Goal: Task Accomplishment & Management: Complete application form

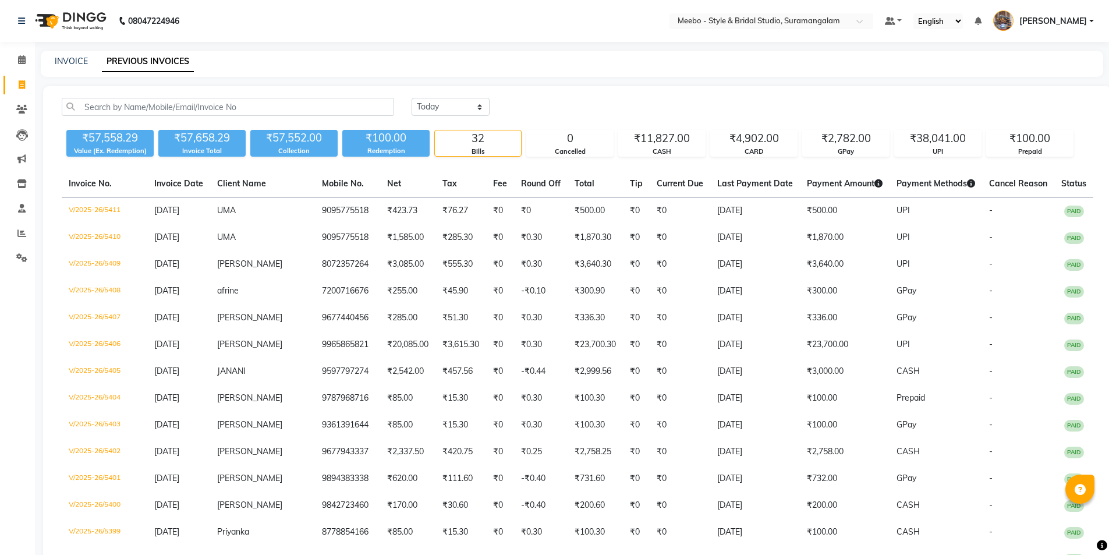
select select "yesterday"
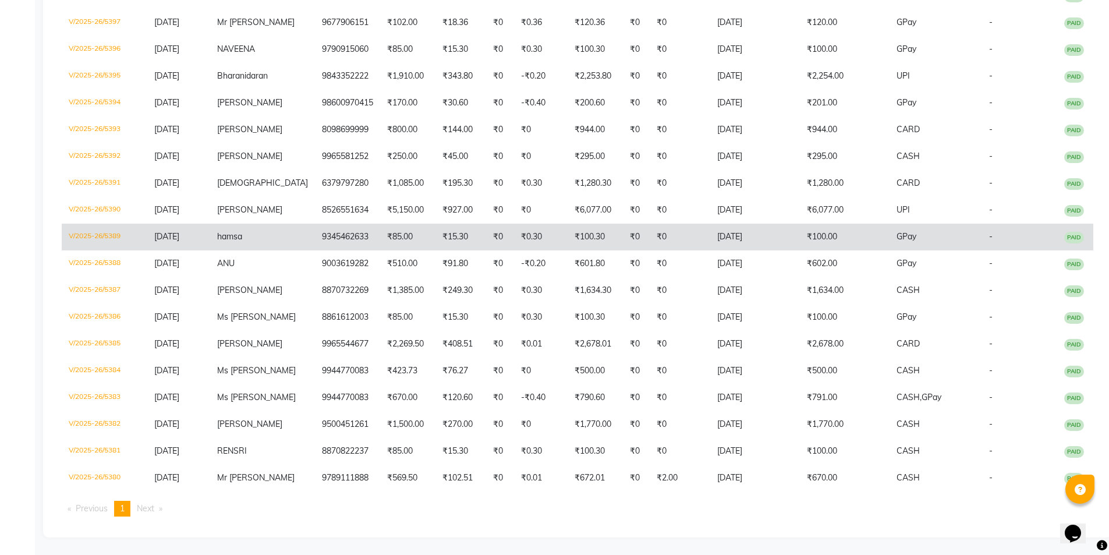
click at [291, 224] on td "hamsa" at bounding box center [262, 237] width 105 height 27
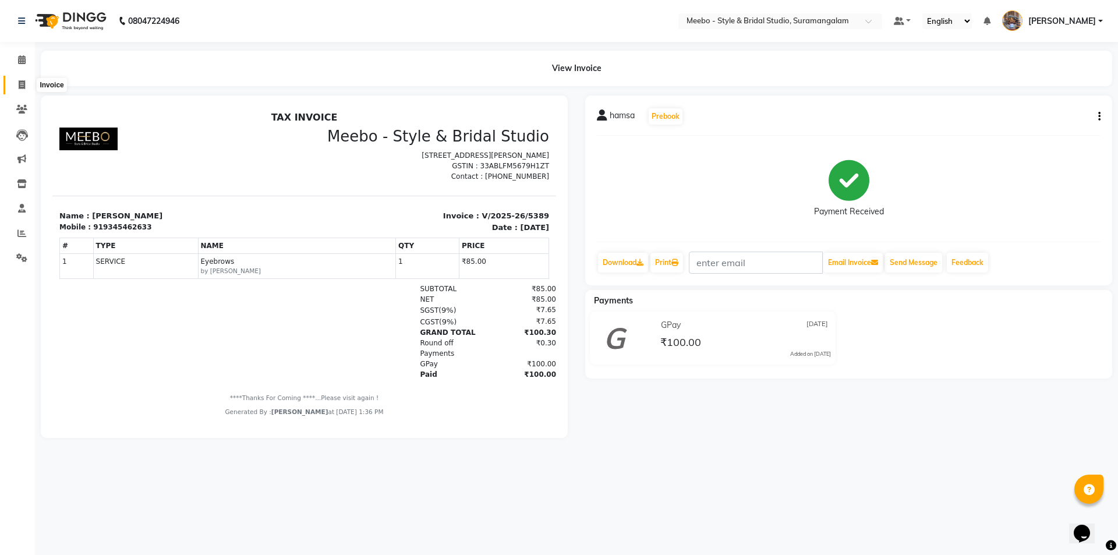
click at [19, 84] on icon at bounding box center [22, 84] width 6 height 9
select select "service"
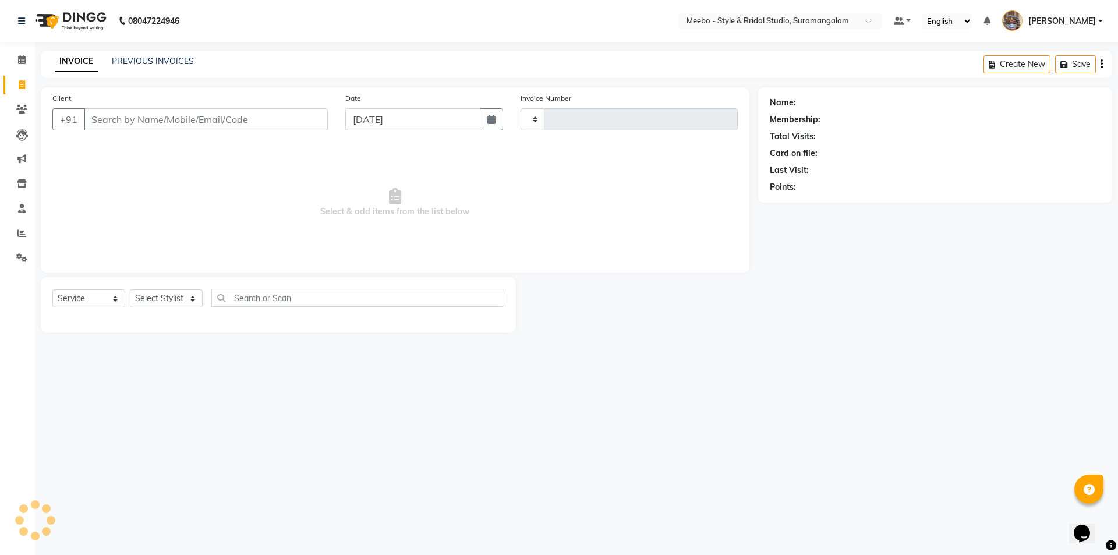
type input "5425"
select select "12"
click at [169, 304] on select "Select Stylist" at bounding box center [166, 298] width 73 height 18
click at [162, 295] on select "Select Stylist Admin AJOY ALAM AMITH Ashwin Manager Avanthika BILAL DEEPIKA DHA…" at bounding box center [169, 298] width 78 height 18
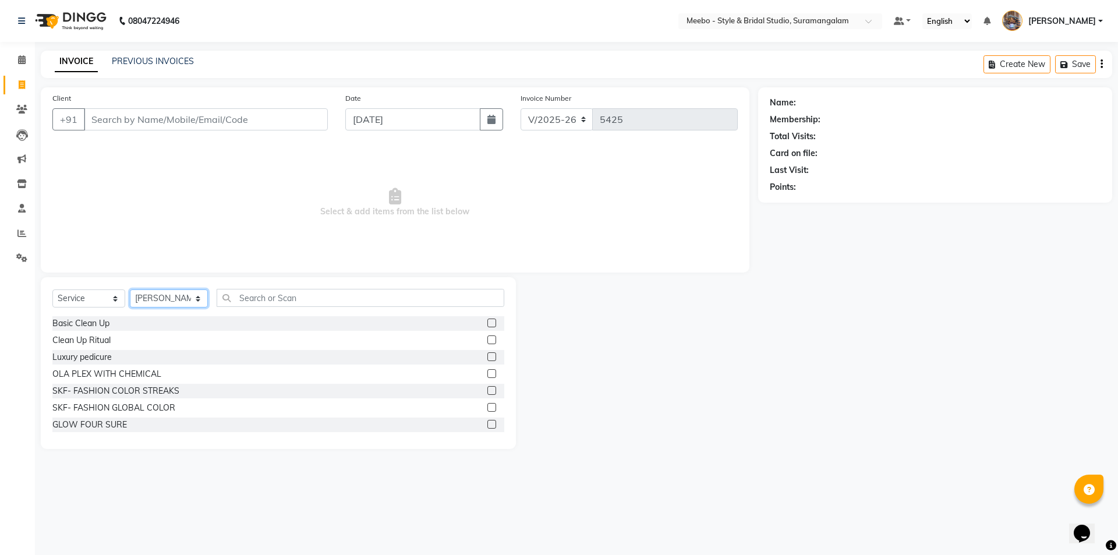
select select "34149"
click at [162, 295] on select "Select Stylist Admin AJOY ALAM AMITH Ashwin Manager Avanthika BILAL DEEPIKA DHA…" at bounding box center [169, 298] width 78 height 18
click at [257, 299] on input "text" at bounding box center [361, 298] width 288 height 18
click at [277, 297] on input "text" at bounding box center [361, 298] width 288 height 18
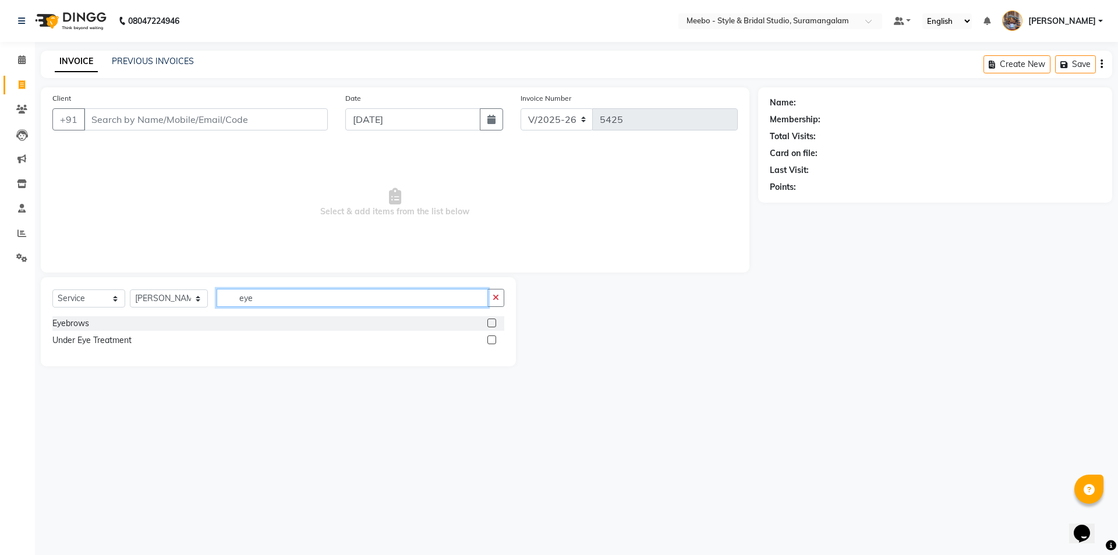
type input "eye"
click at [492, 323] on label at bounding box center [491, 323] width 9 height 9
click at [492, 323] on input "checkbox" at bounding box center [491, 324] width 8 height 8
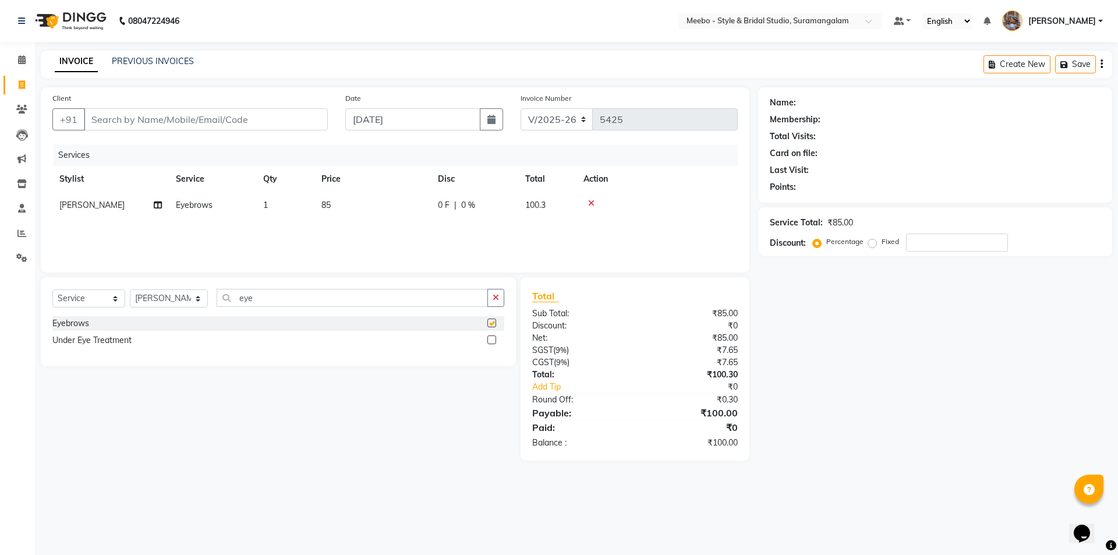
checkbox input "false"
click at [264, 120] on input "Client" at bounding box center [206, 119] width 244 height 22
type input "9"
type input "0"
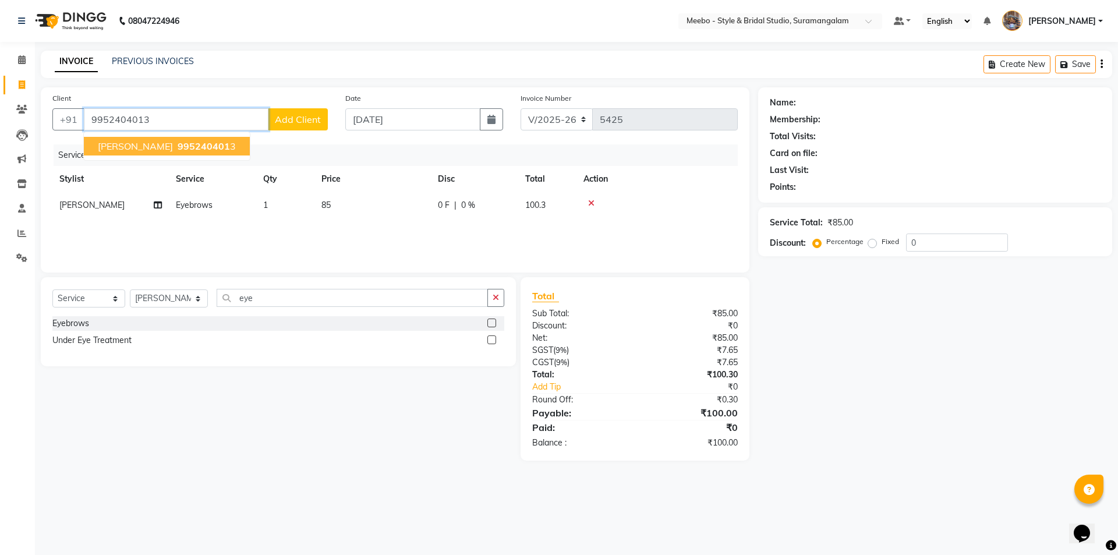
type input "9952404013"
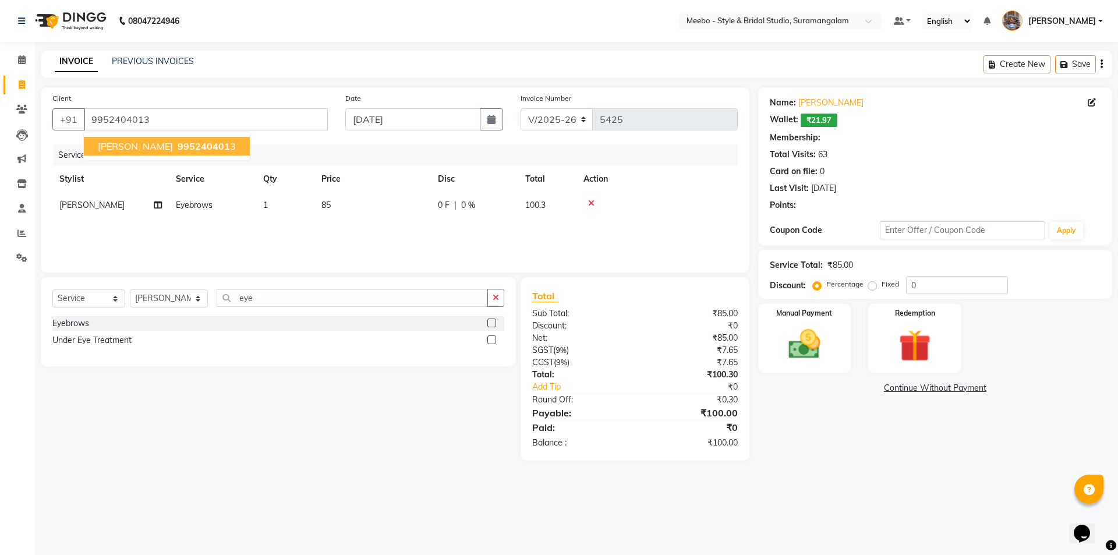
select select "1: Object"
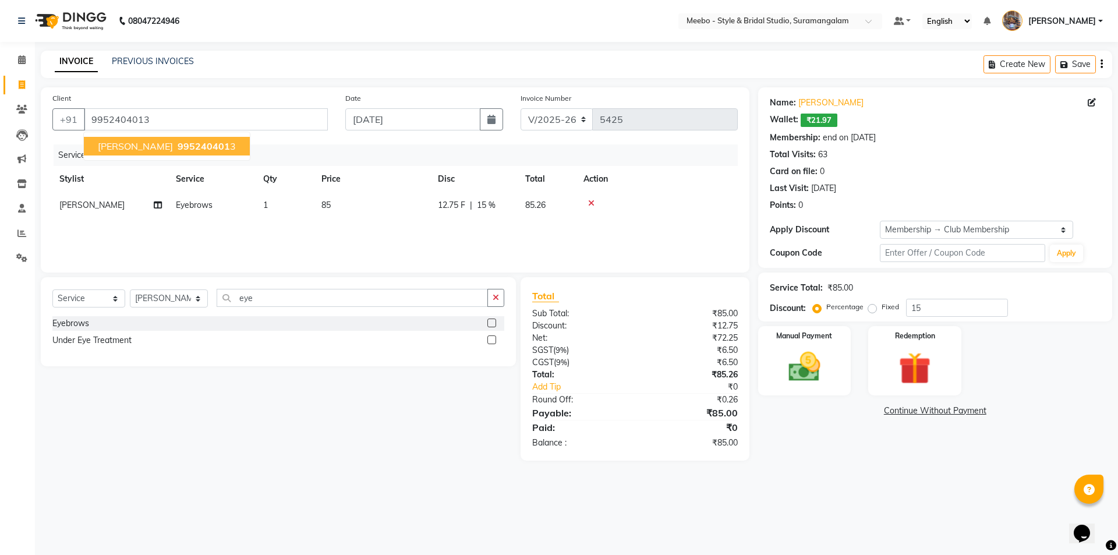
click at [179, 150] on span "995240401" at bounding box center [204, 146] width 52 height 12
type input "0"
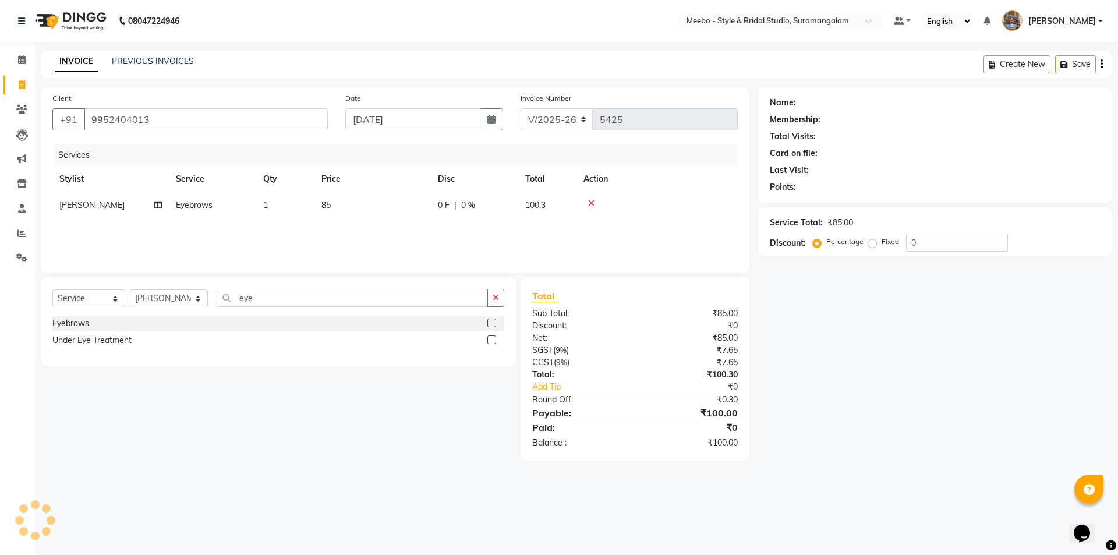
select select "1: Object"
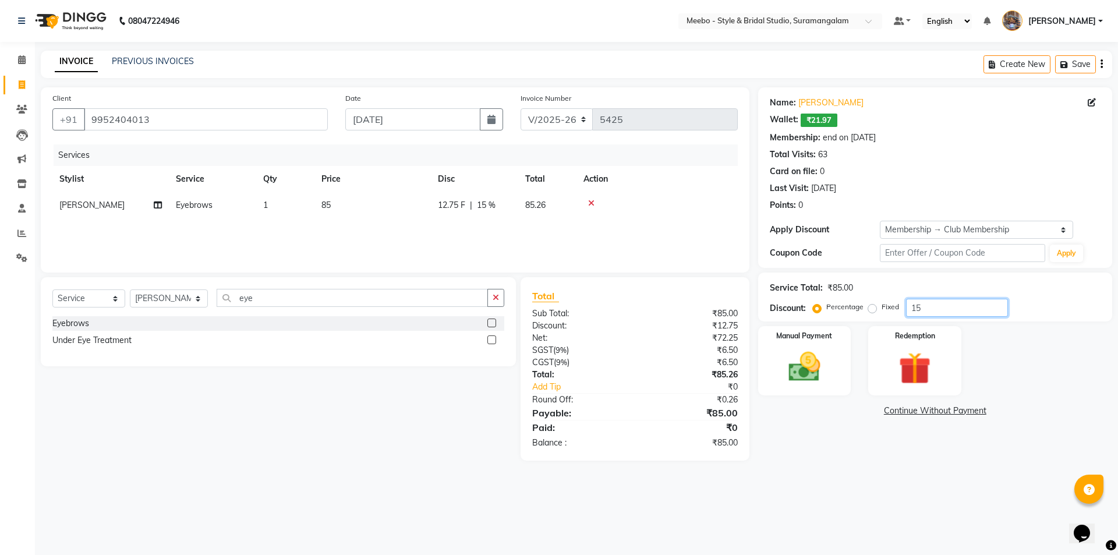
click at [925, 306] on input "15" at bounding box center [957, 308] width 102 height 18
type input "1"
type input "100"
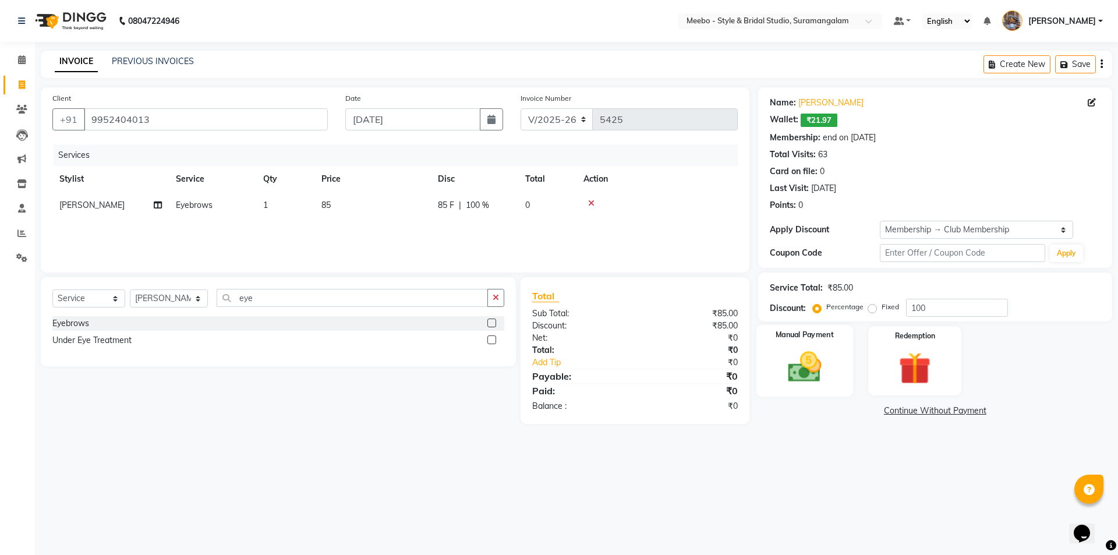
click at [803, 373] on img at bounding box center [804, 367] width 54 height 38
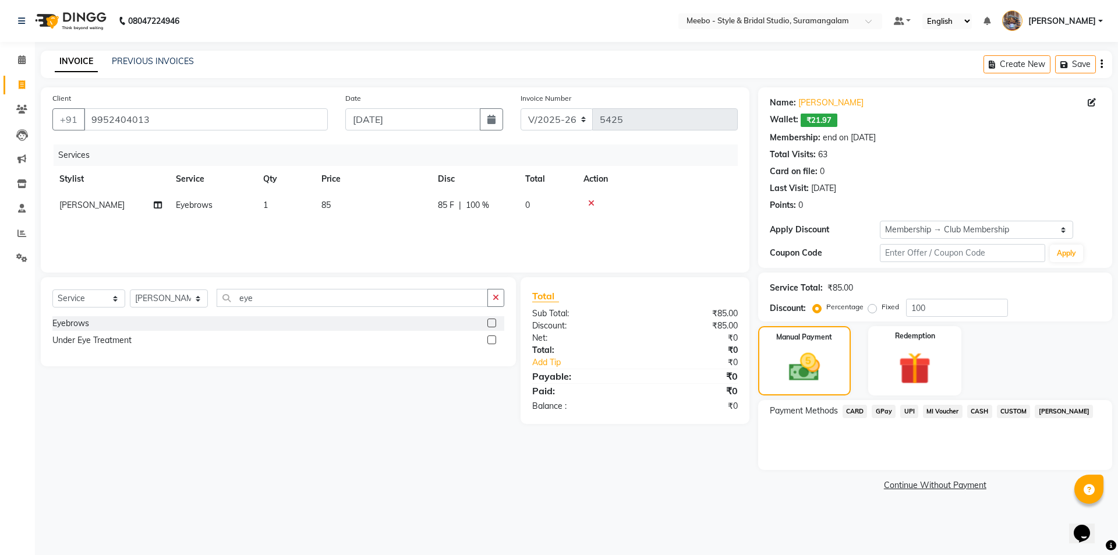
click at [884, 408] on span "GPay" at bounding box center [884, 411] width 24 height 13
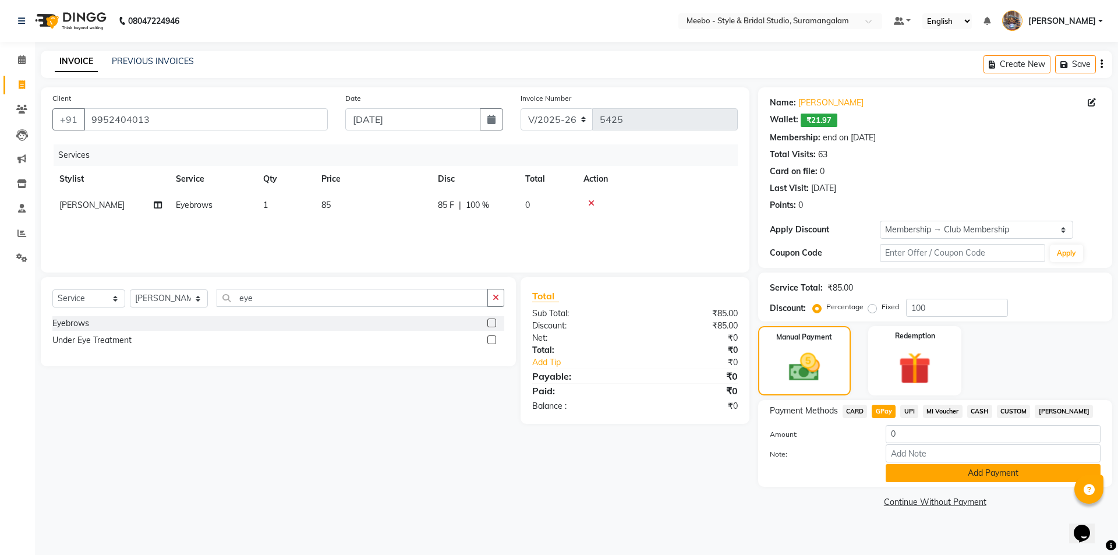
click at [945, 475] on button "Add Payment" at bounding box center [993, 473] width 215 height 18
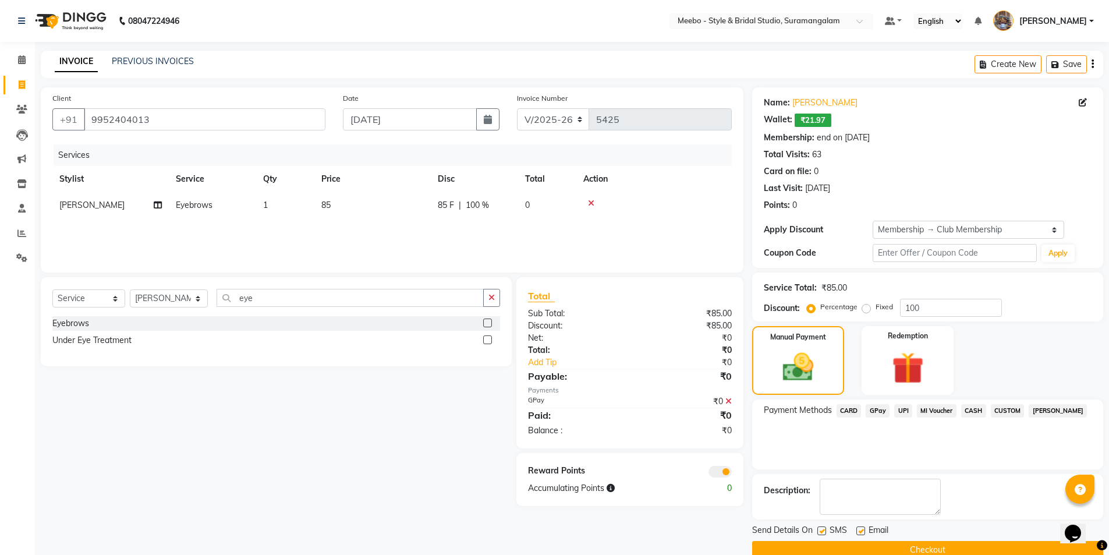
click at [950, 543] on button "Checkout" at bounding box center [927, 550] width 351 height 18
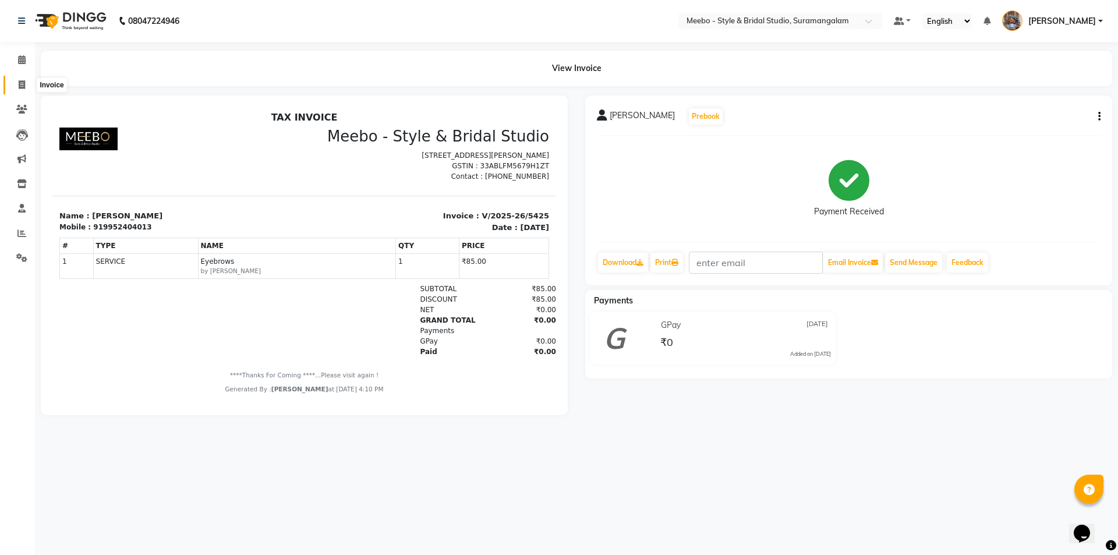
click at [17, 82] on span at bounding box center [22, 85] width 20 height 13
select select "12"
select select "service"
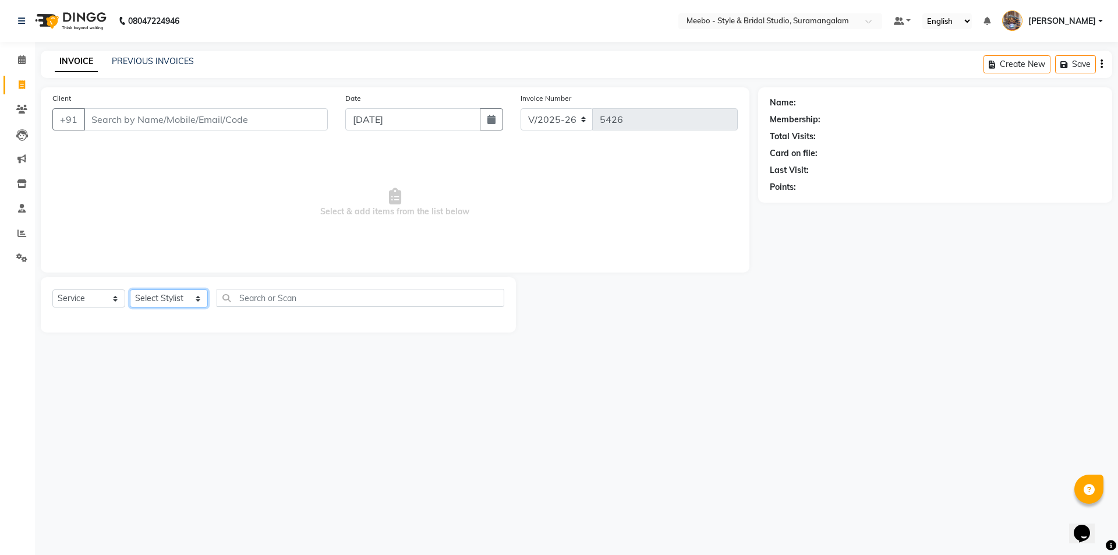
click at [158, 300] on select "Select Stylist Admin [PERSON_NAME] [PERSON_NAME] Manager [PERSON_NAME] [PERSON_…" at bounding box center [169, 298] width 78 height 18
select select "28922"
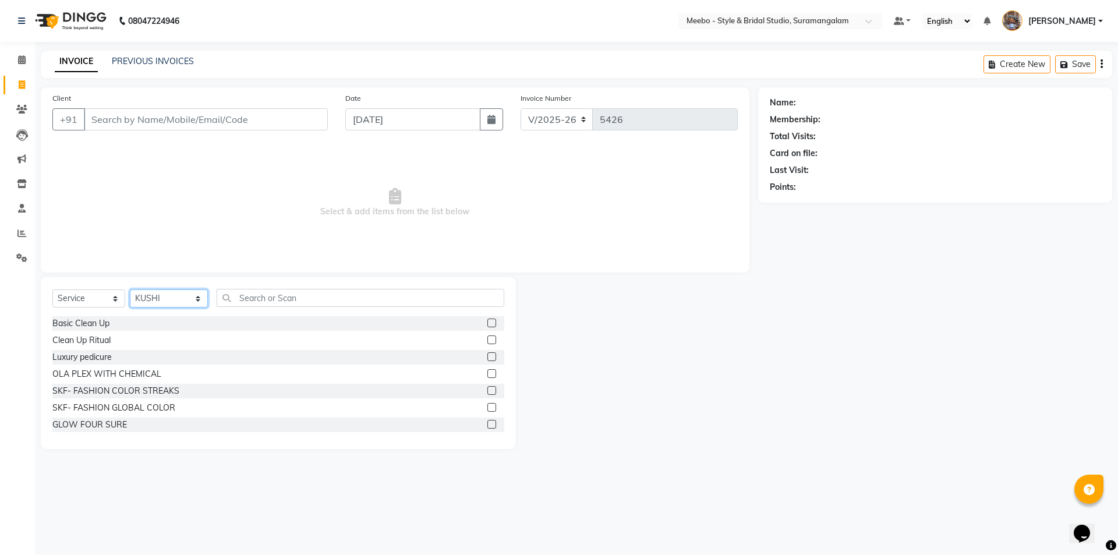
click at [158, 300] on select "Select Stylist Admin [PERSON_NAME] [PERSON_NAME] Manager [PERSON_NAME] [PERSON_…" at bounding box center [169, 298] width 78 height 18
click at [298, 299] on input "text" at bounding box center [361, 298] width 288 height 18
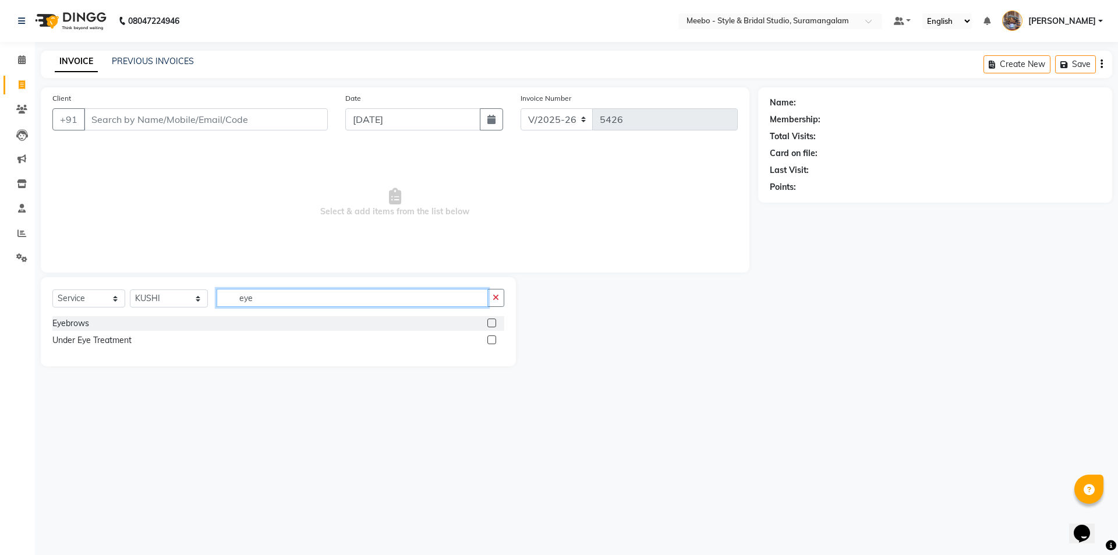
type input "eye"
click at [490, 322] on label at bounding box center [491, 323] width 9 height 9
click at [490, 322] on input "checkbox" at bounding box center [491, 324] width 8 height 8
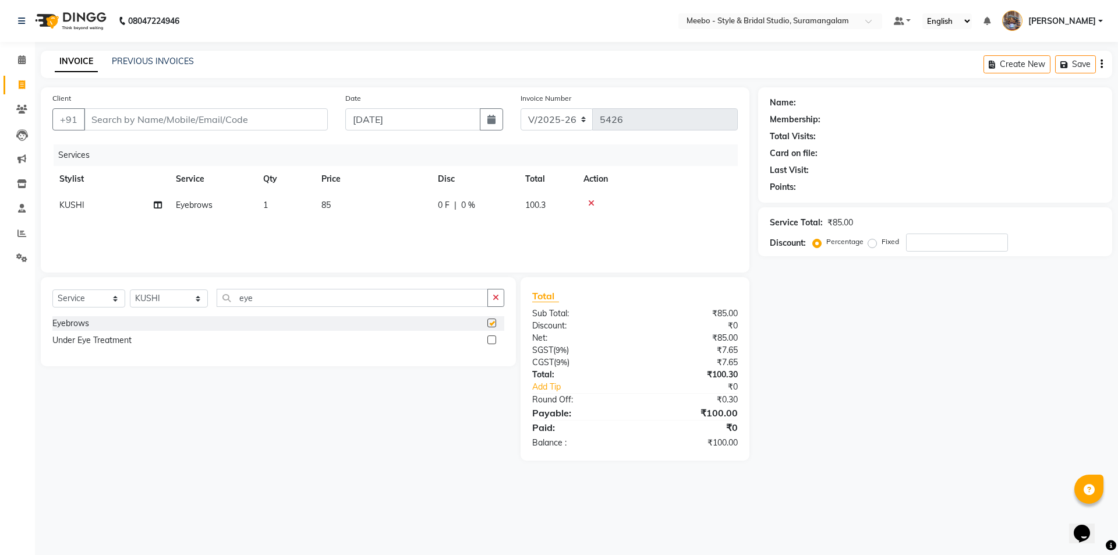
checkbox input "false"
click at [145, 119] on input "Client" at bounding box center [206, 119] width 244 height 22
type input "9"
type input "0"
type input "9778408391"
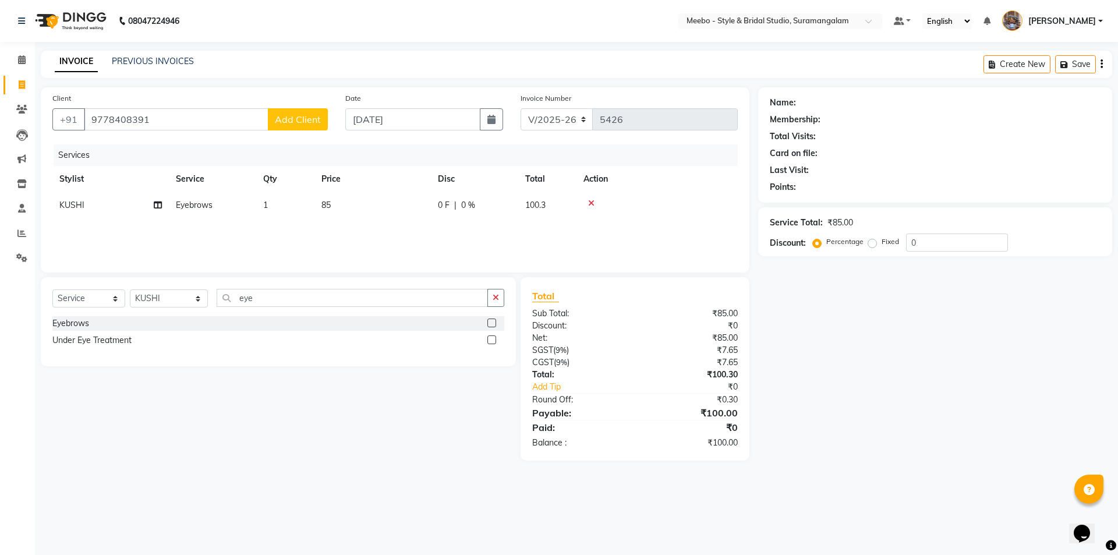
click at [303, 122] on span "Add Client" at bounding box center [298, 120] width 46 height 12
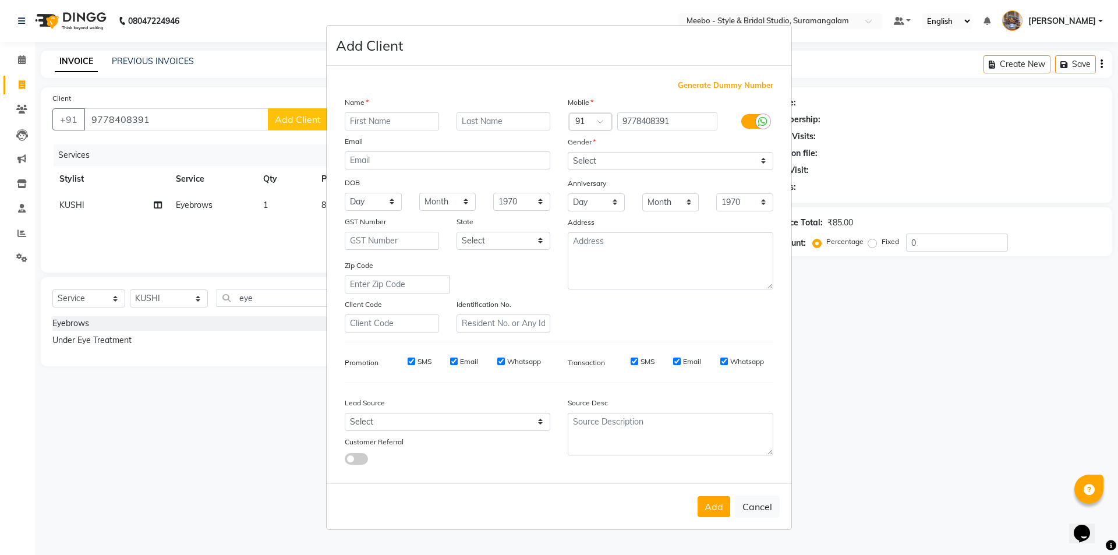
click at [369, 124] on input "text" at bounding box center [392, 121] width 94 height 18
type input "anila"
click at [597, 157] on select "Select Male Female Other Prefer Not To Say" at bounding box center [671, 161] width 206 height 18
select select "female"
click at [568, 152] on select "Select Male Female Other Prefer Not To Say" at bounding box center [671, 161] width 206 height 18
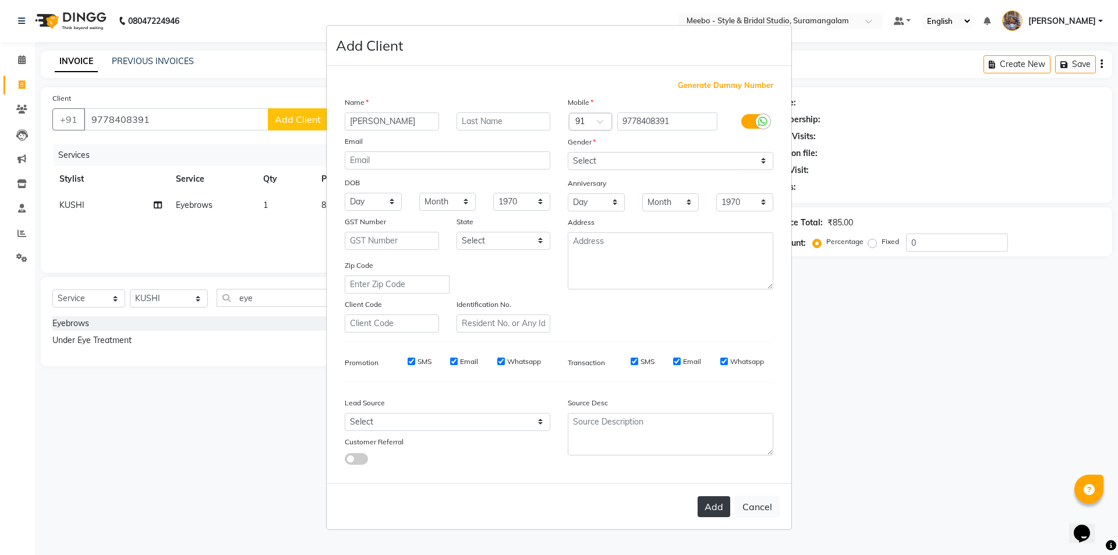
click at [715, 499] on button "Add" at bounding box center [714, 506] width 33 height 21
select select
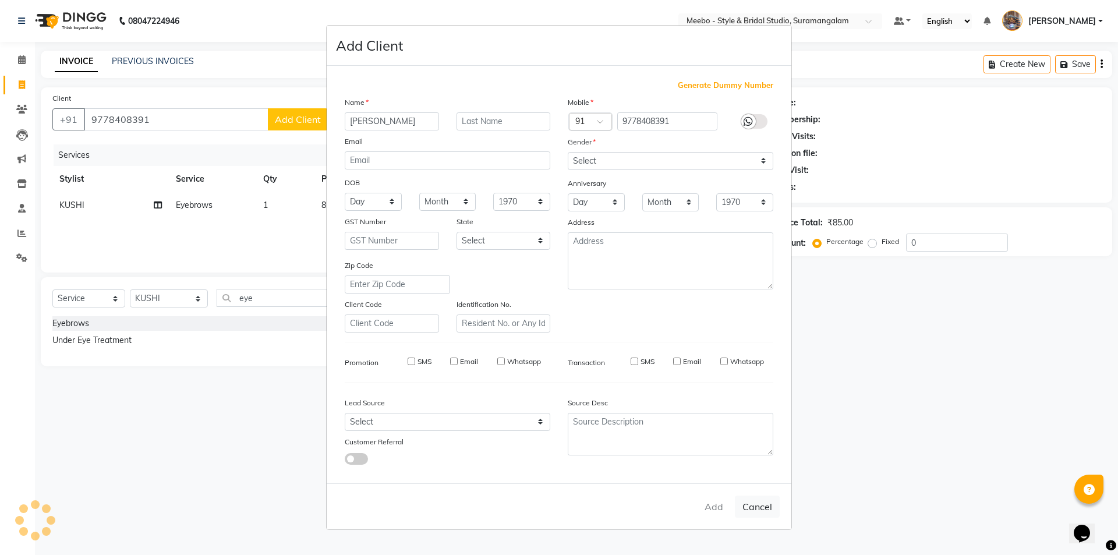
select select
checkbox input "false"
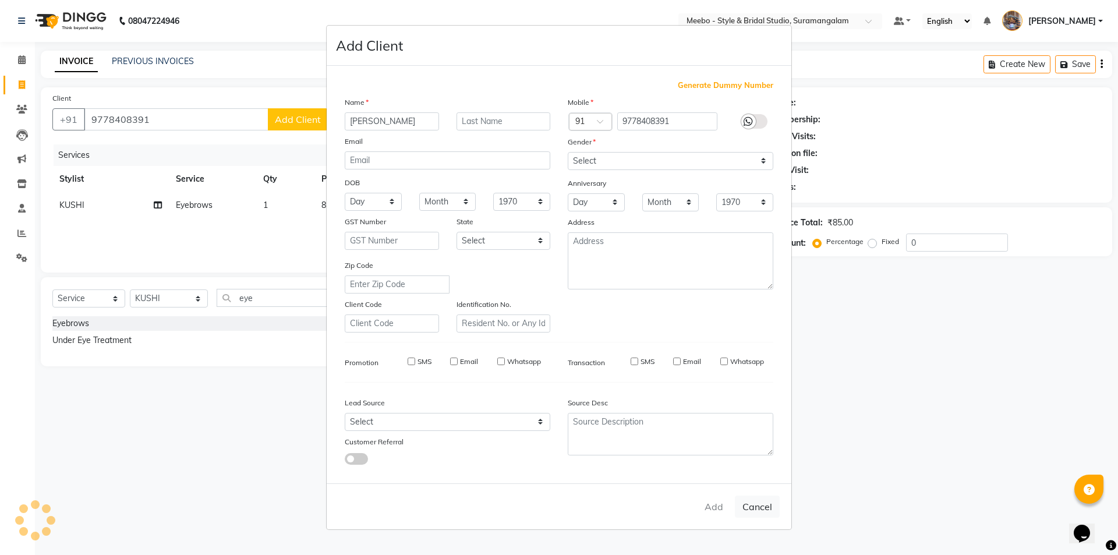
checkbox input "false"
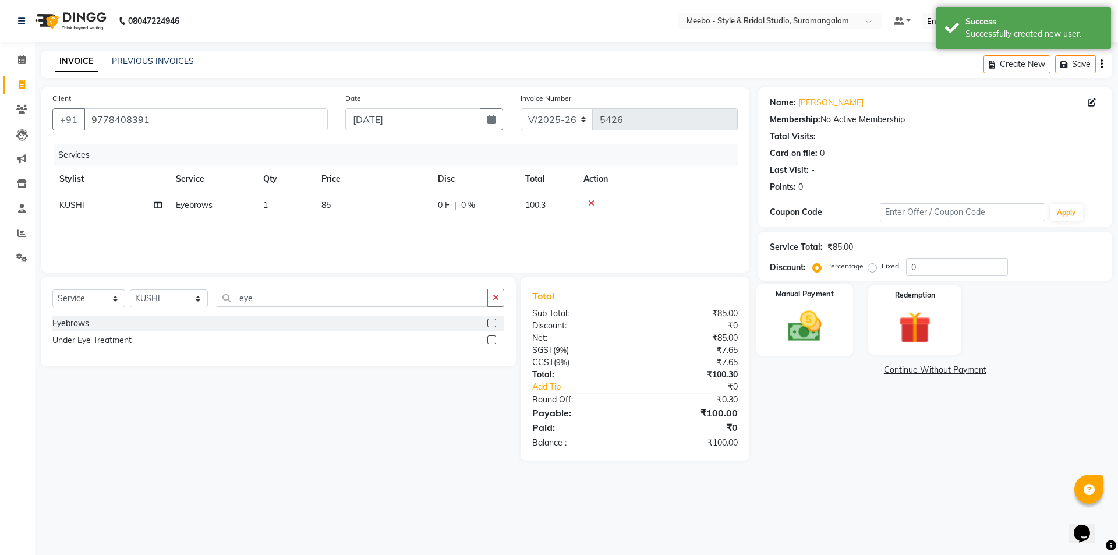
click at [812, 331] on img at bounding box center [804, 326] width 54 height 38
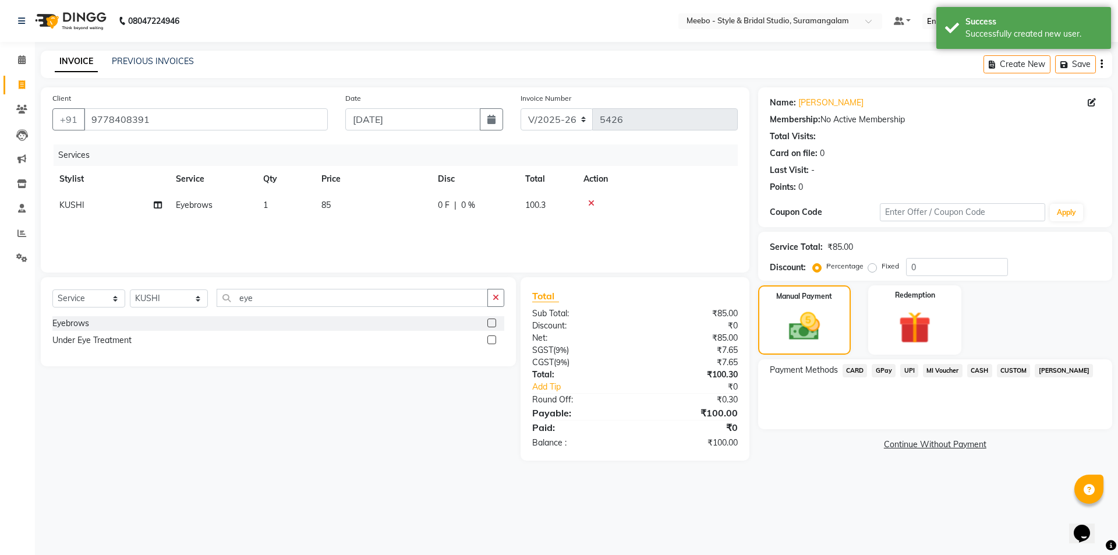
click at [882, 369] on span "GPay" at bounding box center [884, 370] width 24 height 13
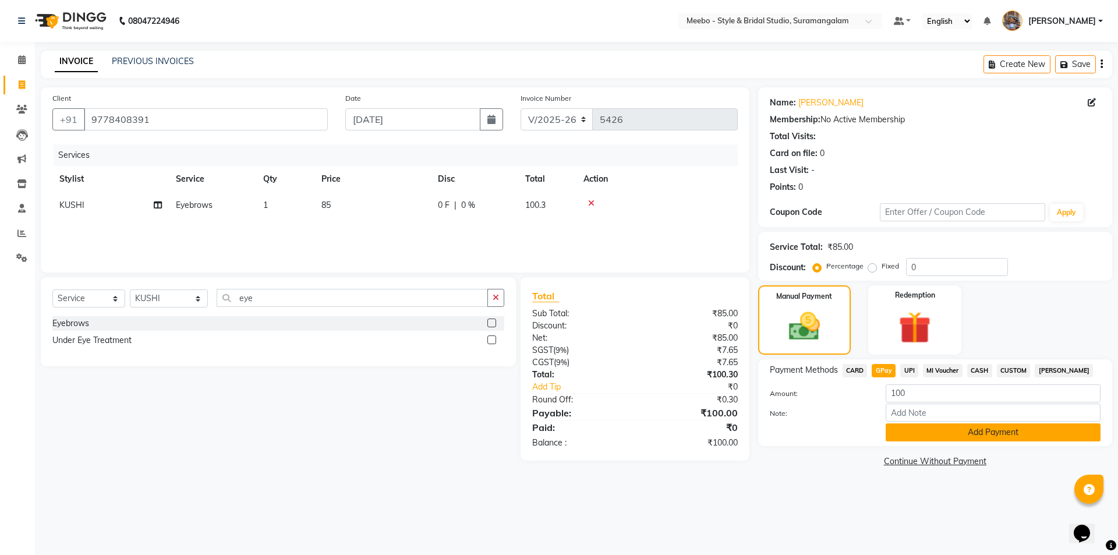
click at [971, 433] on button "Add Payment" at bounding box center [993, 432] width 215 height 18
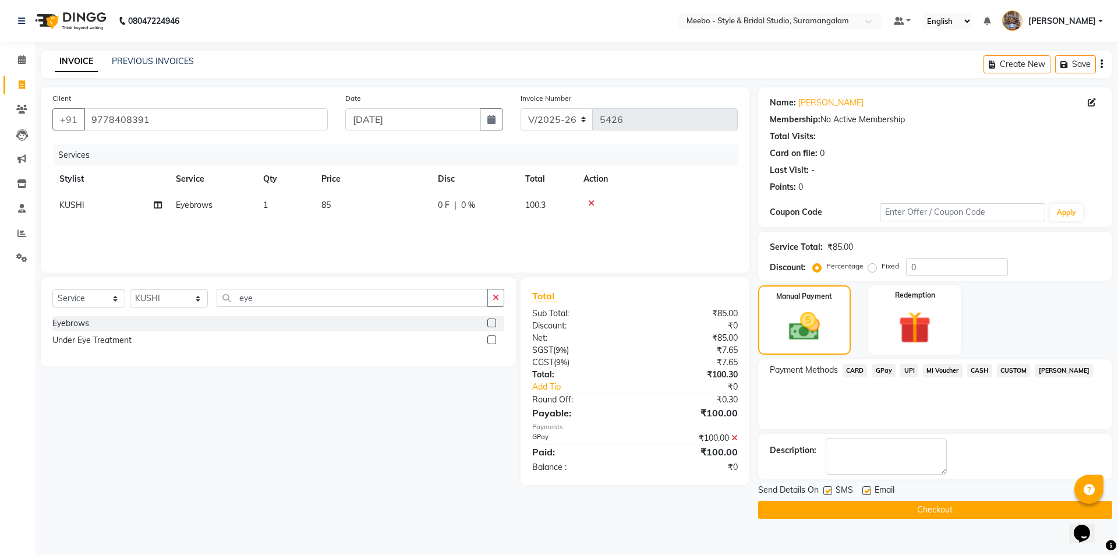
click at [910, 506] on button "Checkout" at bounding box center [935, 510] width 354 height 18
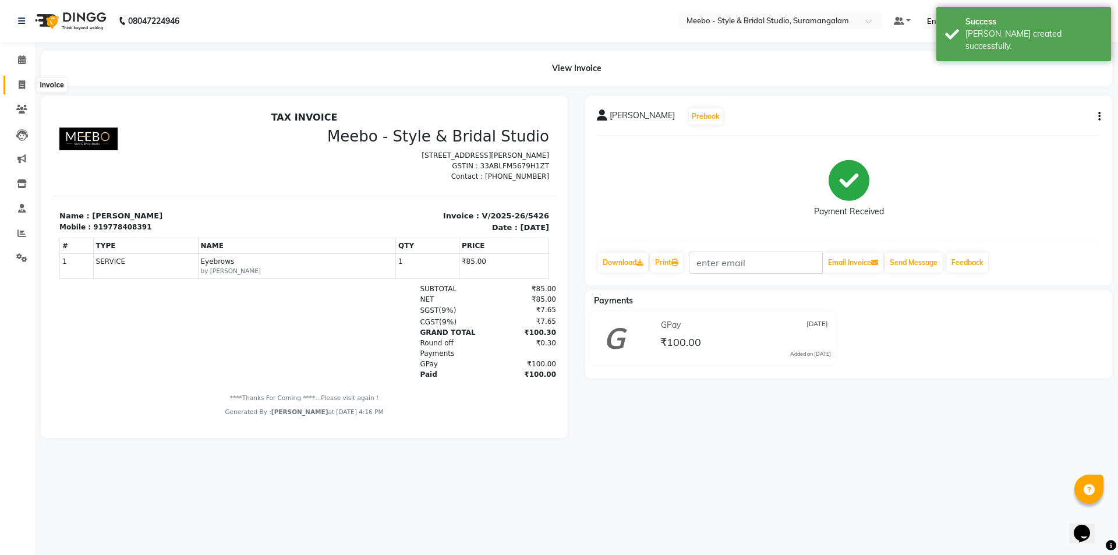
click at [19, 87] on icon at bounding box center [22, 84] width 6 height 9
select select "service"
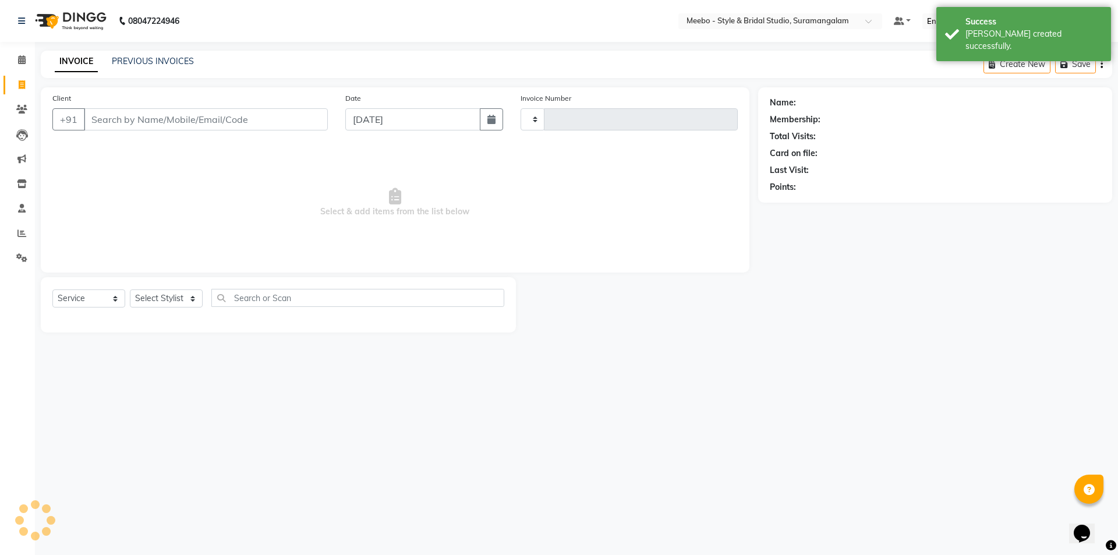
type input "5427"
select select "12"
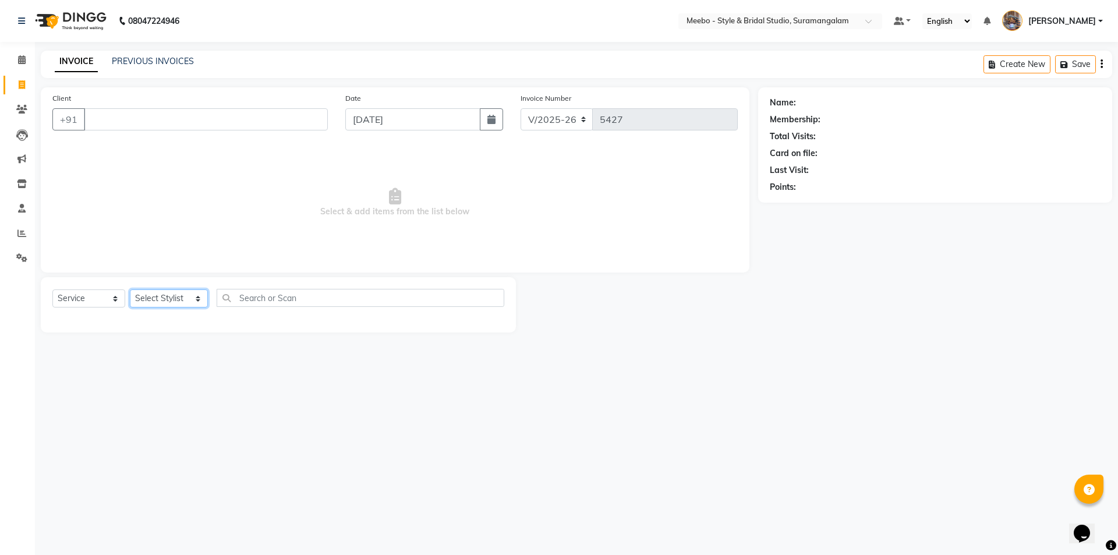
click at [141, 298] on select "Select Stylist Admin [PERSON_NAME] [PERSON_NAME] Manager [PERSON_NAME] [PERSON_…" at bounding box center [169, 298] width 78 height 18
select select "86903"
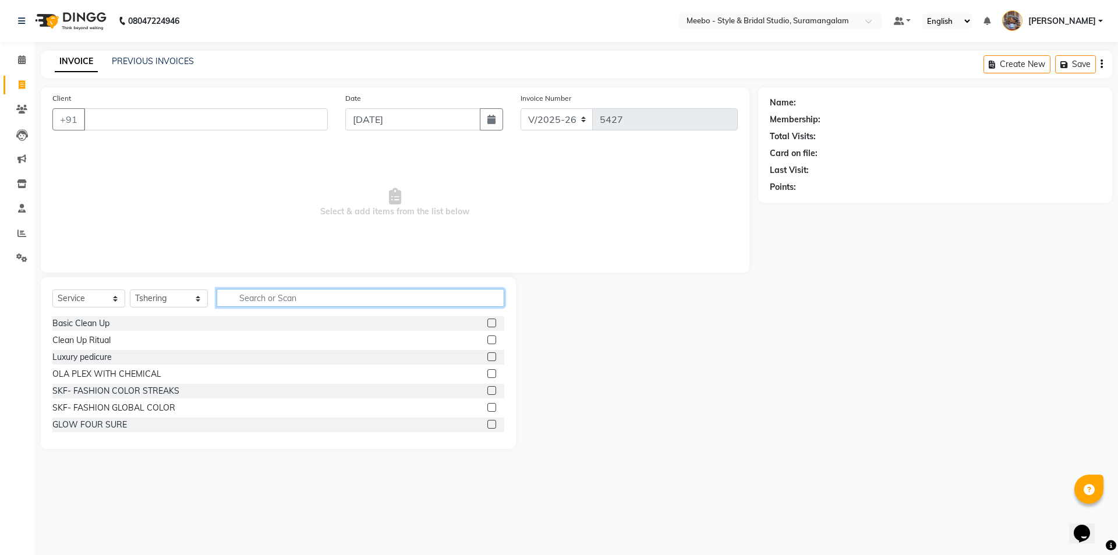
click at [240, 297] on input "text" at bounding box center [361, 298] width 288 height 18
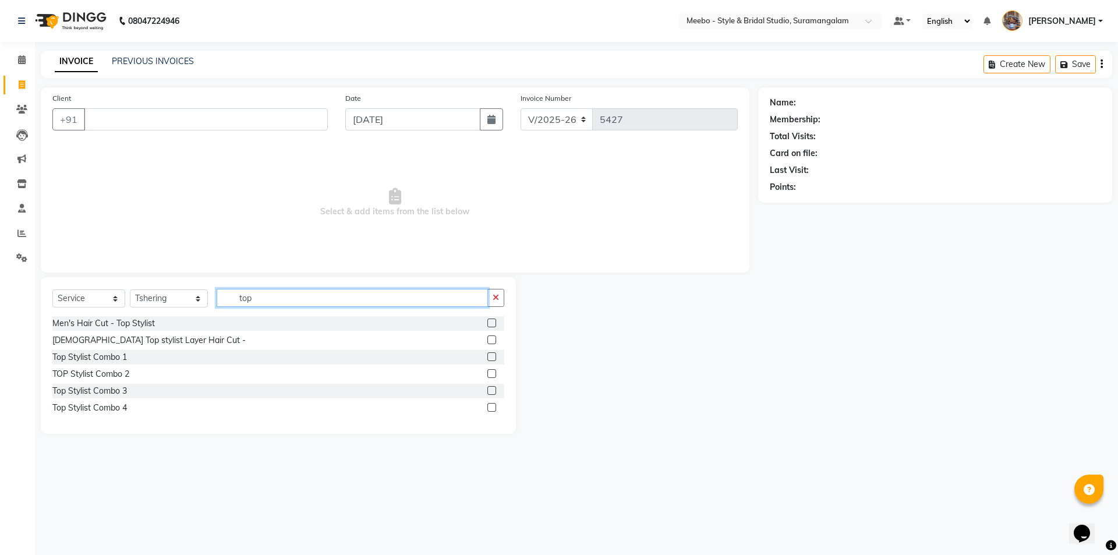
type input "top"
click at [493, 325] on label at bounding box center [491, 323] width 9 height 9
click at [493, 325] on input "checkbox" at bounding box center [491, 324] width 8 height 8
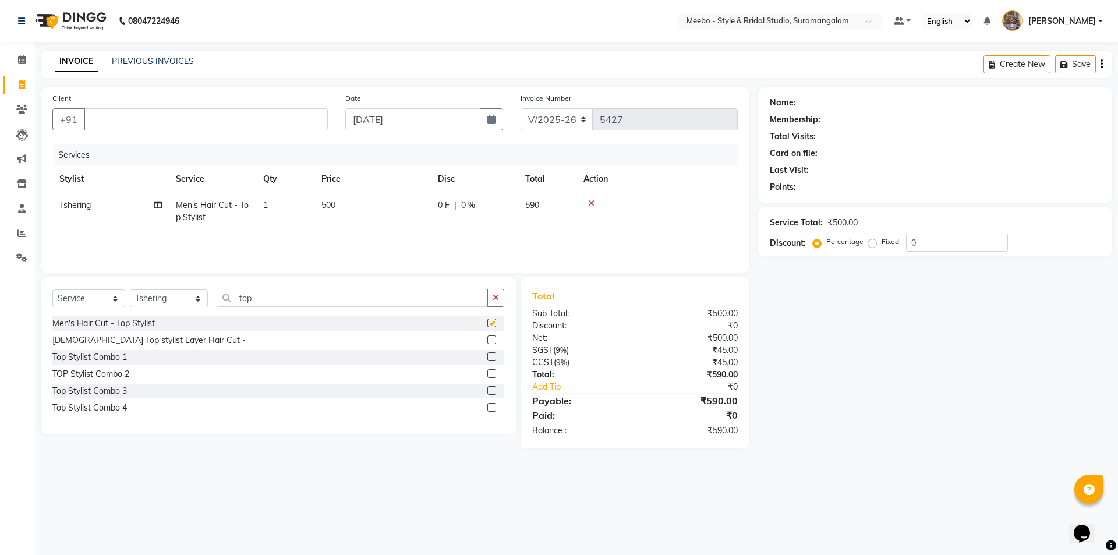
checkbox input "false"
click at [280, 298] on input "top" at bounding box center [352, 298] width 271 height 18
type input "t"
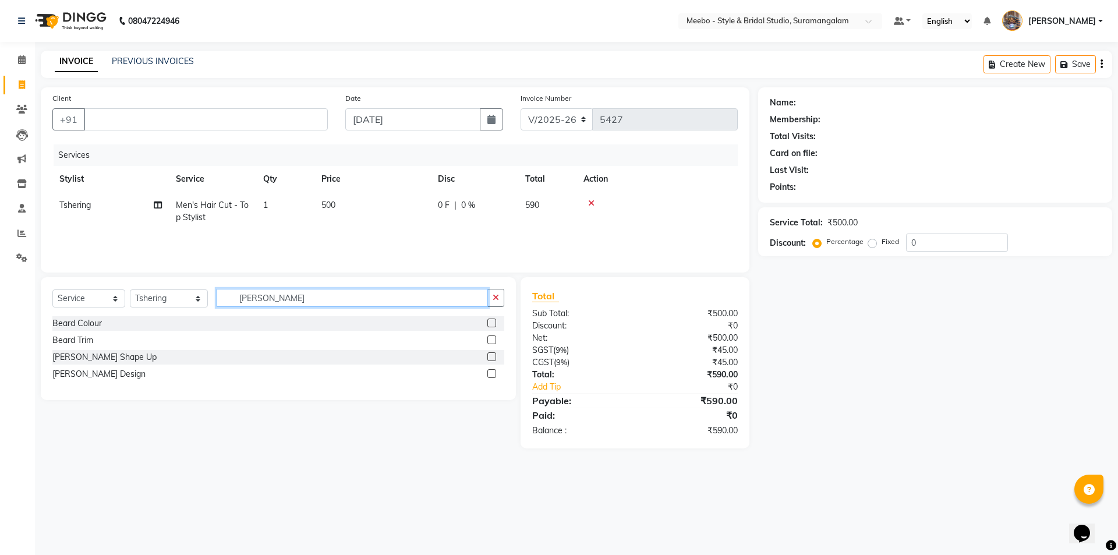
type input "beard"
click at [490, 356] on label at bounding box center [491, 356] width 9 height 9
click at [490, 356] on input "checkbox" at bounding box center [491, 358] width 8 height 8
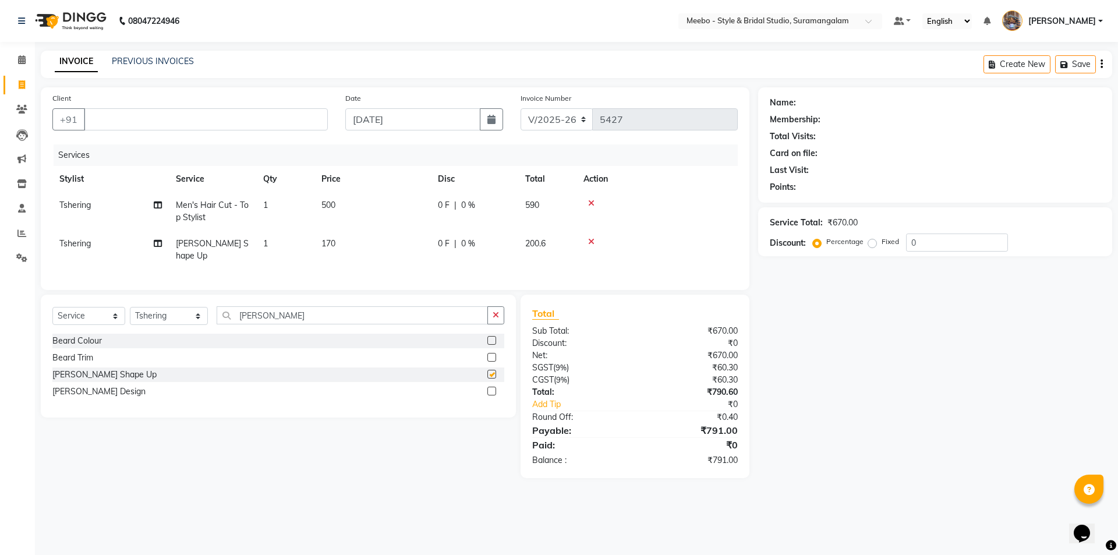
checkbox input "false"
click at [250, 119] on input "Client" at bounding box center [206, 119] width 244 height 22
type input "8610645127"
click at [308, 122] on span "Add Client" at bounding box center [298, 120] width 46 height 12
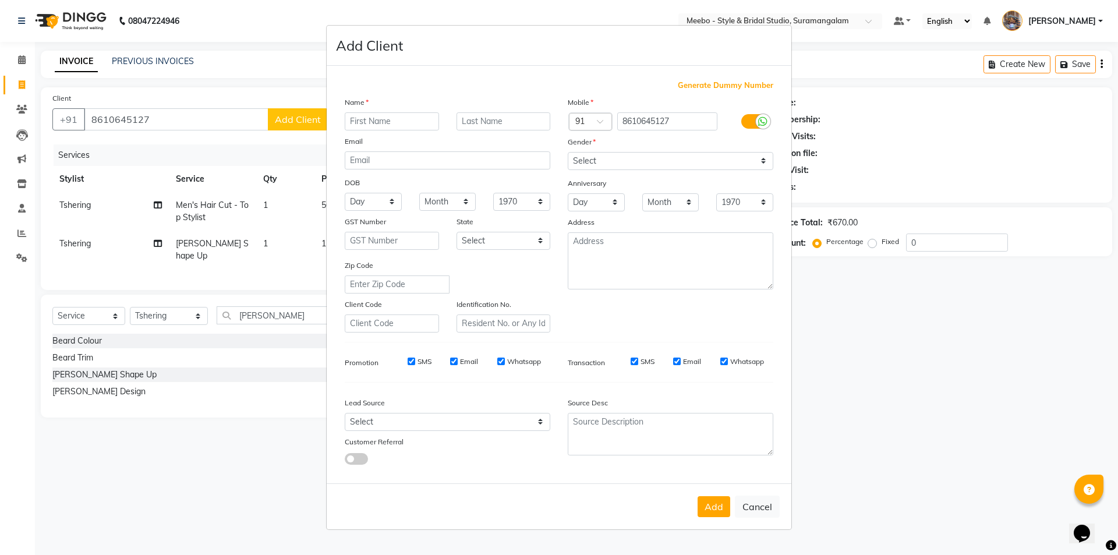
click at [373, 122] on input "text" at bounding box center [392, 121] width 94 height 18
type input "kavin"
click at [598, 162] on select "Select Male Female Other Prefer Not To Say" at bounding box center [671, 161] width 206 height 18
click at [568, 152] on select "Select Male Female Other Prefer Not To Say" at bounding box center [671, 161] width 206 height 18
click at [715, 511] on button "Add" at bounding box center [714, 506] width 33 height 21
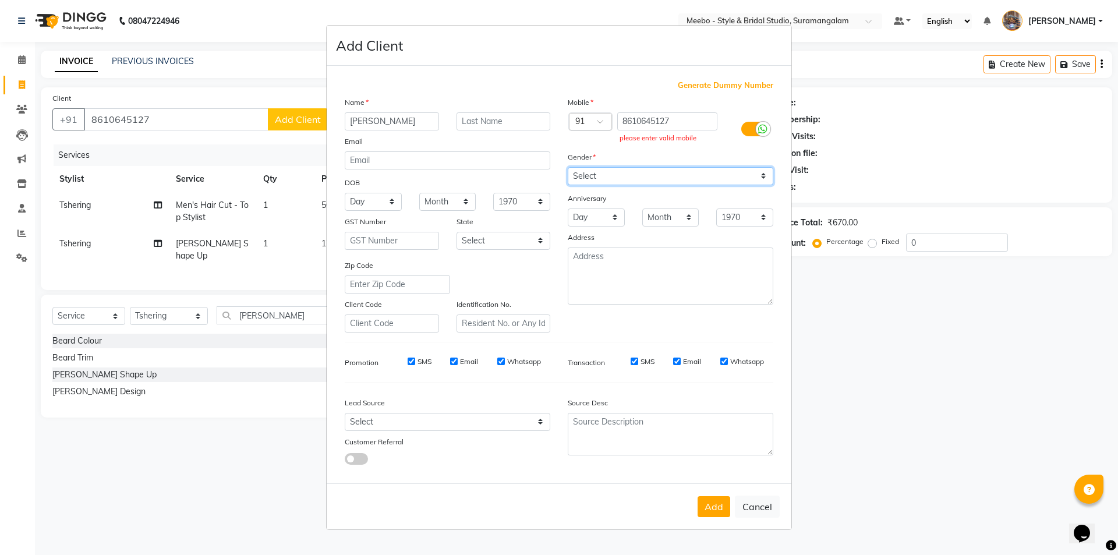
click at [620, 175] on select "Select Male Female Other Prefer Not To Say" at bounding box center [671, 176] width 206 height 18
select select "male"
click at [568, 167] on select "Select Male Female Other Prefer Not To Say" at bounding box center [671, 176] width 206 height 18
click at [722, 508] on button "Add" at bounding box center [714, 506] width 33 height 21
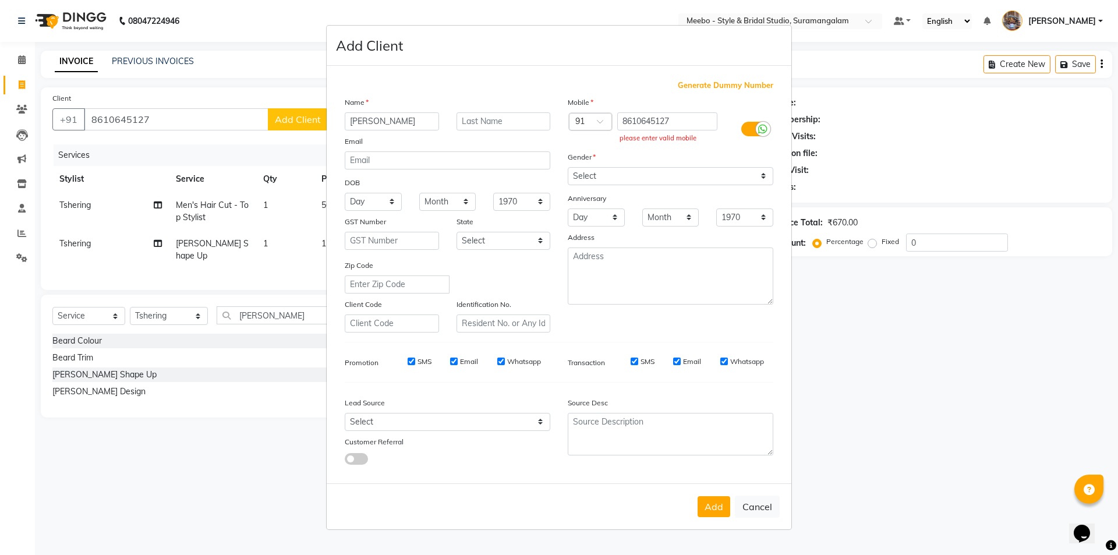
click at [224, 149] on ngb-modal-window "Add Client Generate Dummy Number Name kavin Email DOB Day 01 02 03 04 05 06 07 …" at bounding box center [559, 277] width 1118 height 555
click at [763, 507] on button "Cancel" at bounding box center [757, 507] width 45 height 22
select select
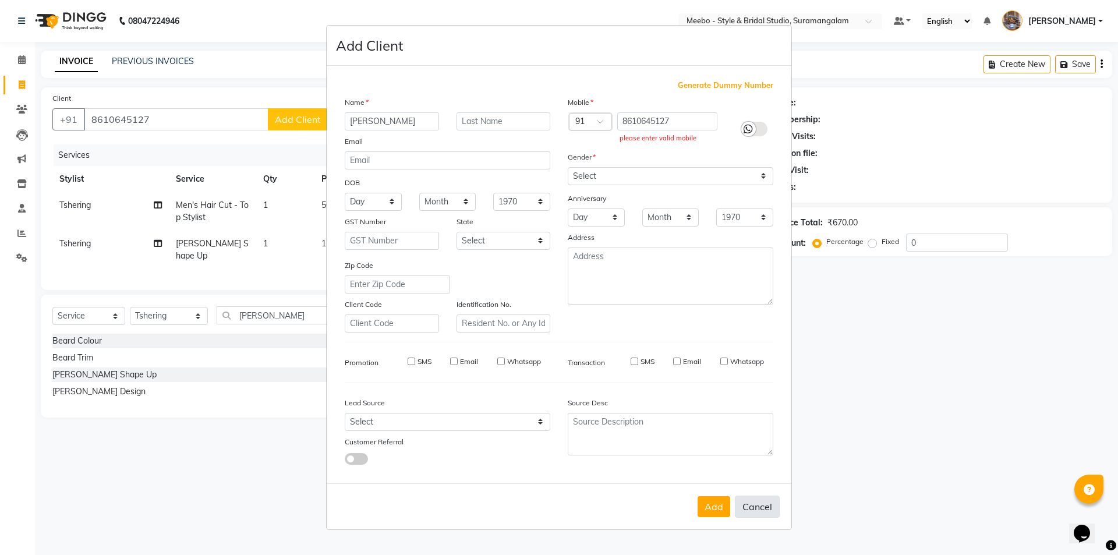
select select
checkbox input "false"
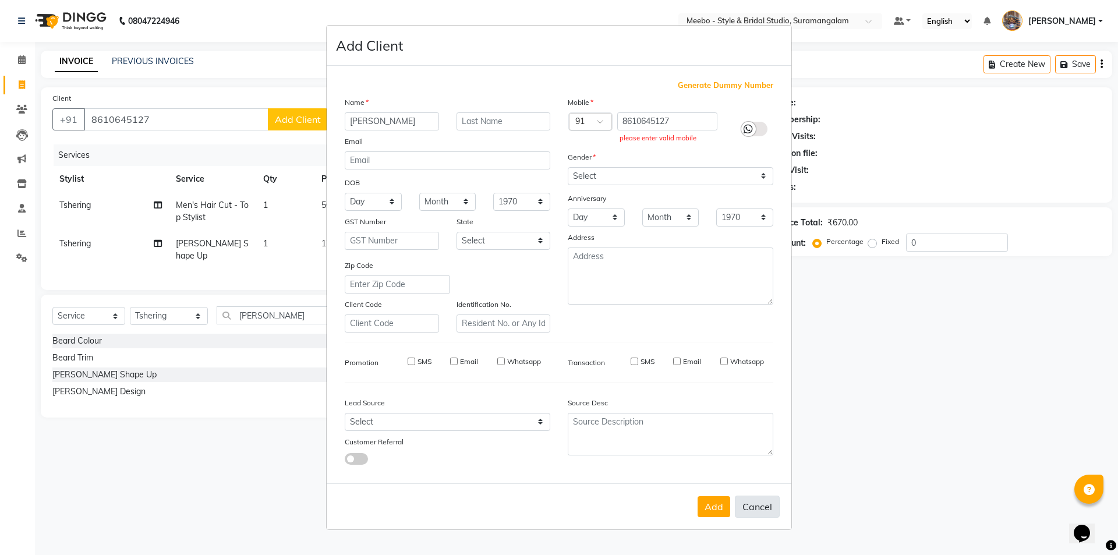
checkbox input "false"
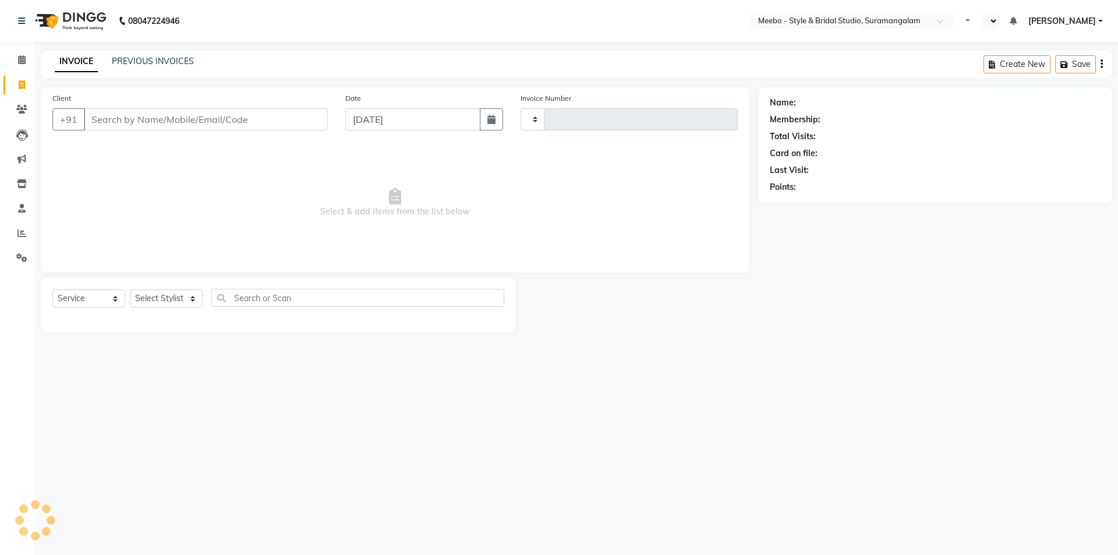
select select "service"
type input "5427"
select select "en"
select select "12"
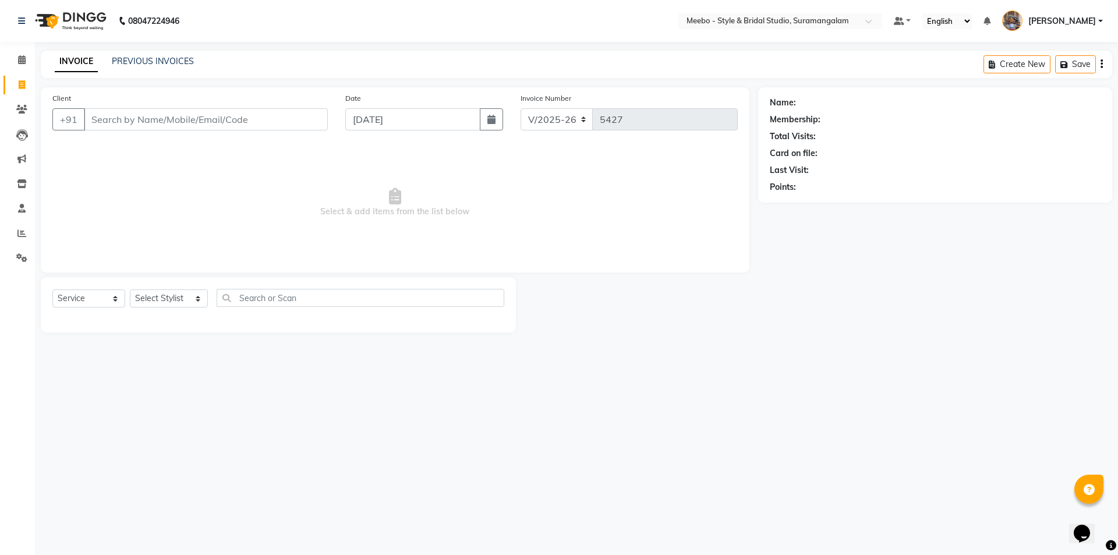
click at [127, 117] on input "Client" at bounding box center [206, 119] width 244 height 22
type input "8610645127"
click at [283, 116] on span "Add Client" at bounding box center [298, 120] width 46 height 12
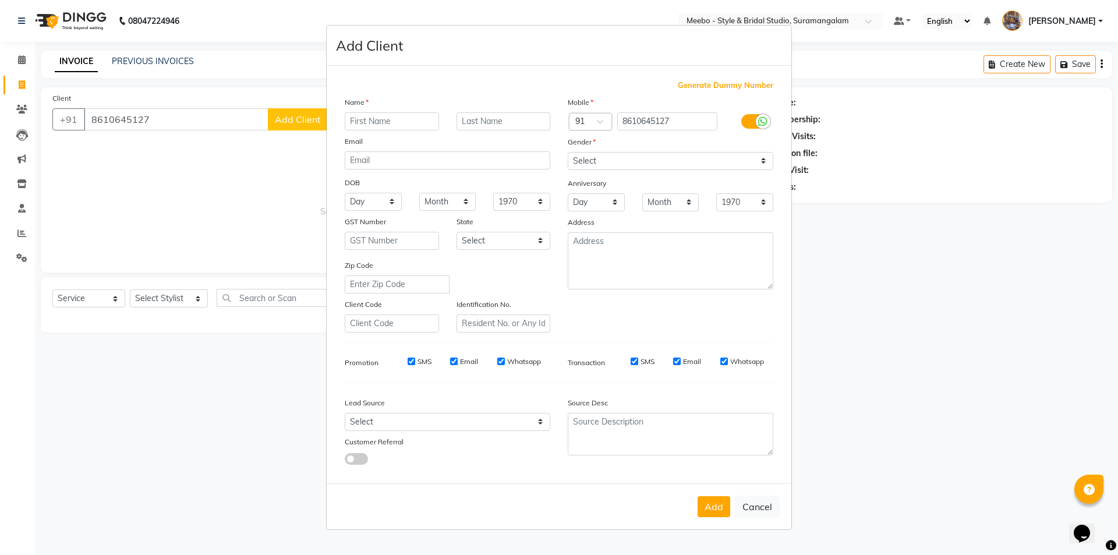
click at [388, 117] on input "text" at bounding box center [392, 121] width 94 height 18
type input "kavin"
click at [647, 157] on select "Select Male Female Other Prefer Not To Say" at bounding box center [671, 161] width 206 height 18
select select "male"
click at [568, 152] on select "Select Male Female Other Prefer Not To Say" at bounding box center [671, 161] width 206 height 18
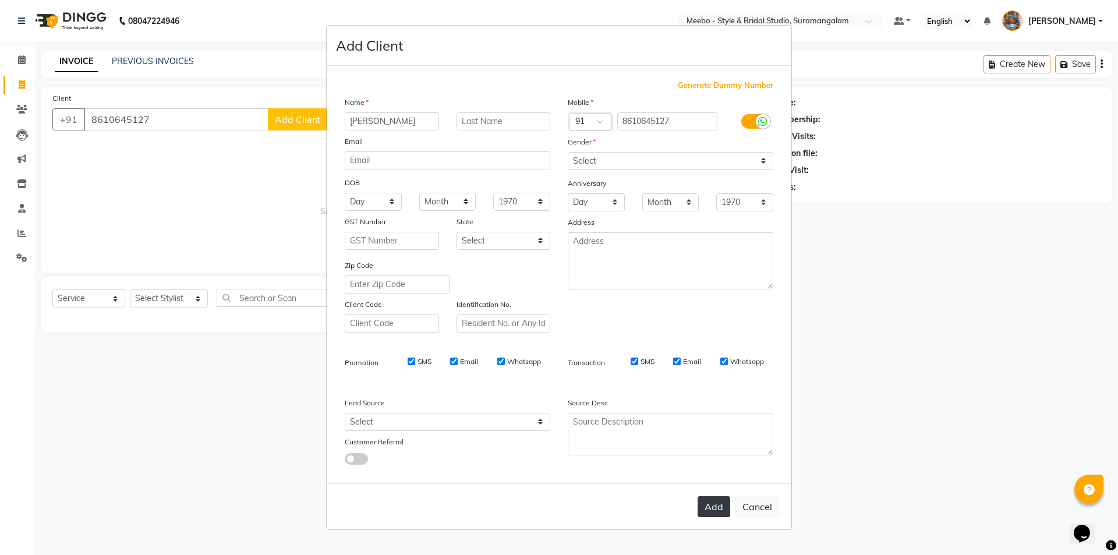
click at [711, 502] on button "Add" at bounding box center [714, 506] width 33 height 21
select select
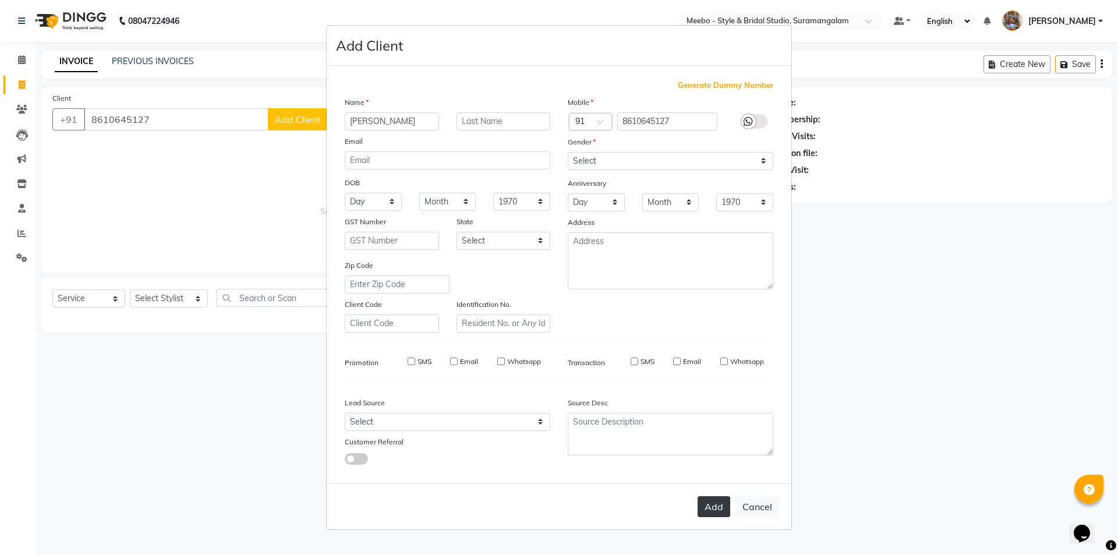
select select
checkbox input "false"
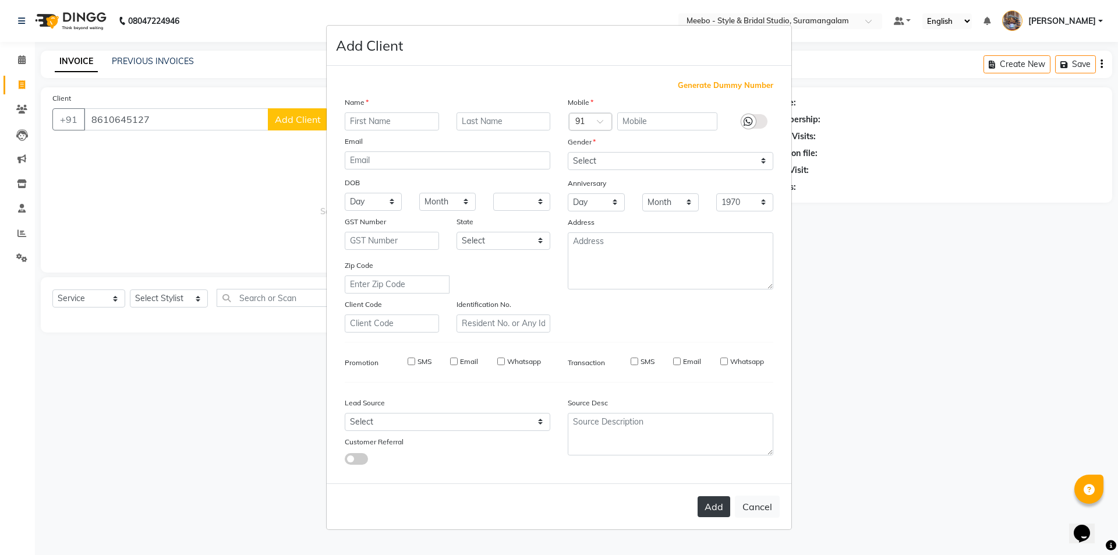
checkbox input "false"
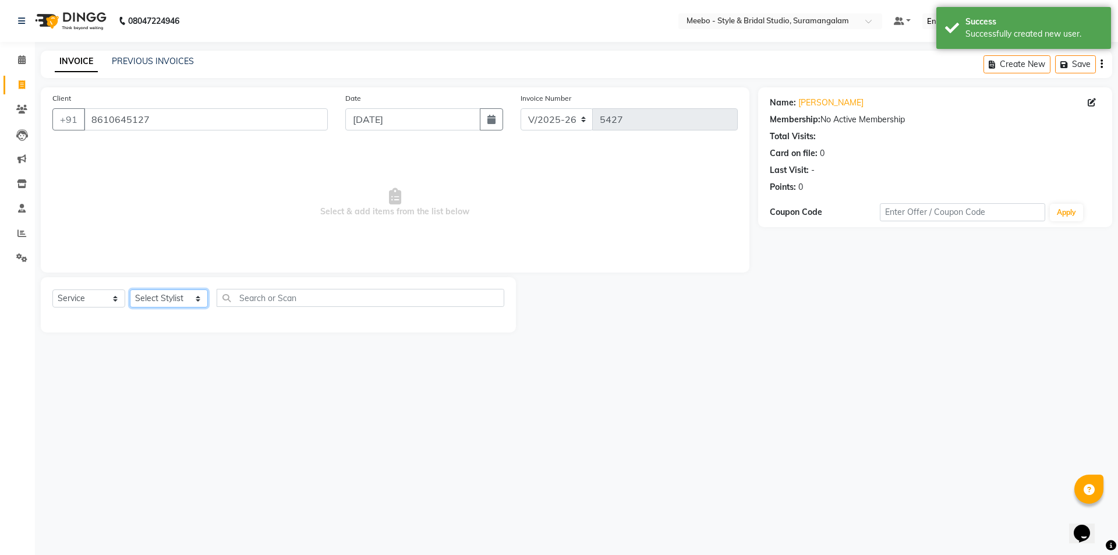
click at [178, 296] on select "Select Stylist Admin [PERSON_NAME] [PERSON_NAME] Manager [PERSON_NAME] [PERSON_…" at bounding box center [169, 298] width 78 height 18
select select "86903"
click at [353, 296] on input "text" at bounding box center [361, 298] width 288 height 18
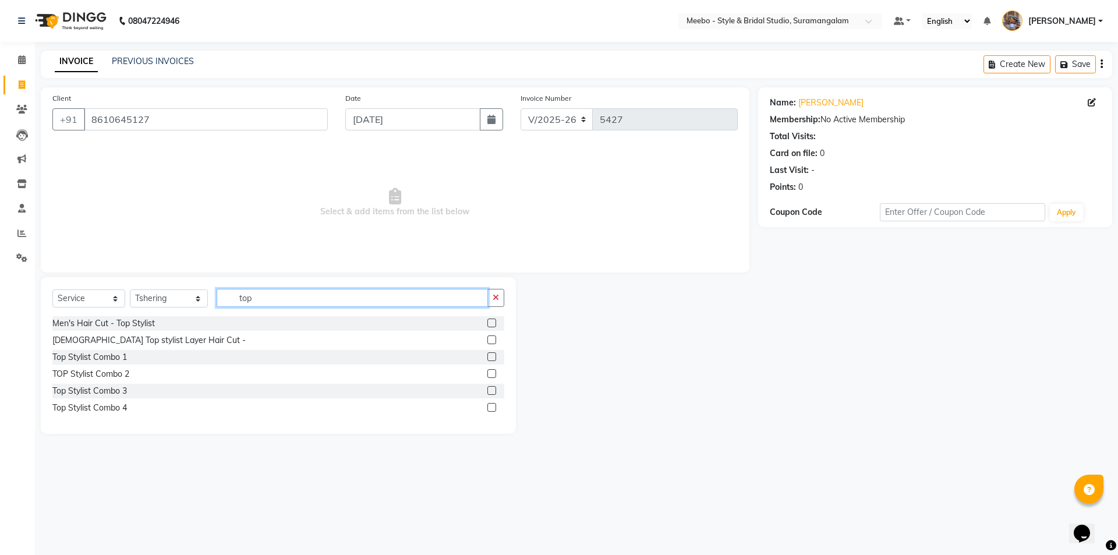
type input "top"
click at [490, 321] on label at bounding box center [491, 323] width 9 height 9
click at [490, 321] on input "checkbox" at bounding box center [491, 324] width 8 height 8
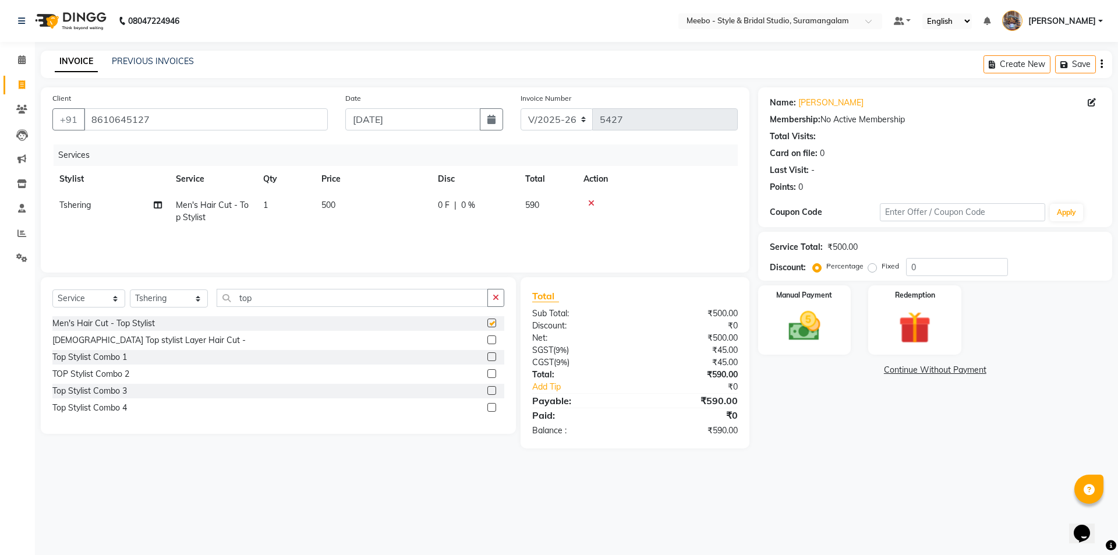
checkbox input "false"
click at [275, 298] on input "top" at bounding box center [352, 298] width 271 height 18
type input "t"
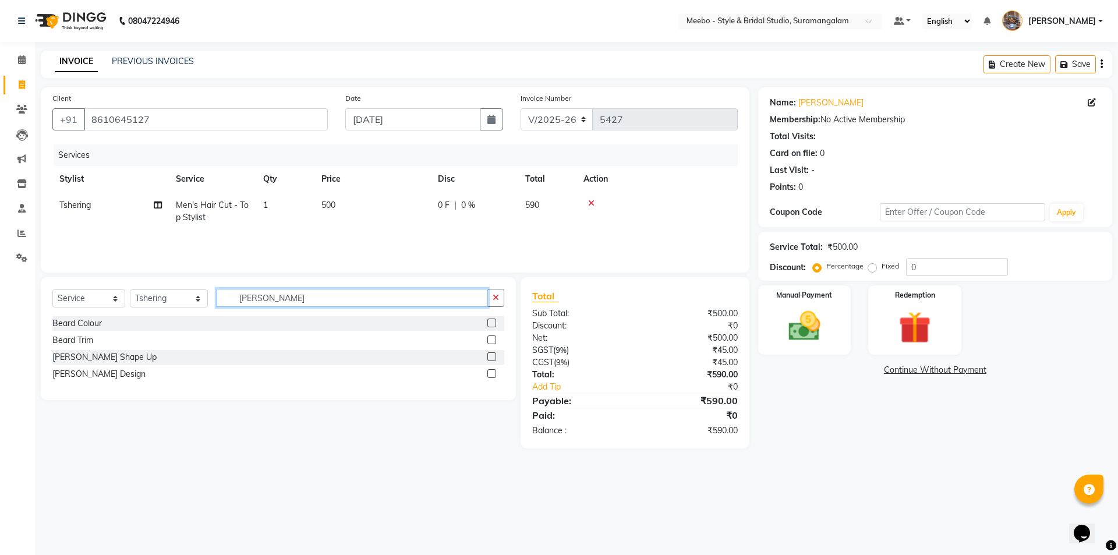
type input "beard"
click at [490, 373] on label at bounding box center [491, 373] width 9 height 9
click at [490, 373] on input "checkbox" at bounding box center [491, 374] width 8 height 8
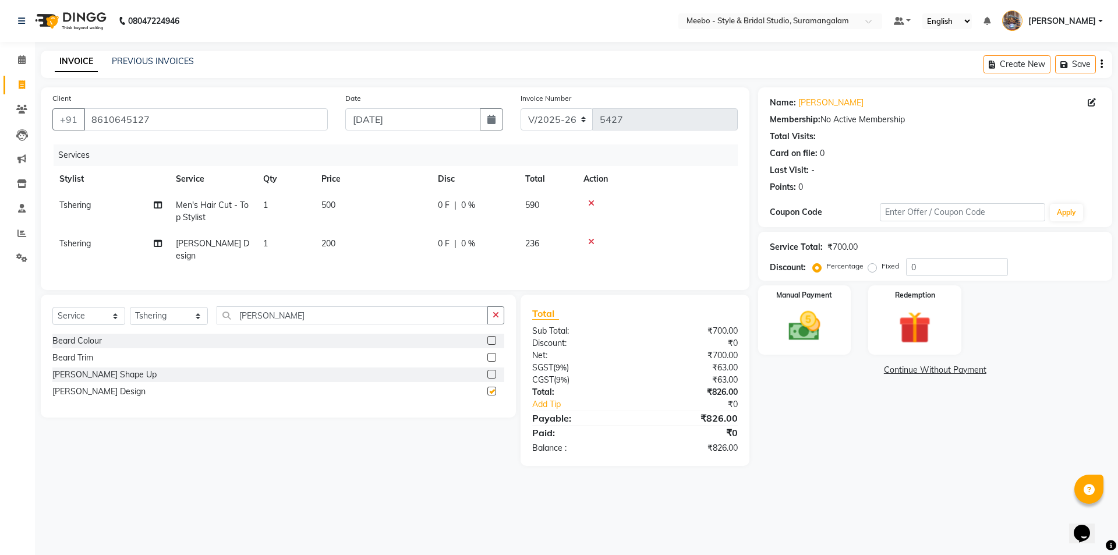
checkbox input "false"
click at [493, 371] on label at bounding box center [491, 374] width 9 height 9
click at [493, 371] on input "checkbox" at bounding box center [491, 375] width 8 height 8
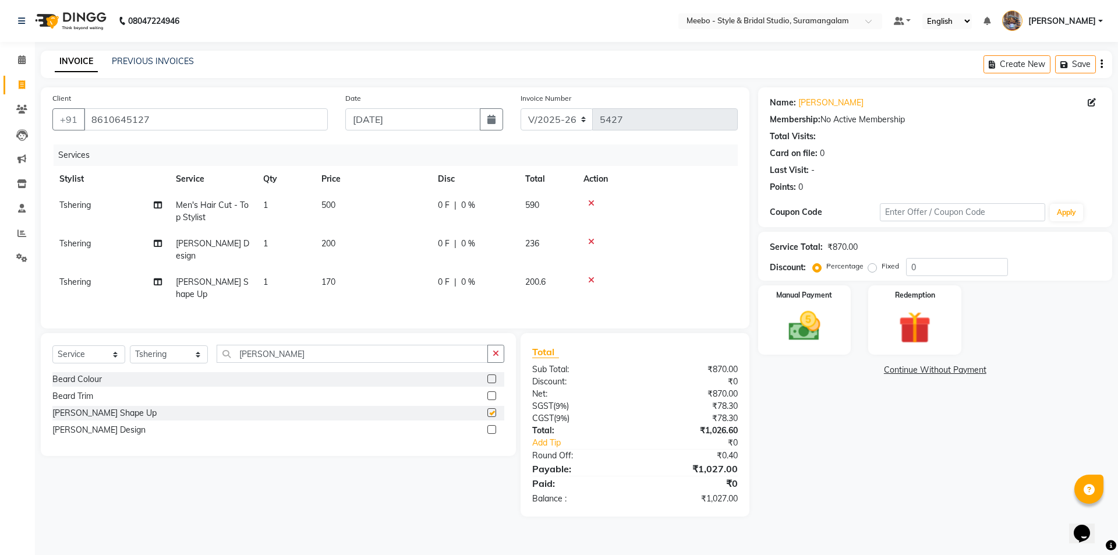
checkbox input "false"
click at [593, 241] on icon at bounding box center [591, 242] width 6 height 8
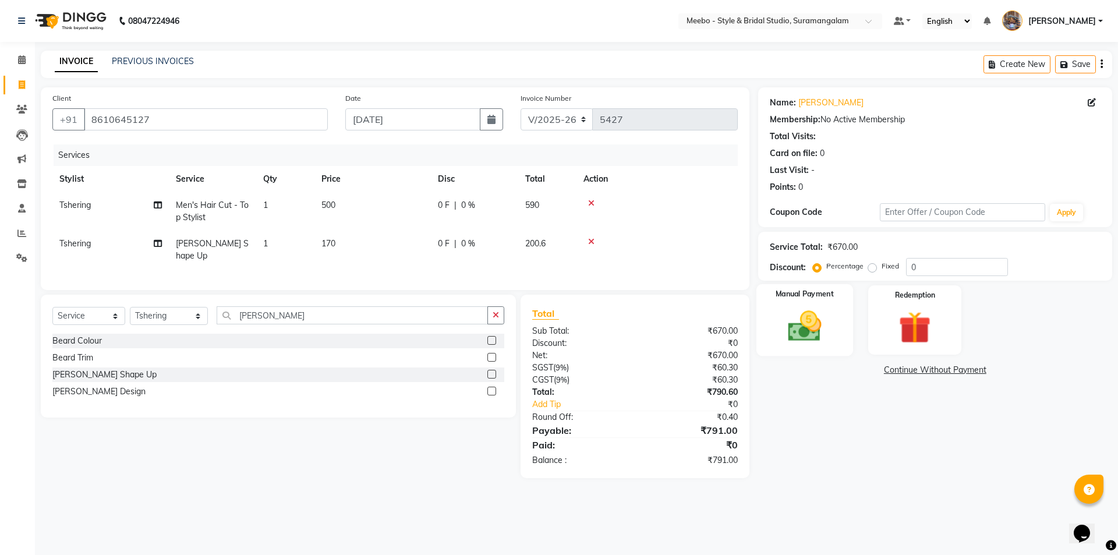
click at [808, 327] on img at bounding box center [804, 326] width 54 height 38
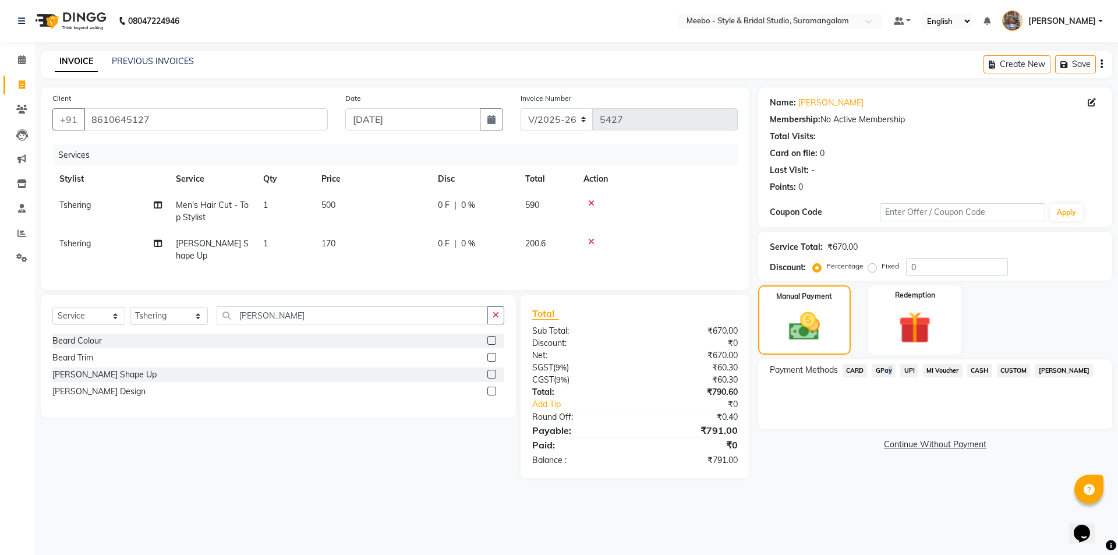
click at [887, 370] on span "GPay" at bounding box center [884, 370] width 24 height 13
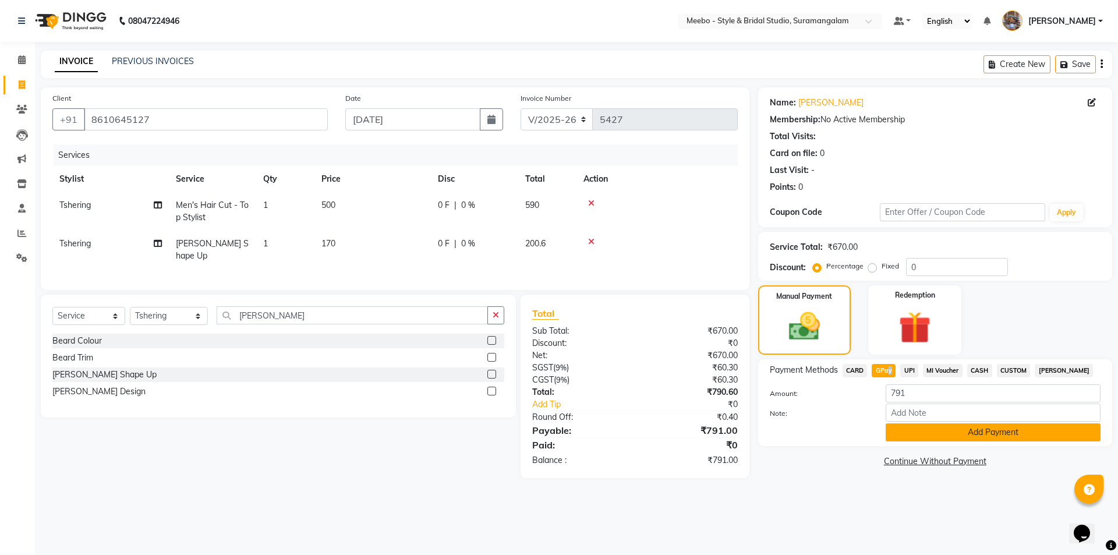
click at [957, 431] on button "Add Payment" at bounding box center [993, 432] width 215 height 18
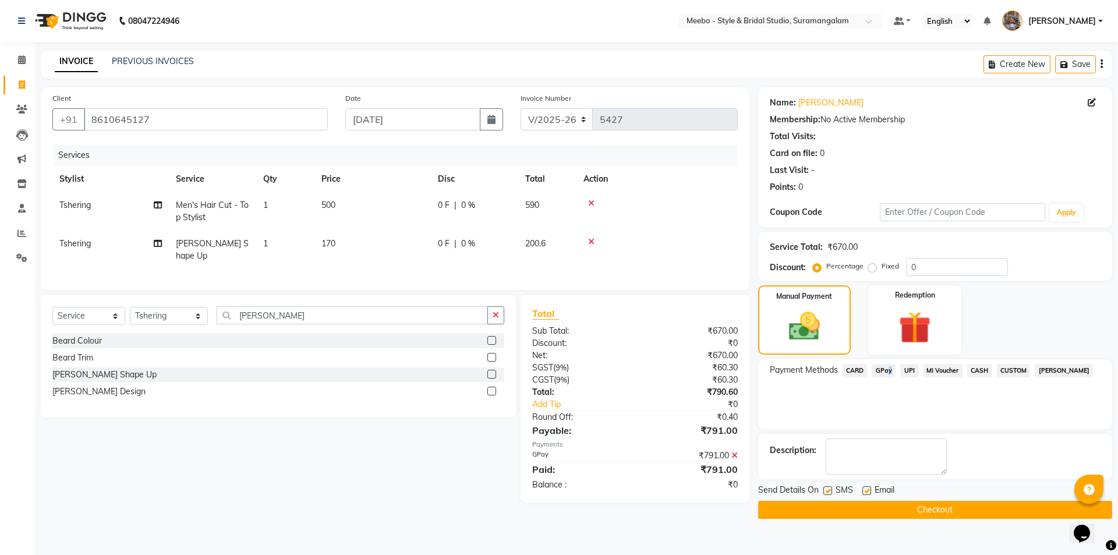
click at [929, 505] on button "Checkout" at bounding box center [935, 510] width 354 height 18
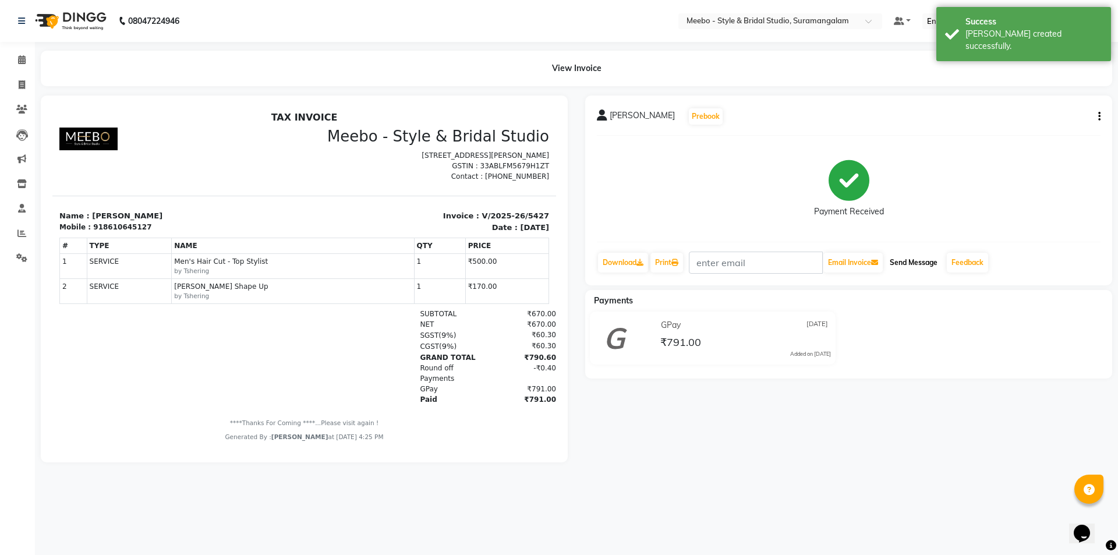
click at [923, 262] on button "Send Message" at bounding box center [913, 263] width 57 height 20
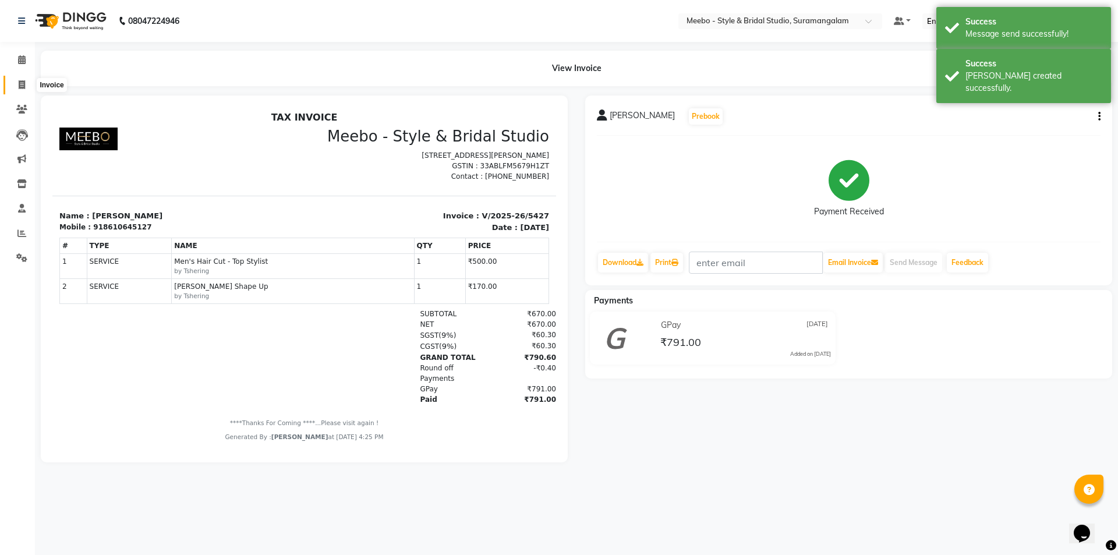
click at [15, 82] on span at bounding box center [22, 85] width 20 height 13
select select "service"
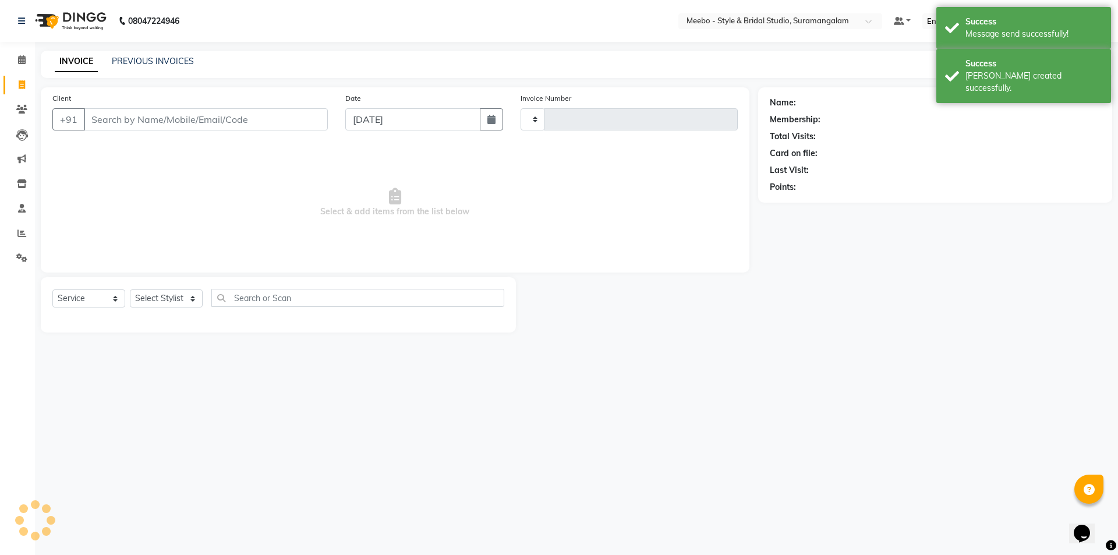
type input "5428"
select select "12"
click at [140, 119] on input "Client" at bounding box center [206, 119] width 244 height 22
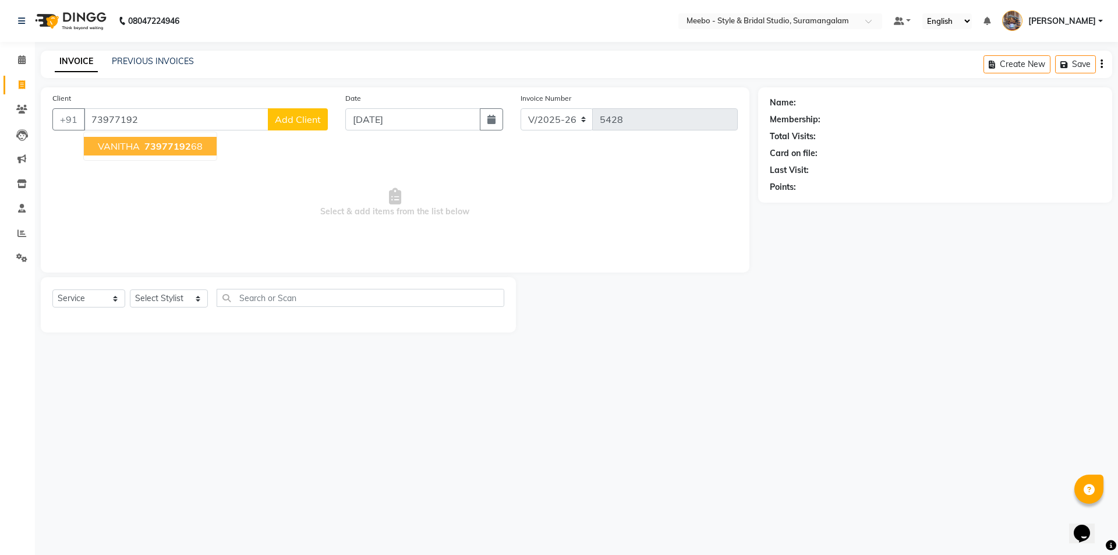
click at [123, 144] on span "VANITHA" at bounding box center [119, 146] width 42 height 12
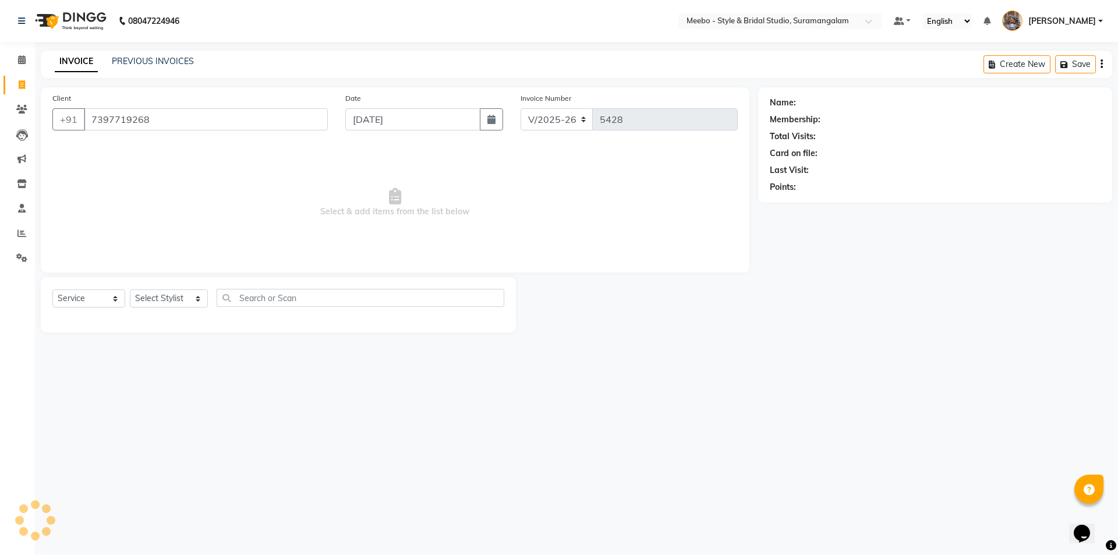
type input "7397719268"
click at [158, 293] on select "Select Stylist Admin [PERSON_NAME] [PERSON_NAME] Manager [PERSON_NAME] [PERSON_…" at bounding box center [169, 298] width 78 height 18
select select "21188"
click at [0, 88] on li "Invoice" at bounding box center [17, 85] width 35 height 25
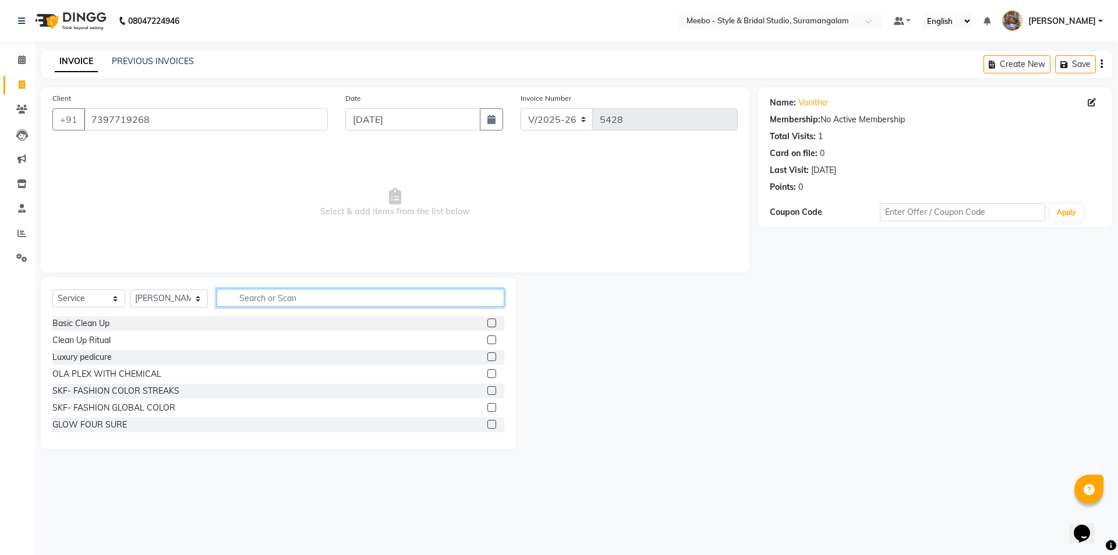
click at [301, 301] on input "text" at bounding box center [361, 298] width 288 height 18
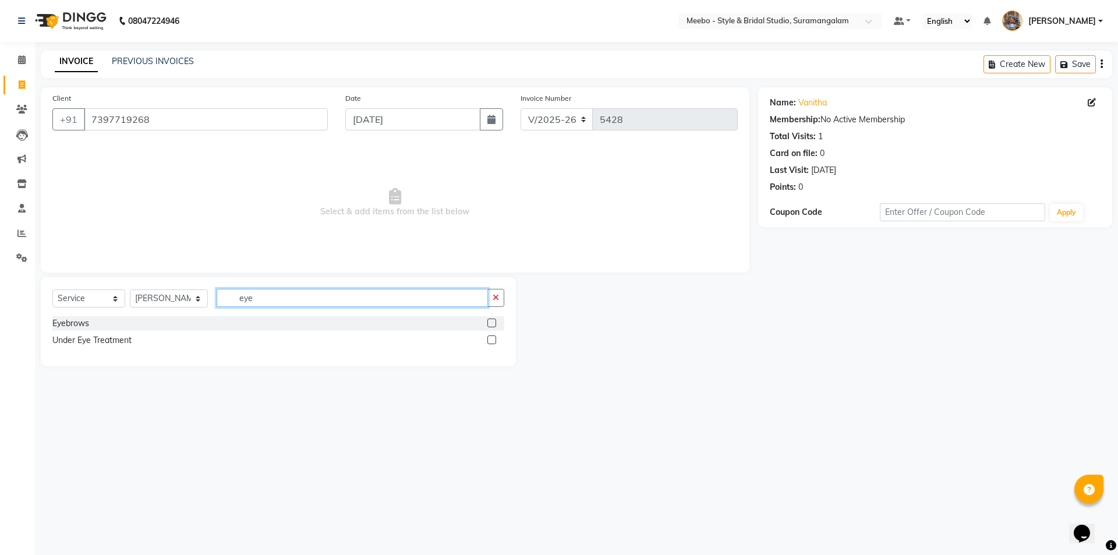
type input "eye"
click at [489, 322] on label at bounding box center [491, 323] width 9 height 9
click at [489, 322] on input "checkbox" at bounding box center [491, 324] width 8 height 8
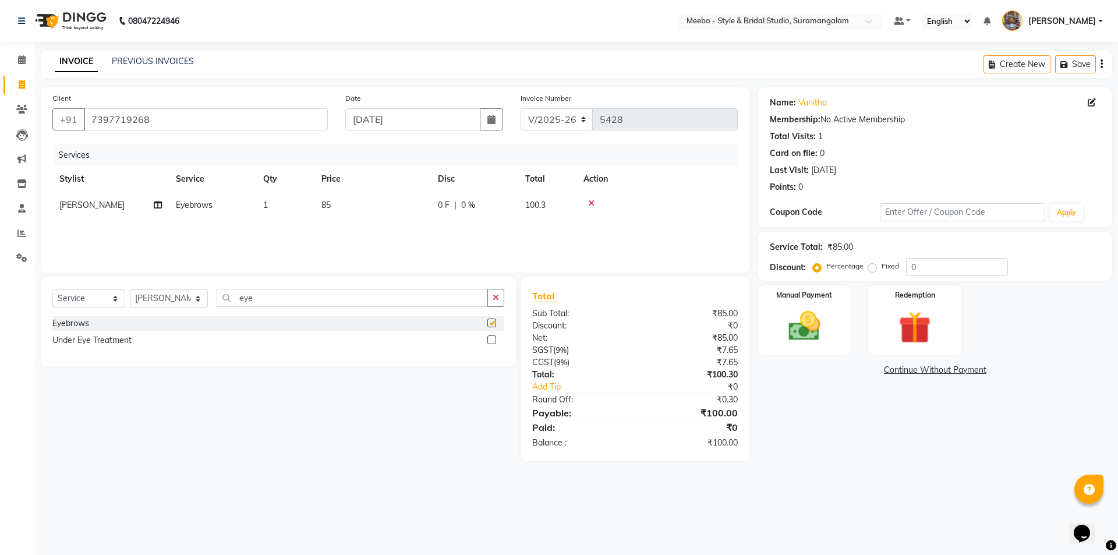
checkbox input "false"
click at [810, 330] on img at bounding box center [804, 326] width 54 height 38
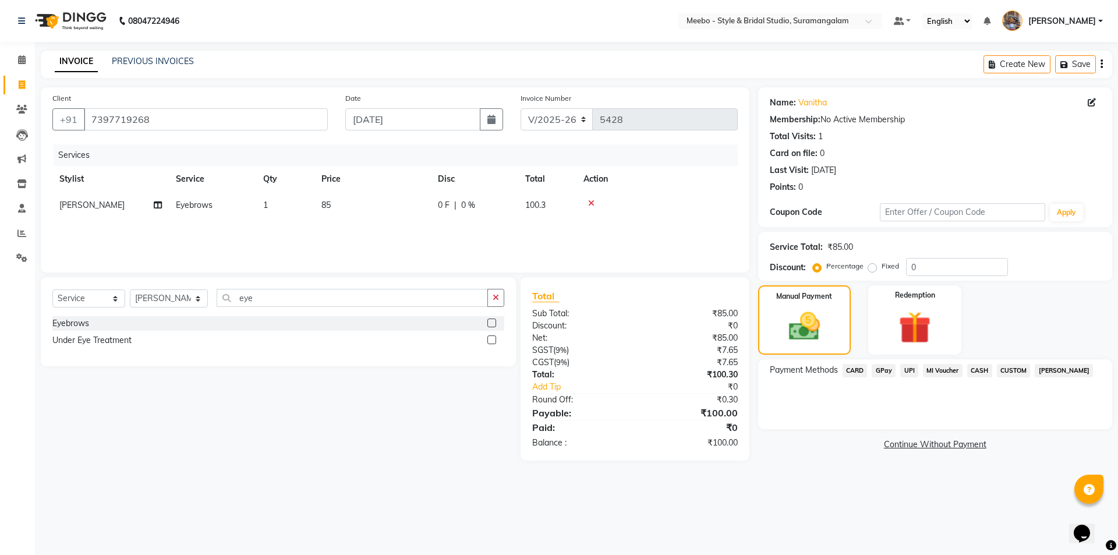
click at [981, 366] on span "CASH" at bounding box center [979, 370] width 25 height 13
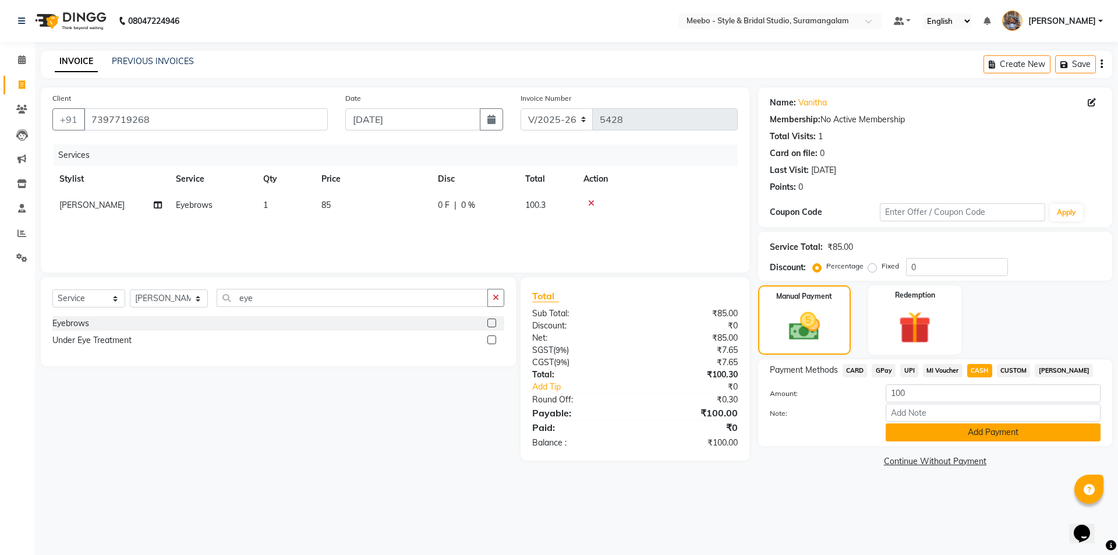
click at [961, 427] on button "Add Payment" at bounding box center [993, 432] width 215 height 18
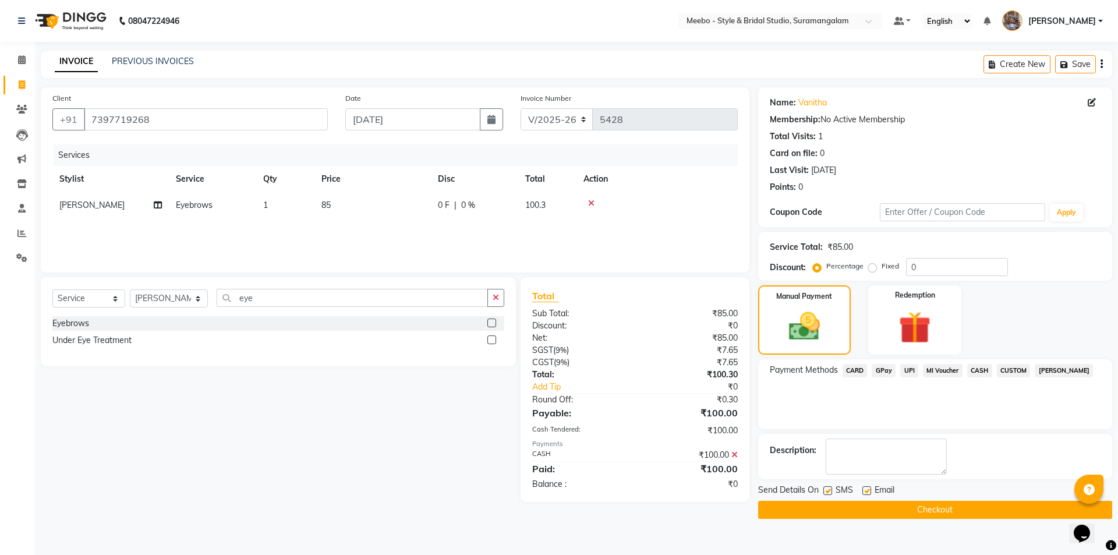
click at [915, 503] on button "Checkout" at bounding box center [935, 510] width 354 height 18
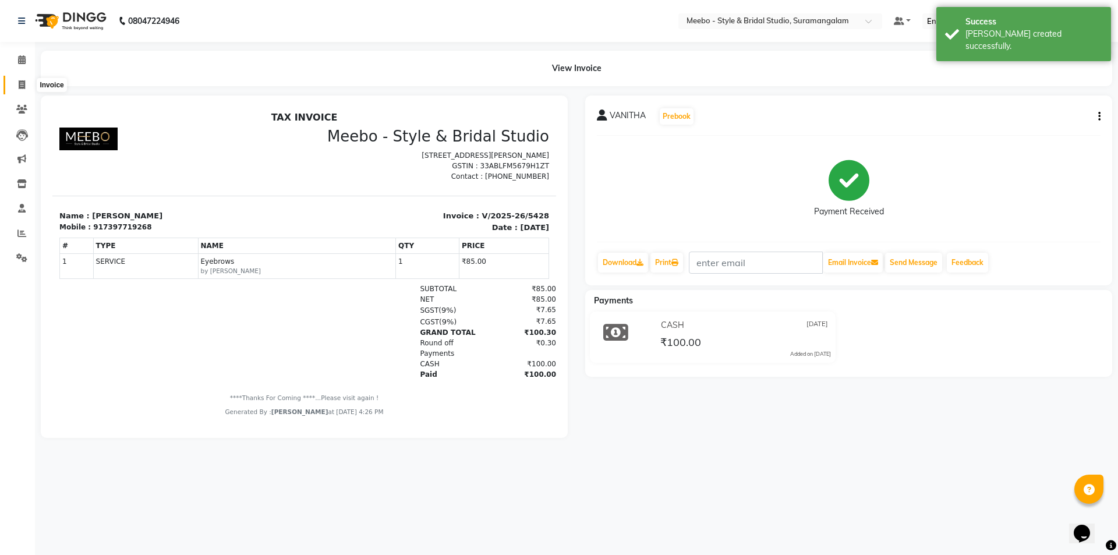
click at [16, 82] on span at bounding box center [22, 85] width 20 height 13
select select "service"
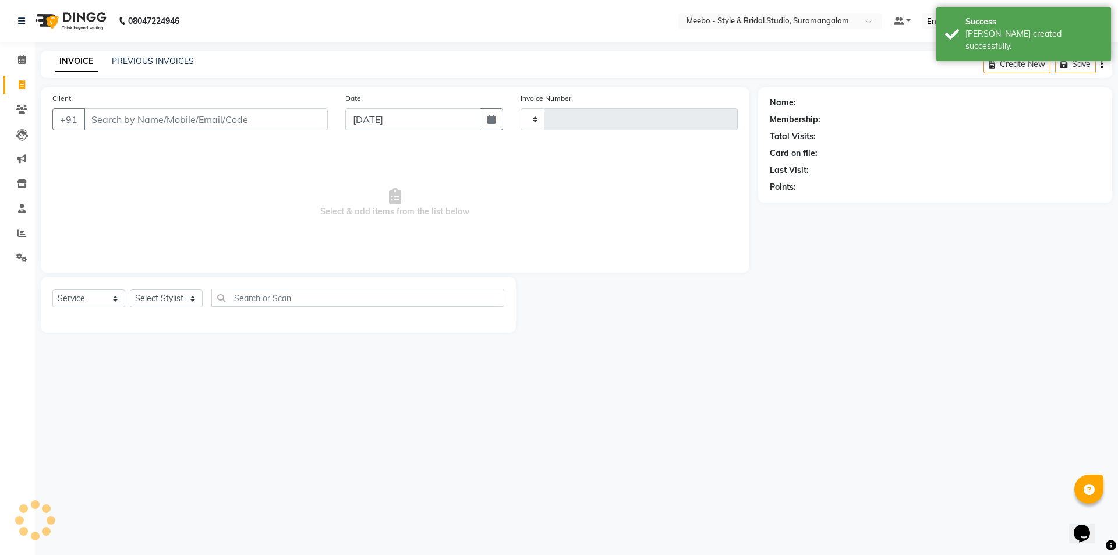
type input "5429"
select select "12"
click at [154, 297] on select "Select Stylist Admin [PERSON_NAME] [PERSON_NAME] Manager [PERSON_NAME] [PERSON_…" at bounding box center [169, 298] width 78 height 18
select select "90280"
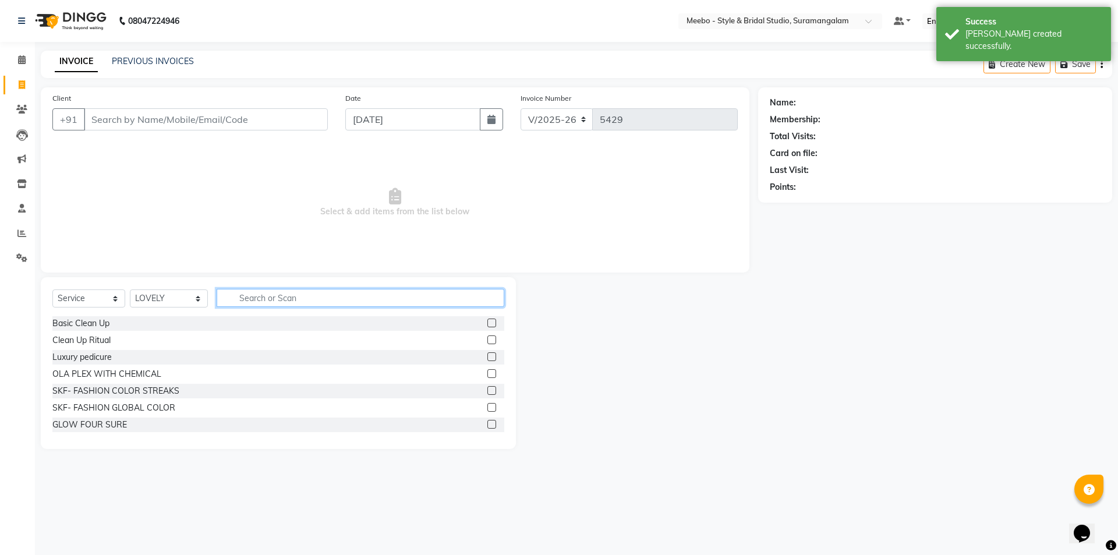
click at [336, 301] on input "text" at bounding box center [361, 298] width 288 height 18
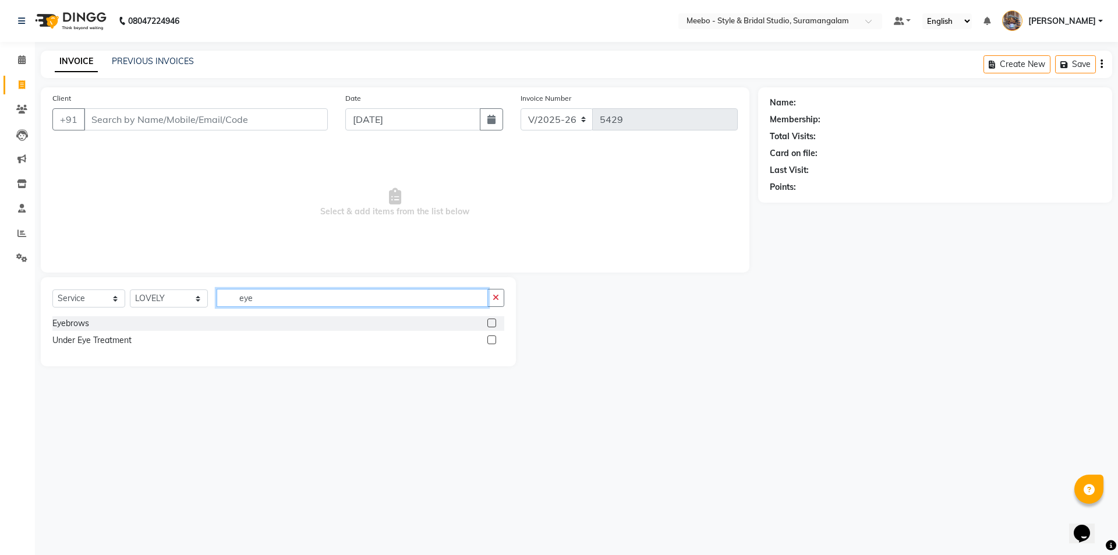
type input "eye"
click at [492, 323] on label at bounding box center [491, 323] width 9 height 9
click at [492, 323] on input "checkbox" at bounding box center [491, 324] width 8 height 8
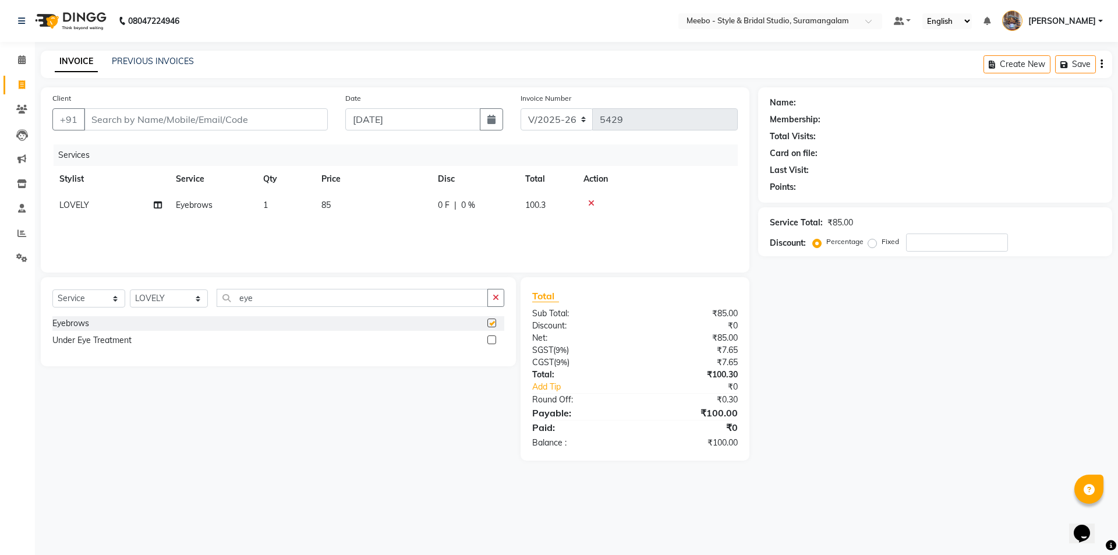
checkbox input "false"
click at [290, 294] on input "eye" at bounding box center [352, 298] width 271 height 18
type input "e"
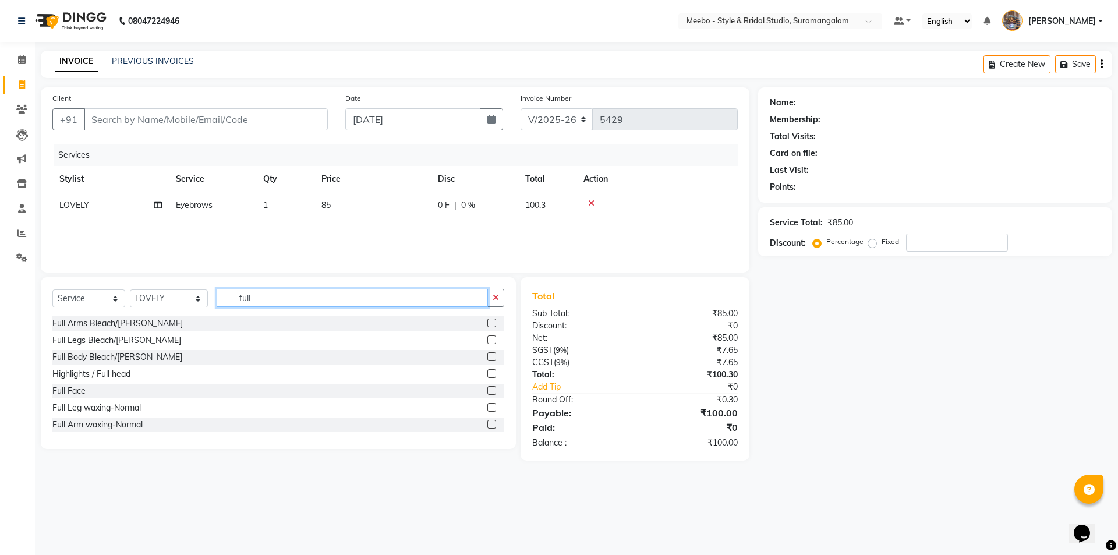
type input "full"
click at [487, 386] on label at bounding box center [491, 390] width 9 height 9
click at [487, 387] on input "checkbox" at bounding box center [491, 391] width 8 height 8
checkbox input "false"
click at [356, 238] on td "300" at bounding box center [372, 231] width 116 height 26
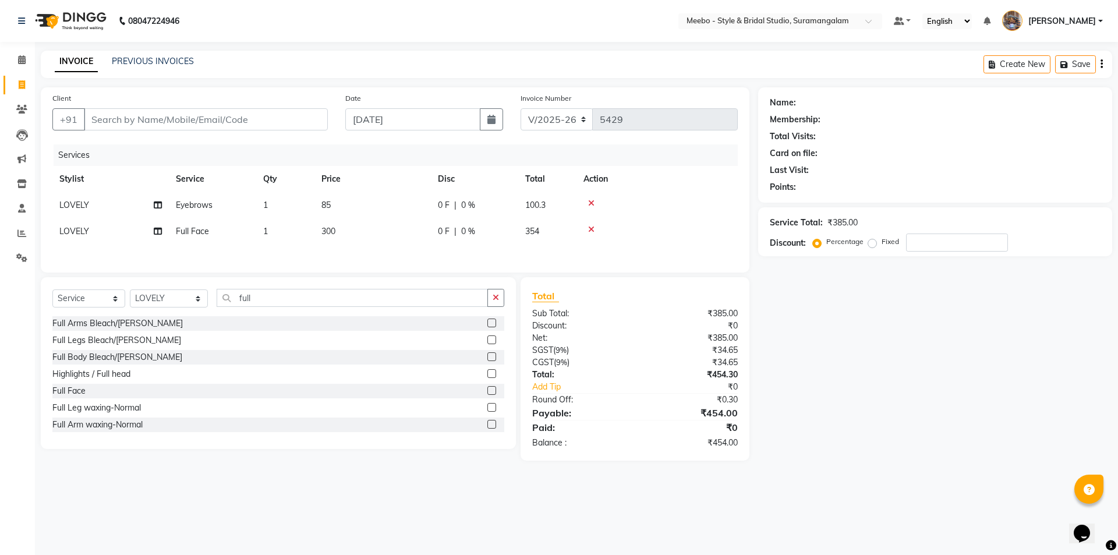
select select "90280"
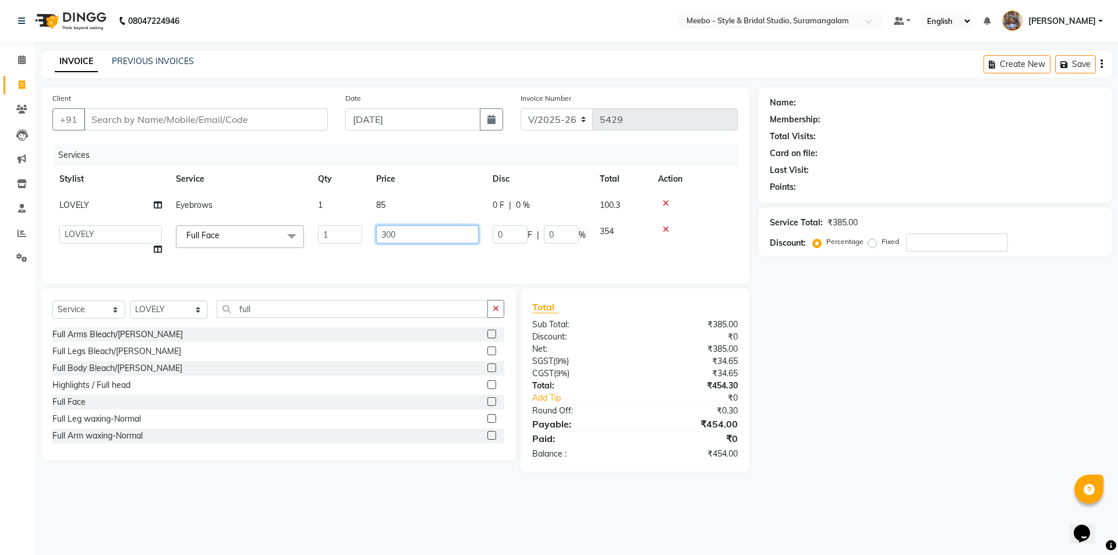
click at [404, 233] on input "300" at bounding box center [427, 234] width 102 height 18
type input "350"
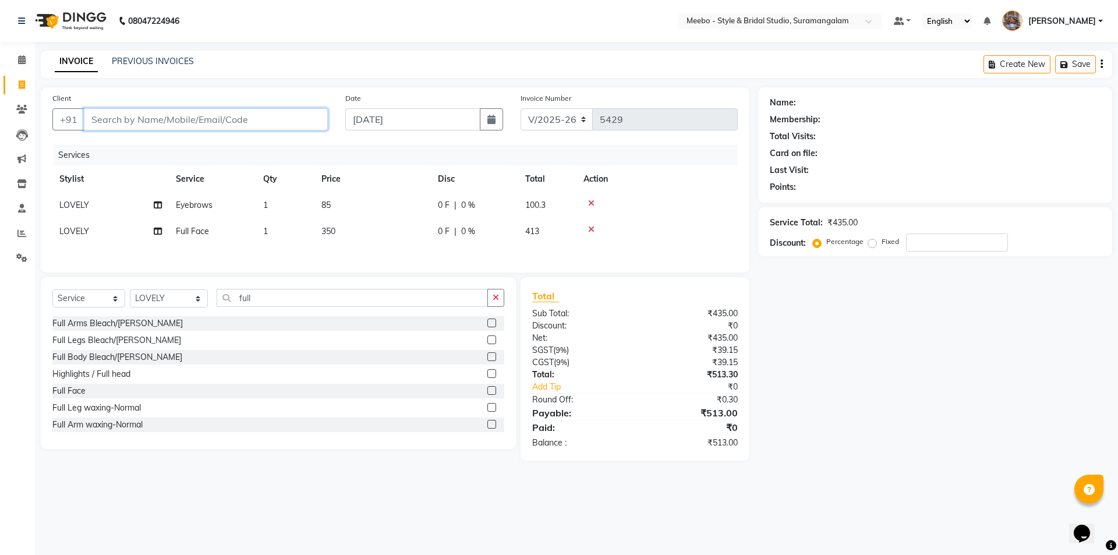
click at [199, 113] on input "Client" at bounding box center [206, 119] width 244 height 22
type input "6"
type input "0"
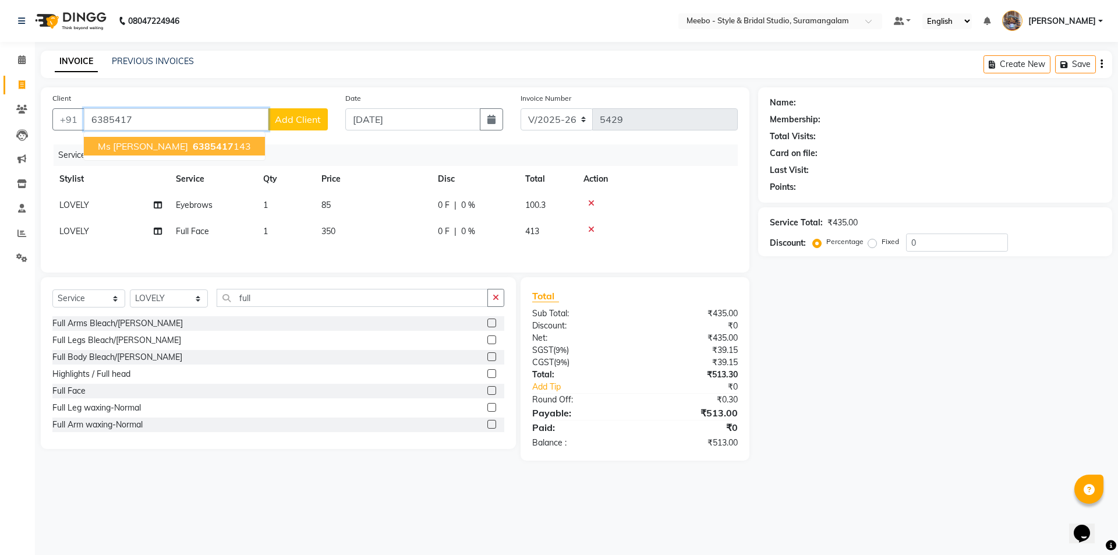
click at [193, 142] on span "6385417" at bounding box center [213, 146] width 41 height 12
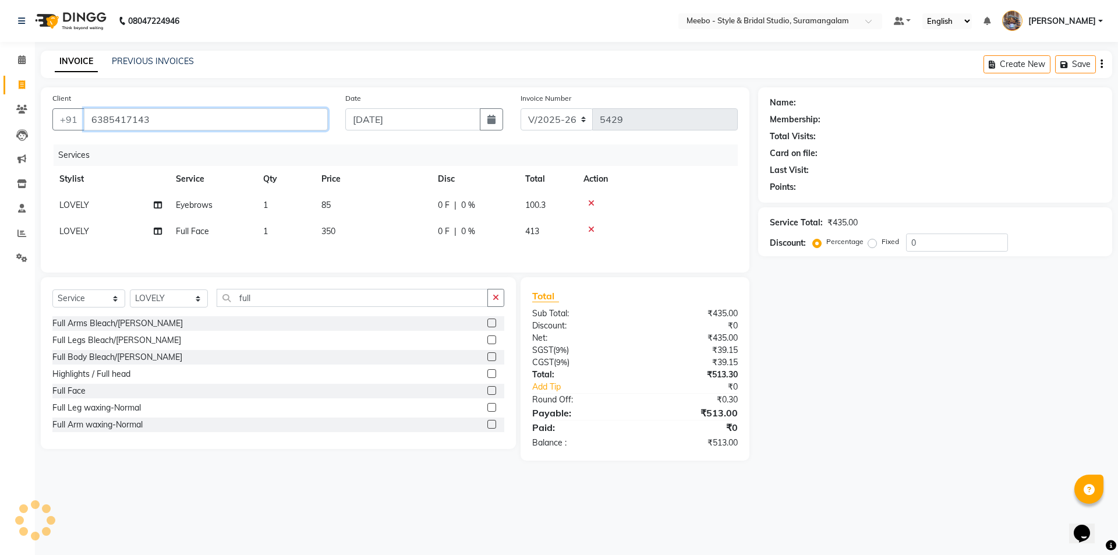
type input "6385417143"
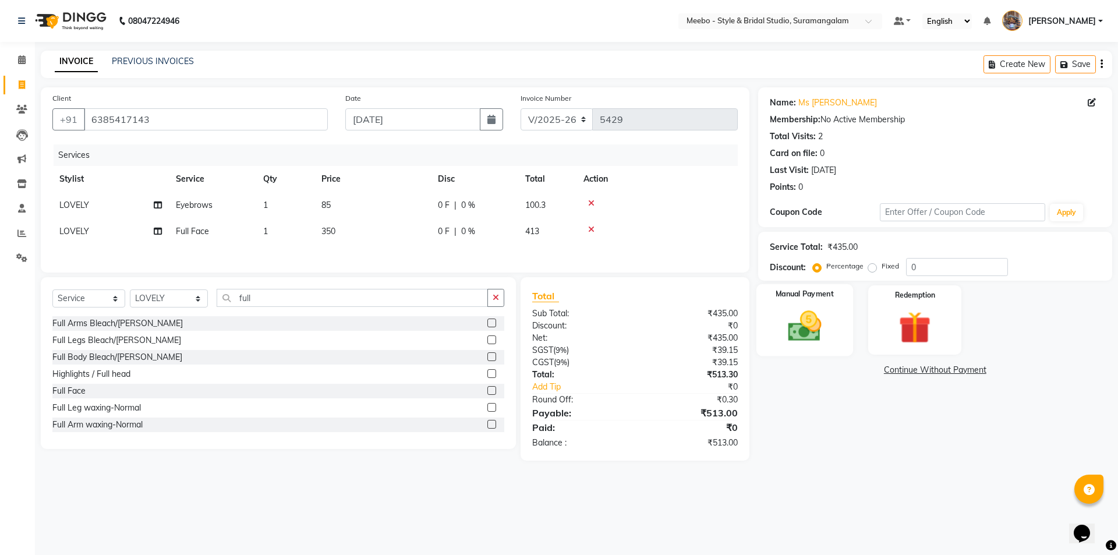
click at [804, 335] on img at bounding box center [804, 326] width 54 height 38
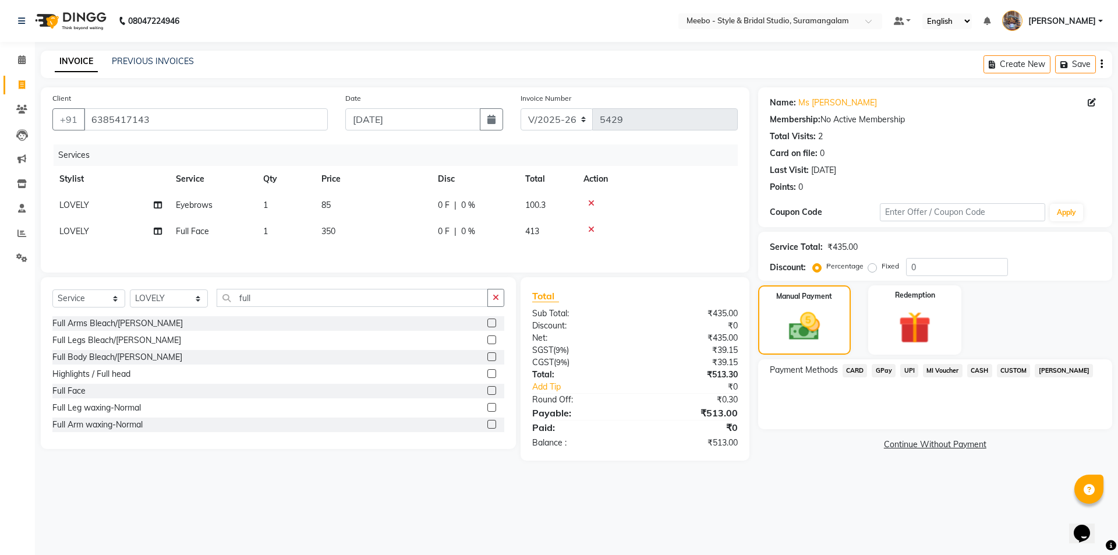
click at [980, 368] on span "CASH" at bounding box center [979, 370] width 25 height 13
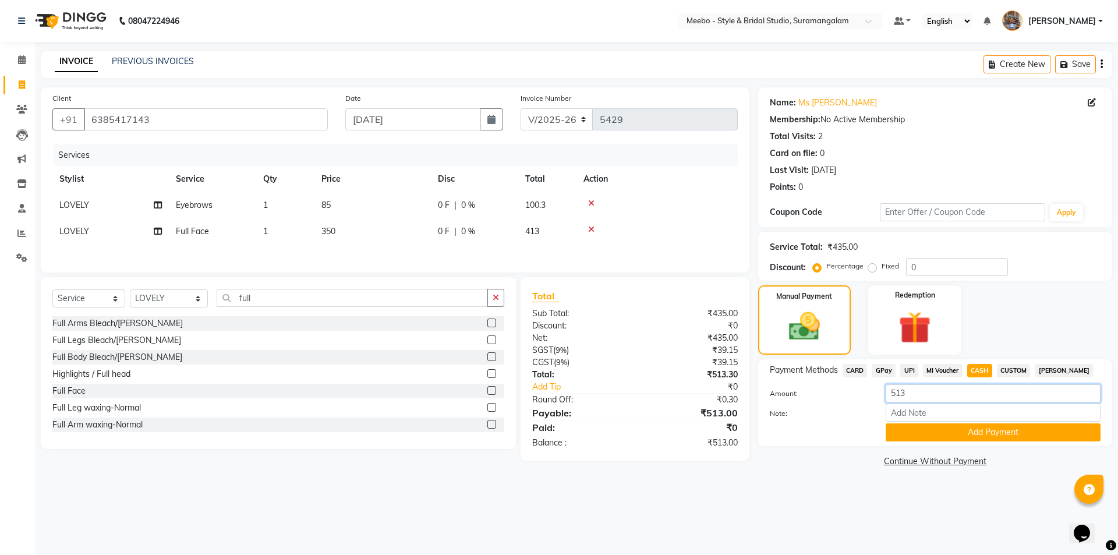
click at [927, 395] on input "513" at bounding box center [993, 393] width 215 height 18
type input "5"
type input "500"
click at [992, 434] on button "Add Payment" at bounding box center [993, 432] width 215 height 18
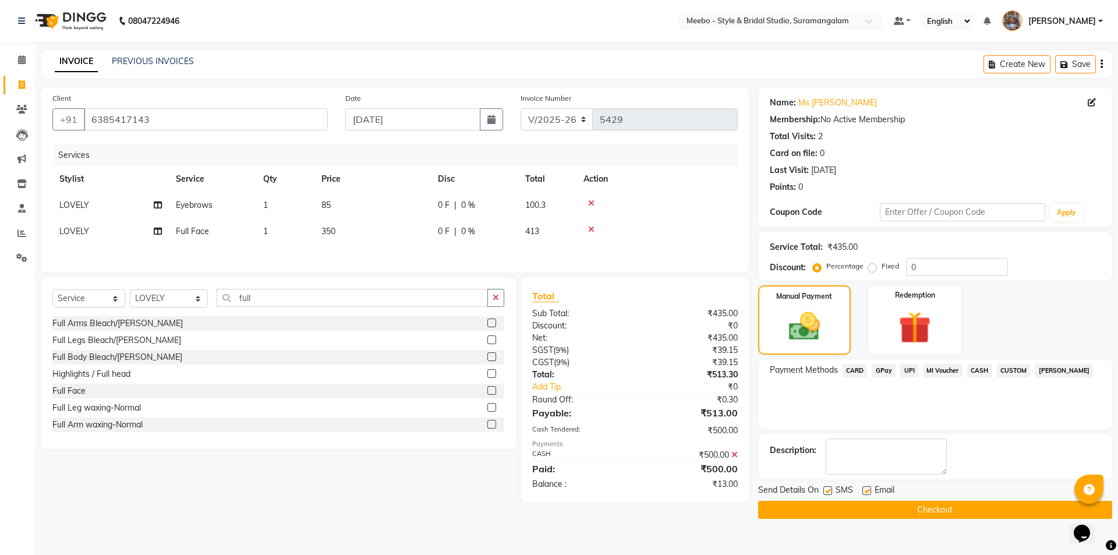
click at [883, 366] on span "GPay" at bounding box center [884, 370] width 24 height 13
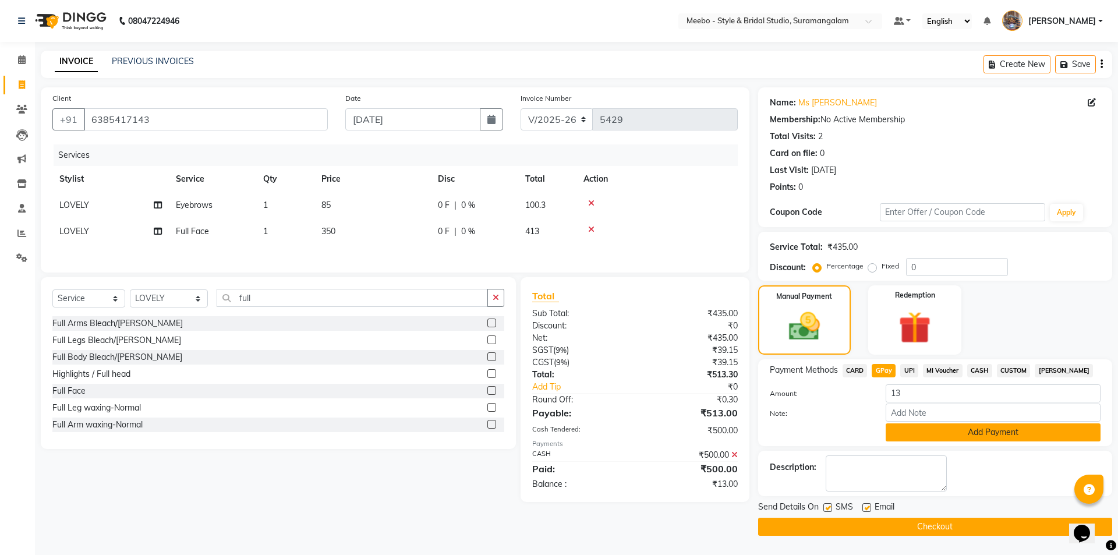
click at [956, 437] on button "Add Payment" at bounding box center [993, 432] width 215 height 18
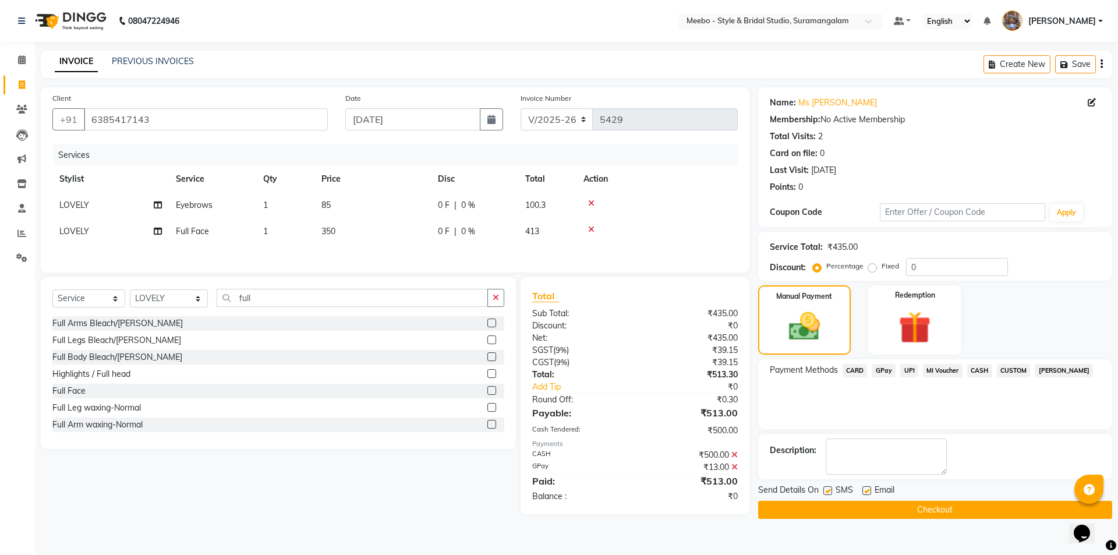
click at [929, 511] on button "Checkout" at bounding box center [935, 510] width 354 height 18
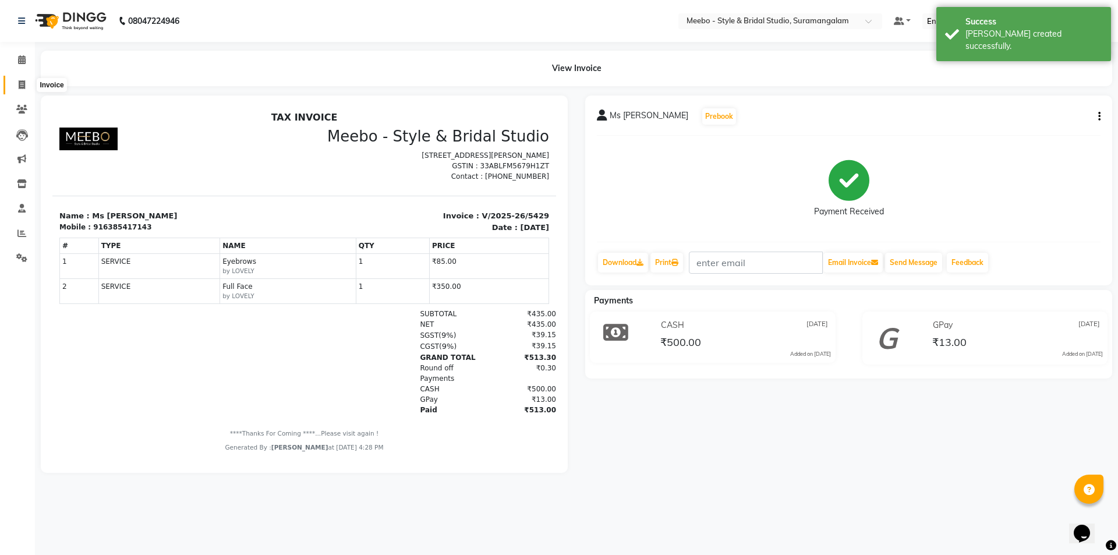
click at [20, 83] on icon at bounding box center [22, 84] width 6 height 9
select select "12"
select select "service"
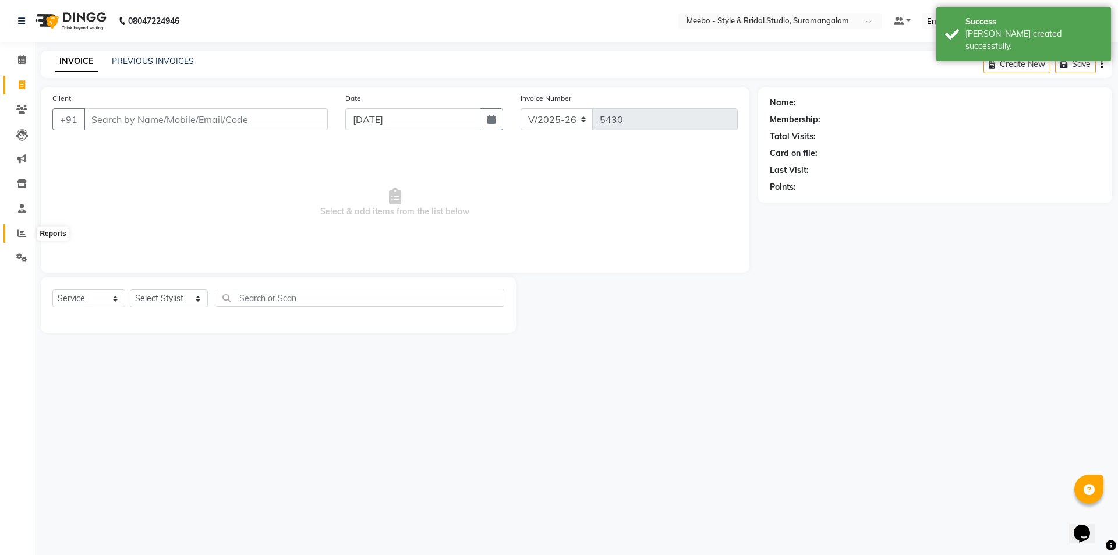
click at [23, 232] on icon at bounding box center [21, 233] width 9 height 9
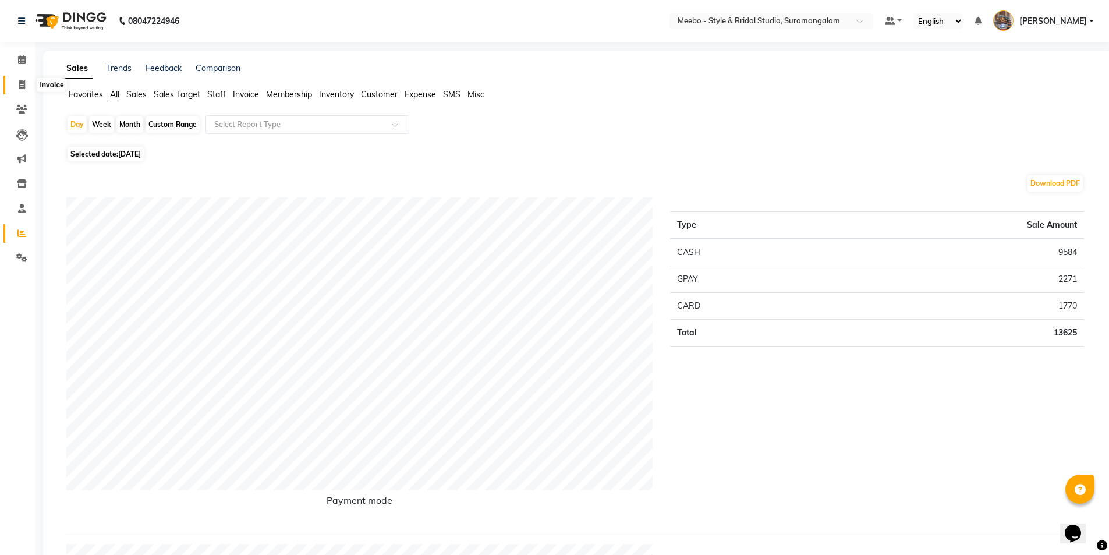
click at [19, 83] on icon at bounding box center [22, 84] width 6 height 9
select select "service"
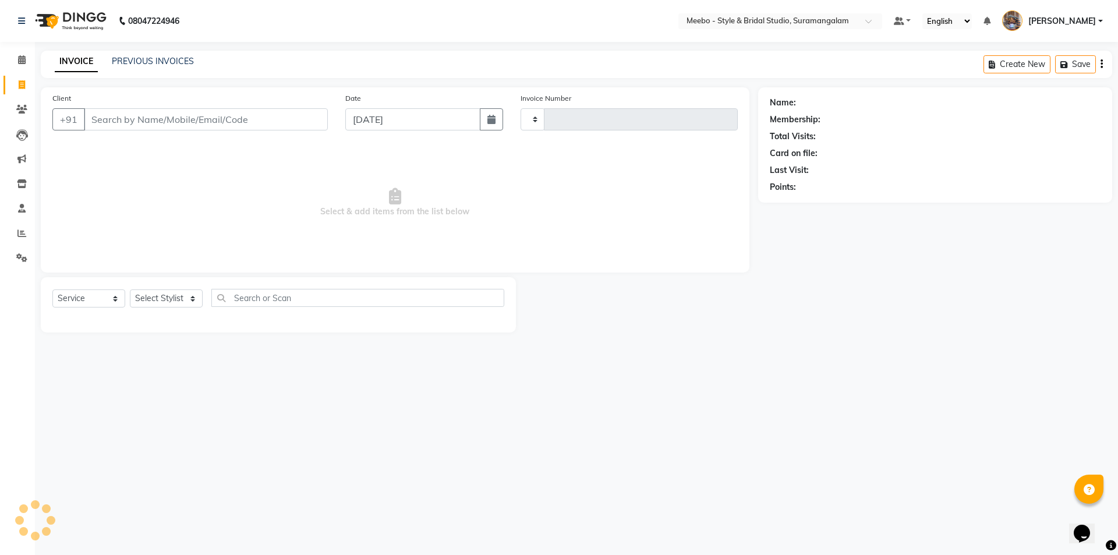
type input "5430"
select select "12"
click at [121, 119] on input "Client" at bounding box center [206, 119] width 244 height 22
click at [172, 292] on select "Select Stylist Admin [PERSON_NAME] [PERSON_NAME] Manager [PERSON_NAME] [PERSON_…" at bounding box center [169, 298] width 78 height 18
select select "33852"
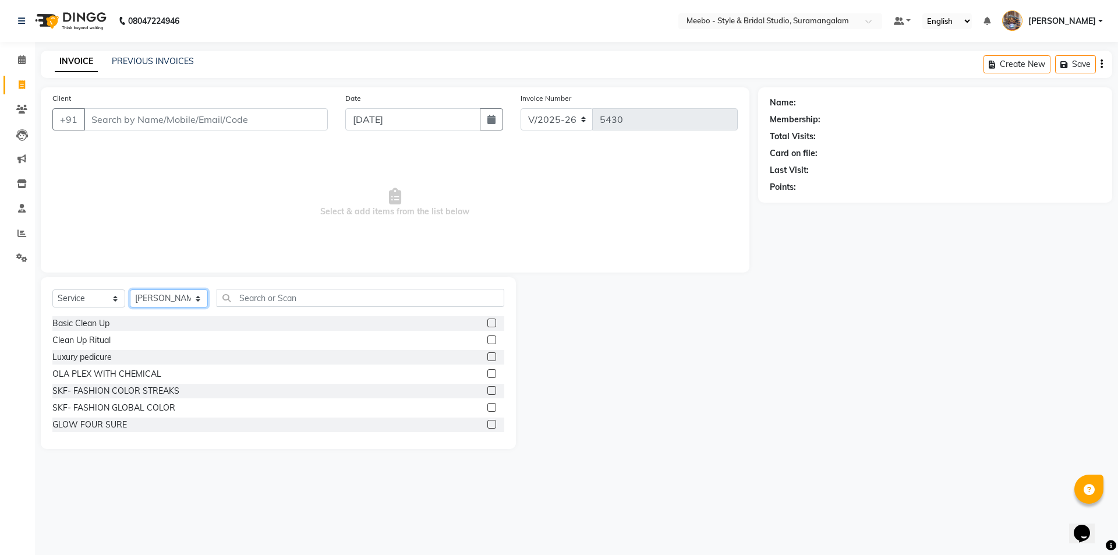
click at [170, 294] on select "Select Stylist Admin [PERSON_NAME] [PERSON_NAME] Manager [PERSON_NAME] [PERSON_…" at bounding box center [169, 298] width 78 height 18
click at [263, 294] on input "text" at bounding box center [361, 298] width 288 height 18
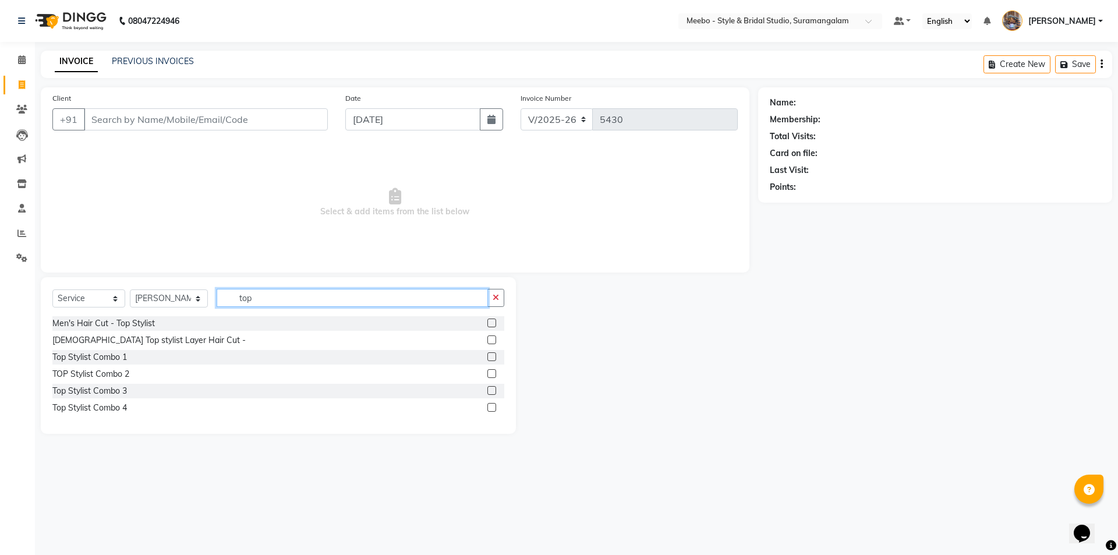
type input "top"
click at [493, 323] on label at bounding box center [491, 323] width 9 height 9
click at [493, 323] on input "checkbox" at bounding box center [491, 324] width 8 height 8
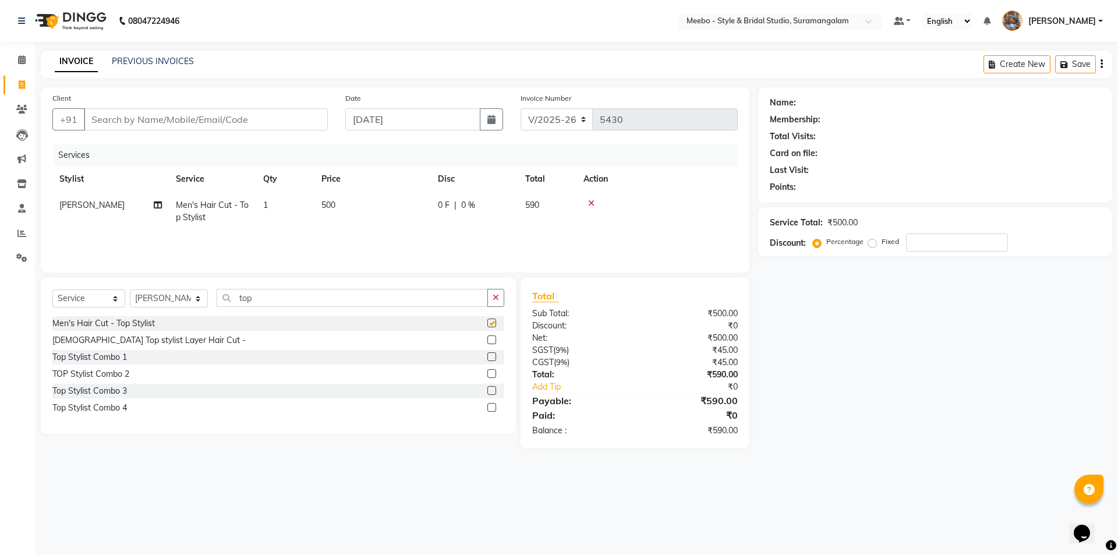
checkbox input "false"
click at [314, 297] on input "top" at bounding box center [352, 298] width 271 height 18
type input "t"
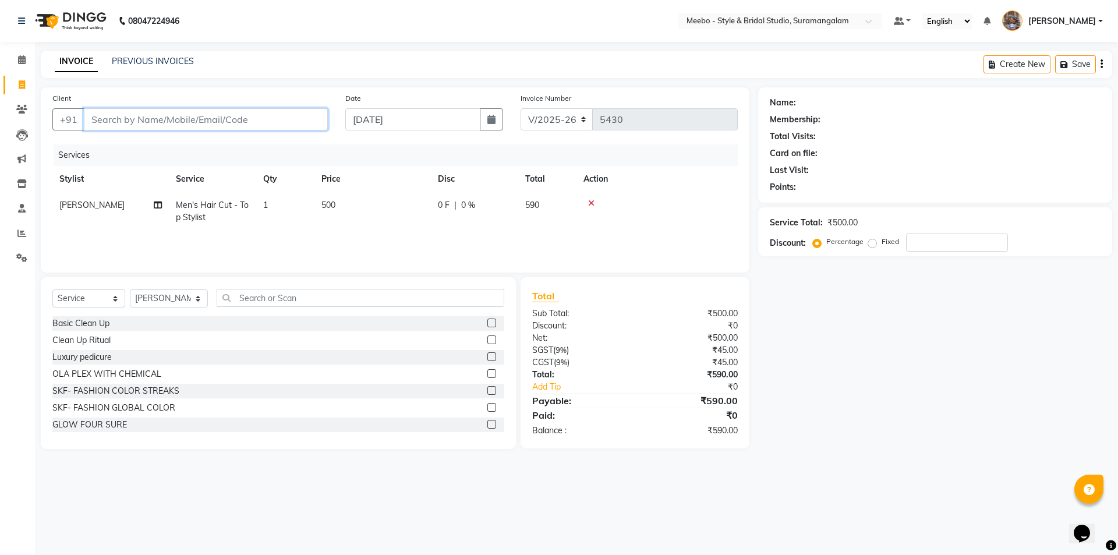
click at [248, 112] on input "Client" at bounding box center [206, 119] width 244 height 22
type input "9"
type input "0"
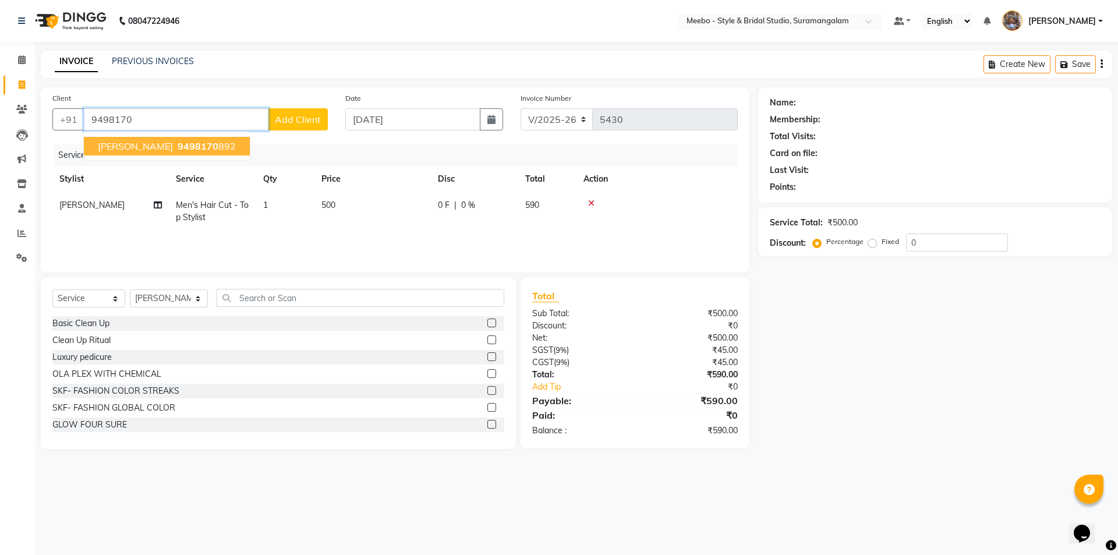
click at [194, 149] on ngb-highlight "9498170 892" at bounding box center [205, 146] width 61 height 12
type input "9498170892"
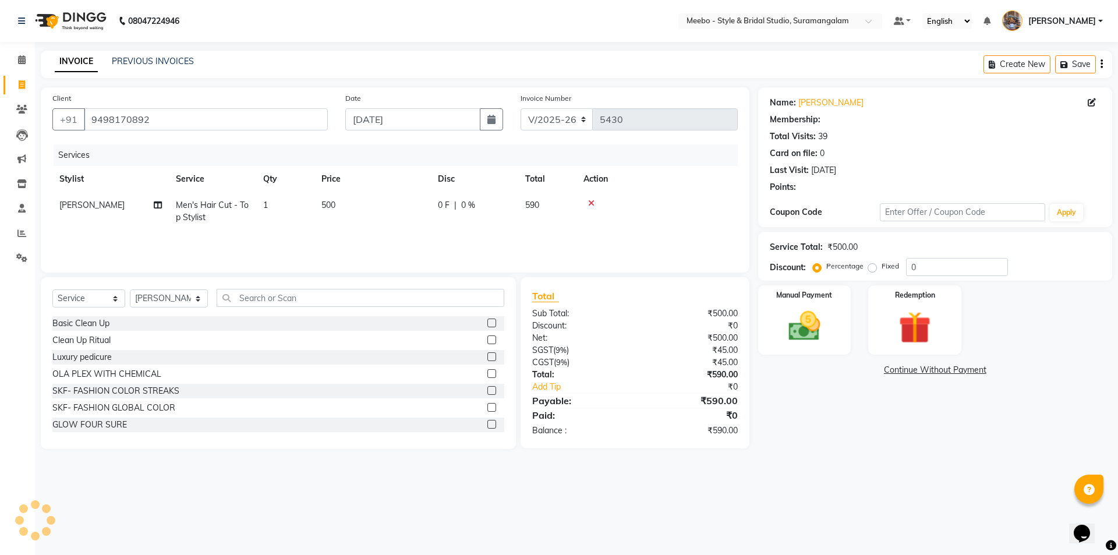
select select "1: Object"
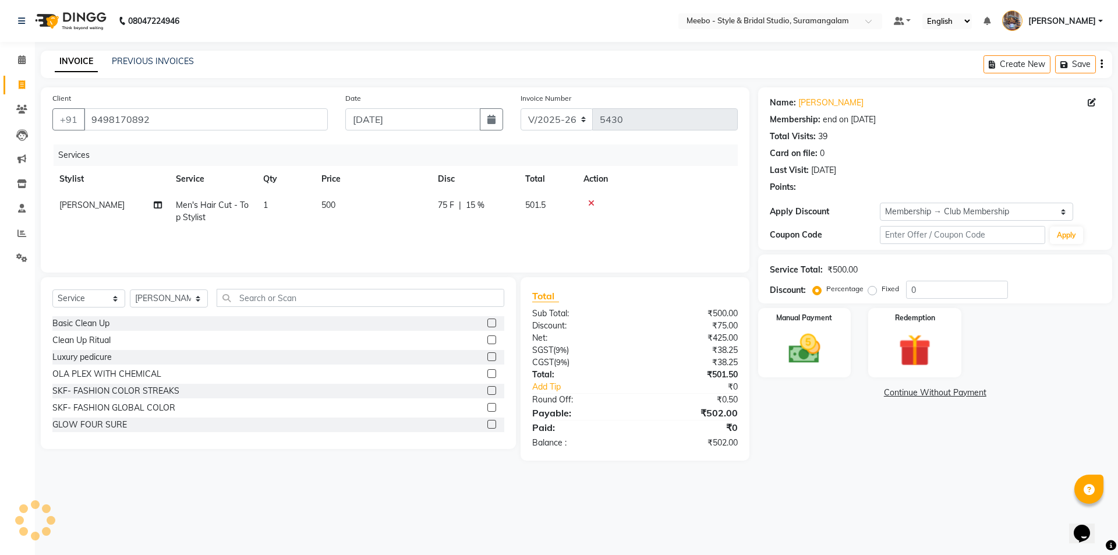
type input "15"
click at [815, 358] on img at bounding box center [804, 349] width 54 height 38
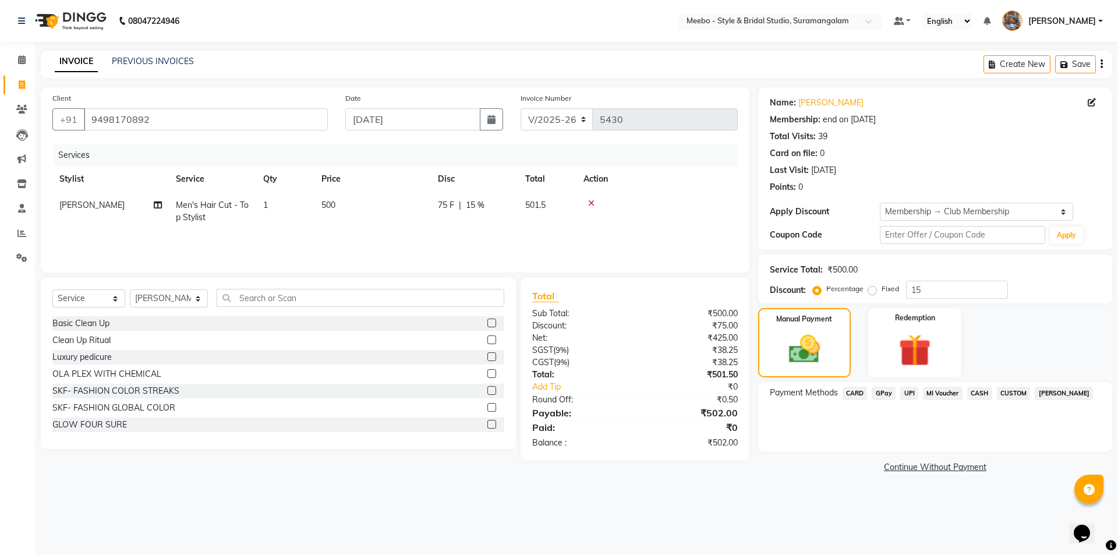
click at [975, 392] on span "CASH" at bounding box center [979, 393] width 25 height 13
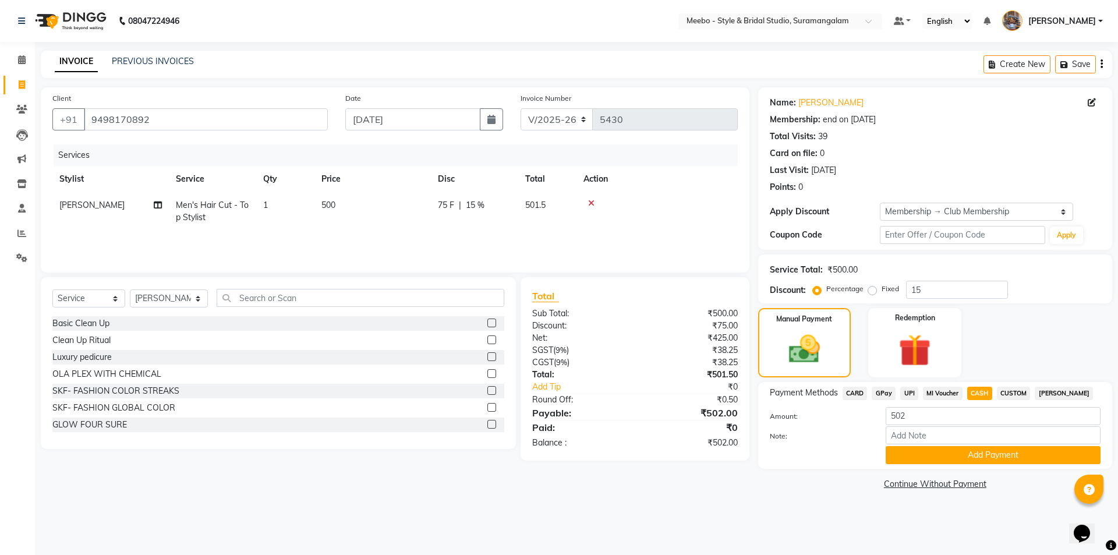
click at [890, 394] on span "GPay" at bounding box center [884, 393] width 24 height 13
click at [973, 450] on button "Add Payment" at bounding box center [993, 455] width 215 height 18
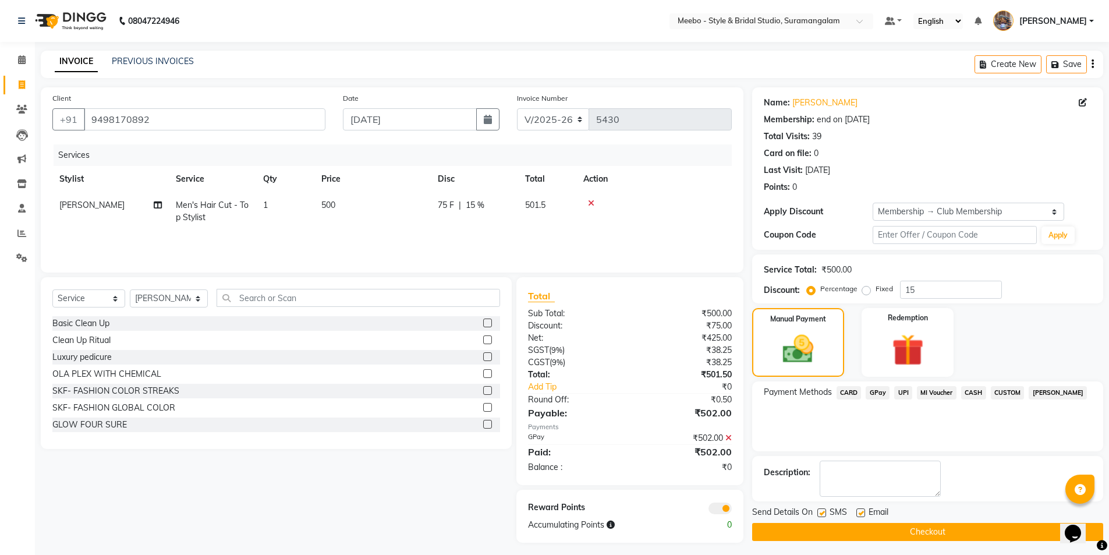
click at [955, 535] on button "Checkout" at bounding box center [927, 532] width 351 height 18
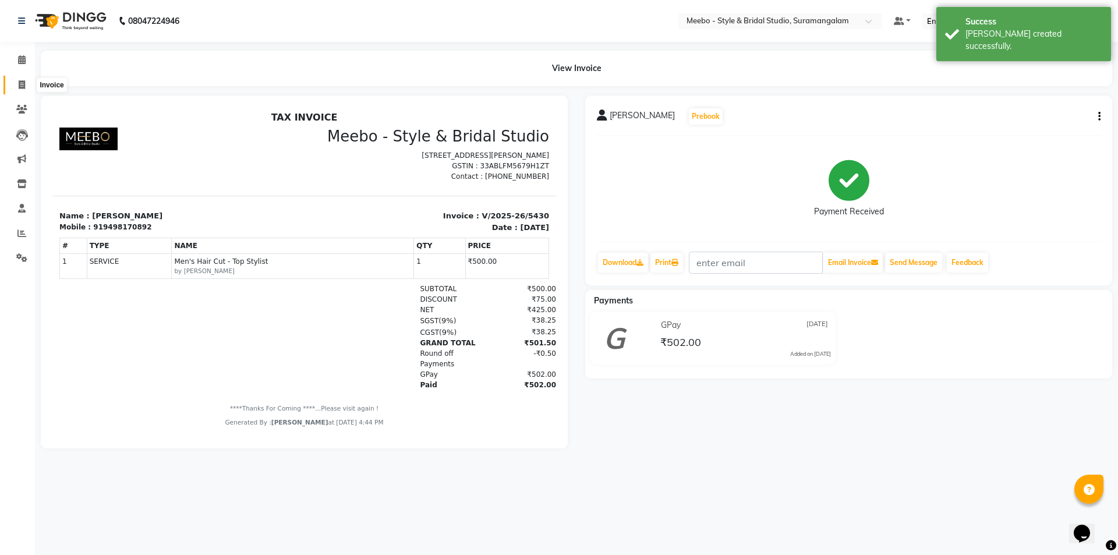
click at [23, 84] on icon at bounding box center [22, 84] width 6 height 9
select select "service"
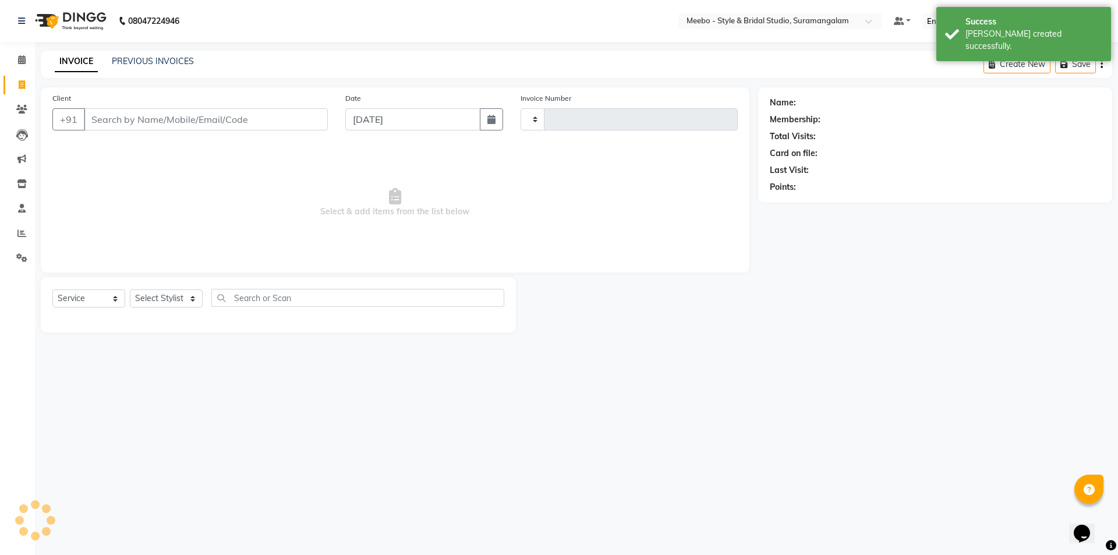
type input "5431"
select select "12"
click at [19, 235] on icon at bounding box center [21, 233] width 9 height 9
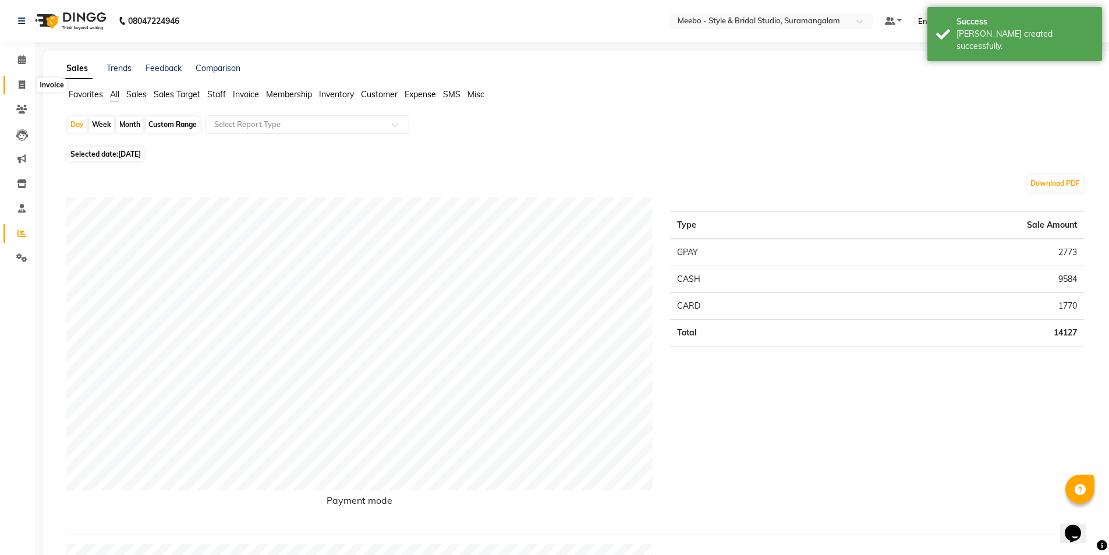
click at [19, 85] on icon at bounding box center [22, 84] width 6 height 9
select select "12"
select select "service"
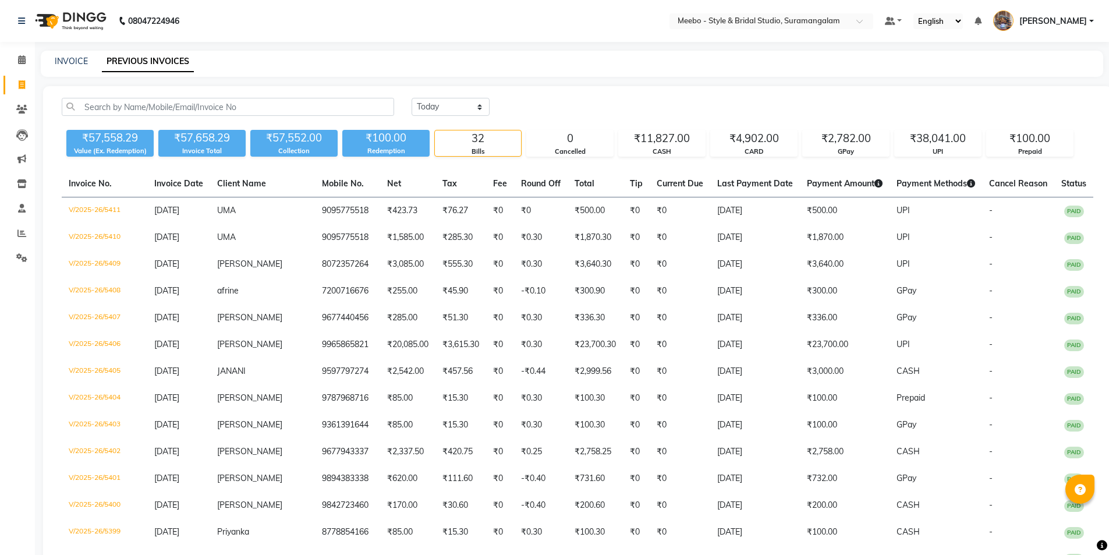
select select "[DATE]"
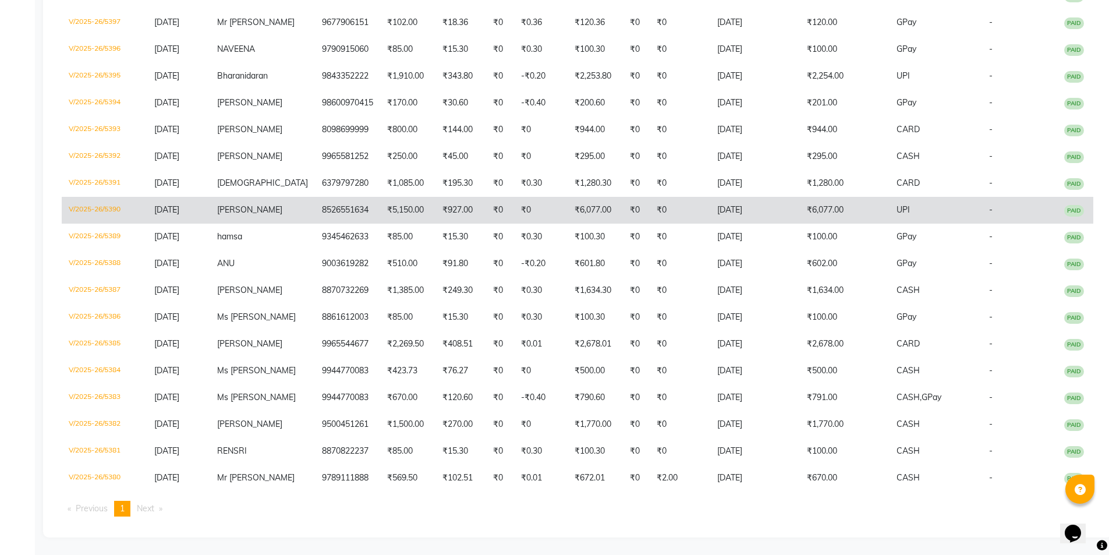
click at [267, 204] on td "[PERSON_NAME]" at bounding box center [262, 210] width 105 height 27
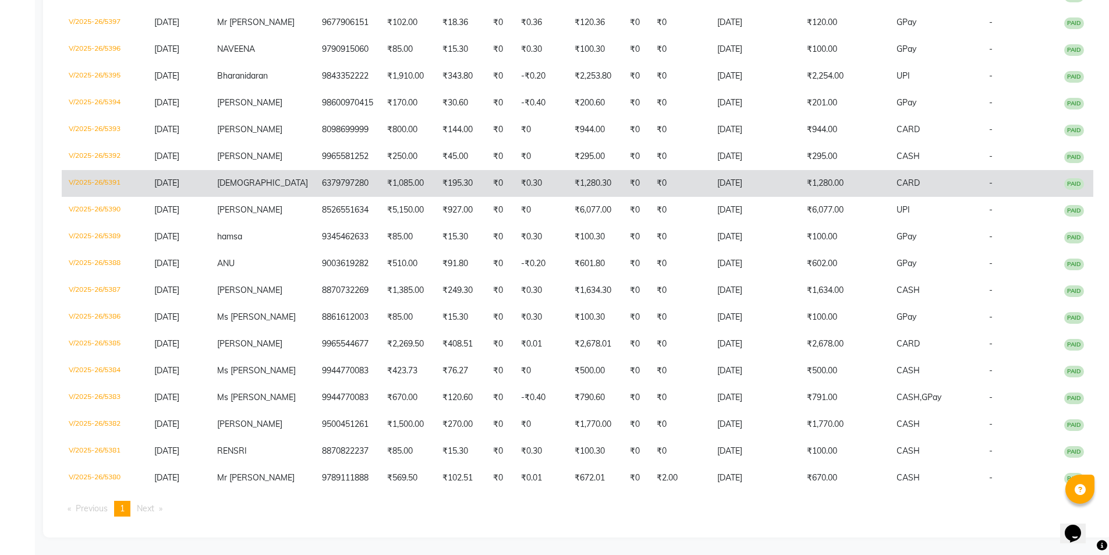
click at [411, 170] on td "₹1,085.00" at bounding box center [407, 183] width 55 height 27
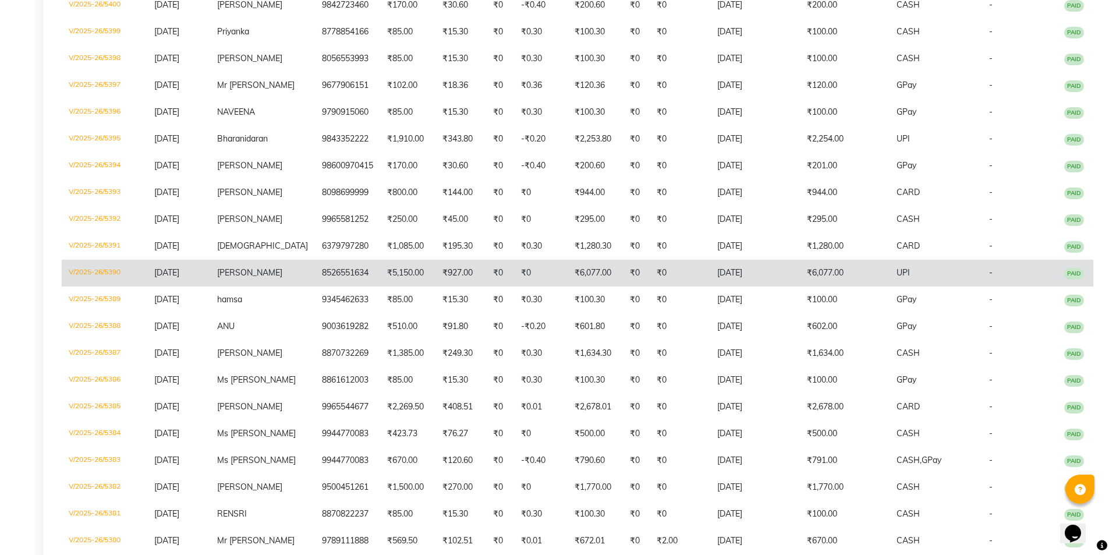
scroll to position [474, 0]
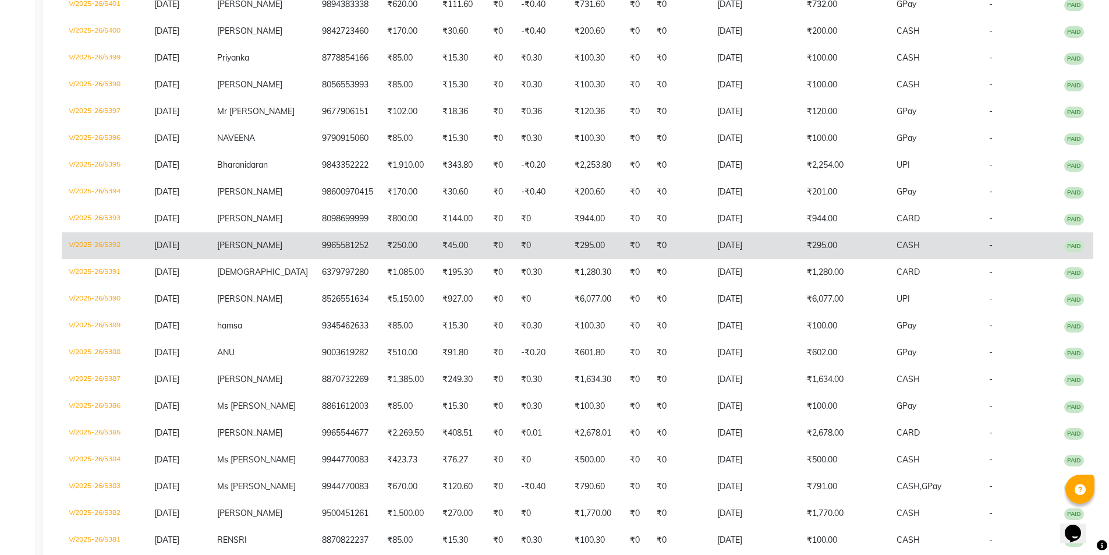
click at [327, 259] on td "9965581252" at bounding box center [347, 245] width 65 height 27
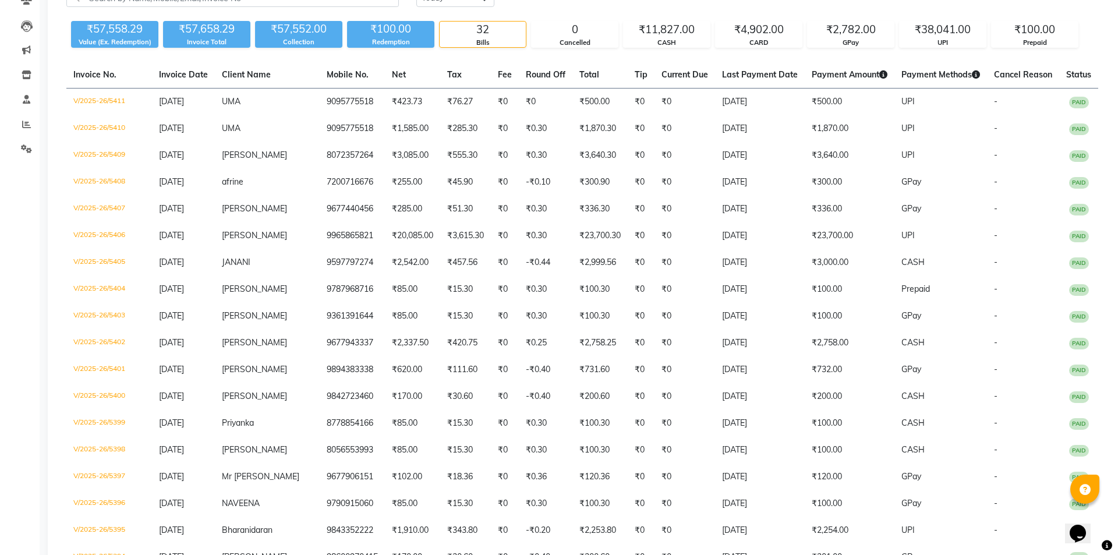
scroll to position [0, 0]
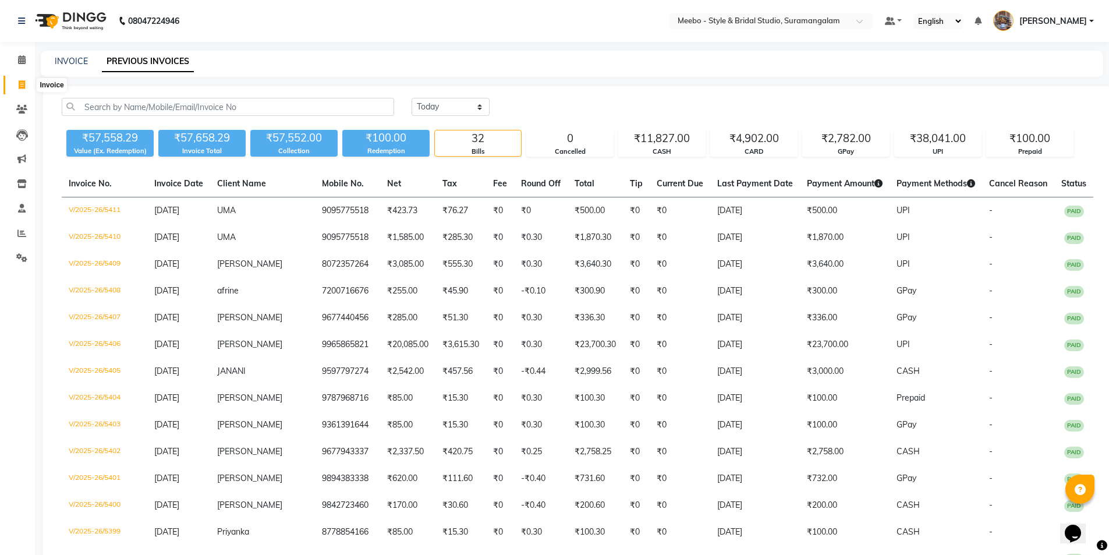
click at [24, 83] on icon at bounding box center [22, 84] width 6 height 9
select select "12"
select select "service"
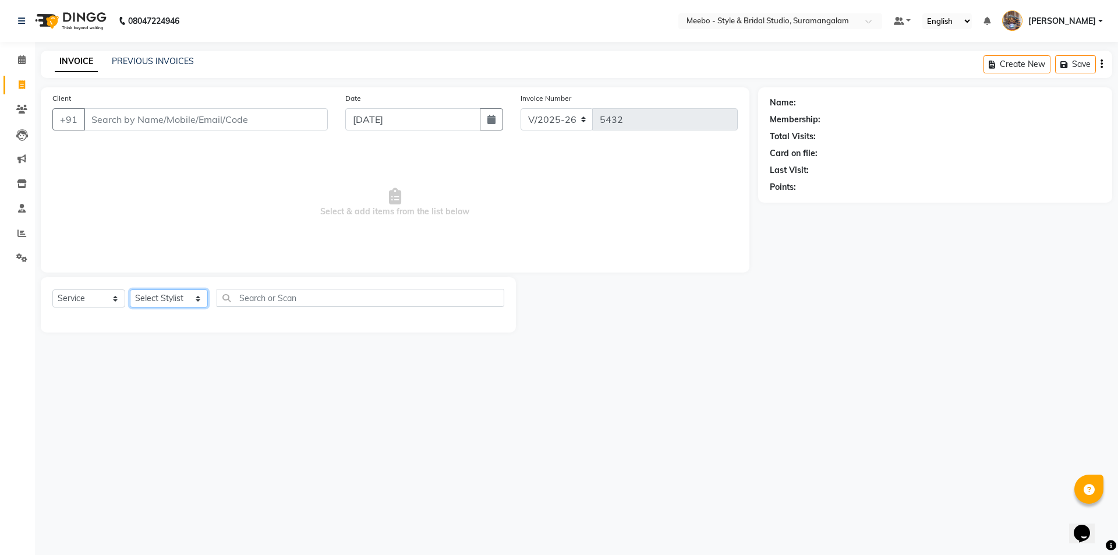
click at [168, 295] on select "Select Stylist Admin [PERSON_NAME] [PERSON_NAME] Manager [PERSON_NAME] [PERSON_…" at bounding box center [169, 298] width 78 height 18
click at [162, 296] on select "Select Stylist Admin [PERSON_NAME] [PERSON_NAME] Manager [PERSON_NAME] [PERSON_…" at bounding box center [169, 298] width 78 height 18
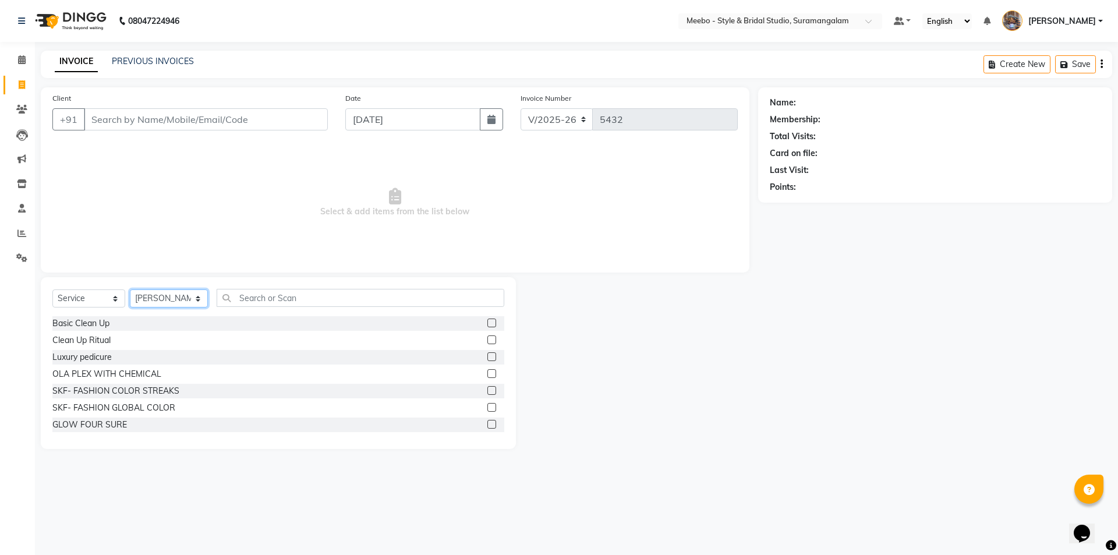
click at [166, 298] on select "Select Stylist Admin [PERSON_NAME] [PERSON_NAME] Manager [PERSON_NAME] [PERSON_…" at bounding box center [169, 298] width 78 height 18
select select "34149"
drag, startPoint x: 166, startPoint y: 298, endPoint x: 250, endPoint y: 296, distance: 83.9
click at [167, 298] on select "Select Stylist Admin [PERSON_NAME] [PERSON_NAME] Manager [PERSON_NAME] [PERSON_…" at bounding box center [169, 298] width 78 height 18
click at [294, 295] on input "text" at bounding box center [361, 298] width 288 height 18
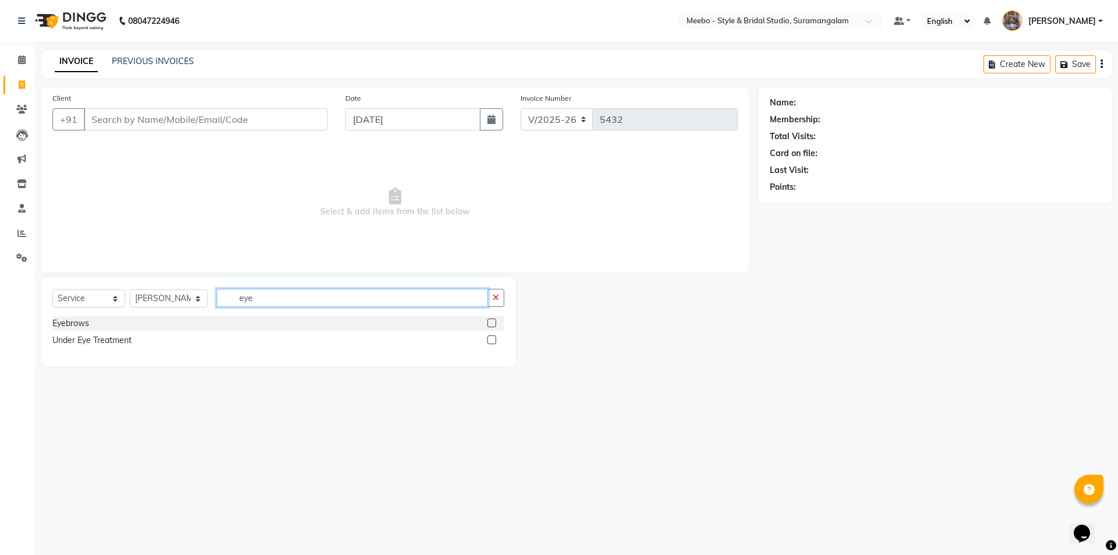
type input "eye"
click at [493, 340] on label at bounding box center [491, 339] width 9 height 9
click at [493, 340] on input "checkbox" at bounding box center [491, 341] width 8 height 8
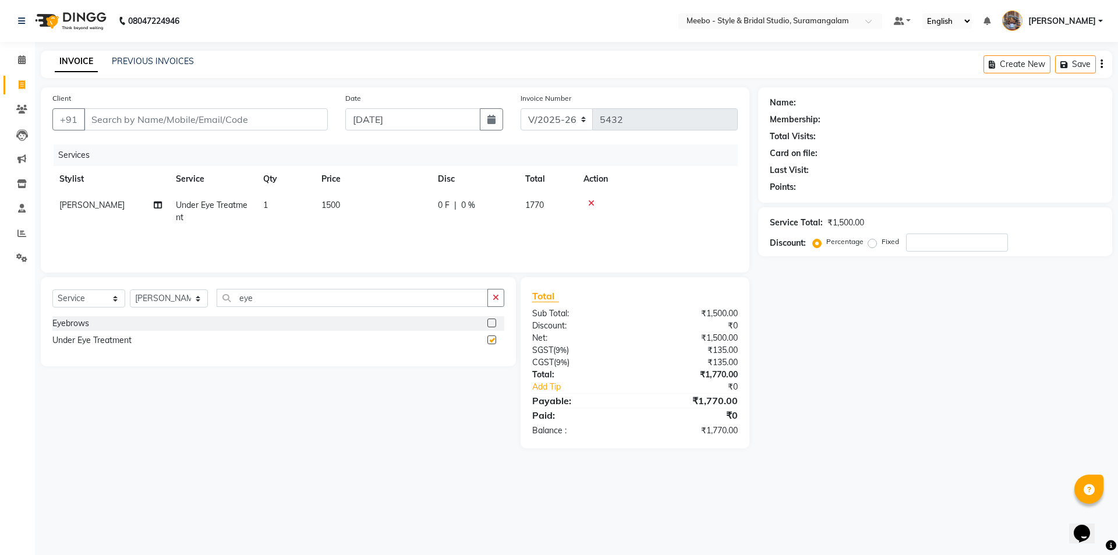
checkbox input "false"
click at [151, 121] on input "Client" at bounding box center [206, 119] width 244 height 22
type input "9"
type input "0"
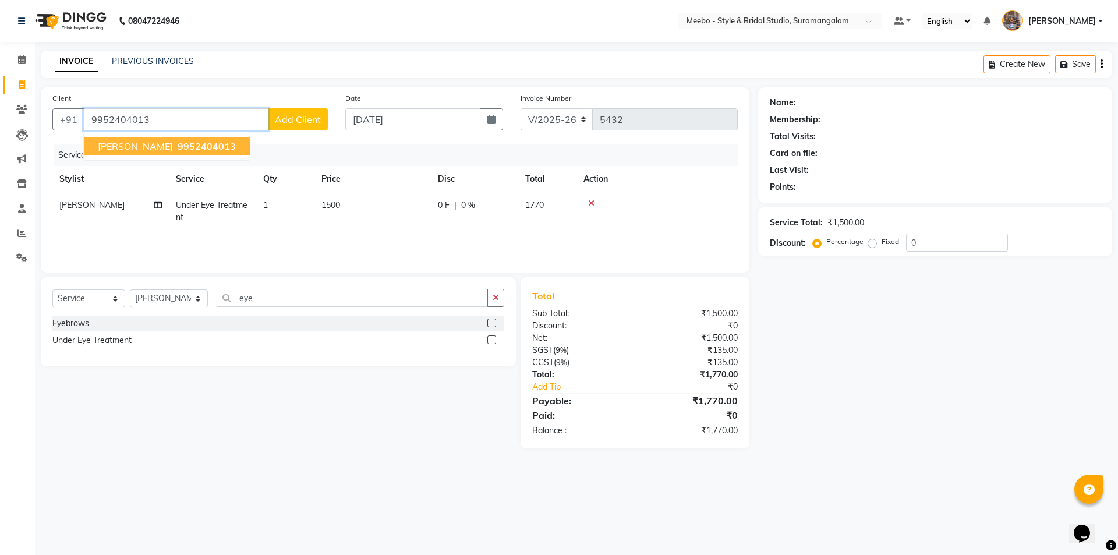
type input "9952404013"
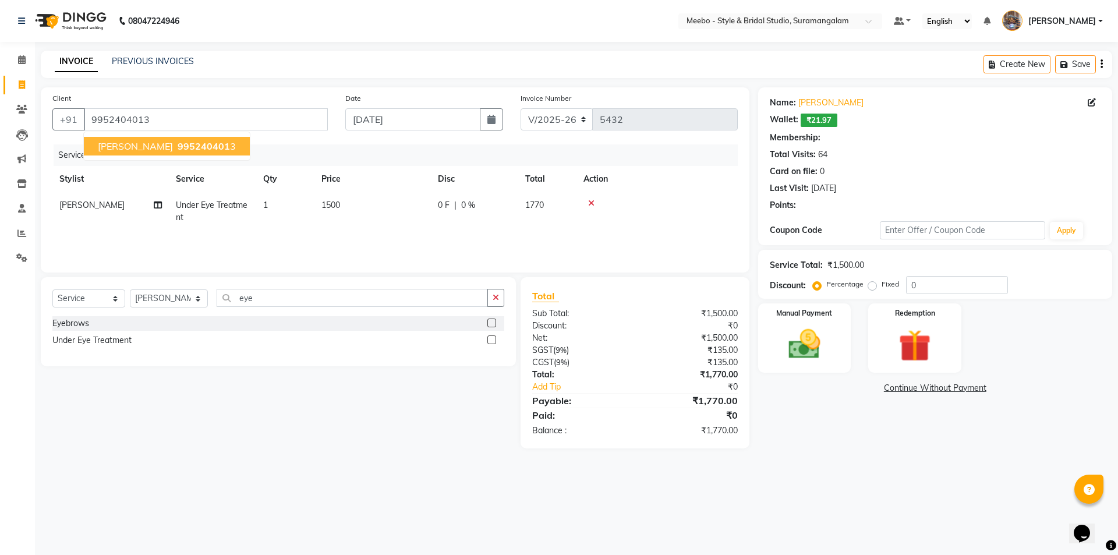
select select "1: Object"
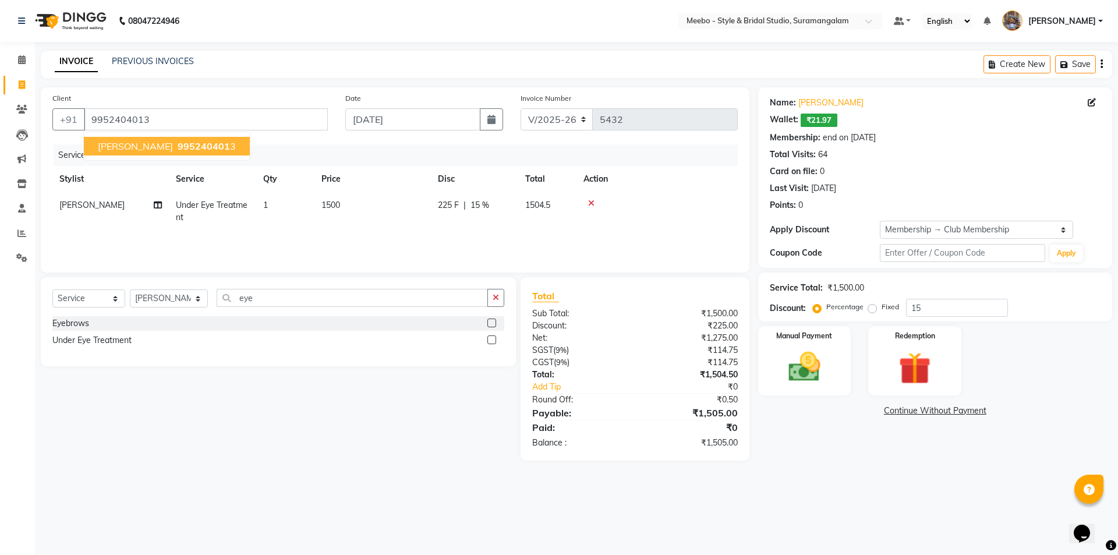
click at [178, 143] on span "995240401" at bounding box center [204, 146] width 52 height 12
type input "0"
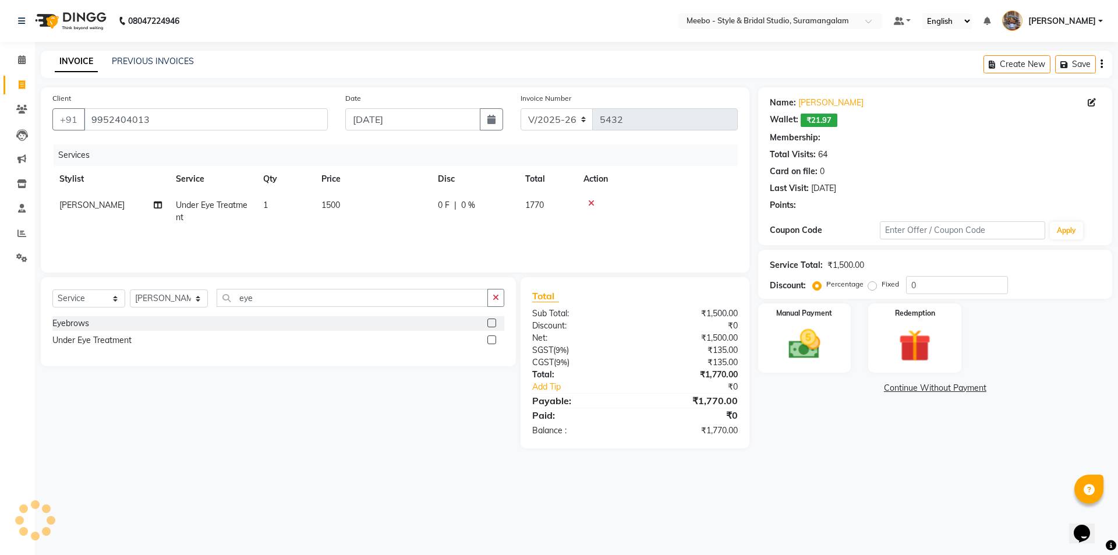
select select "1: Object"
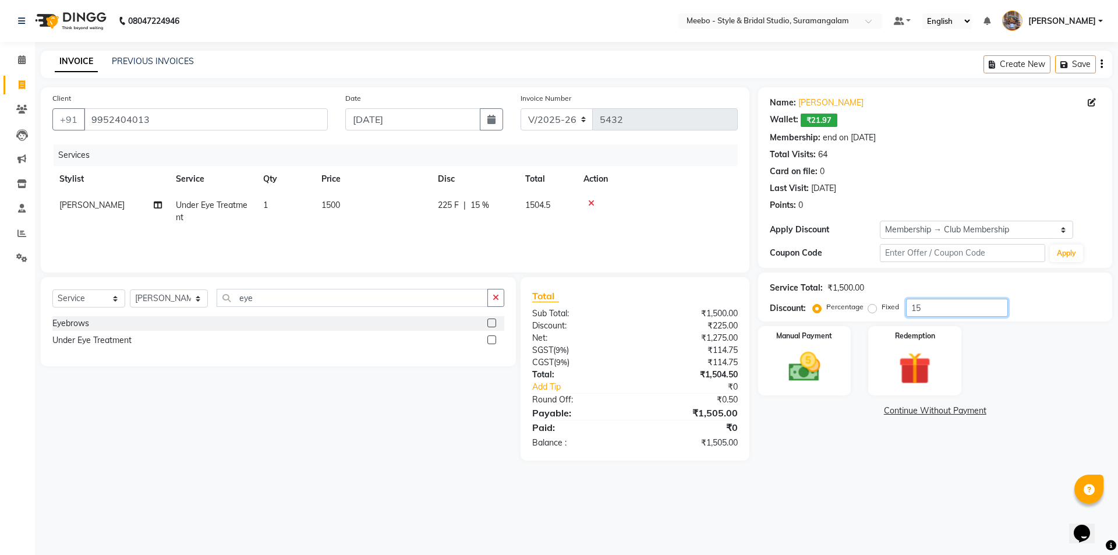
click at [928, 309] on input "15" at bounding box center [957, 308] width 102 height 18
type input "1"
click at [345, 207] on td "1500" at bounding box center [372, 211] width 116 height 38
select select "34149"
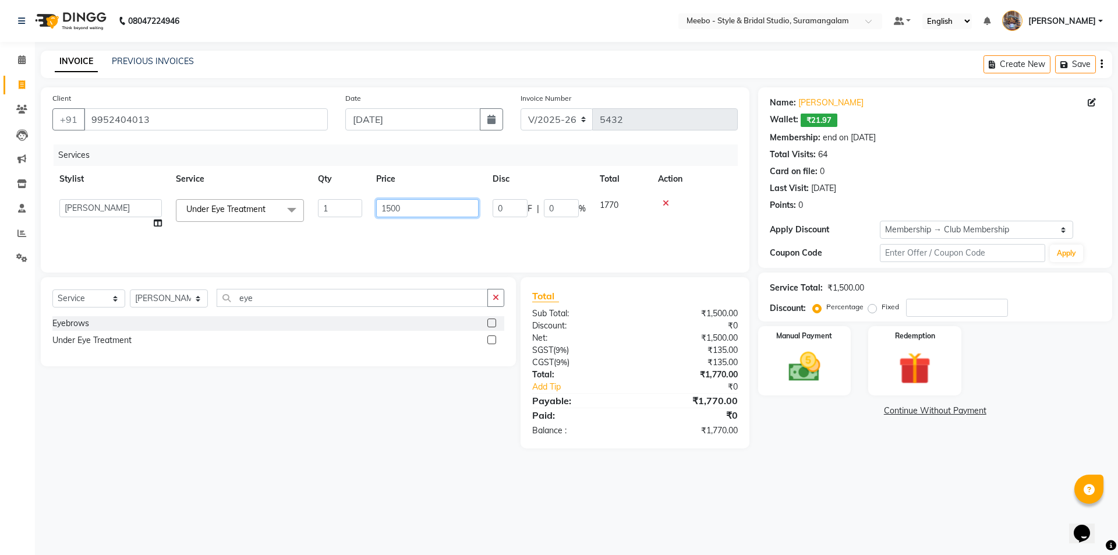
click at [413, 207] on input "1500" at bounding box center [427, 208] width 102 height 18
type input "1"
type input "500"
click at [804, 368] on img at bounding box center [804, 367] width 54 height 38
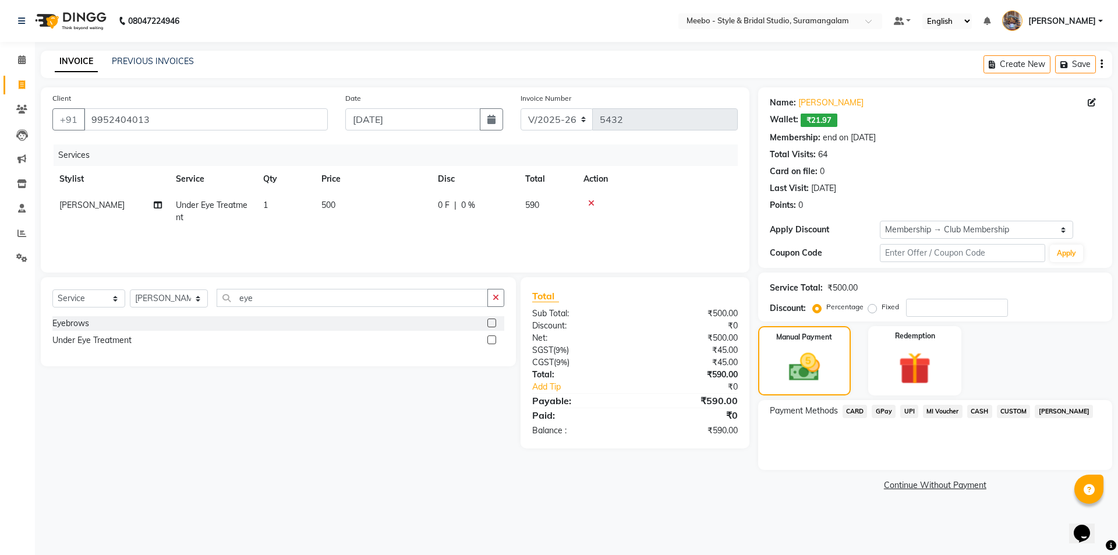
click at [888, 409] on span "GPay" at bounding box center [884, 411] width 24 height 13
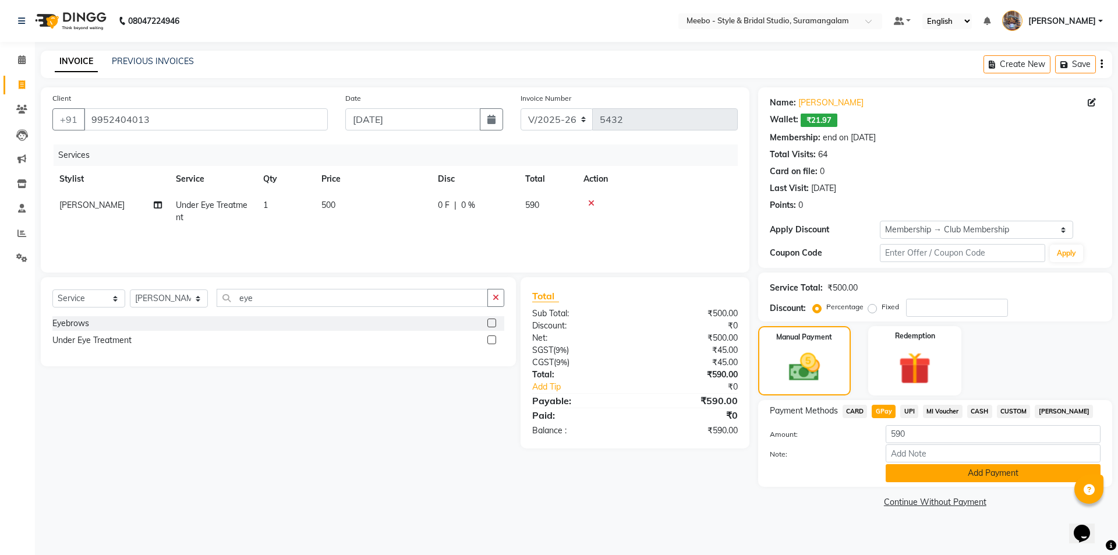
click at [983, 472] on button "Add Payment" at bounding box center [993, 473] width 215 height 18
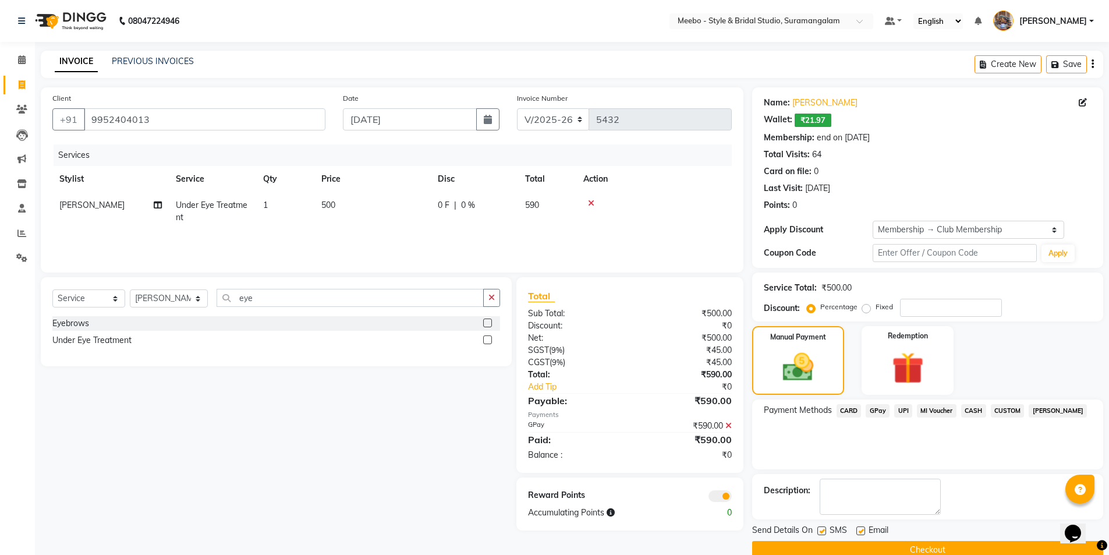
click at [948, 542] on button "Checkout" at bounding box center [927, 550] width 351 height 18
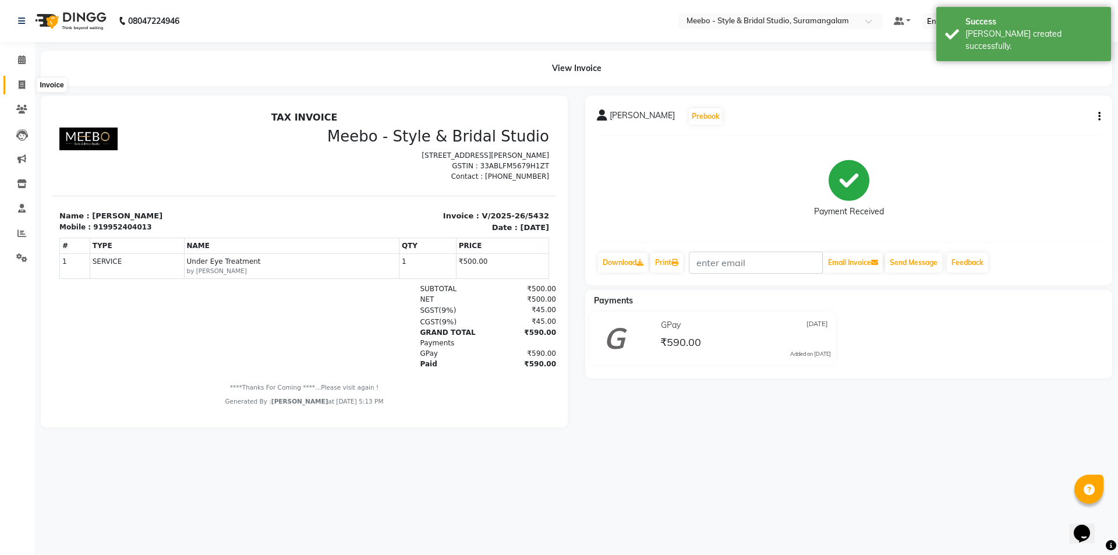
click at [24, 80] on icon at bounding box center [22, 84] width 6 height 9
select select "12"
select select "service"
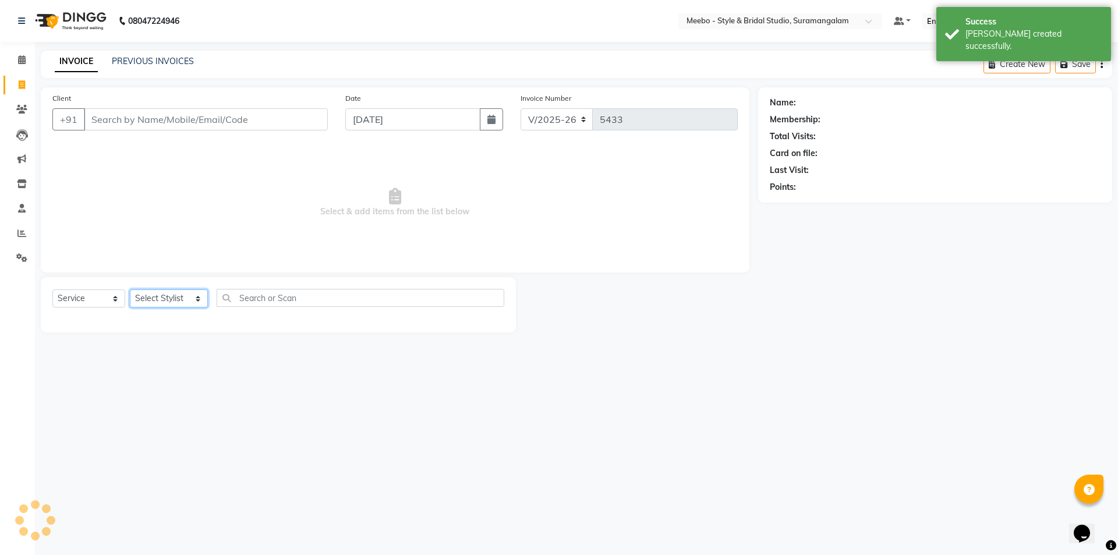
click at [159, 292] on select "Select Stylist Admin [PERSON_NAME] [PERSON_NAME] Manager [PERSON_NAME] [PERSON_…" at bounding box center [169, 298] width 78 height 18
select select "58441"
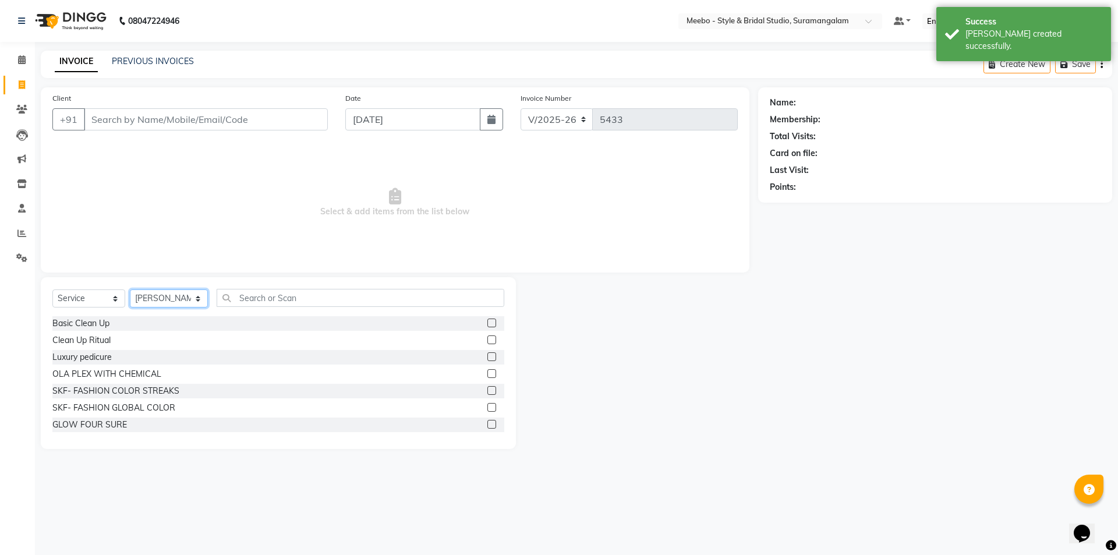
click at [160, 293] on select "Select Stylist Admin [PERSON_NAME] [PERSON_NAME] Manager [PERSON_NAME] [PERSON_…" at bounding box center [169, 298] width 78 height 18
click at [254, 301] on input "text" at bounding box center [361, 298] width 288 height 18
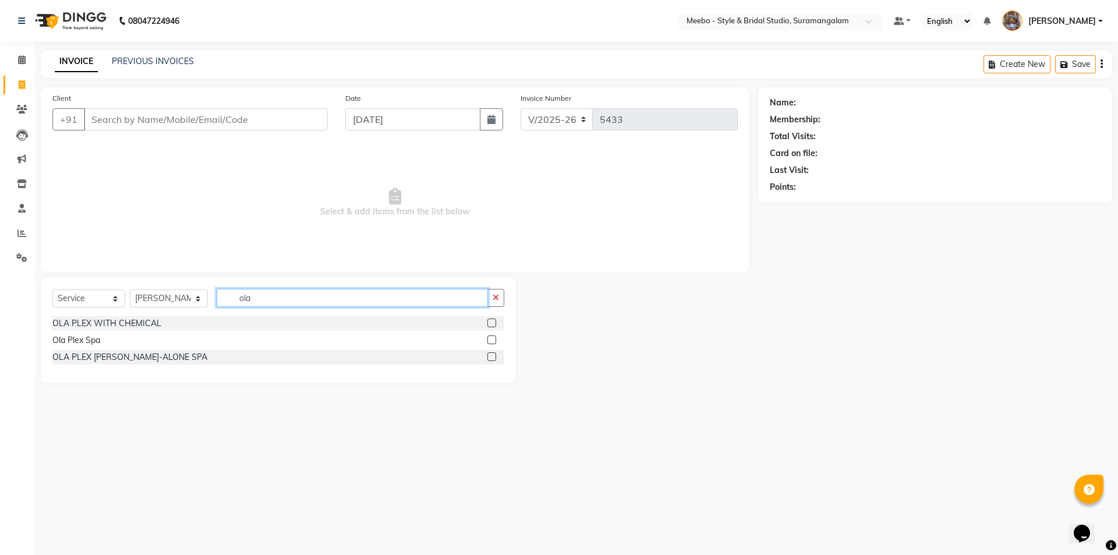
type input "ola"
click at [490, 355] on label at bounding box center [491, 356] width 9 height 9
click at [490, 355] on input "checkbox" at bounding box center [491, 358] width 8 height 8
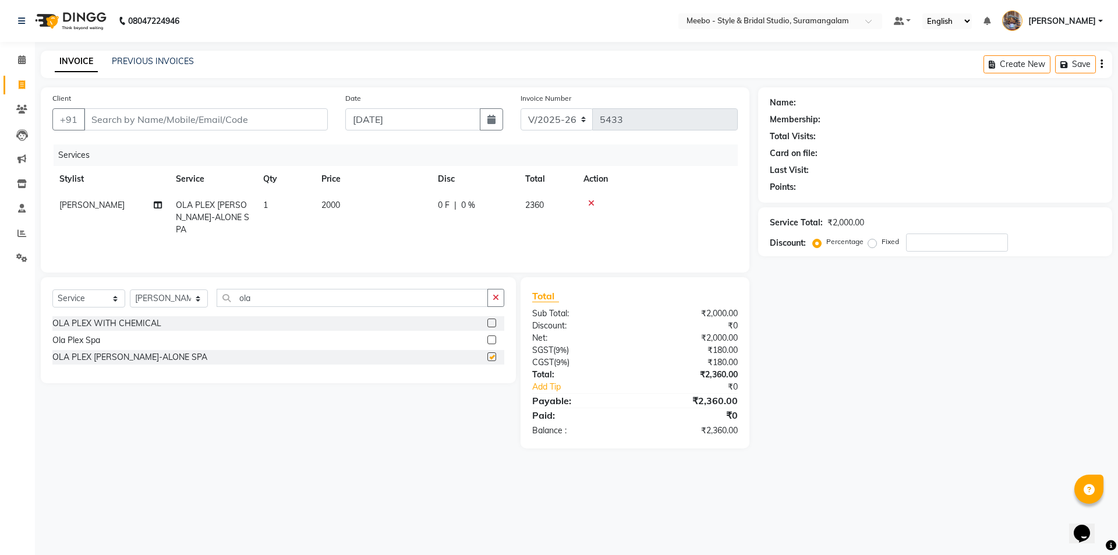
checkbox input "false"
click at [377, 204] on td "2000" at bounding box center [372, 217] width 116 height 51
select select "58441"
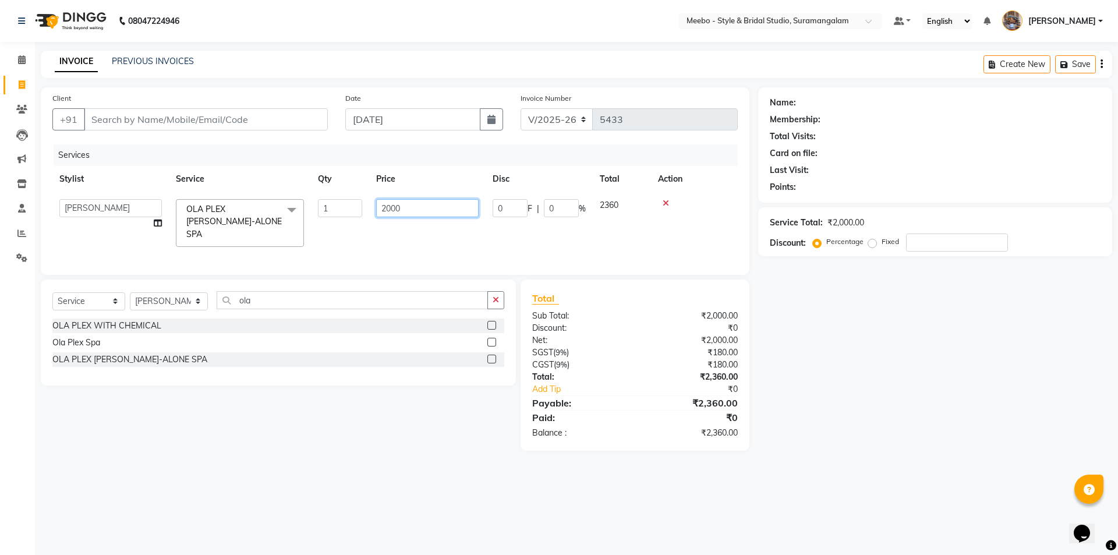
click at [416, 210] on input "2000" at bounding box center [427, 208] width 102 height 18
type input "2"
type input "4000"
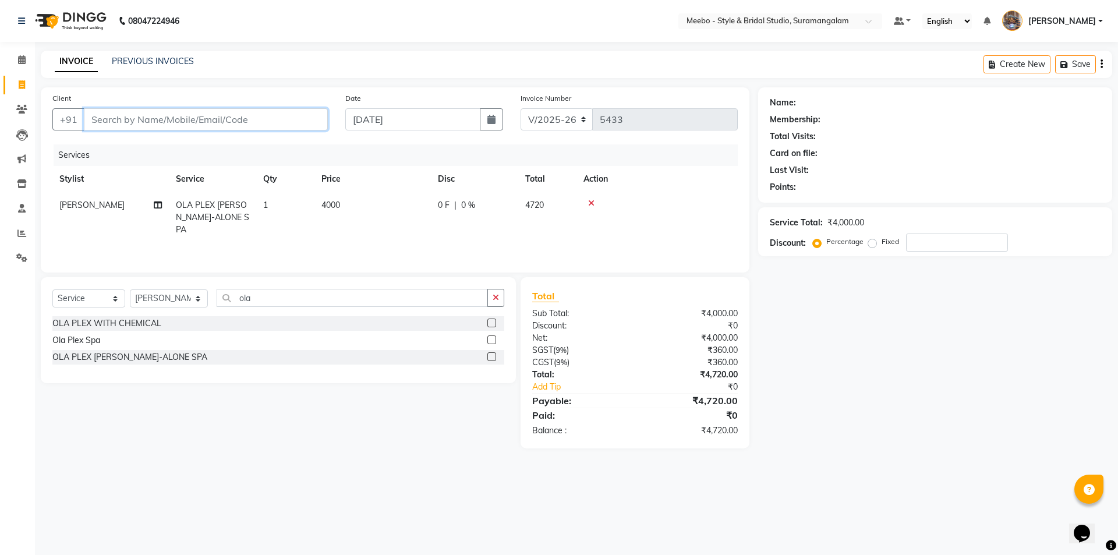
click at [236, 122] on input "Client" at bounding box center [206, 119] width 244 height 22
click at [168, 123] on input "Client" at bounding box center [206, 119] width 244 height 22
type input "9"
type input "0"
type input "9443263070"
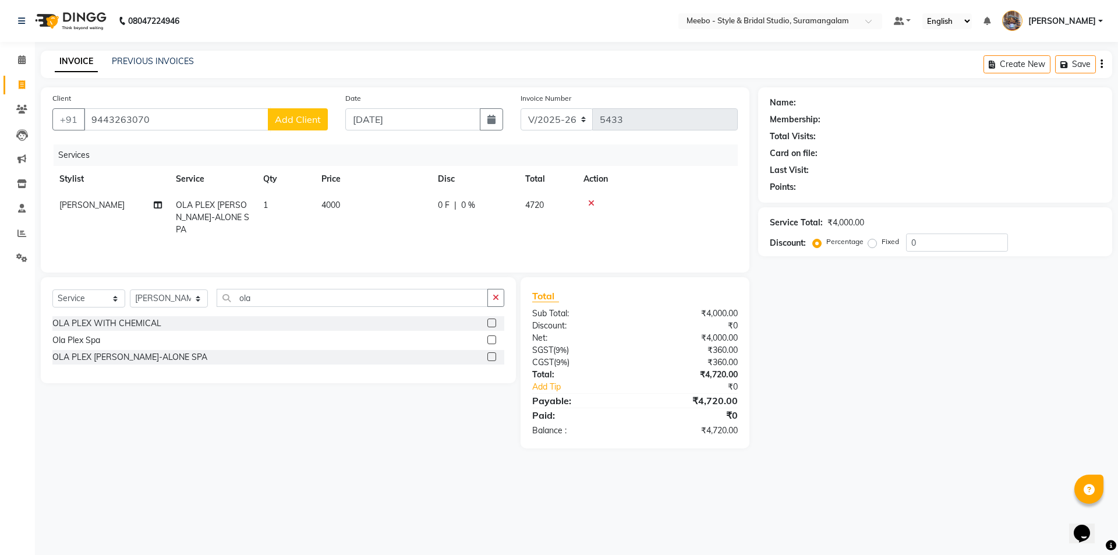
click at [282, 124] on span "Add Client" at bounding box center [298, 120] width 46 height 12
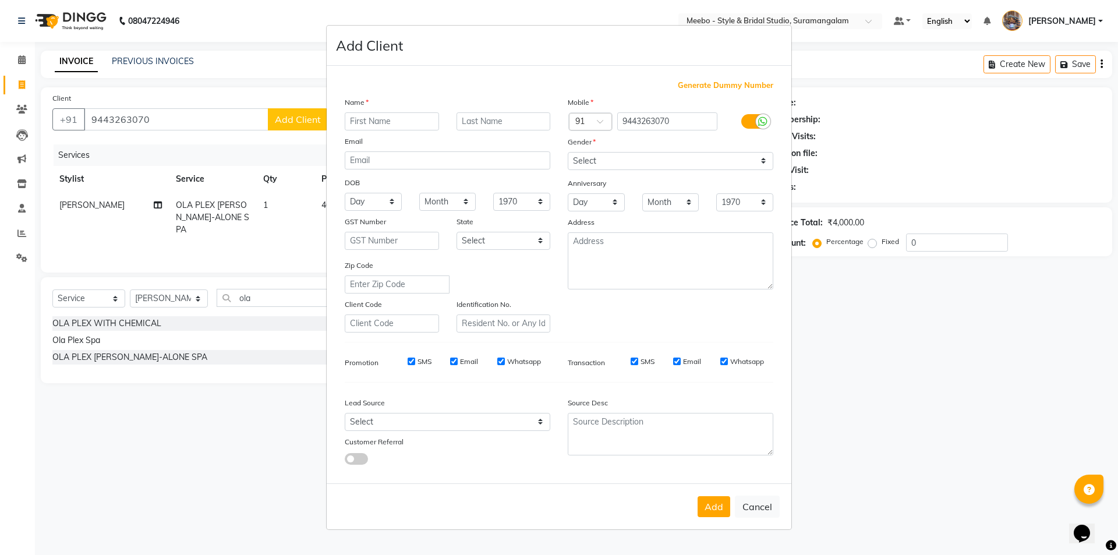
drag, startPoint x: 392, startPoint y: 120, endPoint x: 391, endPoint y: 126, distance: 6.5
click at [392, 121] on input "text" at bounding box center [392, 121] width 94 height 18
type input "monisha"
click at [605, 162] on select "Select Male Female Other Prefer Not To Say" at bounding box center [671, 161] width 206 height 18
select select "female"
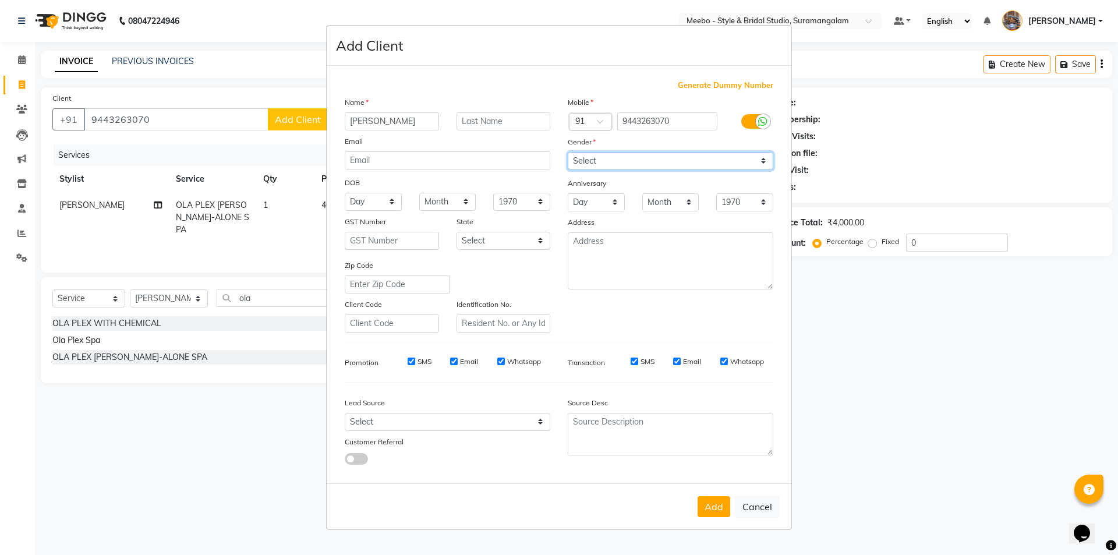
click at [568, 152] on select "Select Male Female Other Prefer Not To Say" at bounding box center [671, 161] width 206 height 18
click at [720, 504] on button "Add" at bounding box center [714, 506] width 33 height 21
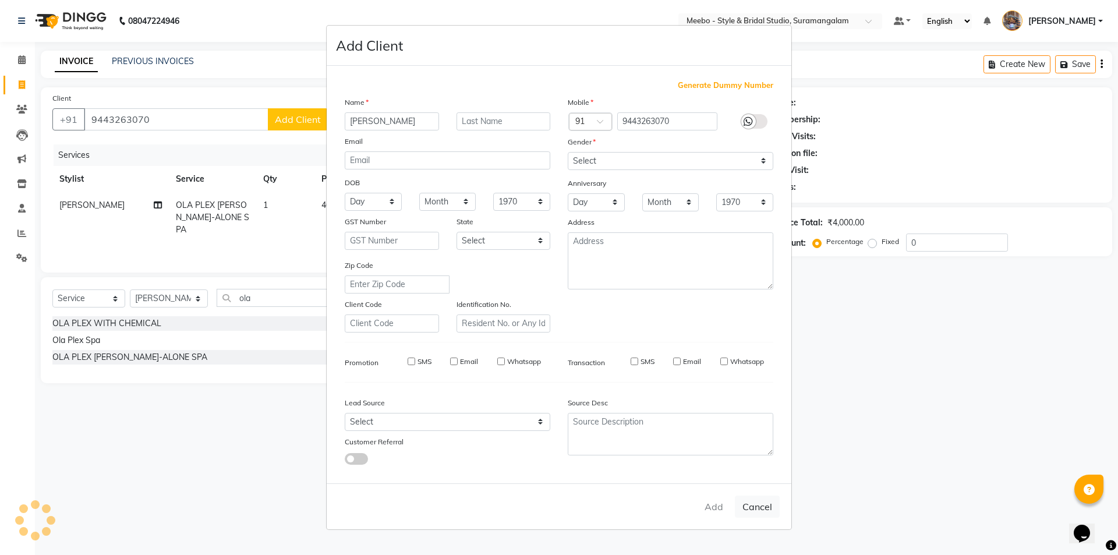
select select
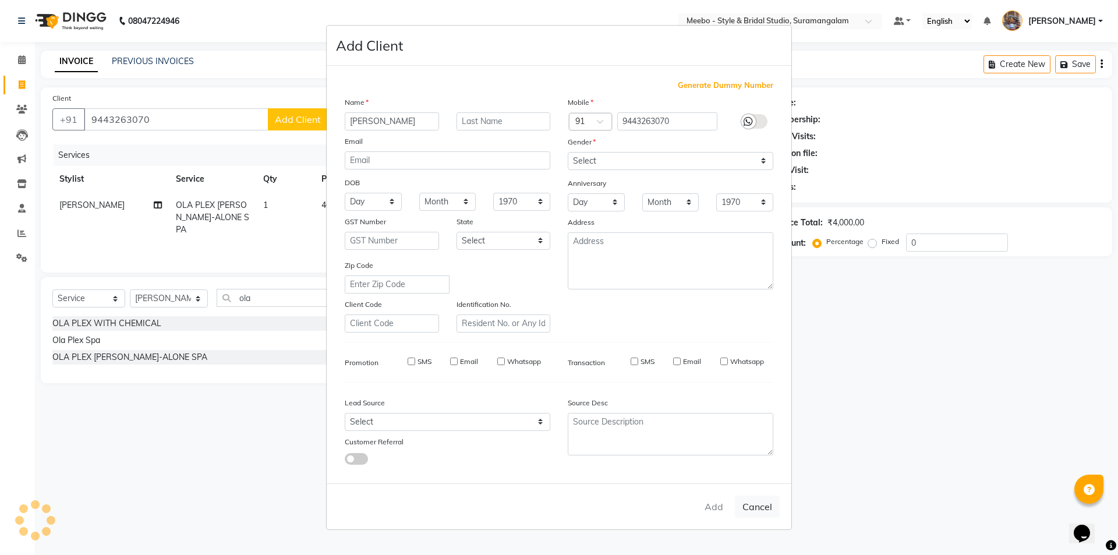
select select
checkbox input "false"
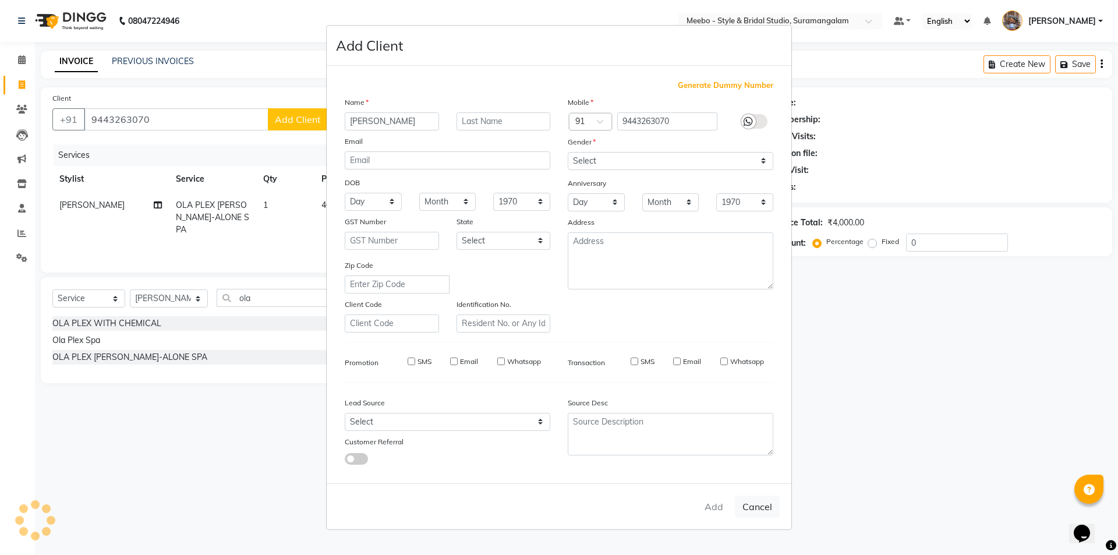
checkbox input "false"
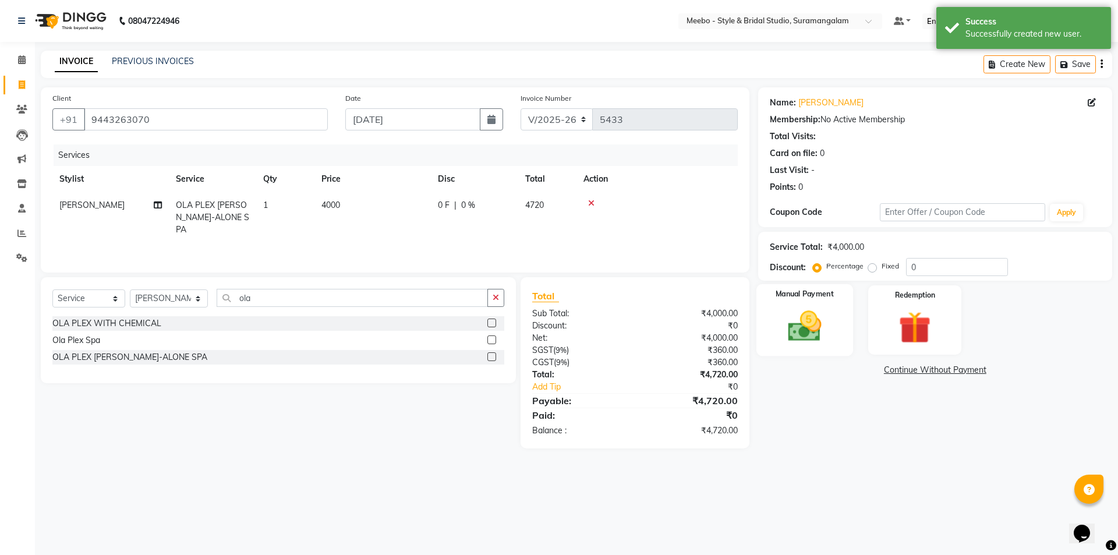
click at [812, 328] on img at bounding box center [804, 326] width 54 height 38
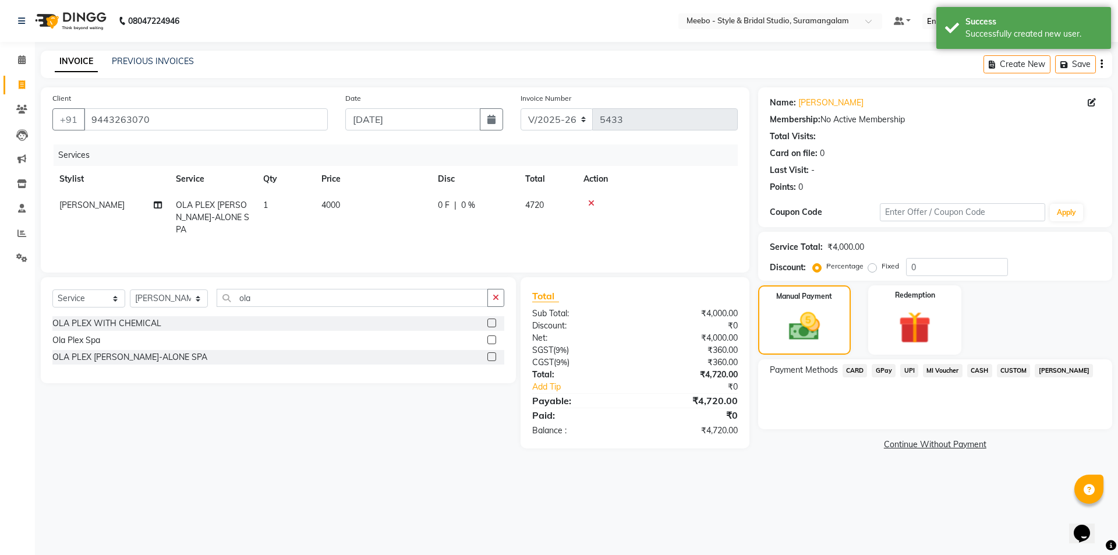
click at [911, 366] on span "UPI" at bounding box center [909, 370] width 18 height 13
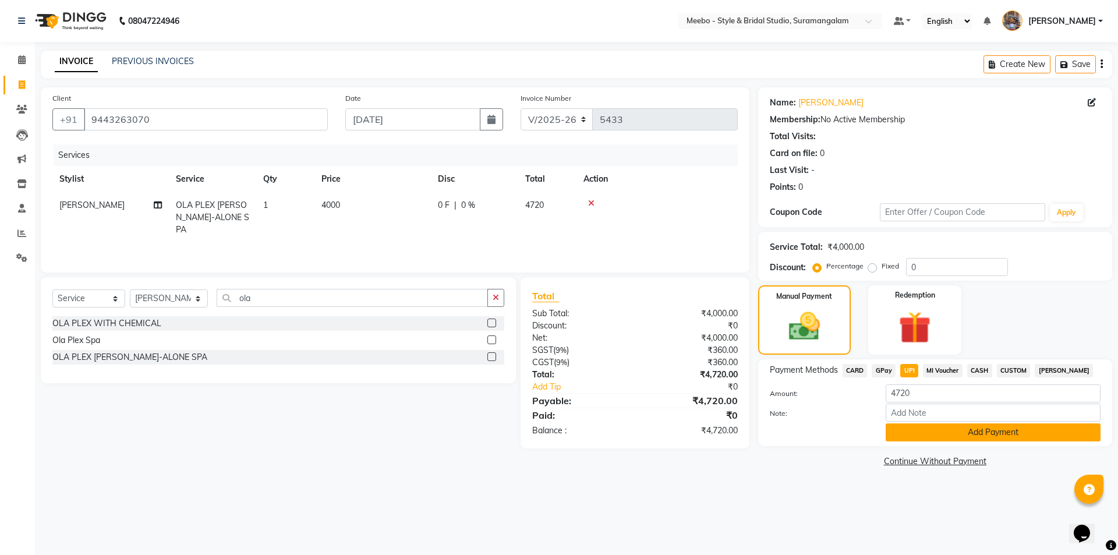
click at [938, 427] on button "Add Payment" at bounding box center [993, 432] width 215 height 18
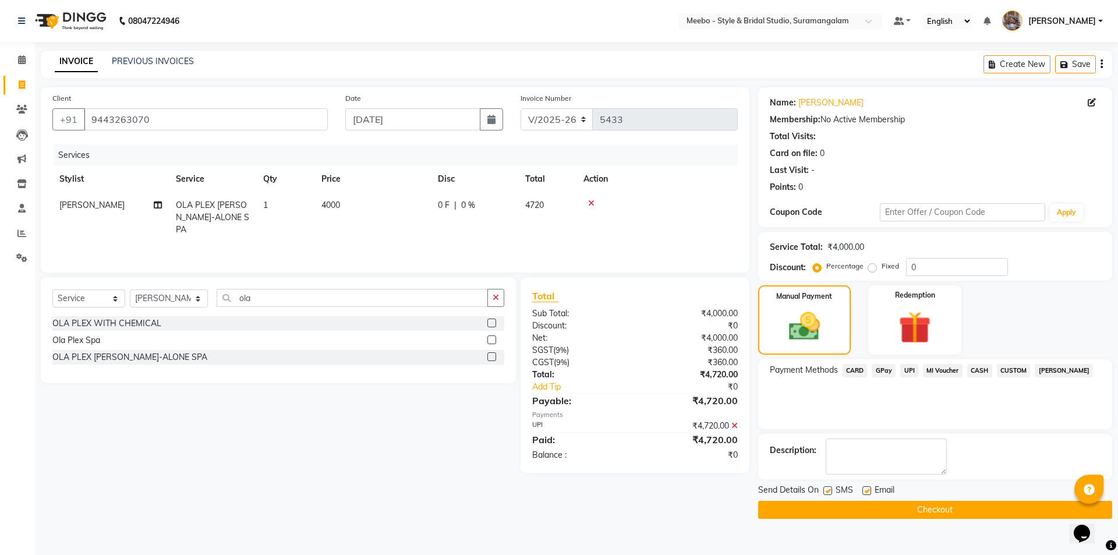
click at [964, 503] on button "Checkout" at bounding box center [935, 510] width 354 height 18
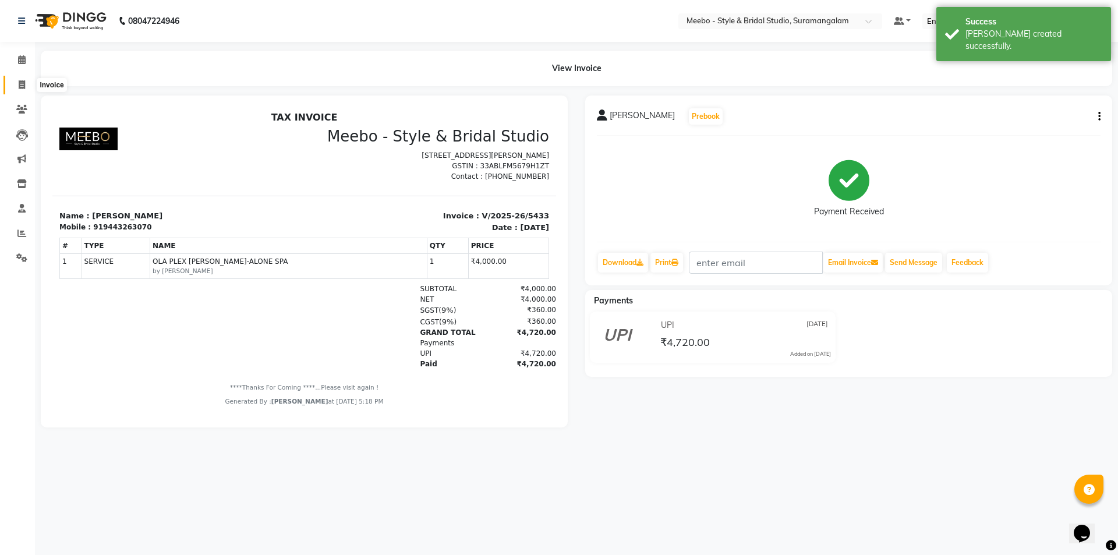
click at [21, 84] on icon at bounding box center [22, 84] width 6 height 9
select select "service"
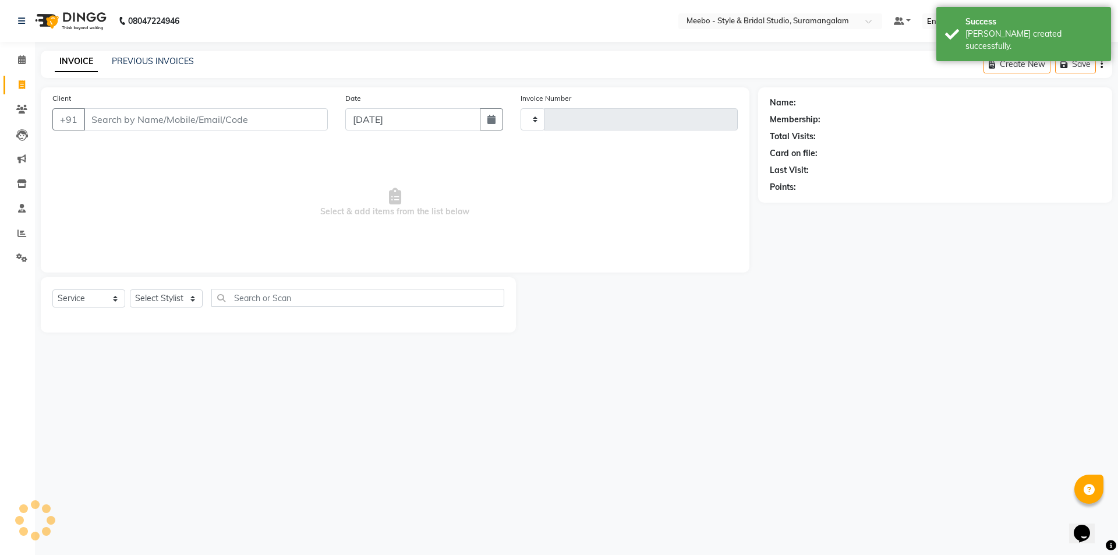
type input "5434"
select select "12"
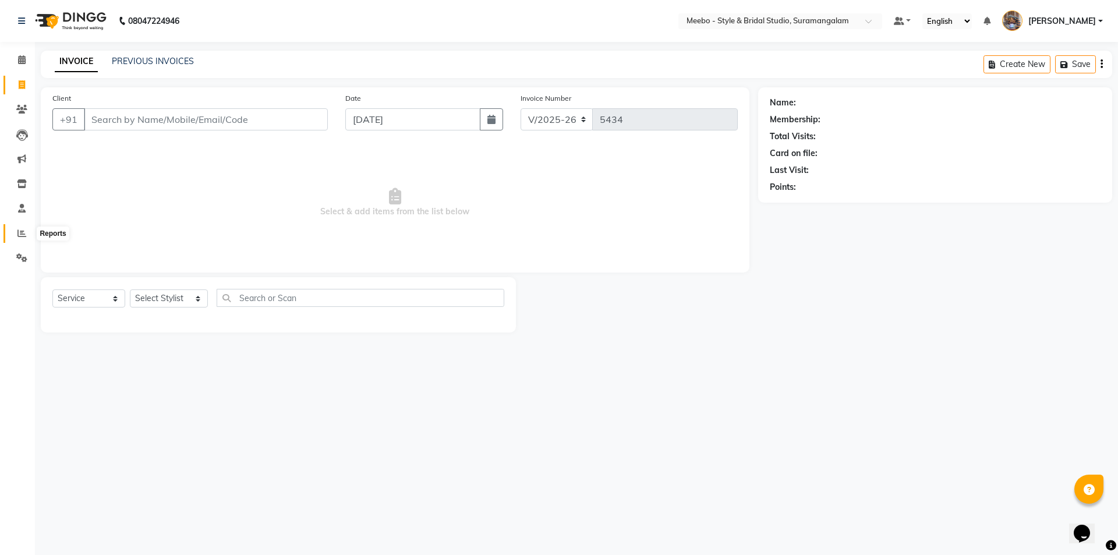
click at [23, 229] on icon at bounding box center [21, 233] width 9 height 9
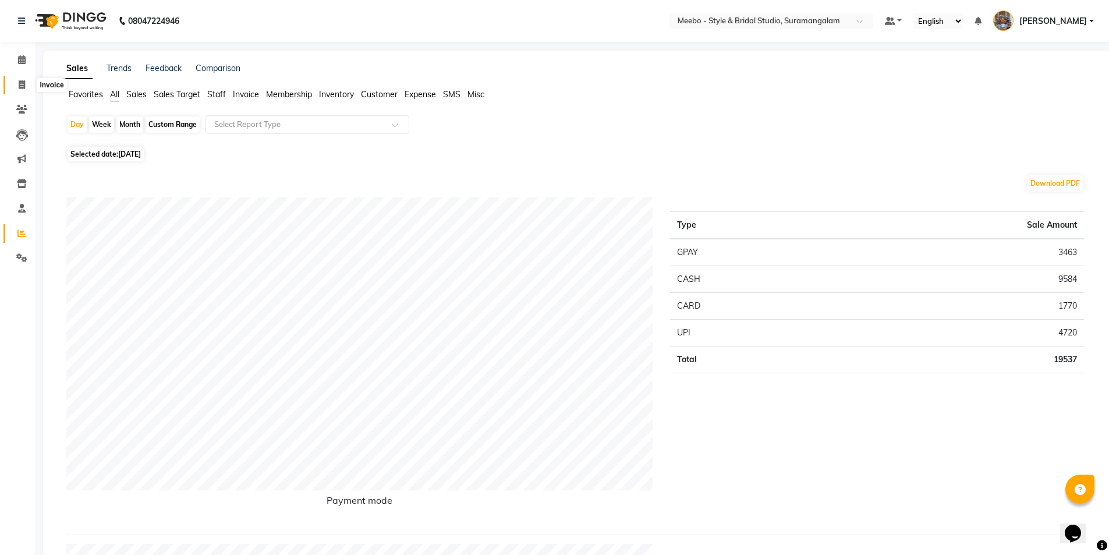
click at [23, 79] on span at bounding box center [22, 85] width 20 height 13
select select "12"
select select "service"
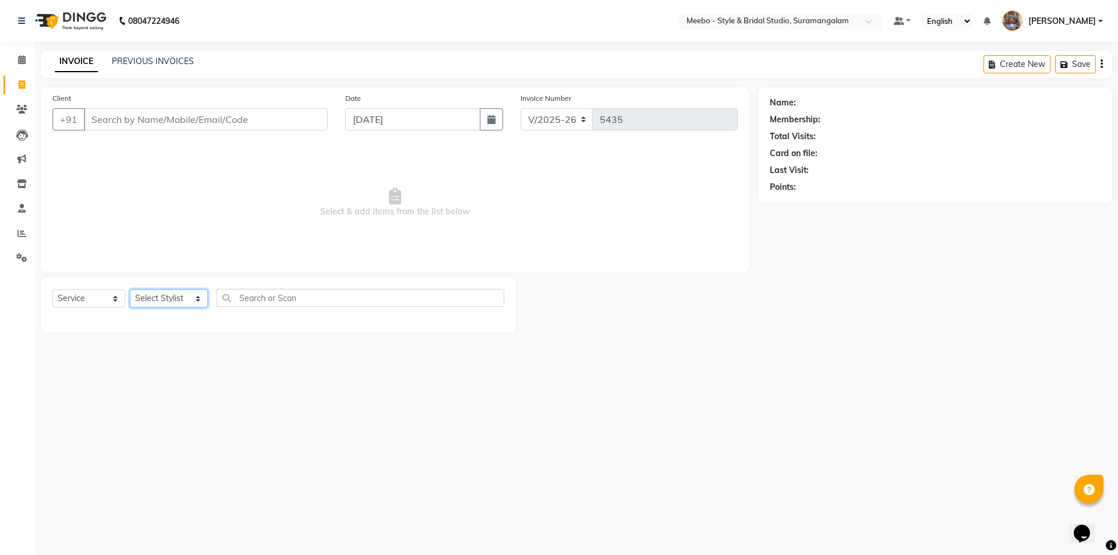
click at [157, 296] on select "Select Stylist Admin AJOY ALAM AMITH Ashwin Manager Avanthika BILAL DEEPIKA DHA…" at bounding box center [169, 298] width 78 height 18
select select "90280"
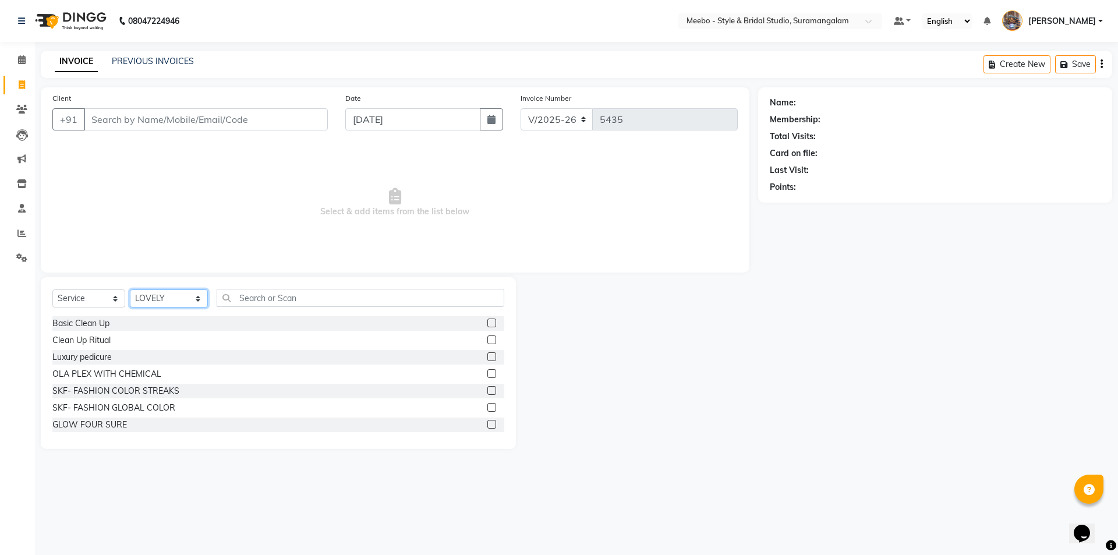
click at [157, 296] on select "Select Stylist Admin AJOY ALAM AMITH Ashwin Manager Avanthika BILAL DEEPIKA DHA…" at bounding box center [169, 298] width 78 height 18
click at [253, 300] on input "text" at bounding box center [361, 298] width 288 height 18
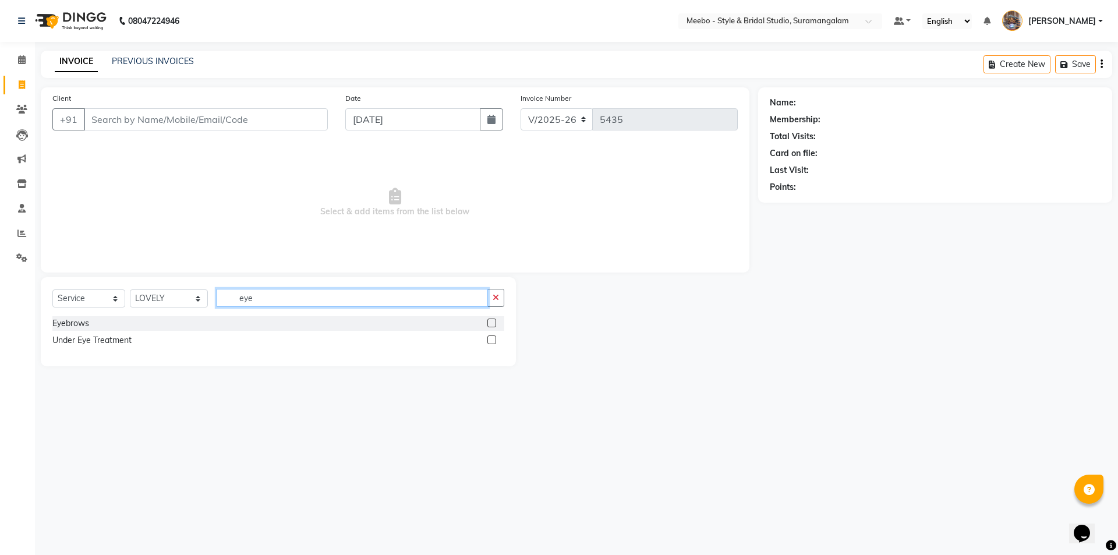
type input "eye"
click at [494, 324] on label at bounding box center [491, 323] width 9 height 9
click at [494, 324] on input "checkbox" at bounding box center [491, 324] width 8 height 8
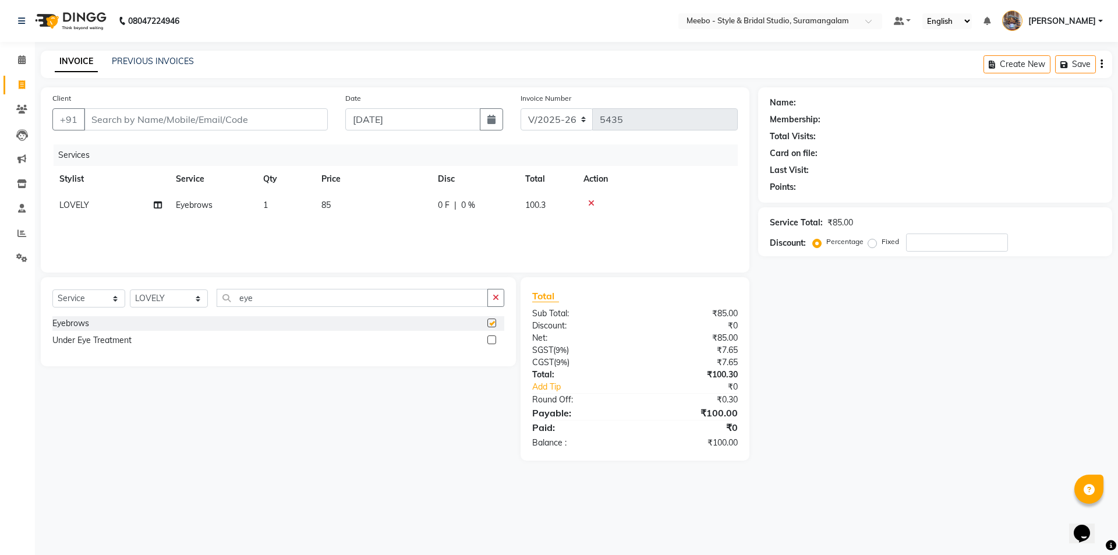
checkbox input "false"
click at [307, 296] on input "eye" at bounding box center [352, 298] width 271 height 18
type input "e"
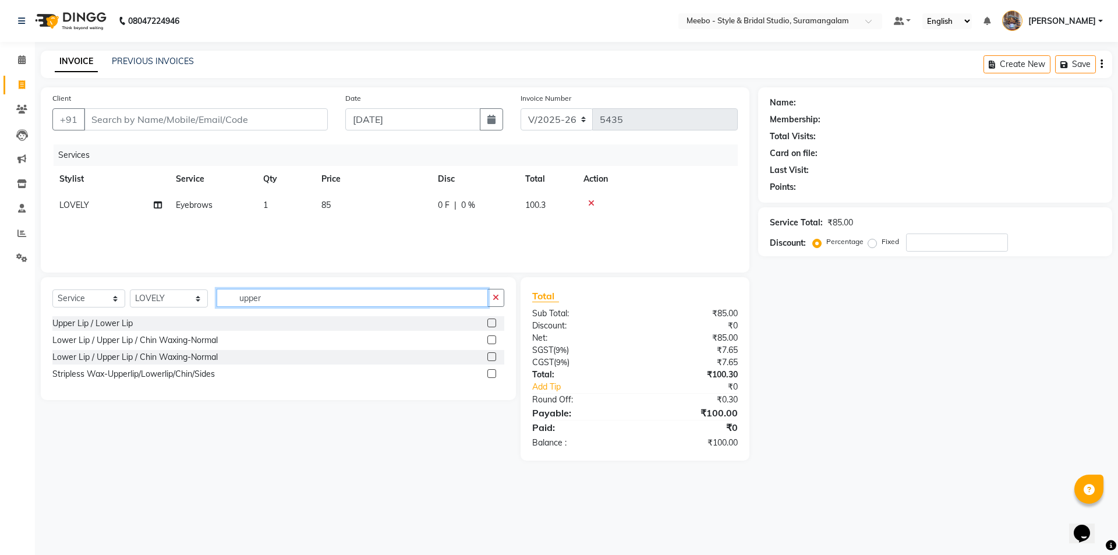
type input "upper"
click at [489, 322] on label at bounding box center [491, 323] width 9 height 9
click at [489, 322] on input "checkbox" at bounding box center [491, 324] width 8 height 8
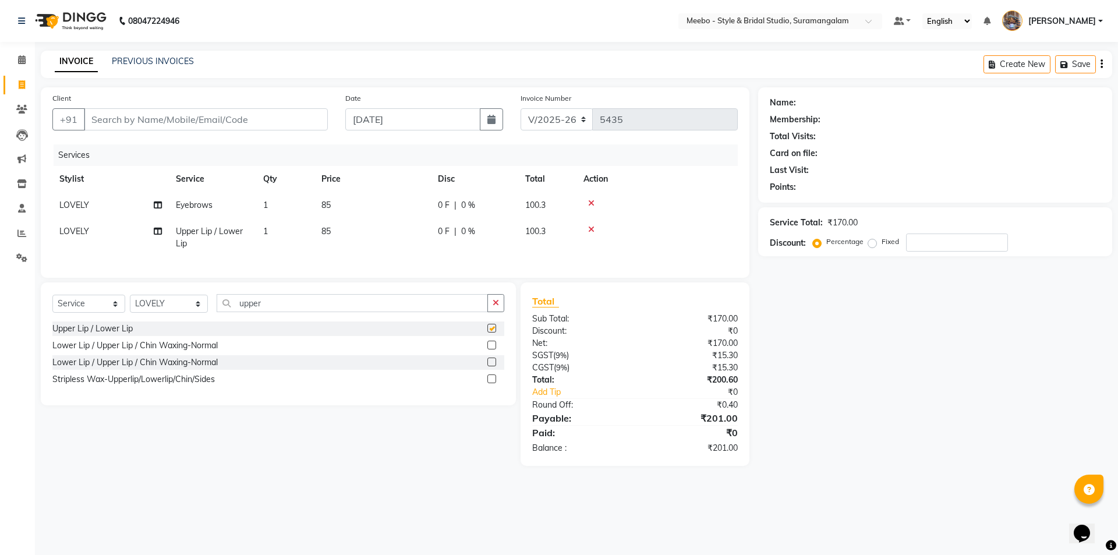
checkbox input "false"
click at [279, 312] on input "upper" at bounding box center [352, 303] width 271 height 18
type input "u"
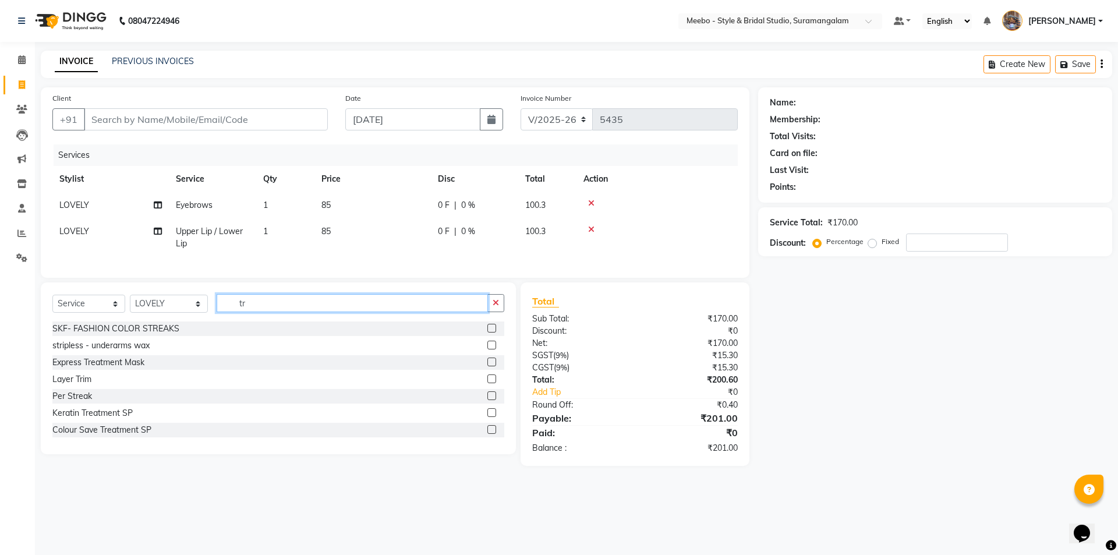
type input "t"
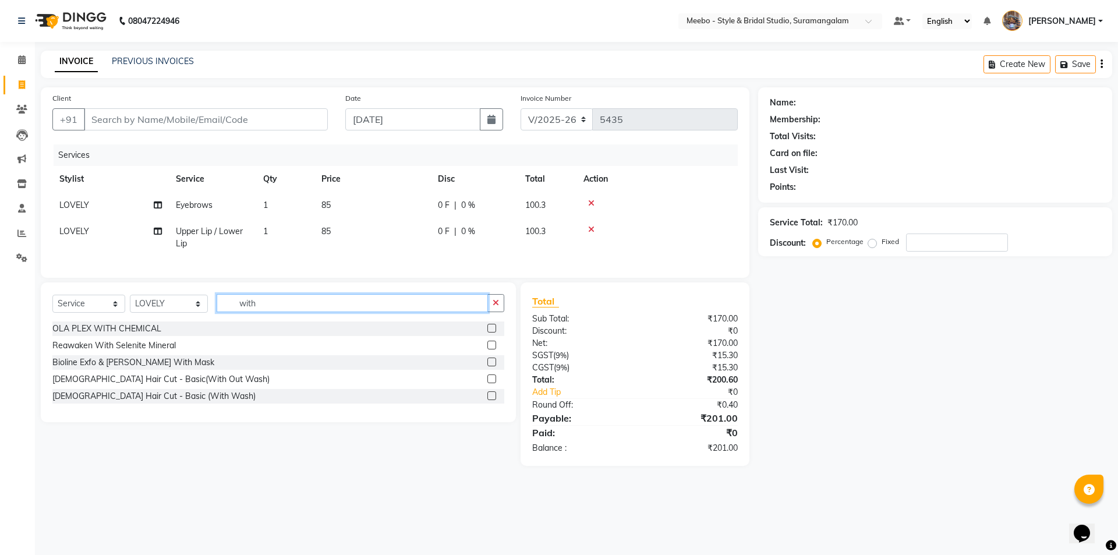
type input "with"
click at [492, 383] on label at bounding box center [491, 378] width 9 height 9
click at [492, 383] on input "checkbox" at bounding box center [491, 380] width 8 height 8
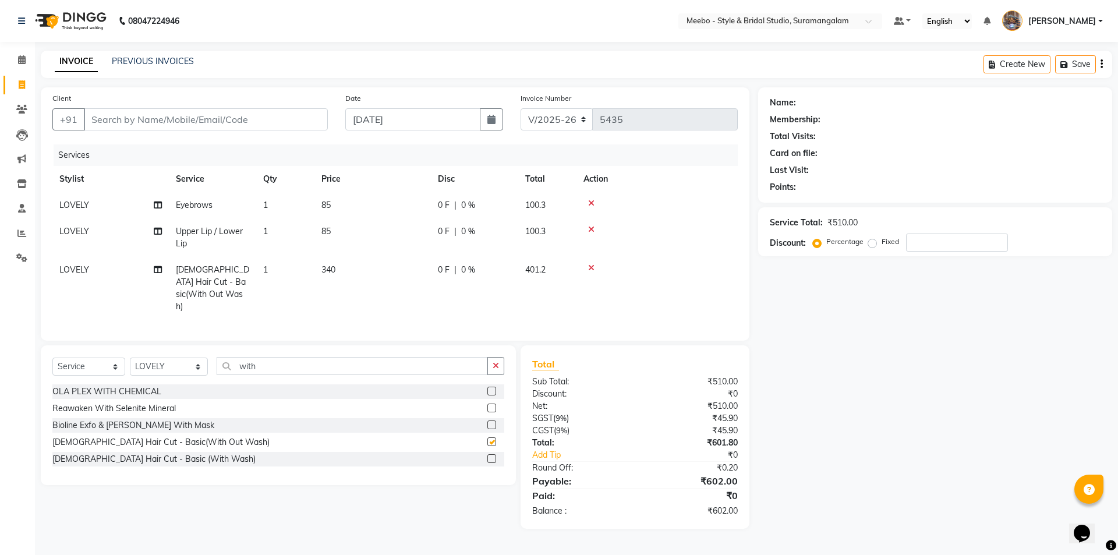
checkbox input "false"
click at [367, 274] on td "340" at bounding box center [372, 288] width 116 height 63
select select "90280"
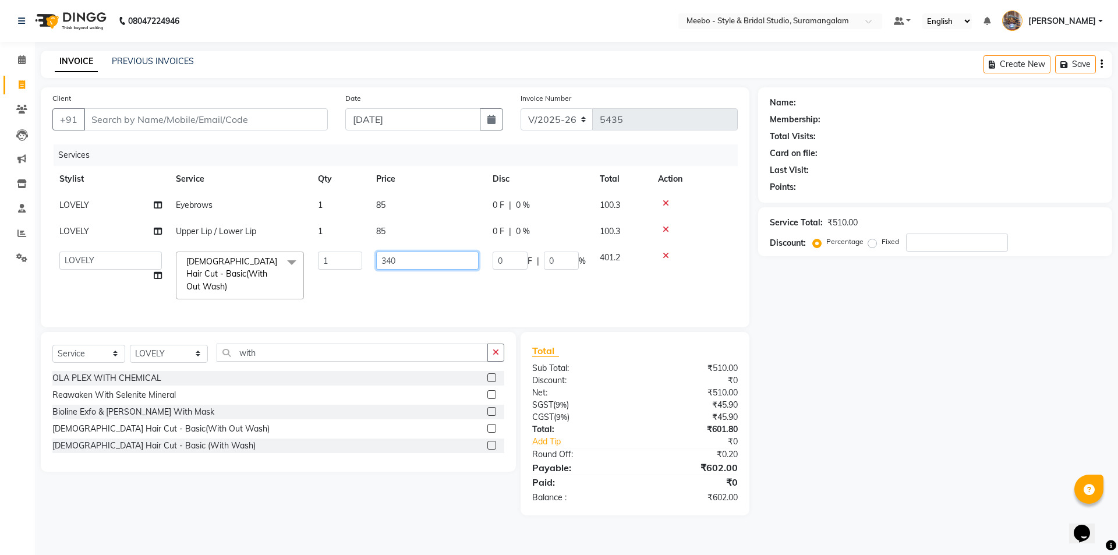
click at [411, 263] on input "340" at bounding box center [427, 261] width 102 height 18
type input "3"
type input "400"
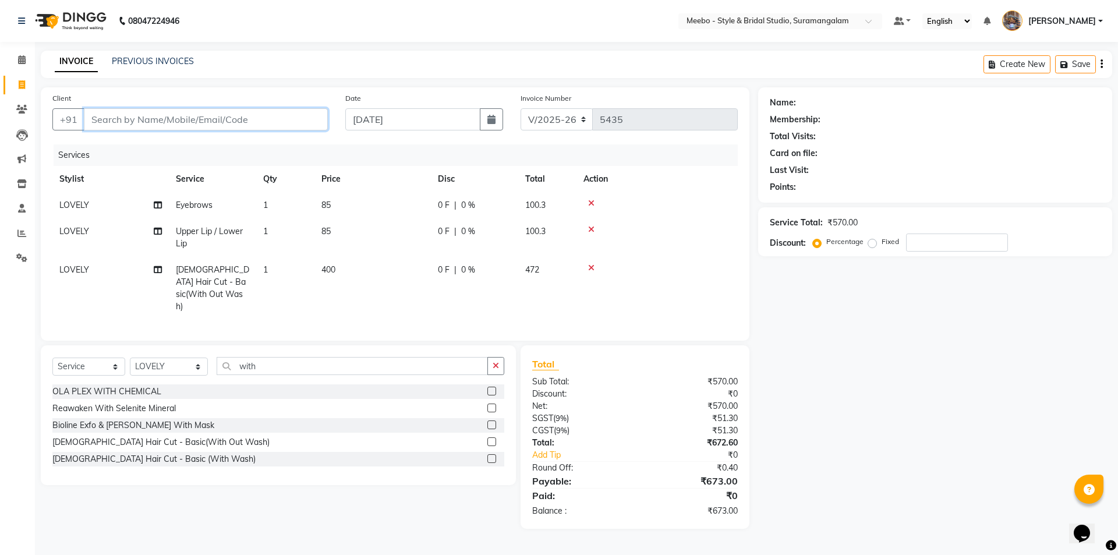
click at [116, 112] on input "Client" at bounding box center [206, 119] width 244 height 22
type input "9"
type input "0"
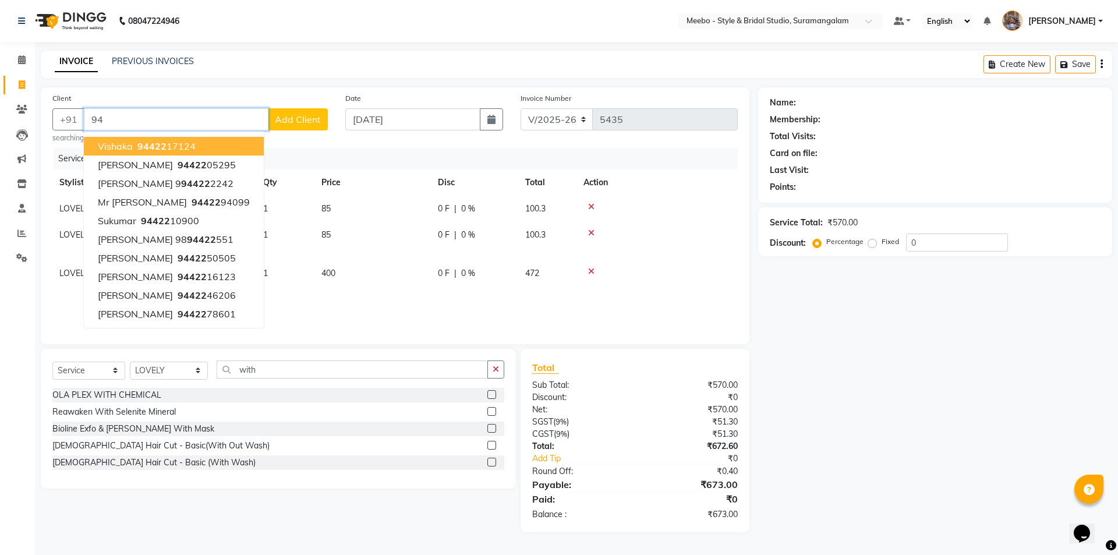
type input "9"
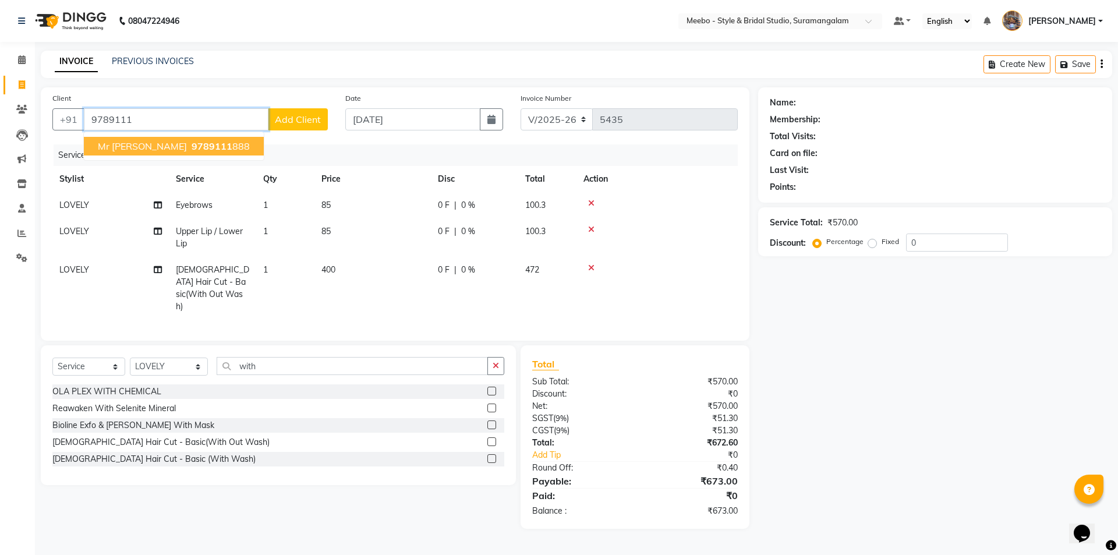
click at [129, 147] on span "Mr [PERSON_NAME]" at bounding box center [142, 146] width 89 height 12
type input "9789111888"
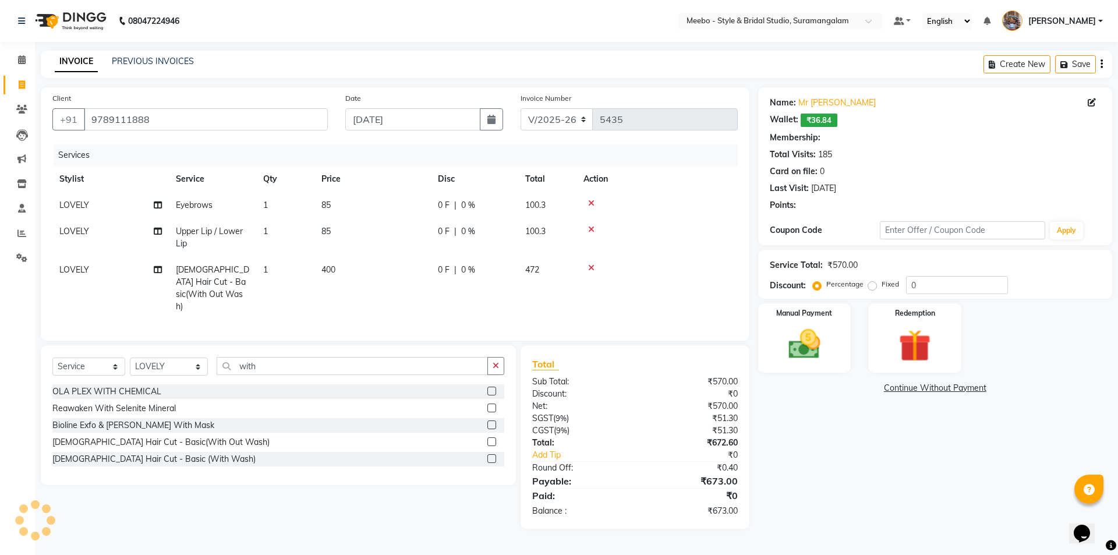
select select "1: Object"
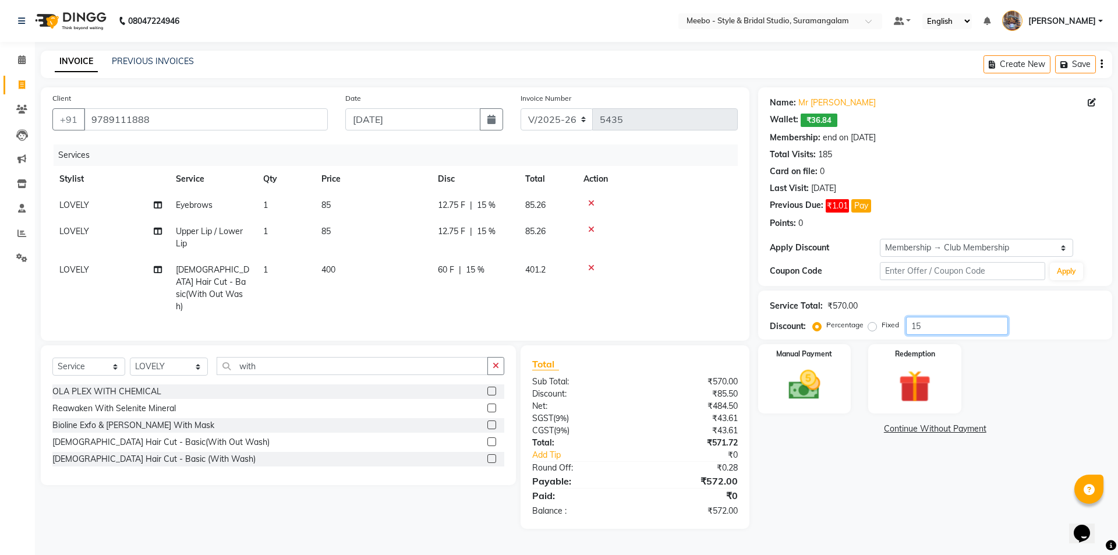
click at [935, 324] on input "15" at bounding box center [957, 326] width 102 height 18
type input "1"
click at [802, 391] on img at bounding box center [804, 385] width 54 height 38
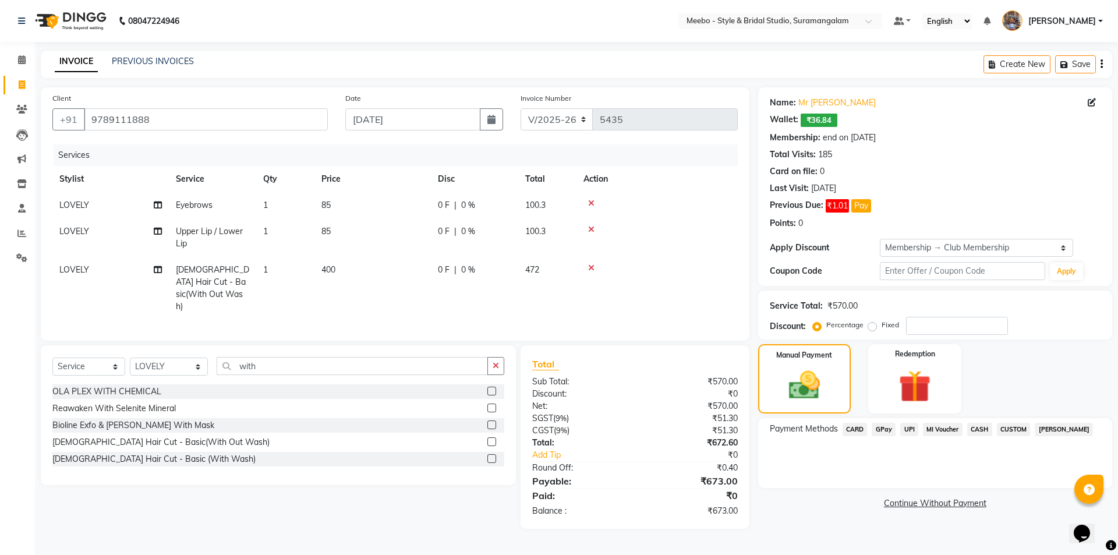
click at [980, 429] on span "CASH" at bounding box center [979, 429] width 25 height 13
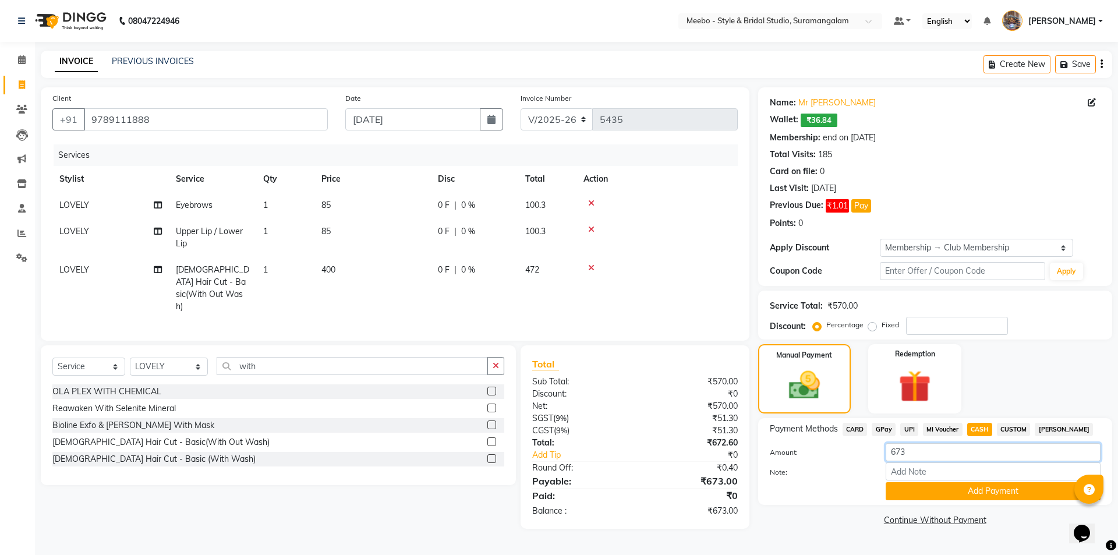
click at [917, 451] on input "673" at bounding box center [993, 452] width 215 height 18
type input "670"
click at [997, 489] on button "Add Payment" at bounding box center [993, 491] width 215 height 18
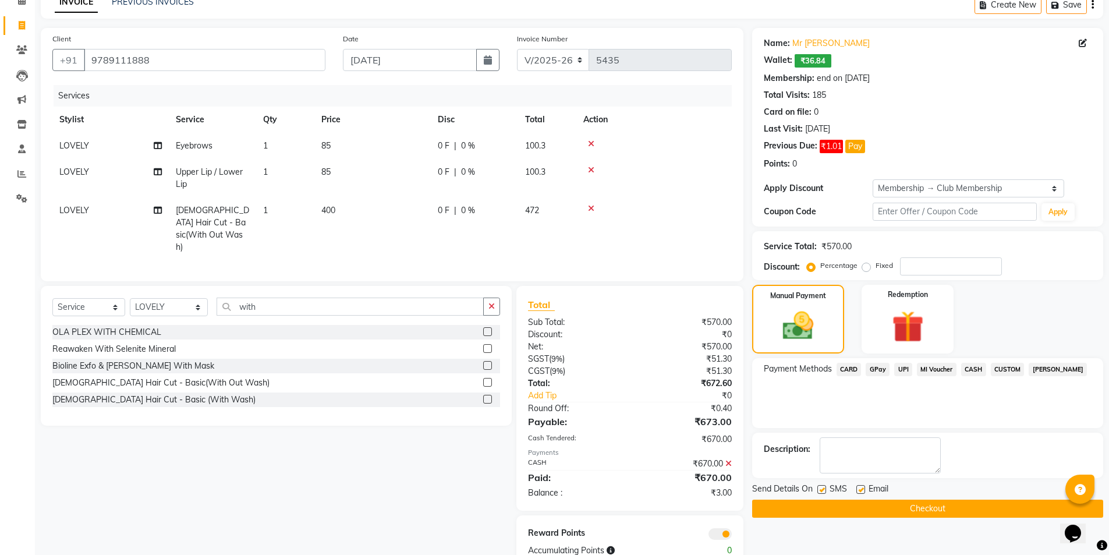
scroll to position [87, 0]
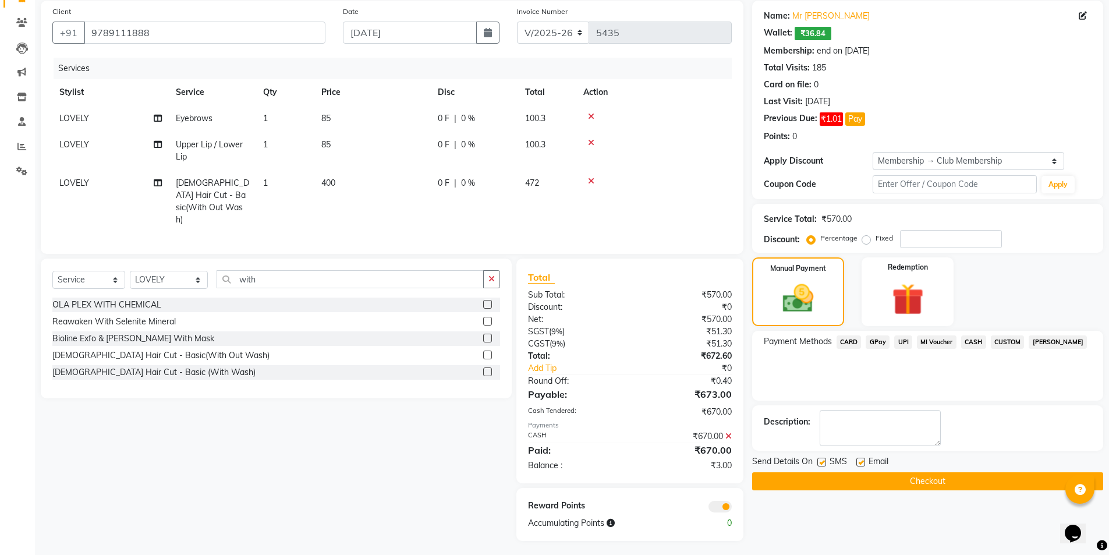
click at [948, 474] on button "Checkout" at bounding box center [927, 481] width 351 height 18
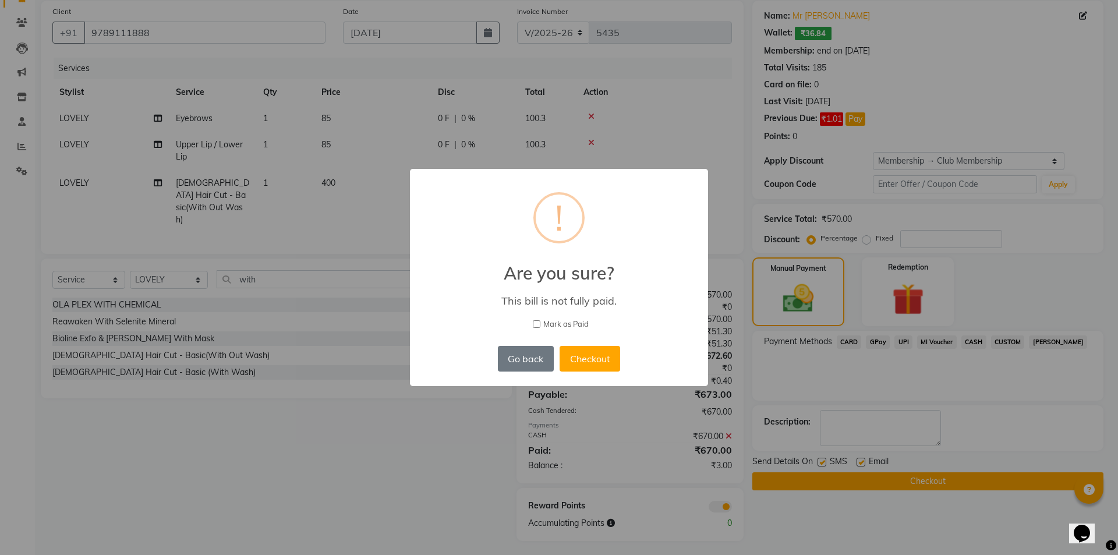
click at [533, 323] on input "Mark as Paid" at bounding box center [537, 324] width 8 height 8
checkbox input "true"
click at [588, 363] on button "Checkout" at bounding box center [590, 359] width 61 height 26
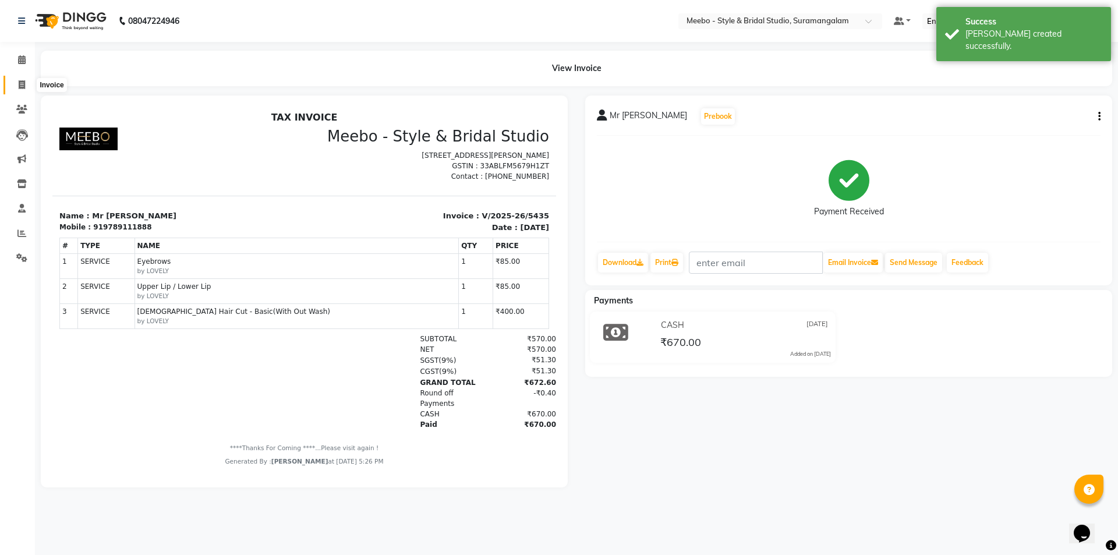
drag, startPoint x: 17, startPoint y: 82, endPoint x: 40, endPoint y: 83, distance: 22.7
click at [18, 82] on span at bounding box center [22, 85] width 20 height 13
select select "service"
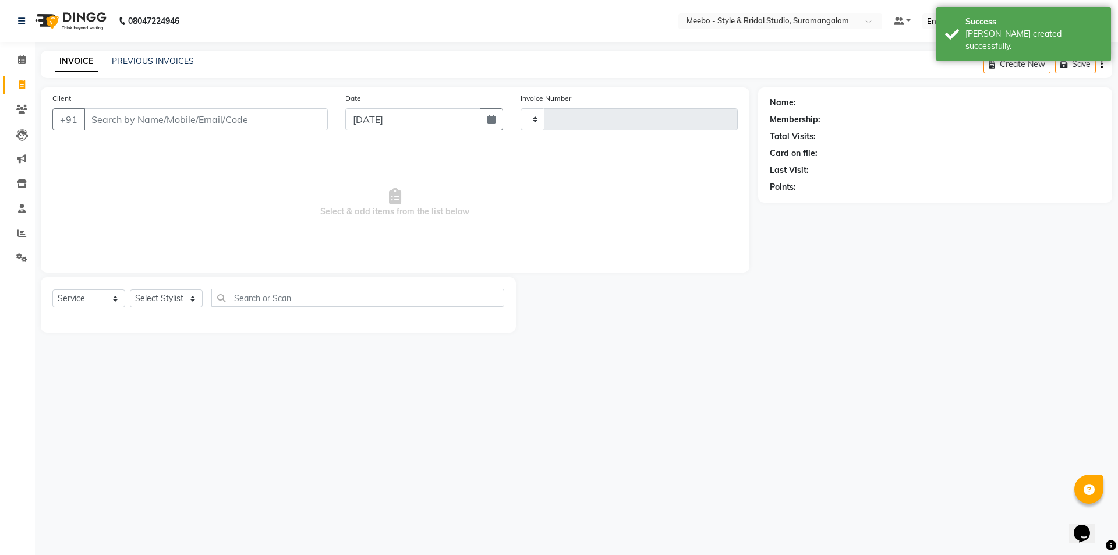
type input "5436"
select select "12"
click at [143, 116] on input "Client" at bounding box center [206, 119] width 244 height 22
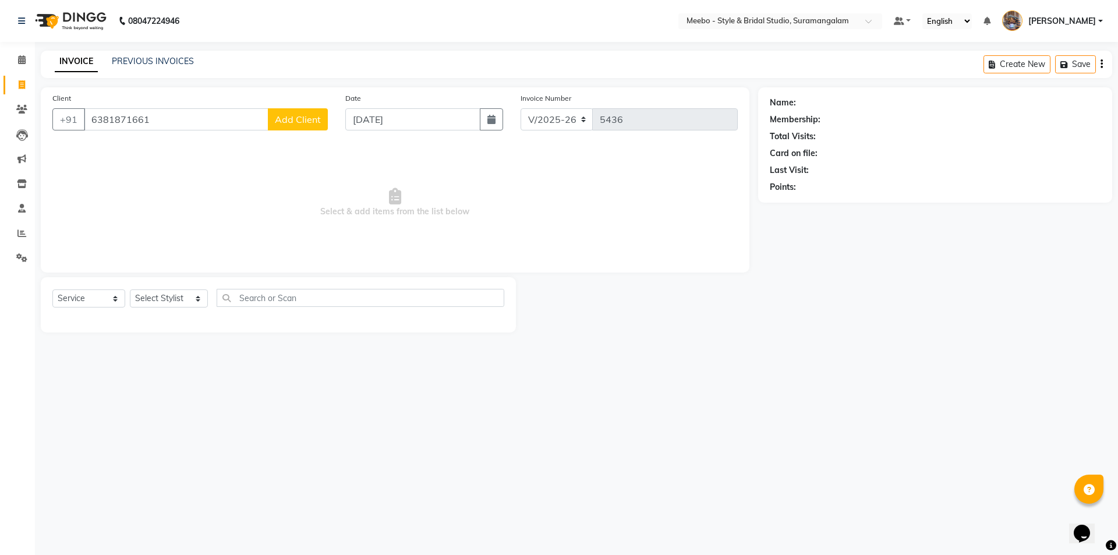
type input "6381871661"
click at [296, 118] on span "Add Client" at bounding box center [298, 120] width 46 height 12
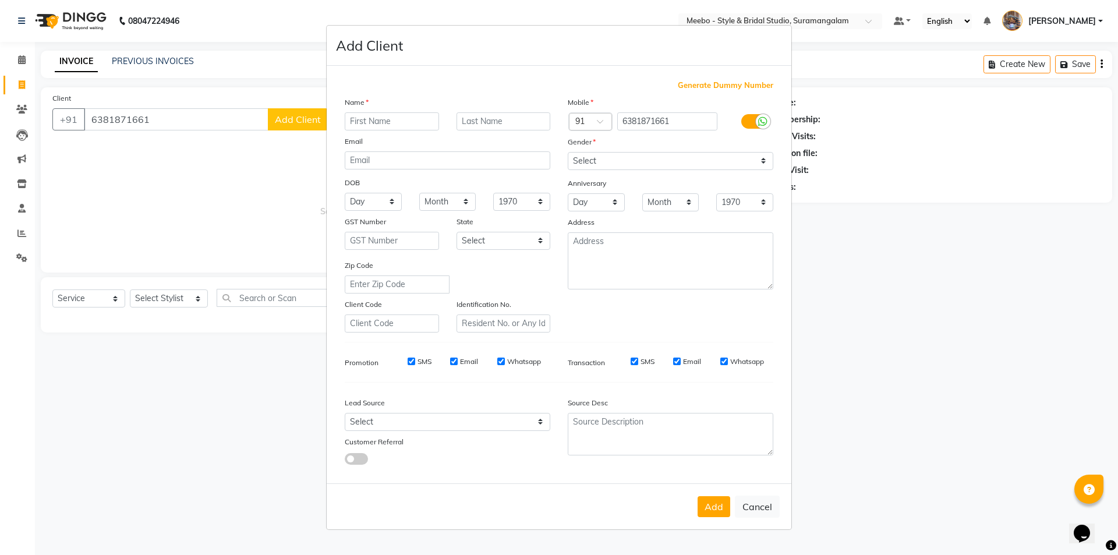
click at [360, 121] on input "text" at bounding box center [392, 121] width 94 height 18
type input "[PERSON_NAME]"
click at [605, 162] on select "Select [DEMOGRAPHIC_DATA] [DEMOGRAPHIC_DATA] Other Prefer Not To Say" at bounding box center [671, 161] width 206 height 18
select select "female"
click at [568, 152] on select "Select [DEMOGRAPHIC_DATA] [DEMOGRAPHIC_DATA] Other Prefer Not To Say" at bounding box center [671, 161] width 206 height 18
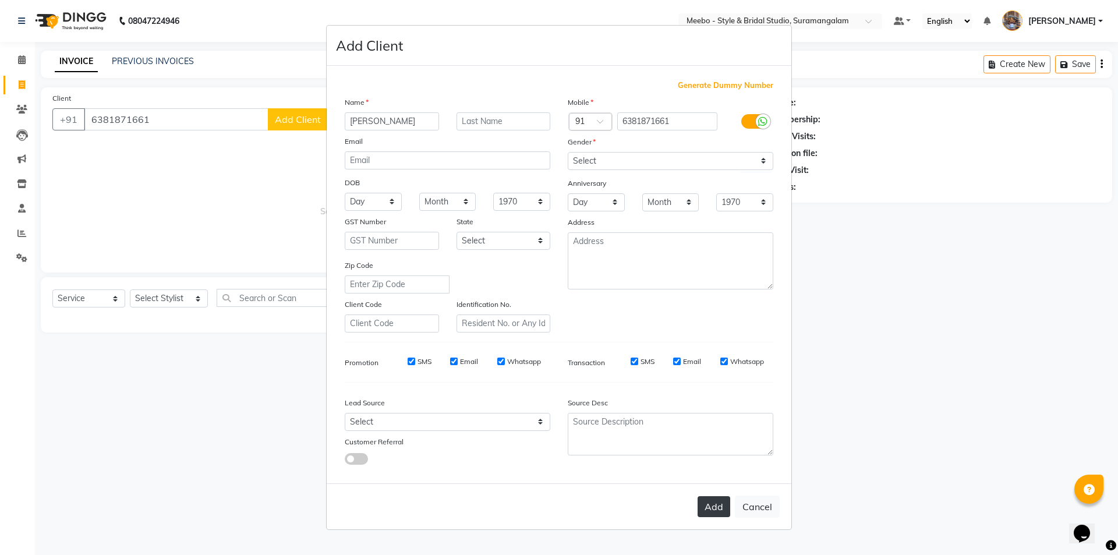
click at [719, 506] on button "Add" at bounding box center [714, 506] width 33 height 21
select select
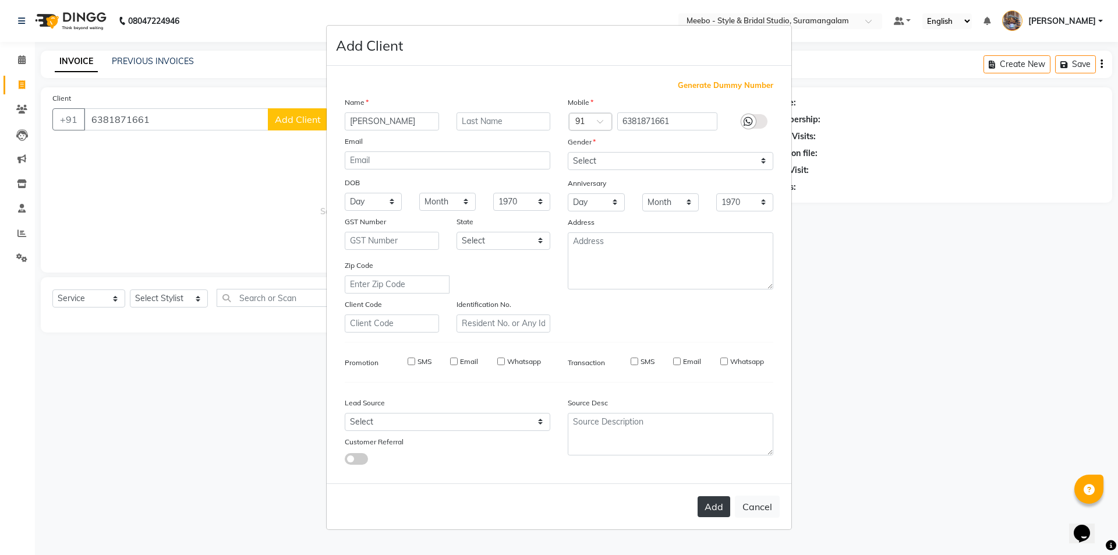
select select
checkbox input "false"
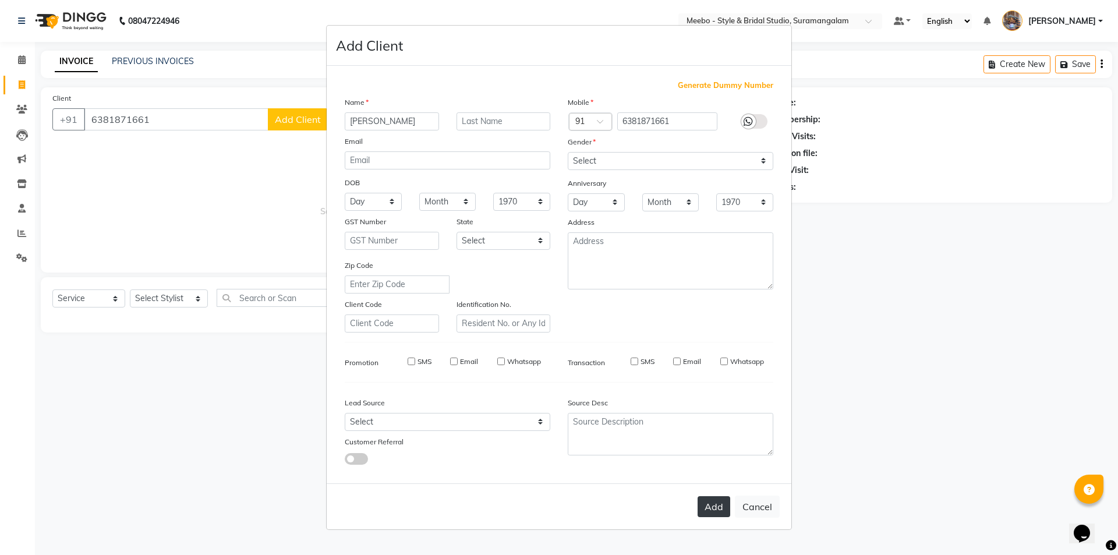
checkbox input "false"
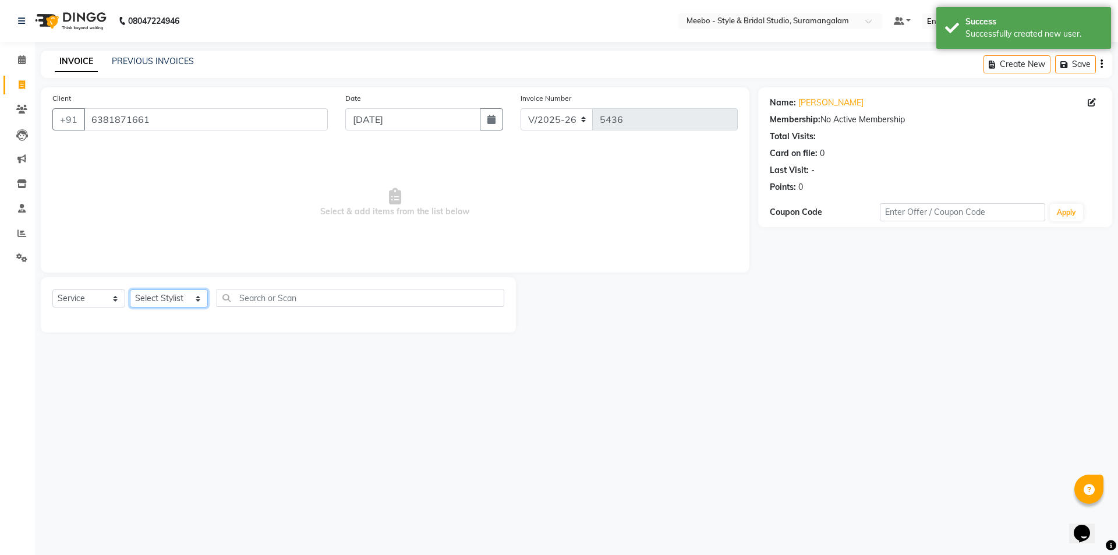
click at [161, 296] on select "Select Stylist Admin [PERSON_NAME] [PERSON_NAME] Manager [PERSON_NAME] [PERSON_…" at bounding box center [169, 298] width 78 height 18
select select "34149"
click at [130, 289] on select "Select Stylist Admin [PERSON_NAME] [PERSON_NAME] Manager [PERSON_NAME] [PERSON_…" at bounding box center [169, 298] width 78 height 18
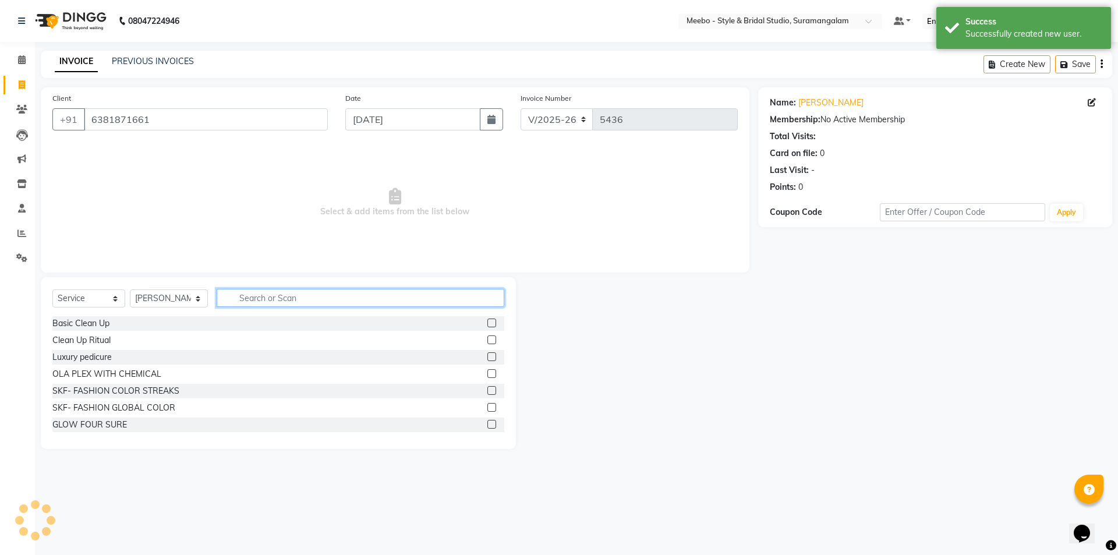
click at [263, 296] on input "text" at bounding box center [361, 298] width 288 height 18
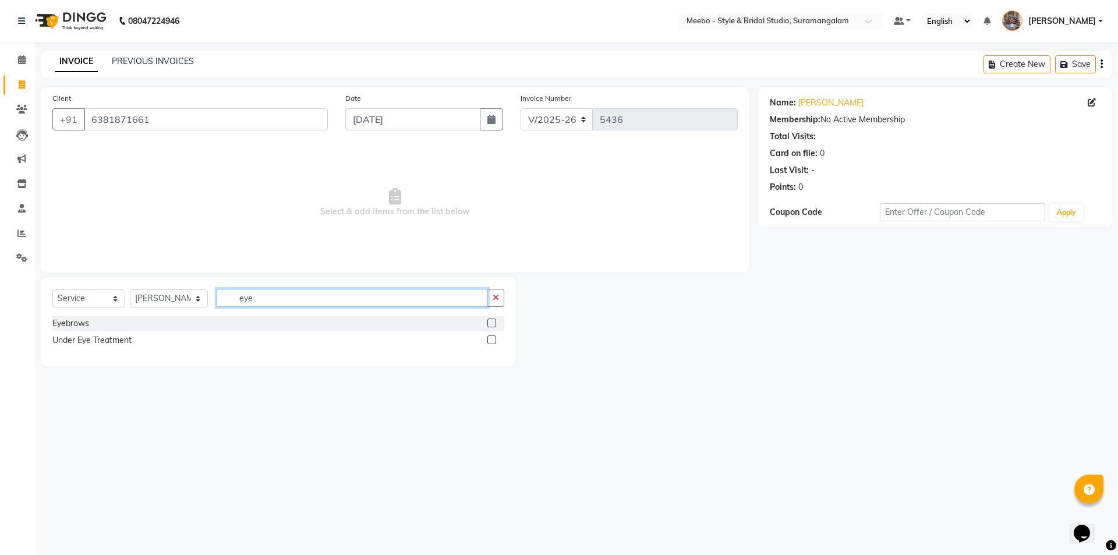
type input "eye"
click at [491, 323] on label at bounding box center [491, 323] width 9 height 9
click at [491, 323] on input "checkbox" at bounding box center [491, 324] width 8 height 8
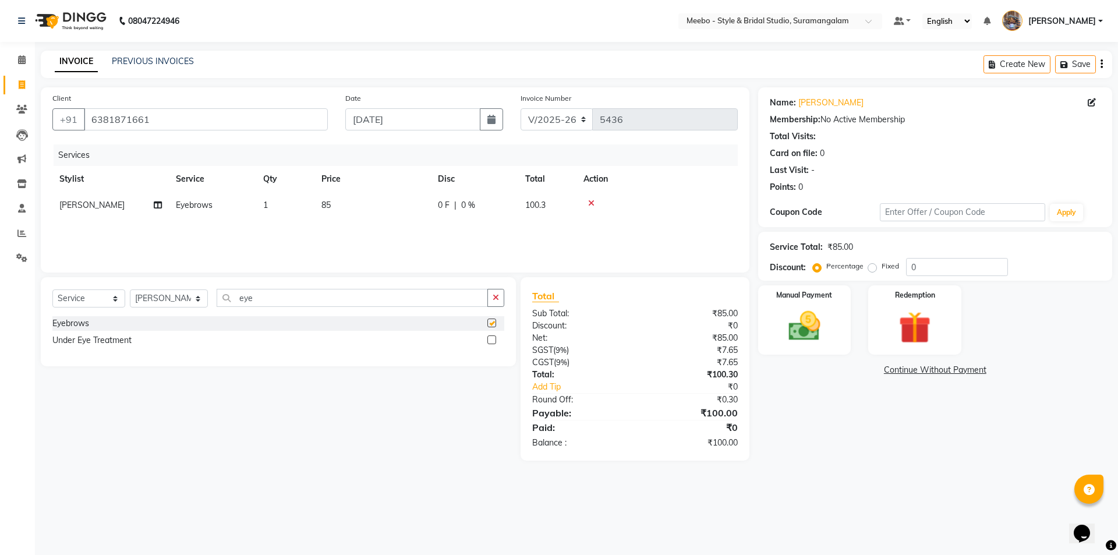
checkbox input "false"
click at [274, 295] on input "eye" at bounding box center [352, 298] width 271 height 18
type input "e"
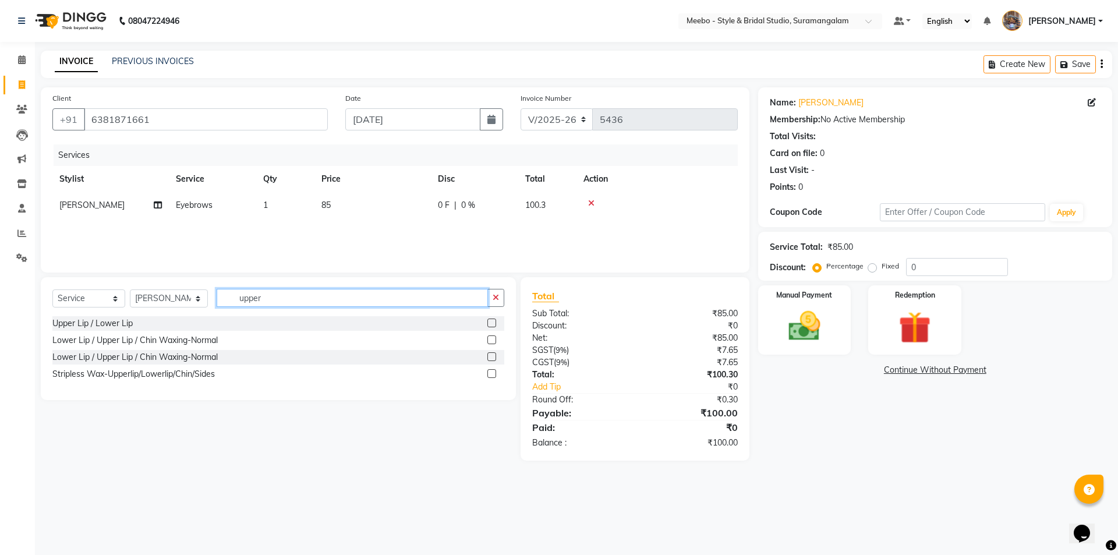
type input "upper"
click at [492, 321] on label at bounding box center [491, 323] width 9 height 9
click at [492, 321] on input "checkbox" at bounding box center [491, 324] width 8 height 8
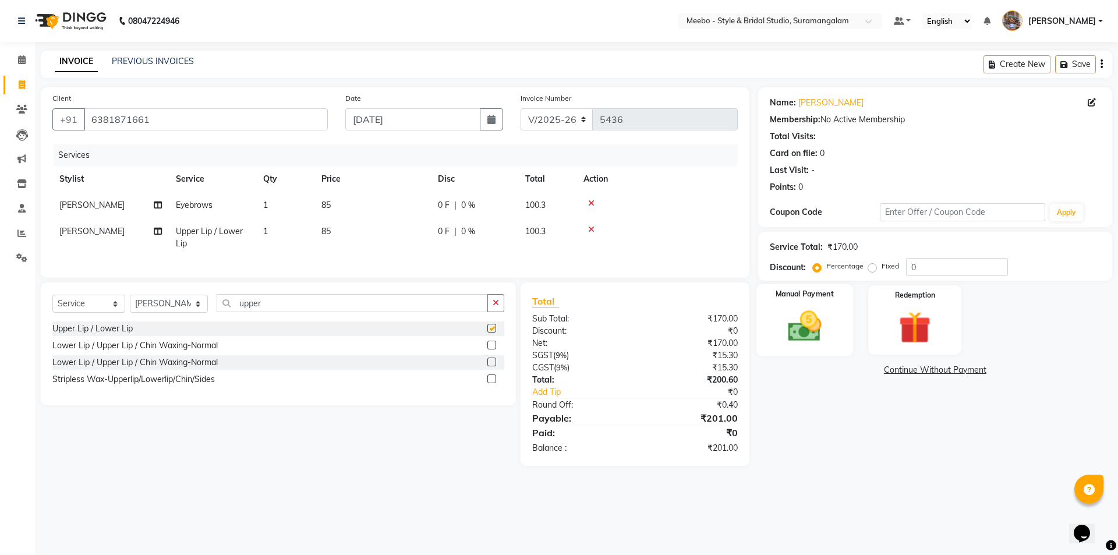
checkbox input "false"
click at [799, 328] on img at bounding box center [804, 326] width 54 height 38
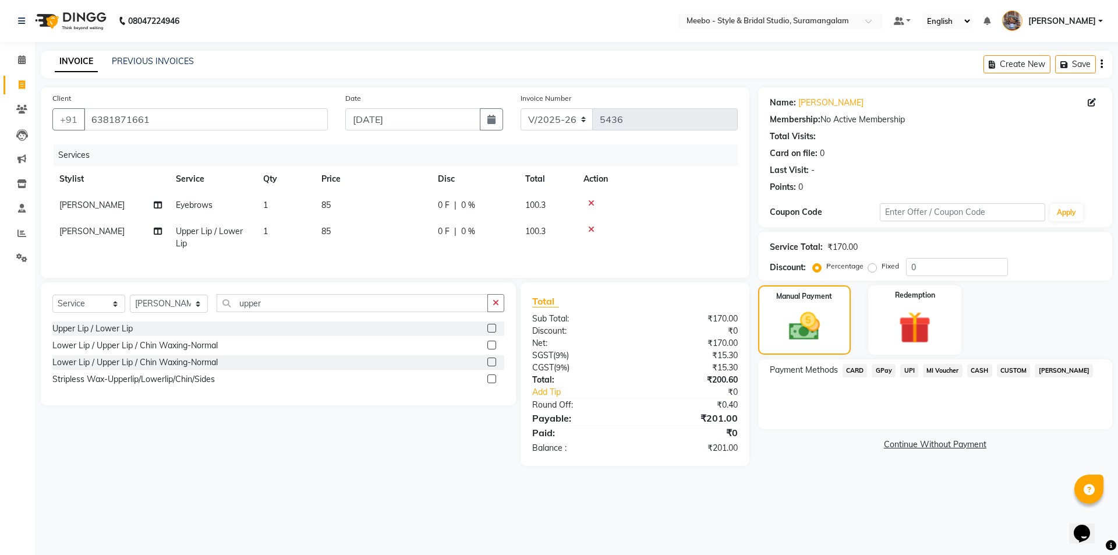
click at [982, 368] on span "CASH" at bounding box center [979, 370] width 25 height 13
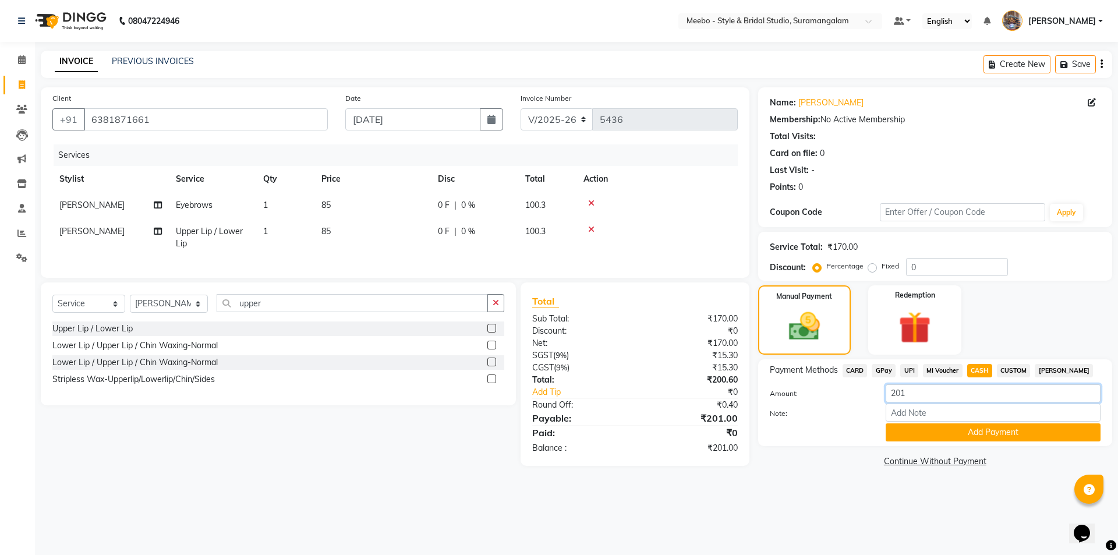
click at [922, 393] on input "201" at bounding box center [993, 393] width 215 height 18
type input "200"
click at [971, 436] on button "Add Payment" at bounding box center [993, 432] width 215 height 18
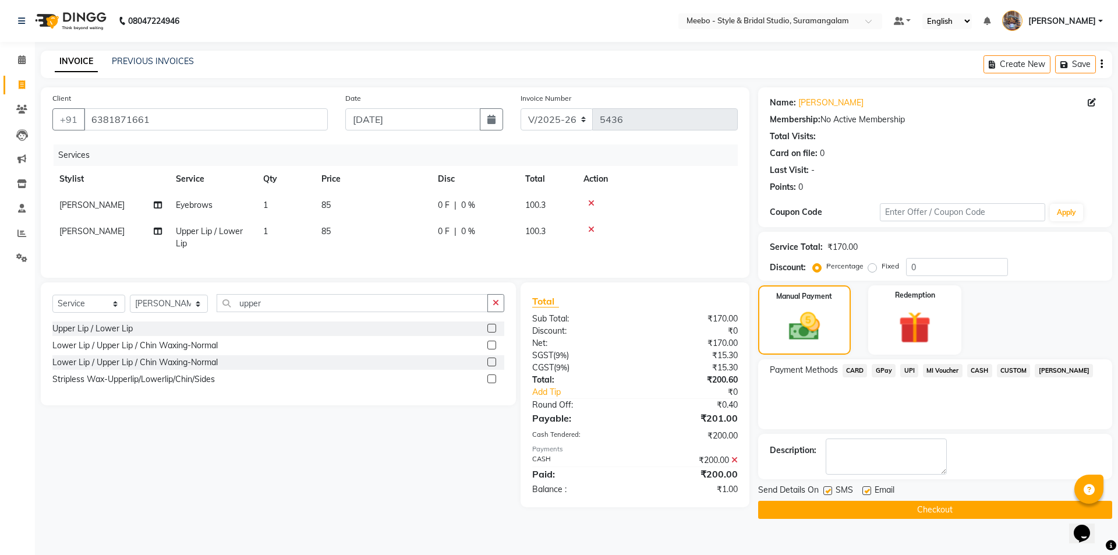
click at [933, 507] on button "Checkout" at bounding box center [935, 510] width 354 height 18
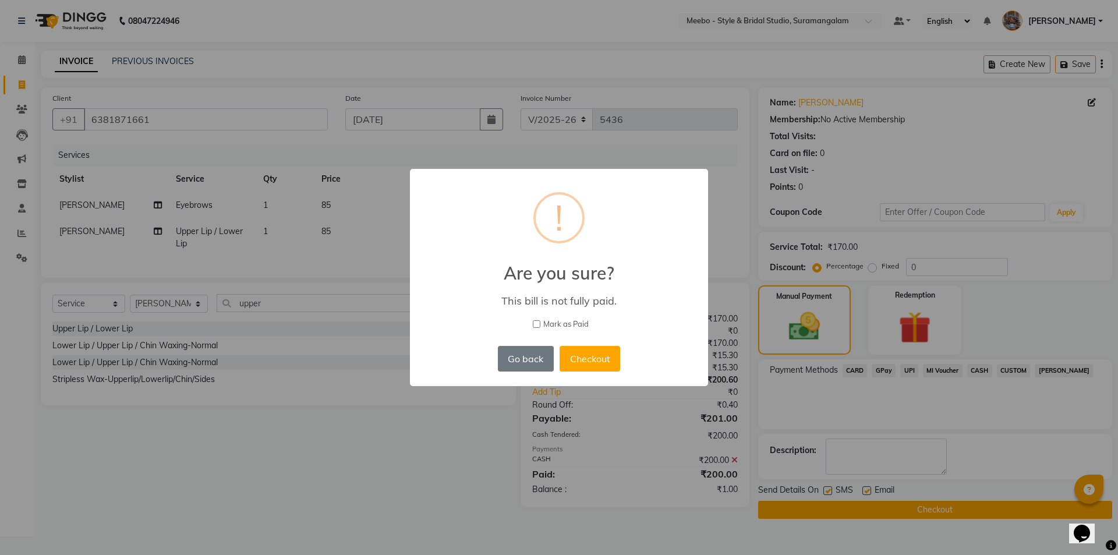
click at [539, 321] on input "Mark as Paid" at bounding box center [537, 324] width 8 height 8
checkbox input "true"
click at [581, 345] on div "Go back No Checkout" at bounding box center [559, 358] width 128 height 31
click at [586, 355] on button "Checkout" at bounding box center [590, 359] width 61 height 26
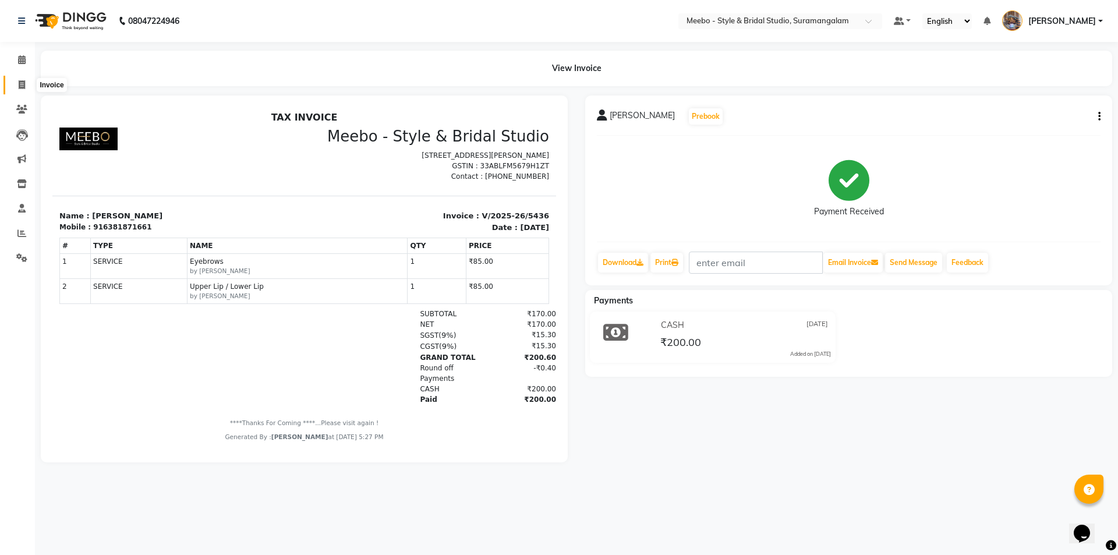
click at [21, 85] on icon at bounding box center [22, 84] width 6 height 9
select select "service"
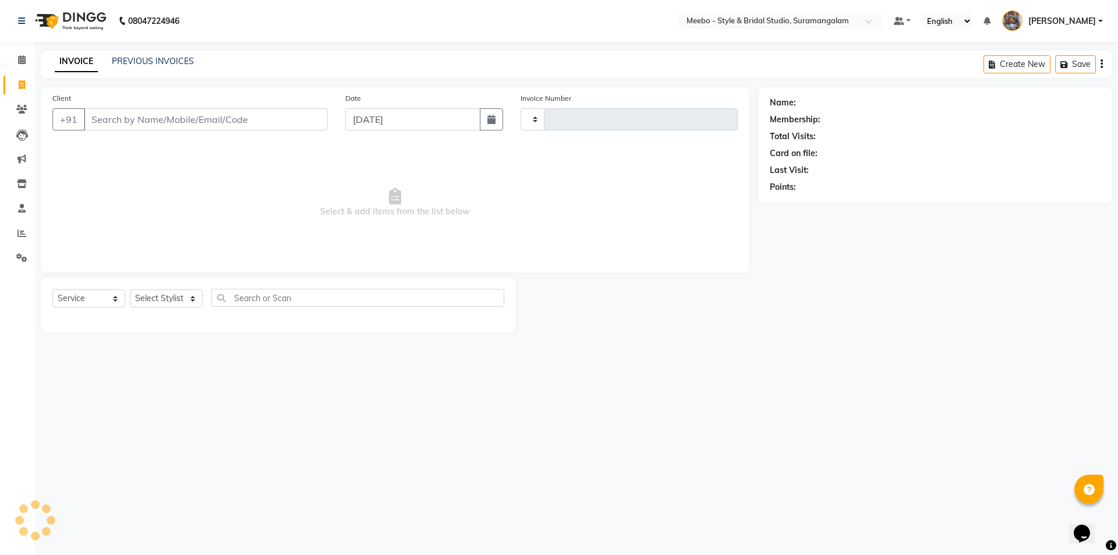
type input "5437"
select select "12"
click at [21, 234] on icon at bounding box center [21, 233] width 9 height 9
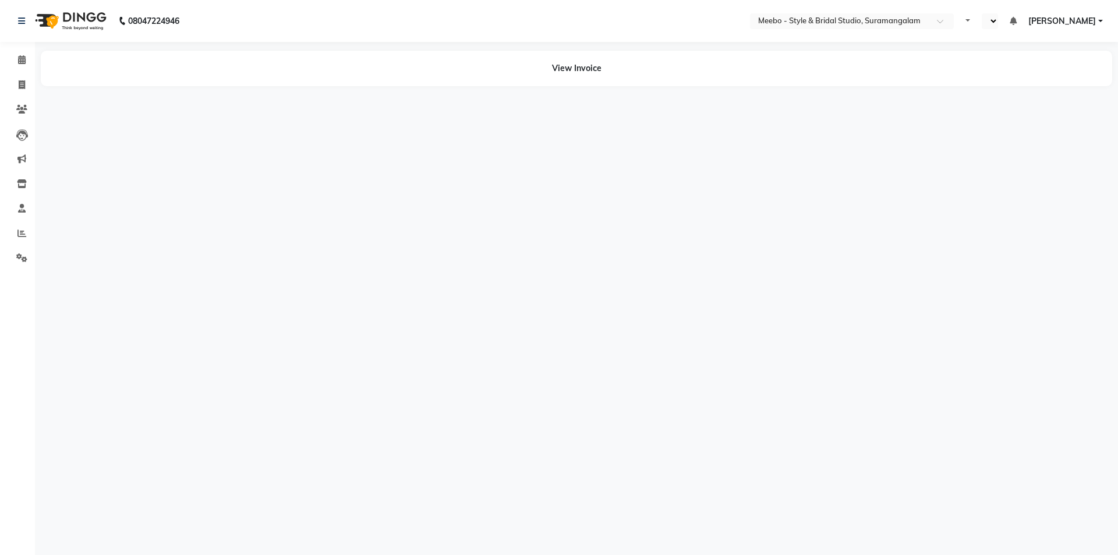
select select "en"
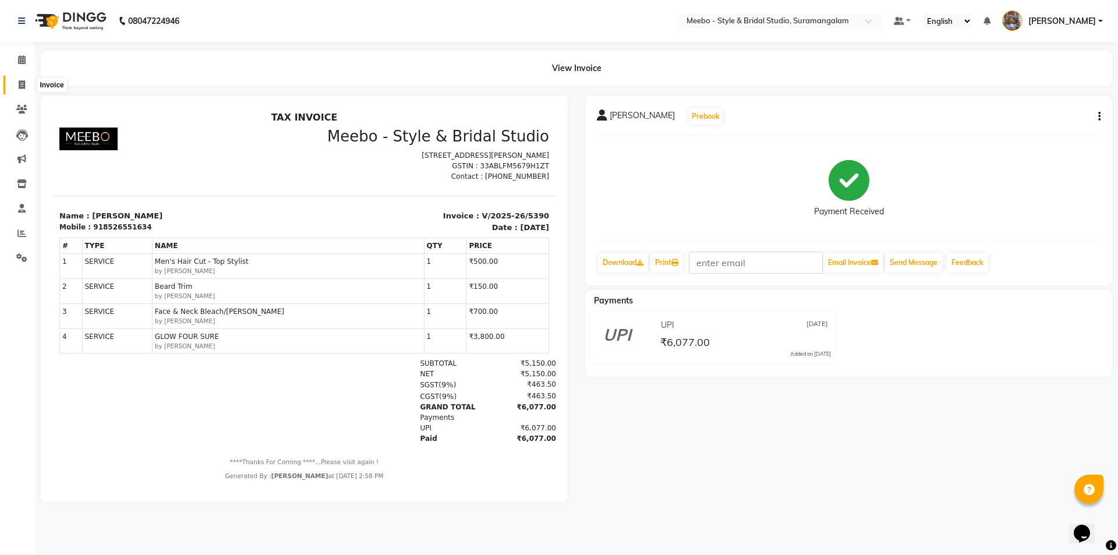
click at [20, 83] on icon at bounding box center [22, 84] width 6 height 9
select select "12"
select select "service"
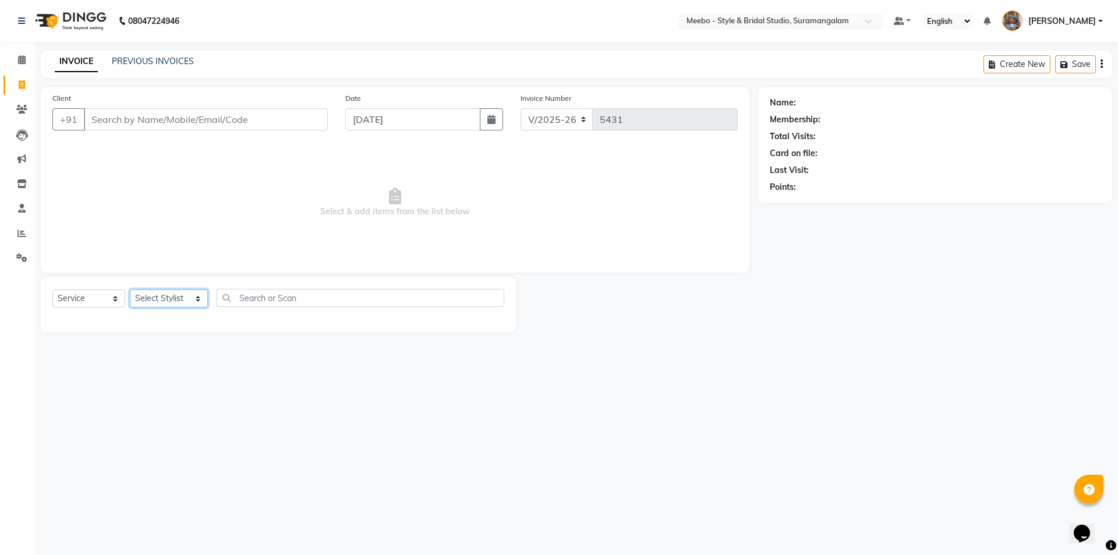
click at [167, 304] on select "Select Stylist Admin [PERSON_NAME] [PERSON_NAME] Manager [PERSON_NAME] [PERSON_…" at bounding box center [169, 298] width 78 height 18
select select "21188"
drag, startPoint x: 167, startPoint y: 304, endPoint x: 185, endPoint y: 301, distance: 18.3
click at [172, 303] on select "Select Stylist Admin [PERSON_NAME] [PERSON_NAME] Manager [PERSON_NAME] [PERSON_…" at bounding box center [169, 298] width 78 height 18
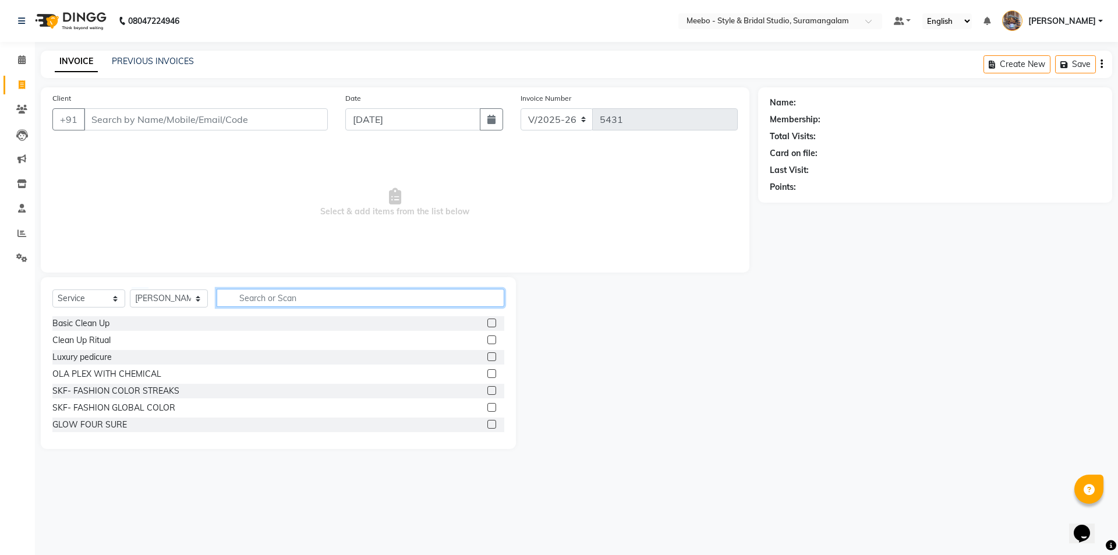
click at [275, 297] on input "text" at bounding box center [361, 298] width 288 height 18
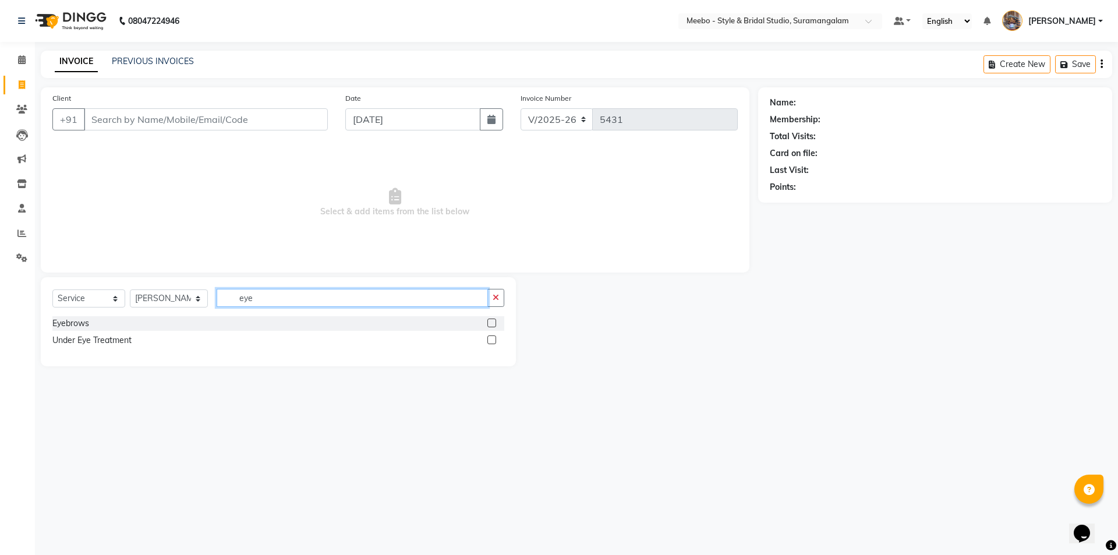
type input "eye"
click at [494, 321] on label at bounding box center [491, 323] width 9 height 9
click at [494, 321] on input "checkbox" at bounding box center [491, 324] width 8 height 8
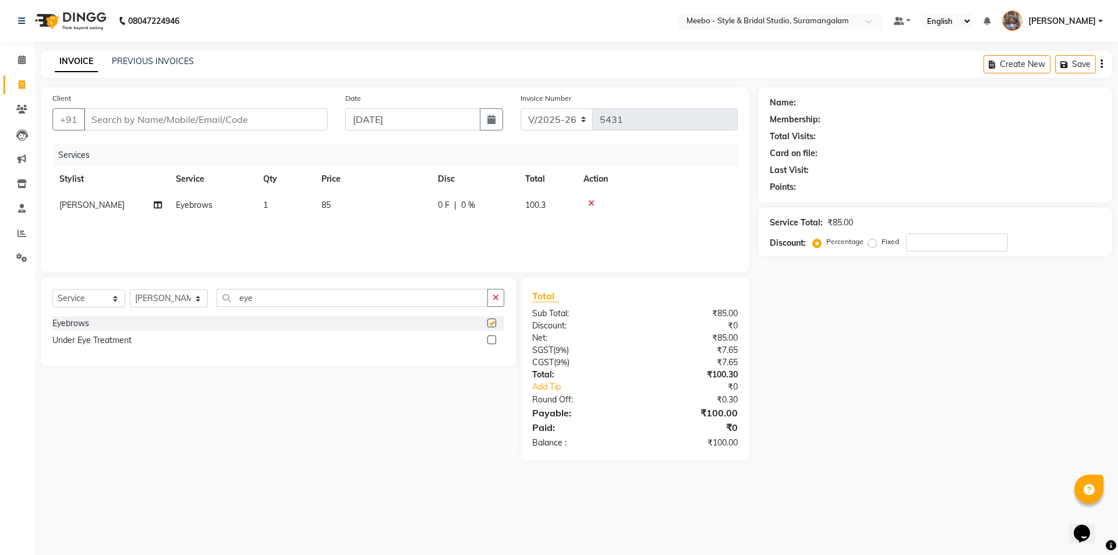
checkbox input "false"
click at [203, 120] on input "Client" at bounding box center [206, 119] width 244 height 22
type input "7"
type input "0"
type input "7092732056"
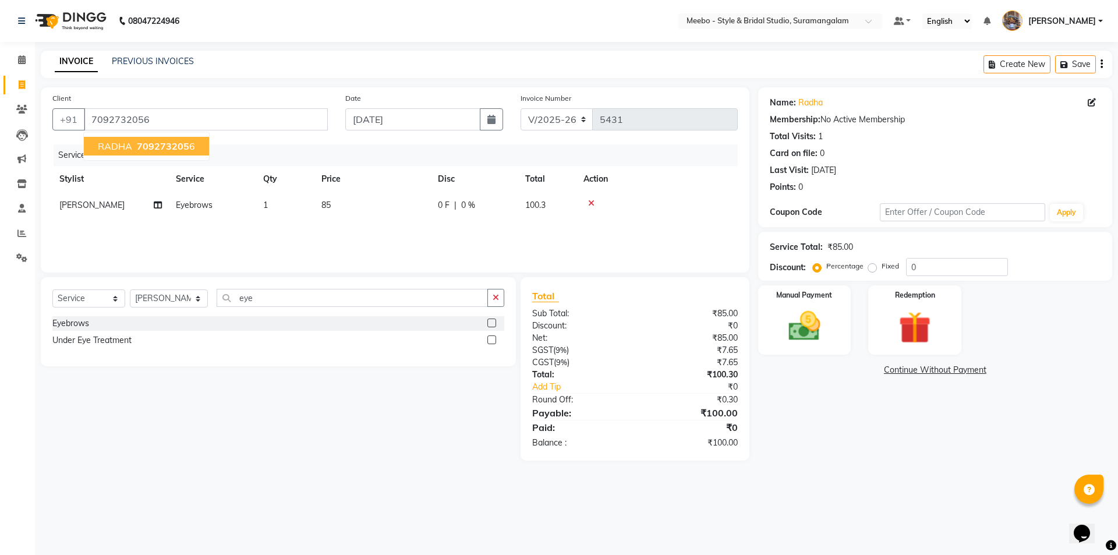
click at [125, 136] on ngb-typeahead-window "RADHA 709273205 6" at bounding box center [146, 146] width 126 height 29
click at [138, 144] on span "709273205" at bounding box center [163, 146] width 52 height 12
click at [811, 330] on img at bounding box center [804, 326] width 54 height 38
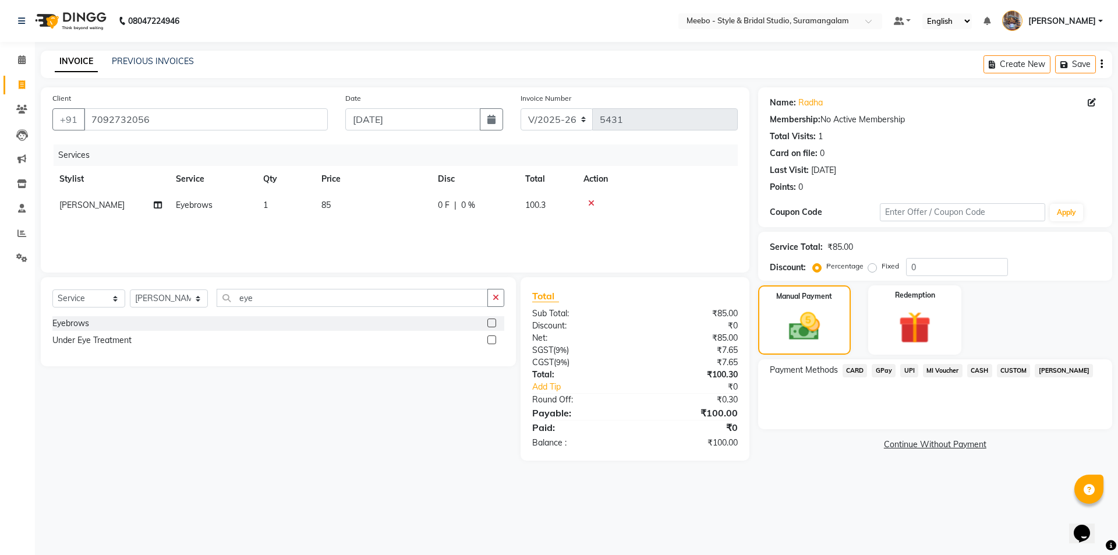
click at [888, 367] on span "GPay" at bounding box center [884, 370] width 24 height 13
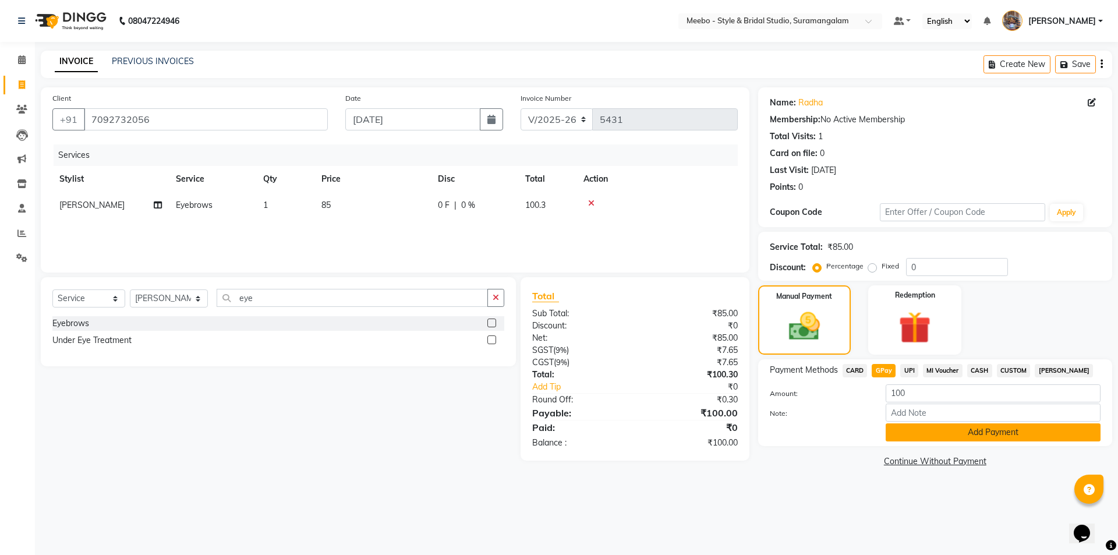
click at [963, 429] on button "Add Payment" at bounding box center [993, 432] width 215 height 18
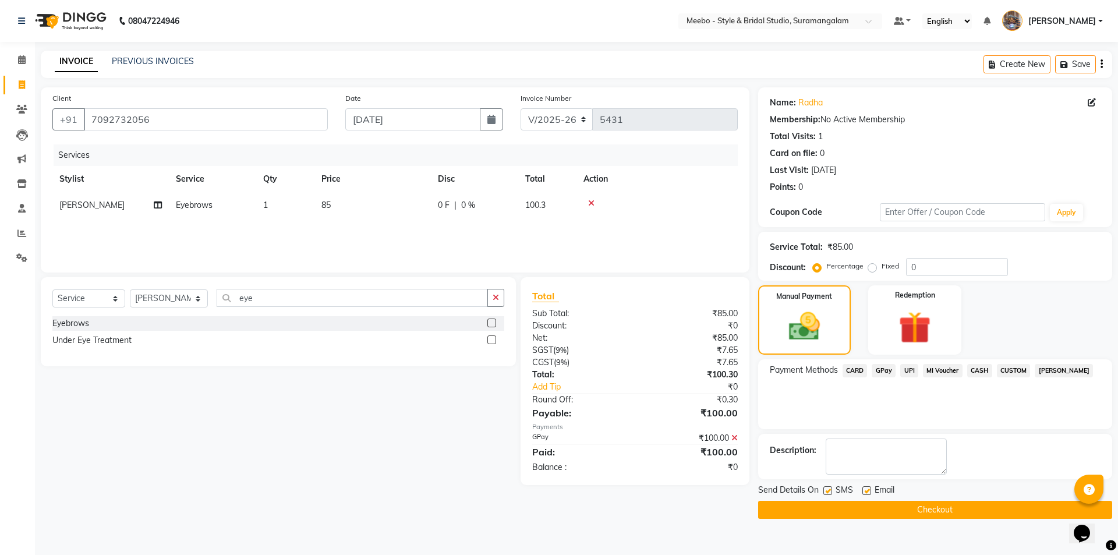
click at [935, 511] on button "Checkout" at bounding box center [935, 510] width 354 height 18
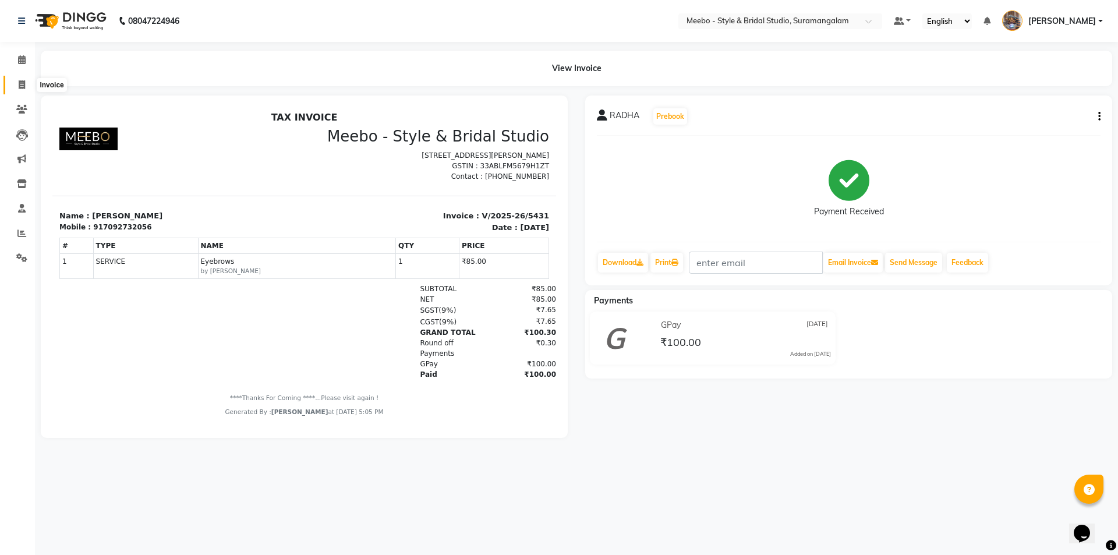
click at [20, 82] on icon at bounding box center [22, 84] width 6 height 9
select select "service"
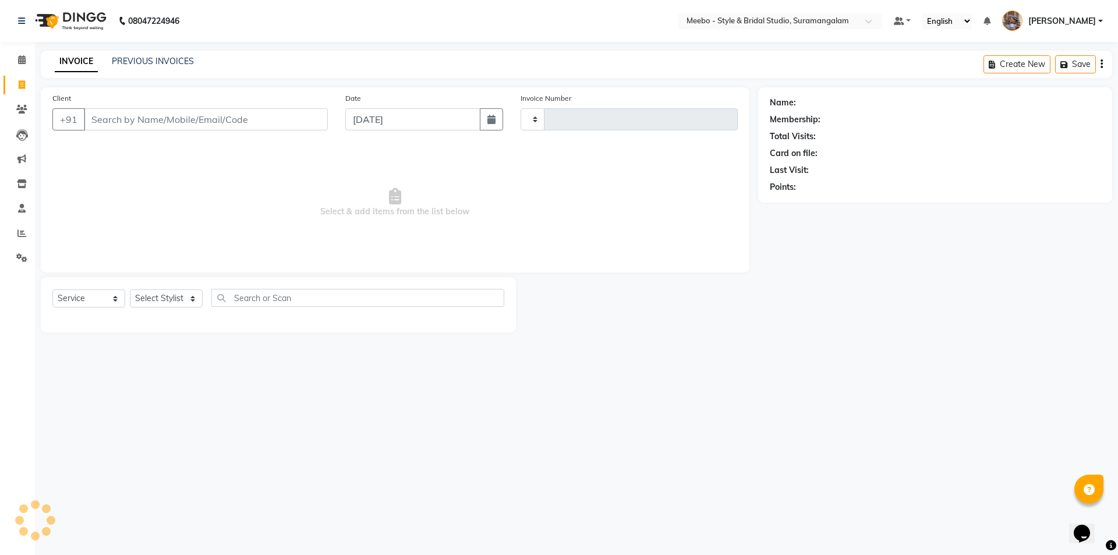
type input "5432"
select select "12"
click at [155, 307] on select "Select Stylist Admin [PERSON_NAME] [PERSON_NAME] Manager [PERSON_NAME] [PERSON_…" at bounding box center [169, 298] width 78 height 18
select select "28922"
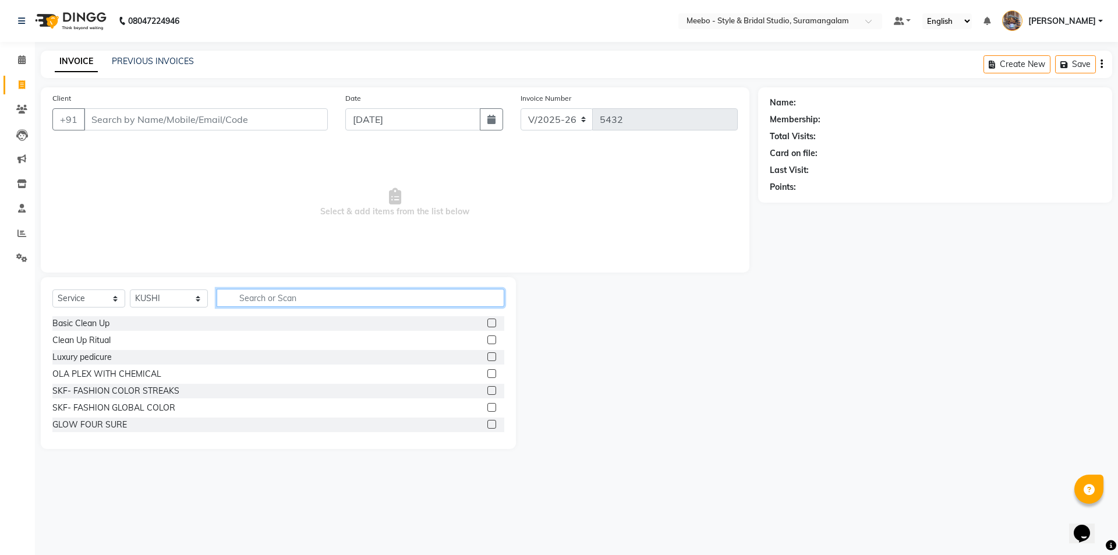
click at [246, 297] on input "text" at bounding box center [361, 298] width 288 height 18
type input "face"
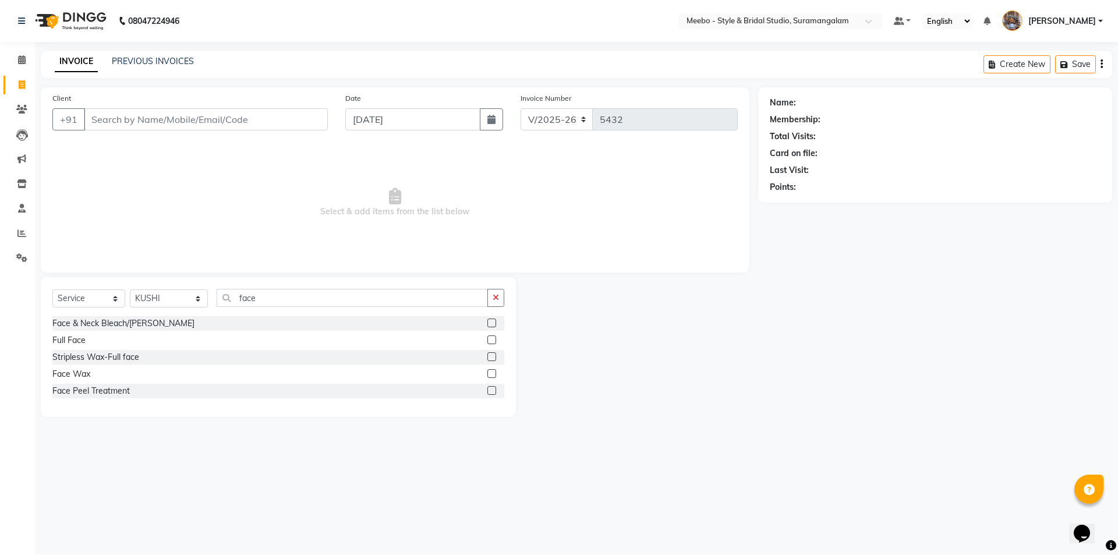
click at [489, 323] on label at bounding box center [491, 323] width 9 height 9
click at [489, 323] on input "checkbox" at bounding box center [491, 324] width 8 height 8
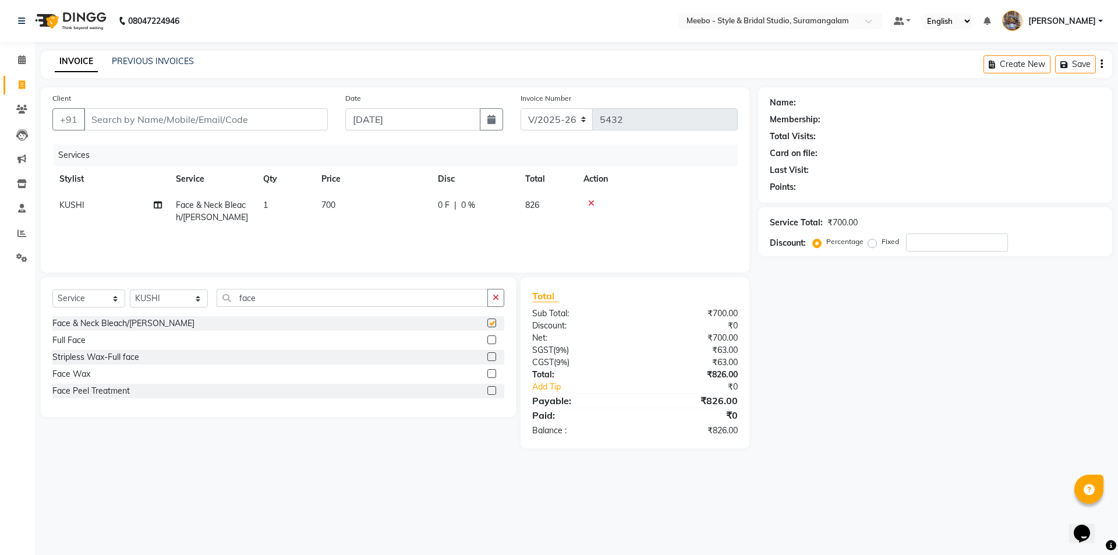
checkbox input "false"
click at [303, 299] on input "face" at bounding box center [352, 298] width 271 height 18
type input "f"
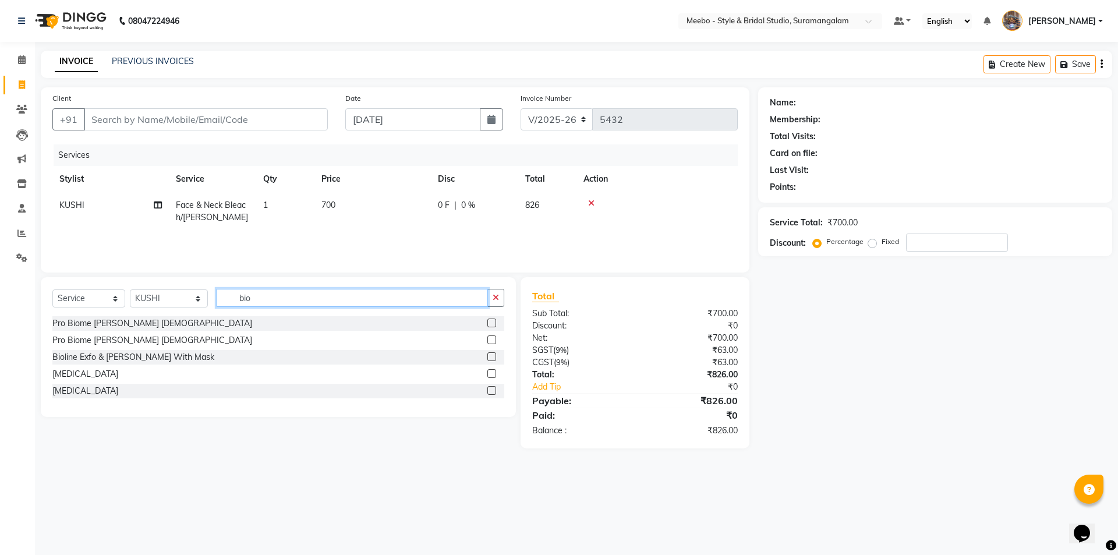
type input "bio"
click at [492, 358] on label at bounding box center [491, 356] width 9 height 9
click at [492, 358] on input "checkbox" at bounding box center [491, 358] width 8 height 8
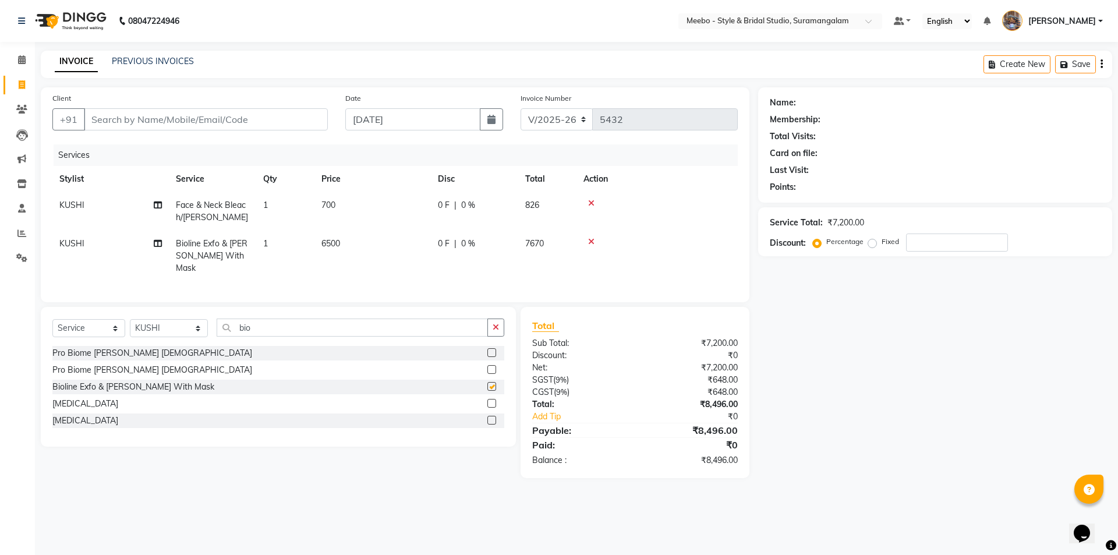
checkbox input "false"
click at [362, 250] on td "6500" at bounding box center [372, 256] width 116 height 51
select select "28922"
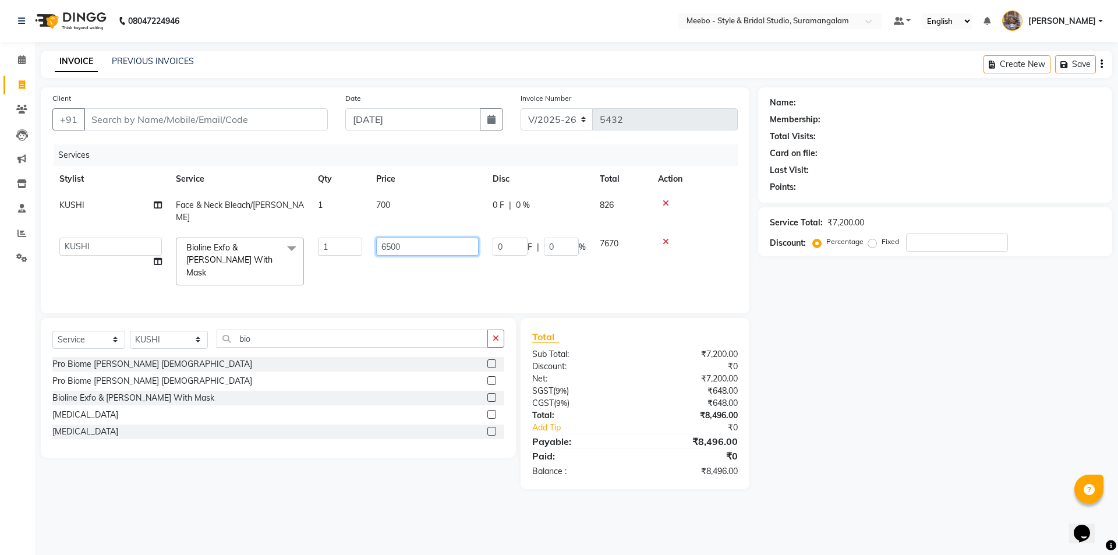
click at [418, 238] on input "6500" at bounding box center [427, 247] width 102 height 18
type input "6"
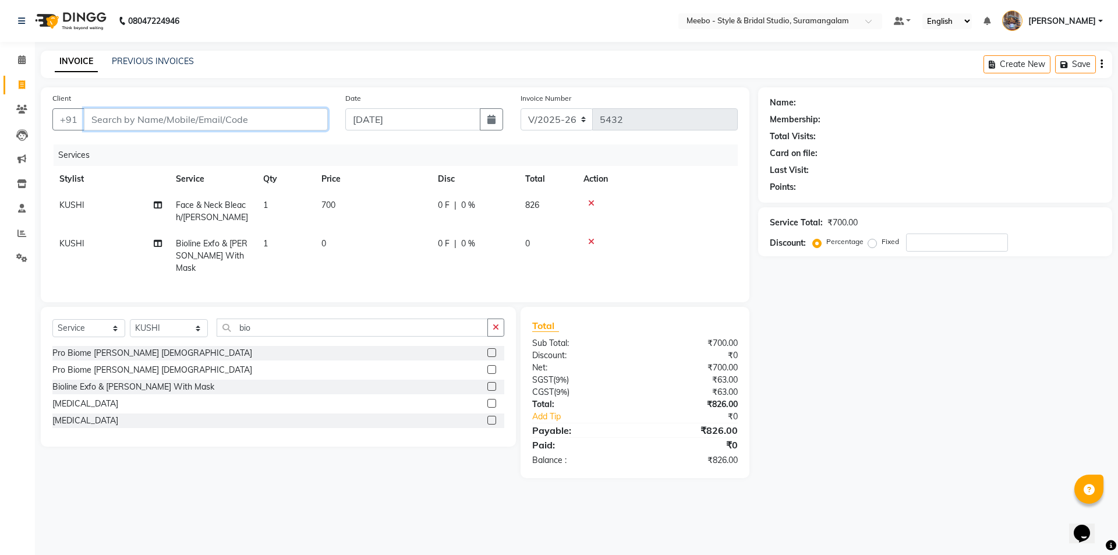
click at [257, 121] on input "Client" at bounding box center [206, 119] width 244 height 22
click at [129, 118] on input "Client" at bounding box center [206, 119] width 244 height 22
paste input "8098799999"
type input "8098799999"
type input "0"
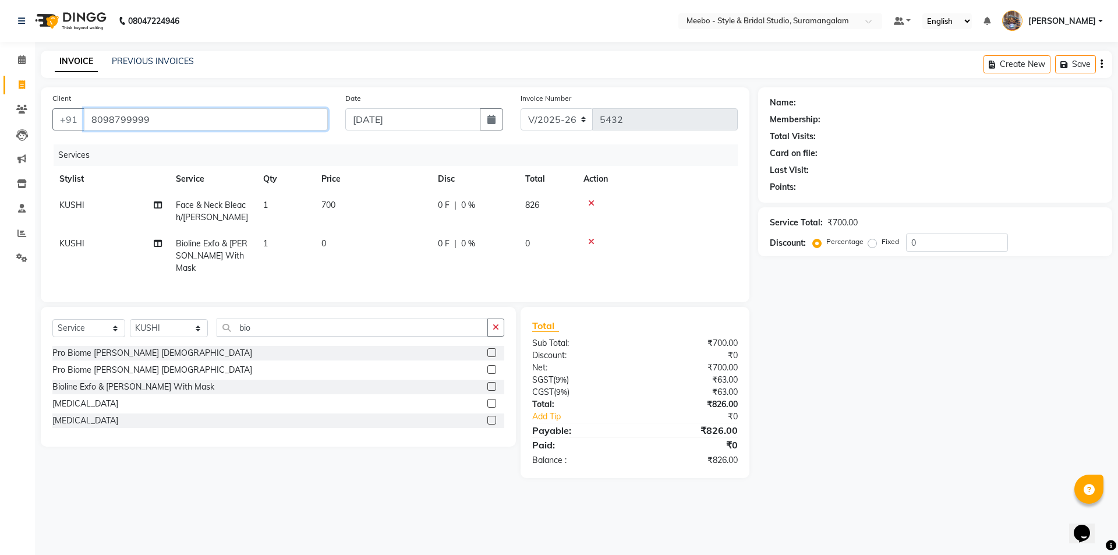
type input "8098799999"
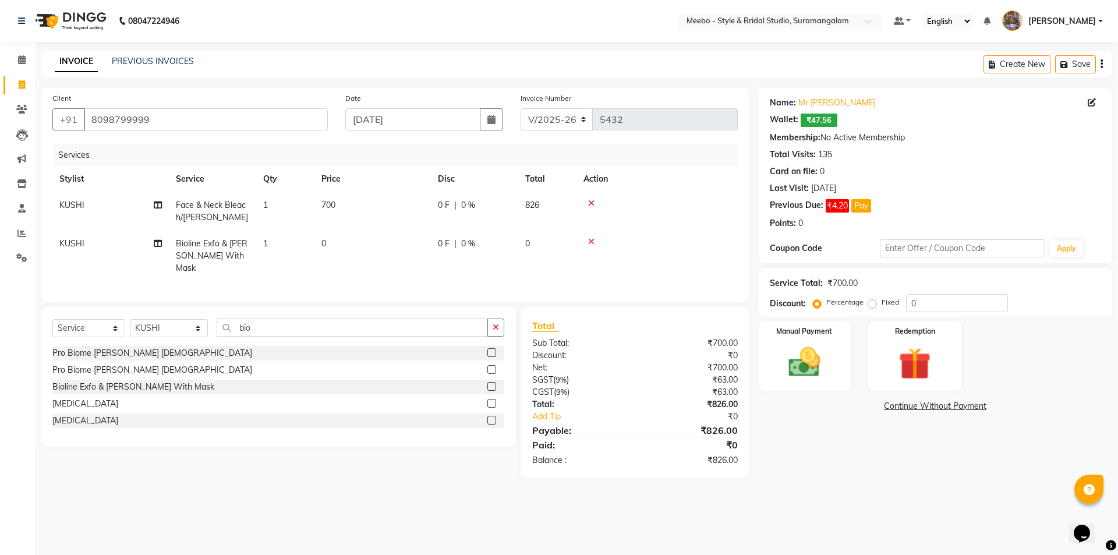
click at [343, 242] on td "0" at bounding box center [372, 256] width 116 height 51
select select "28922"
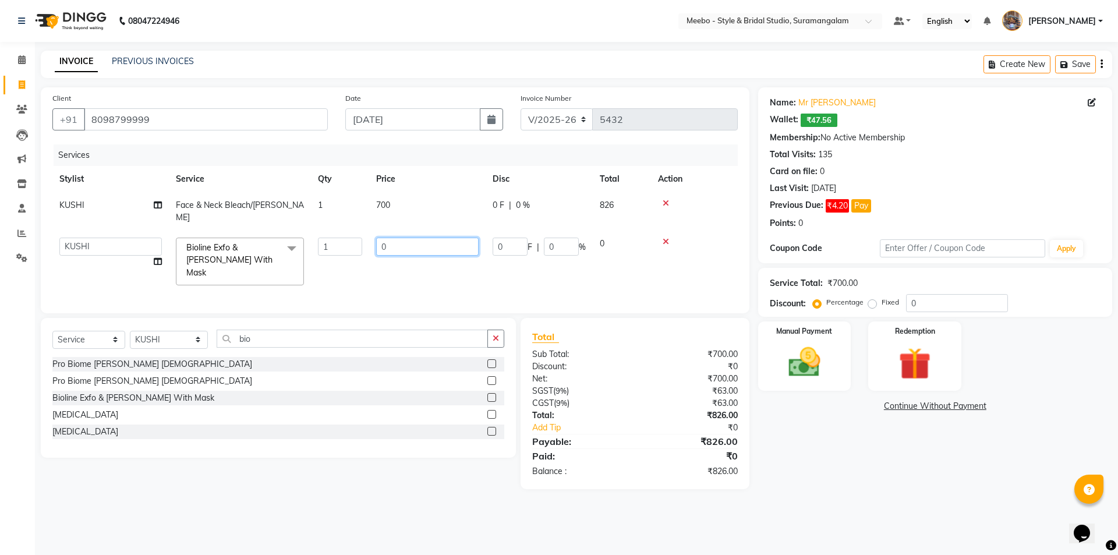
click at [419, 238] on input "0" at bounding box center [427, 247] width 102 height 18
type input "7000"
click at [454, 149] on div "Services" at bounding box center [400, 155] width 693 height 22
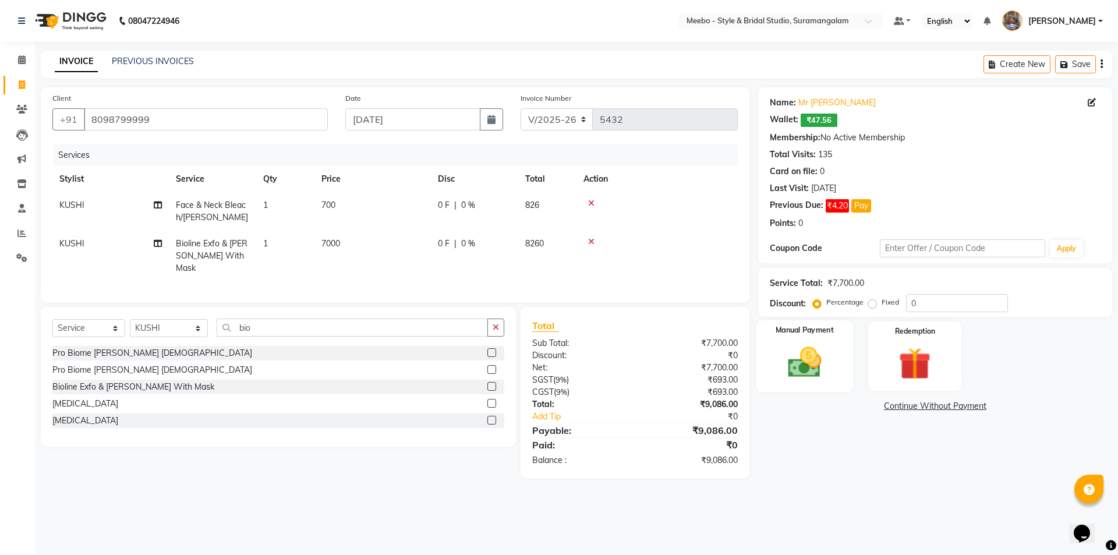
click at [807, 369] on img at bounding box center [804, 362] width 54 height 38
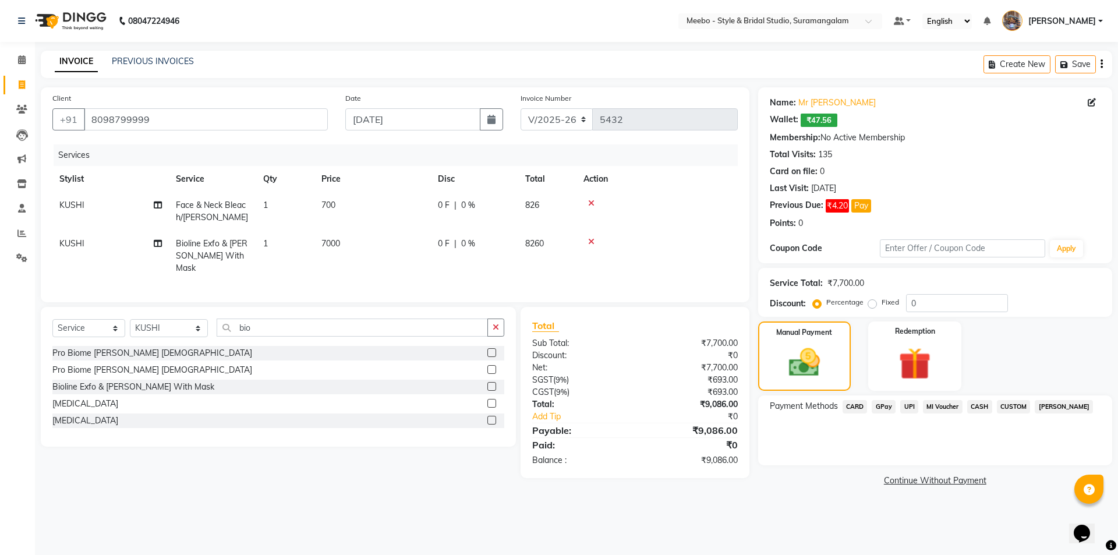
click at [1013, 403] on span "CUSTOM" at bounding box center [1014, 406] width 34 height 13
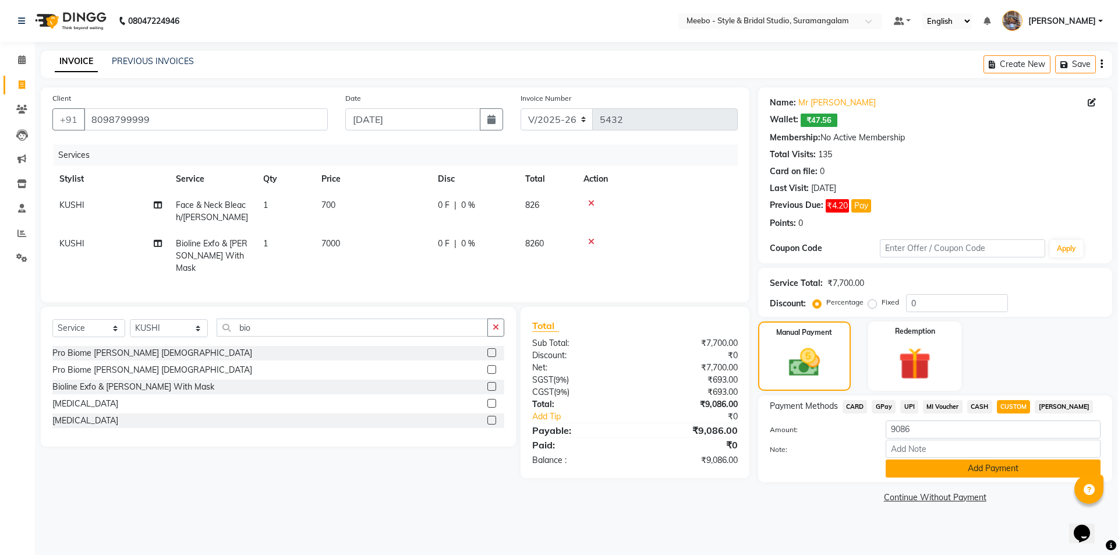
click at [968, 470] on button "Add Payment" at bounding box center [993, 468] width 215 height 18
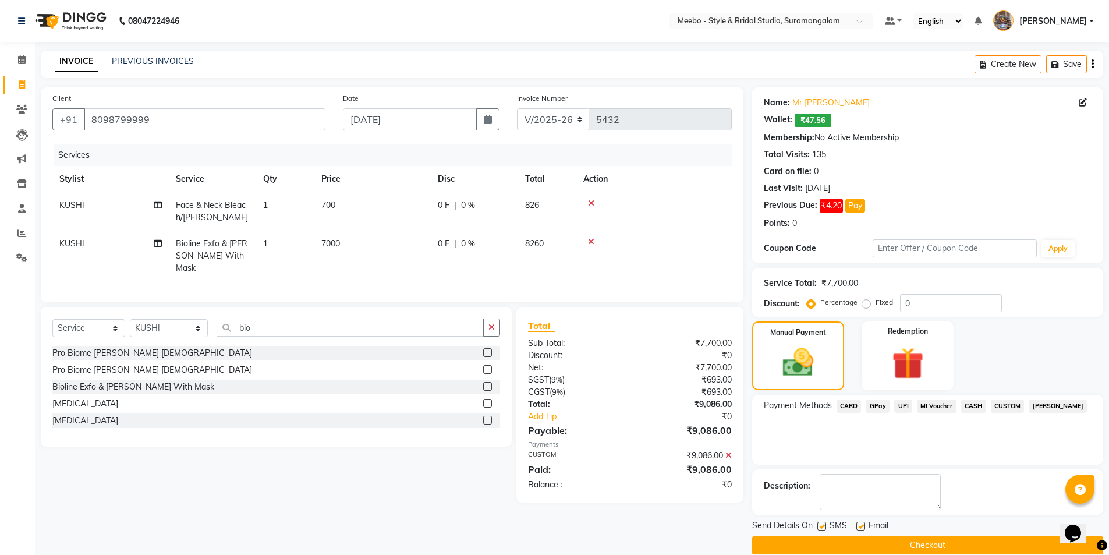
click at [929, 549] on button "Checkout" at bounding box center [927, 545] width 351 height 18
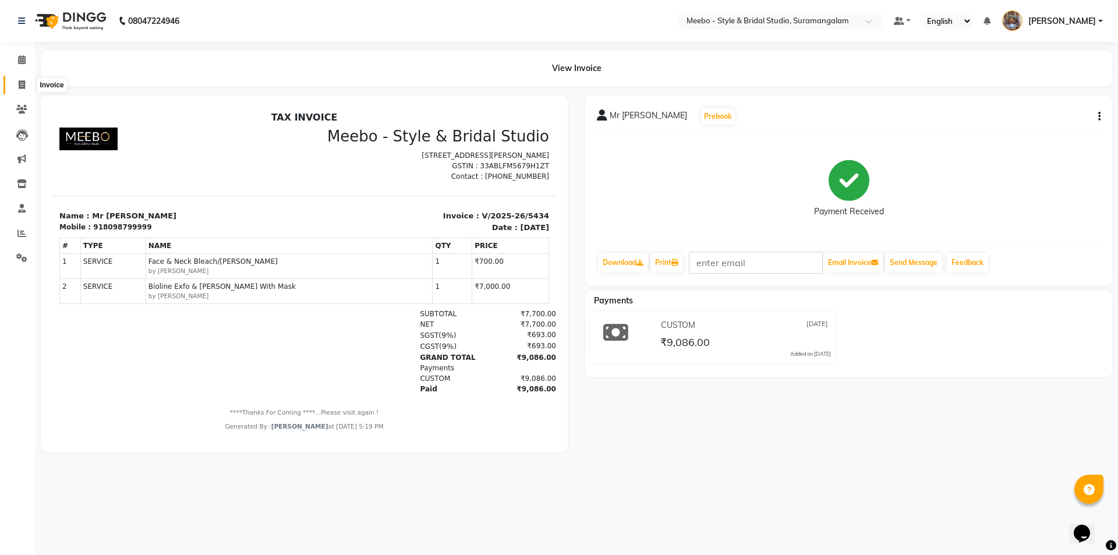
click at [22, 80] on icon at bounding box center [22, 84] width 6 height 9
select select "service"
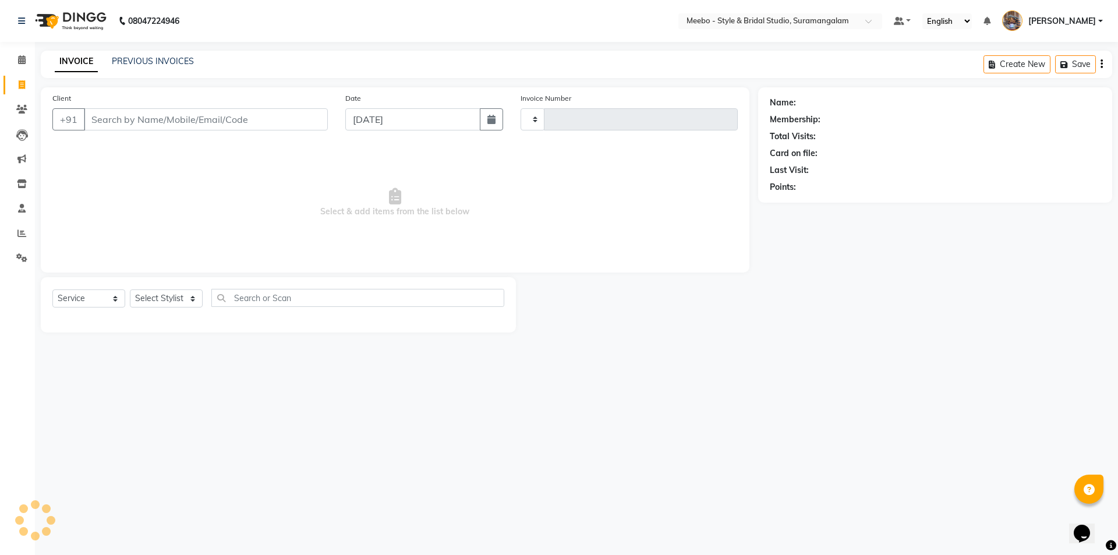
type input "5435"
select select "12"
click at [154, 299] on select "Select Stylist" at bounding box center [166, 298] width 73 height 18
select select "58442"
click at [154, 299] on select "Select Stylist Admin [PERSON_NAME] [PERSON_NAME] Manager [PERSON_NAME] [PERSON_…" at bounding box center [169, 298] width 78 height 18
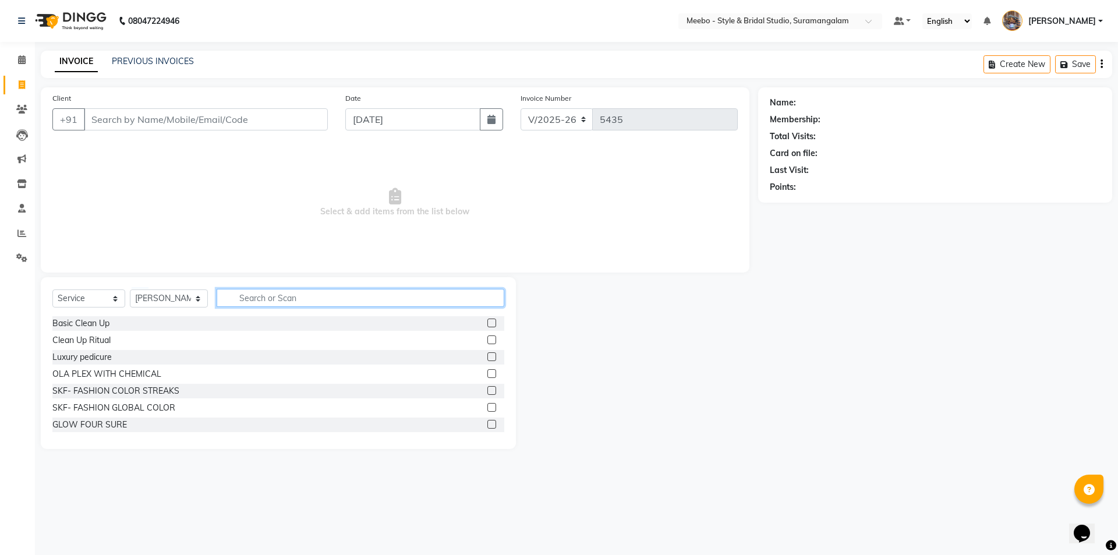
click at [252, 299] on input "text" at bounding box center [361, 298] width 288 height 18
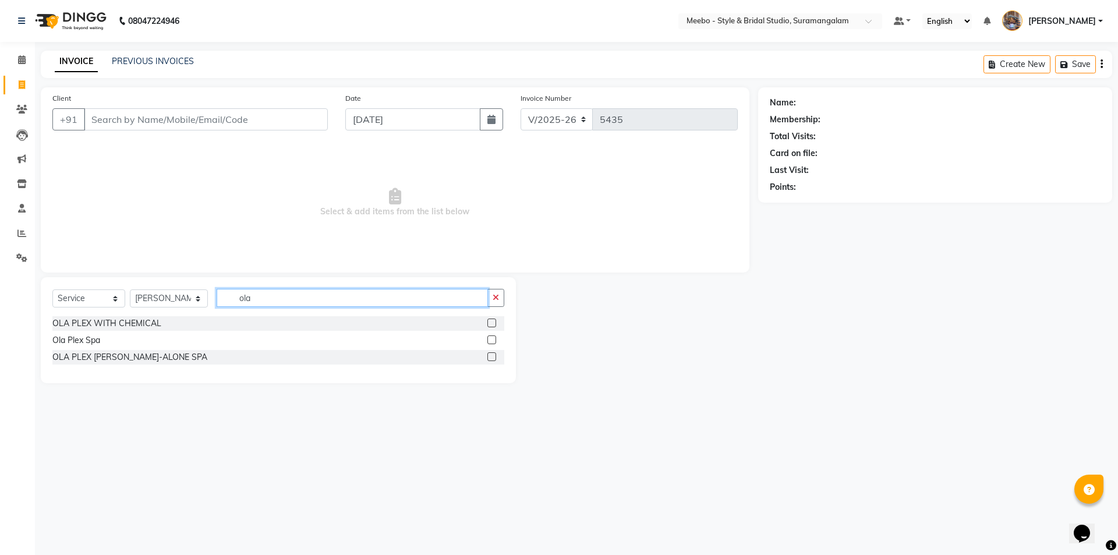
type input "ola"
click at [494, 356] on label at bounding box center [491, 356] width 9 height 9
click at [494, 356] on input "checkbox" at bounding box center [491, 358] width 8 height 8
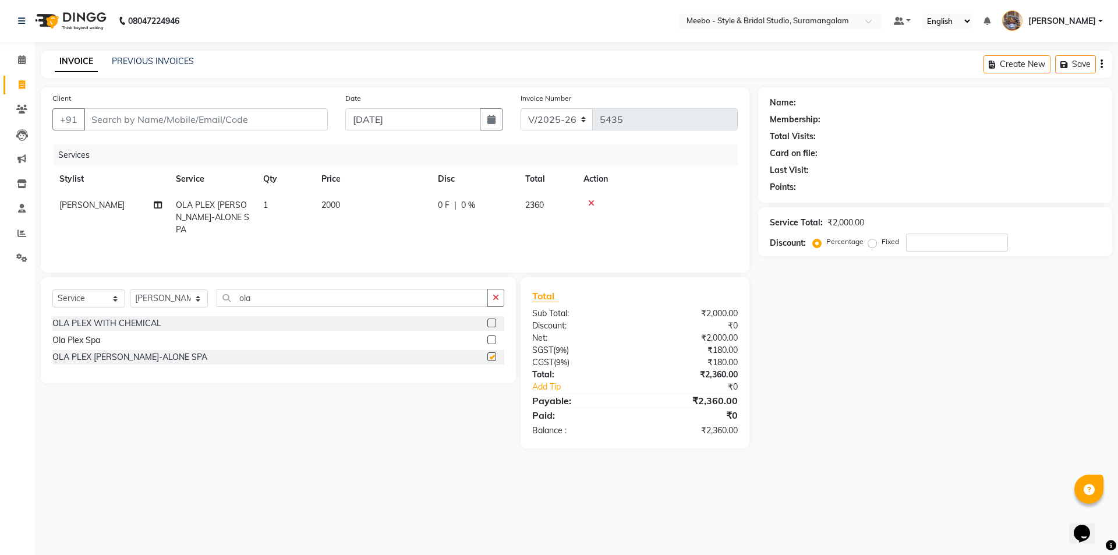
checkbox input "false"
click at [369, 204] on td "2000" at bounding box center [372, 217] width 116 height 51
select select "58442"
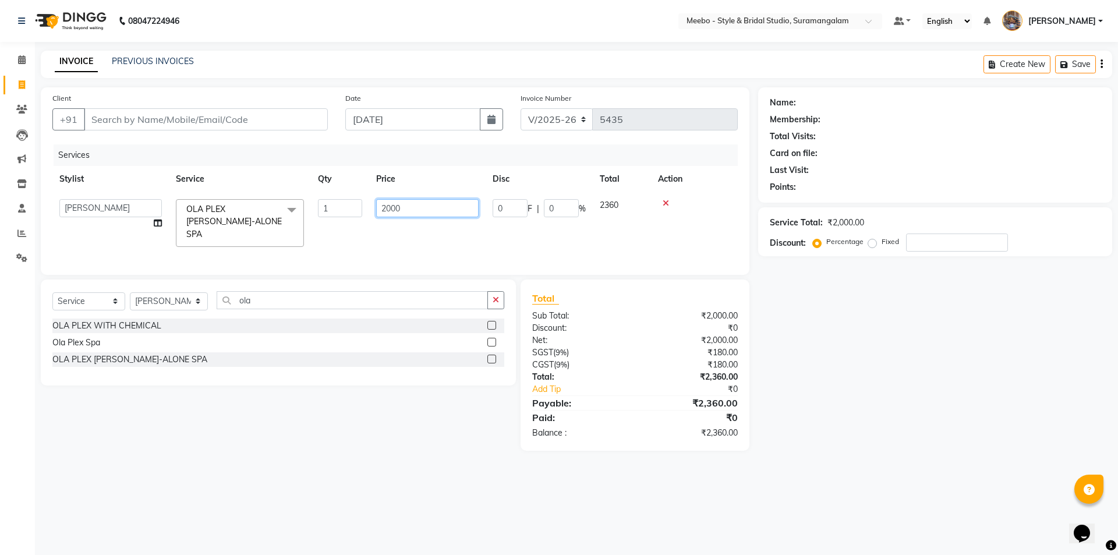
click at [417, 210] on input "2000" at bounding box center [427, 208] width 102 height 18
type input "2"
type input "4000"
click at [281, 65] on div "INVOICE PREVIOUS INVOICES Create New Save" at bounding box center [577, 64] width 1072 height 27
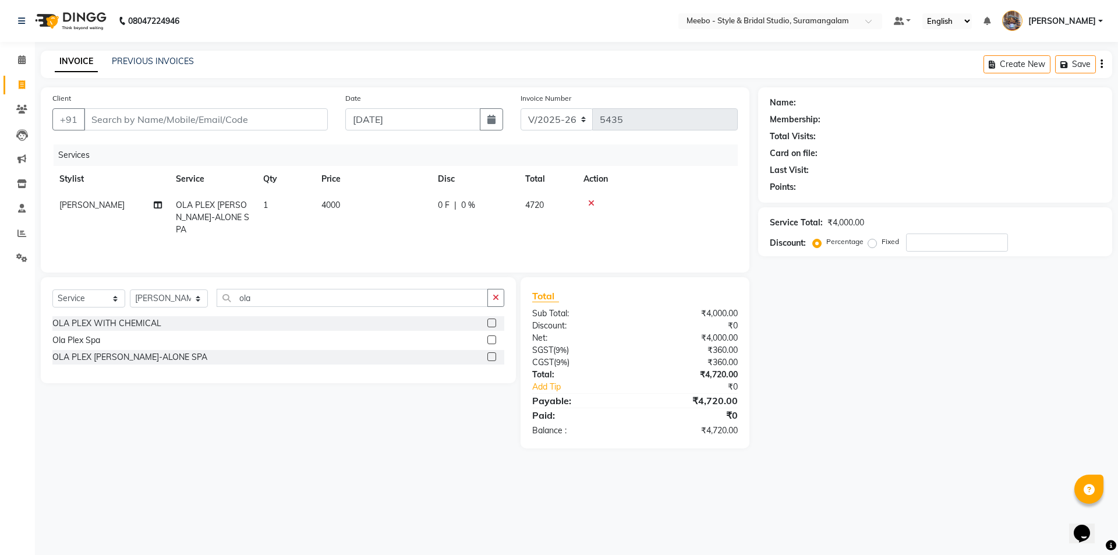
click at [158, 288] on div "Select Service Product Membership Package Voucher Prepaid Gift Card Select Styl…" at bounding box center [278, 330] width 475 height 106
click at [165, 299] on select "Select Stylist Admin [PERSON_NAME] [PERSON_NAME] Manager [PERSON_NAME] [PERSON_…" at bounding box center [169, 298] width 78 height 18
select select "28922"
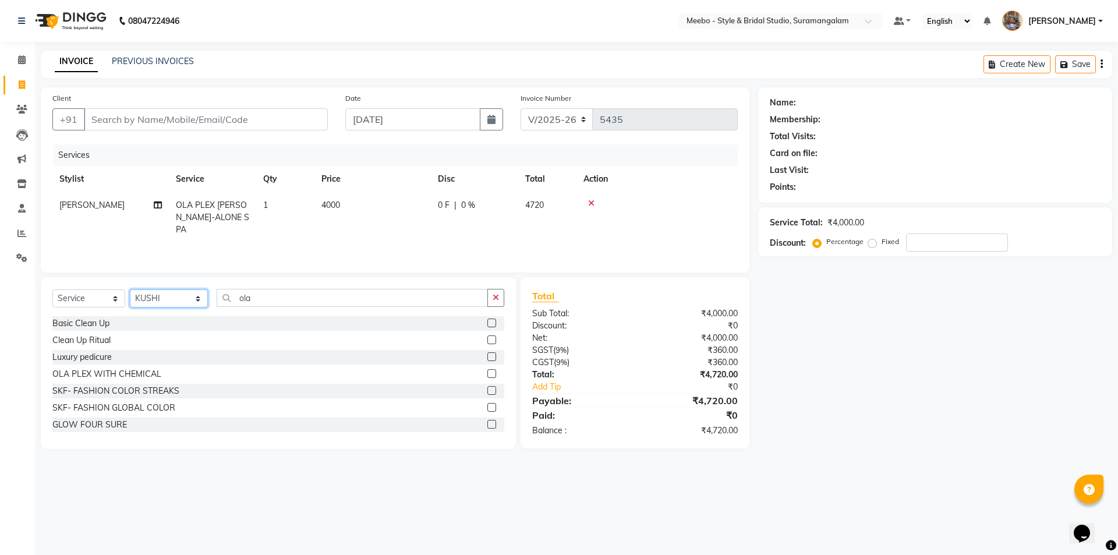
click at [165, 299] on select "Select Stylist Admin [PERSON_NAME] [PERSON_NAME] Manager [PERSON_NAME] [PERSON_…" at bounding box center [169, 298] width 78 height 18
click at [262, 296] on input "ola" at bounding box center [352, 298] width 271 height 18
type input "o"
type input "signa"
click at [487, 424] on label at bounding box center [491, 424] width 9 height 9
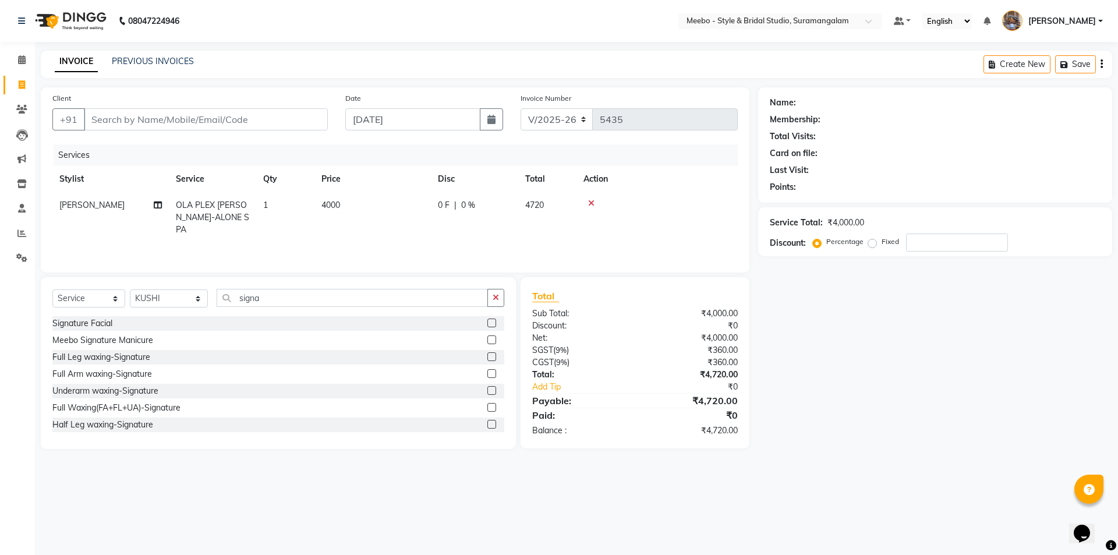
click at [487, 424] on input "checkbox" at bounding box center [491, 425] width 8 height 8
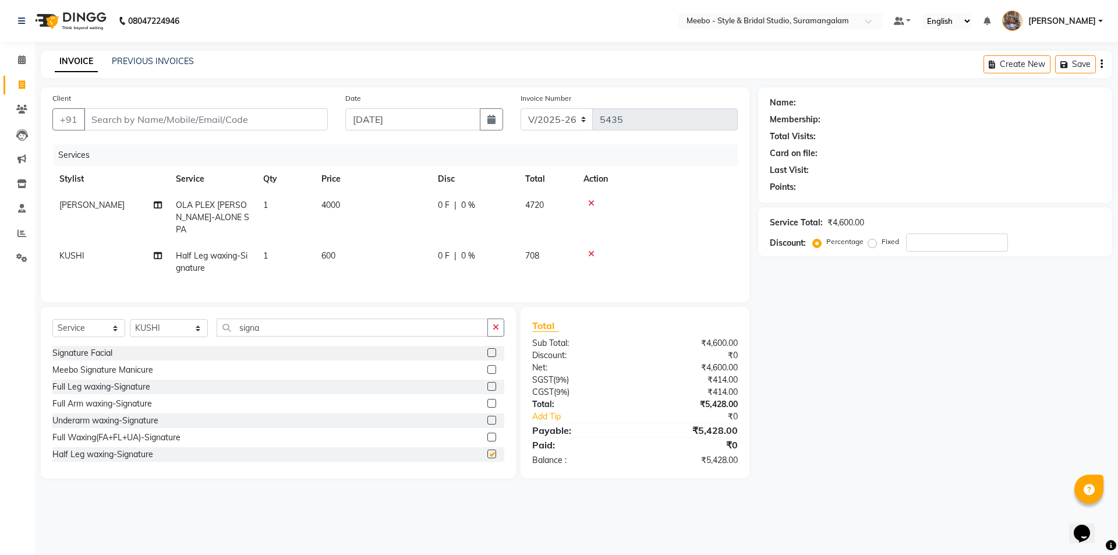
checkbox input "false"
click at [267, 325] on input "signa" at bounding box center [352, 328] width 271 height 18
type input "s"
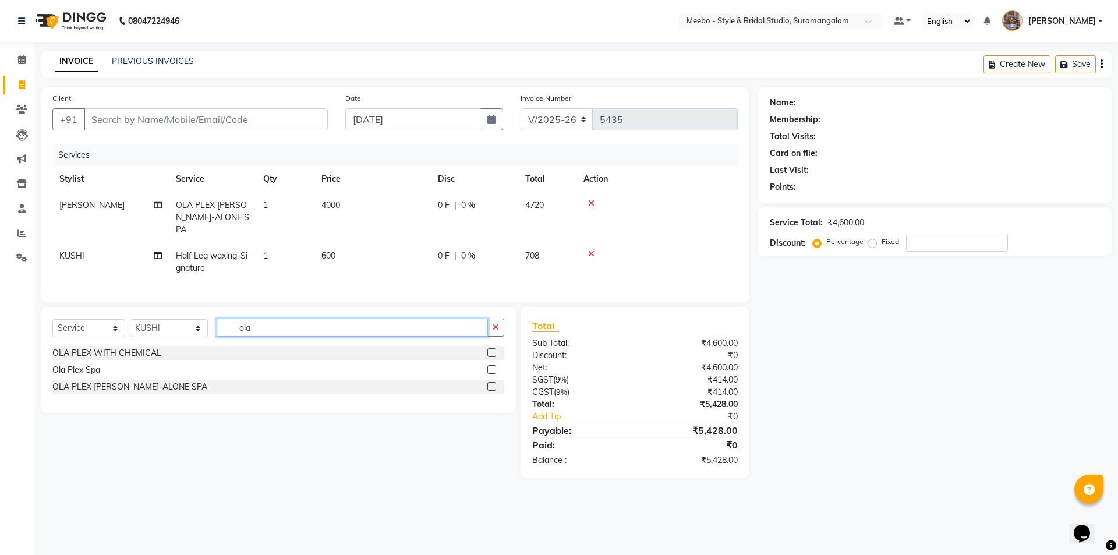
type input "ola"
click at [492, 382] on label at bounding box center [491, 386] width 9 height 9
click at [492, 383] on input "checkbox" at bounding box center [491, 387] width 8 height 8
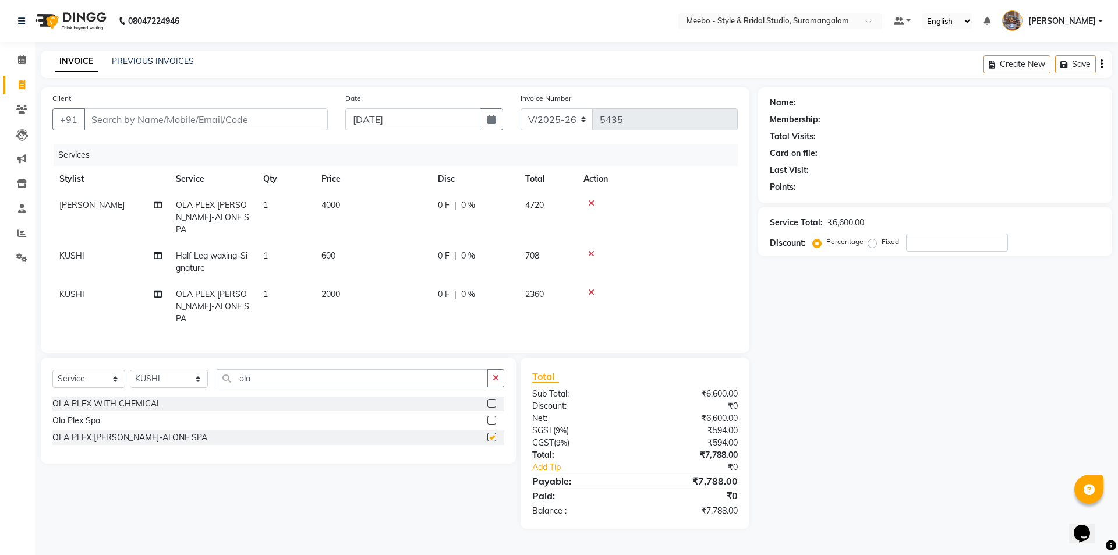
checkbox input "false"
click at [356, 285] on td "2000" at bounding box center [372, 306] width 116 height 51
select select "28922"
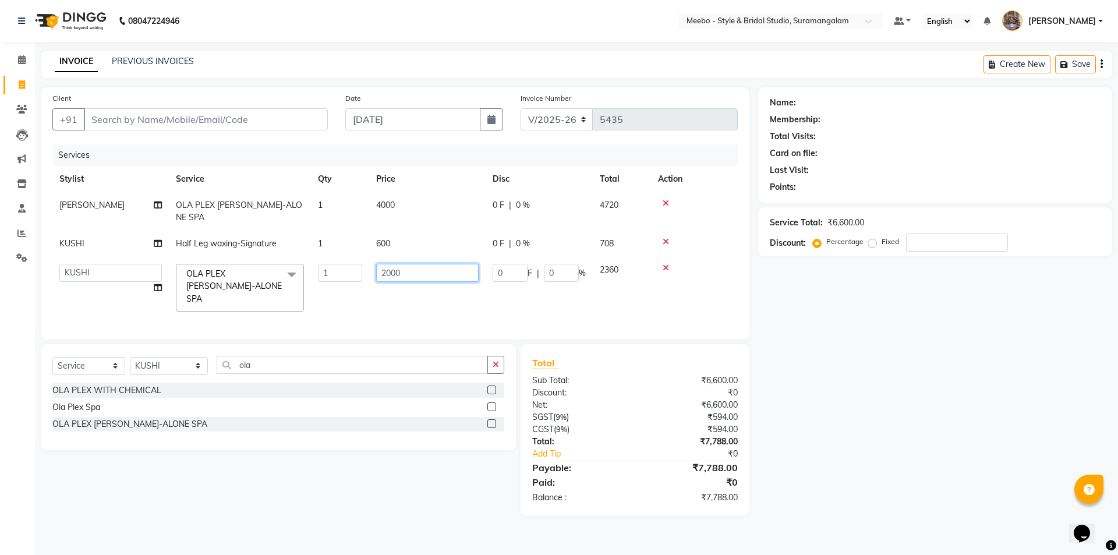
click at [417, 264] on input "2000" at bounding box center [427, 273] width 102 height 18
type input "2"
type input "4000"
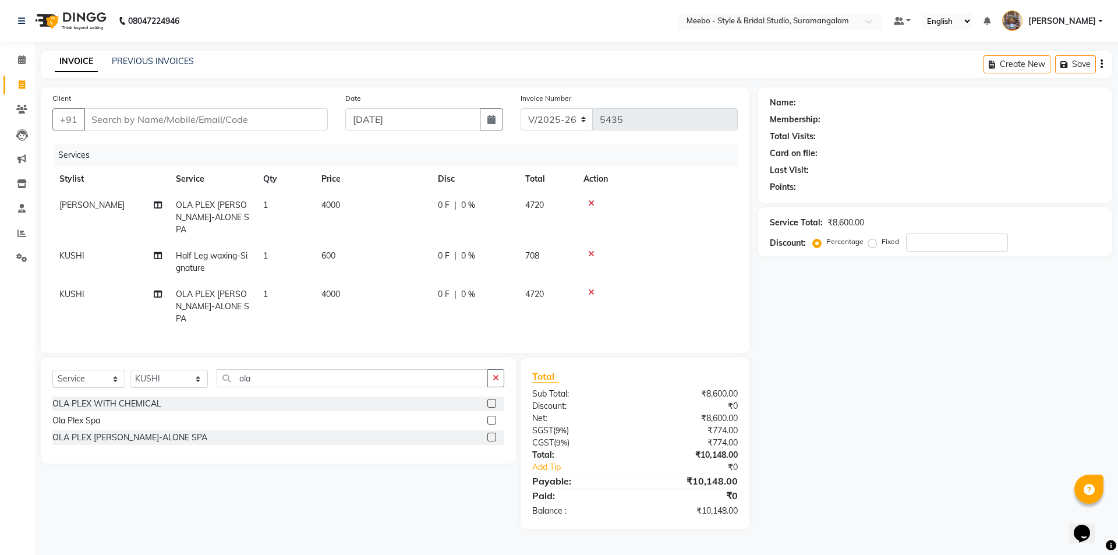
click at [261, 147] on div "Services" at bounding box center [400, 155] width 693 height 22
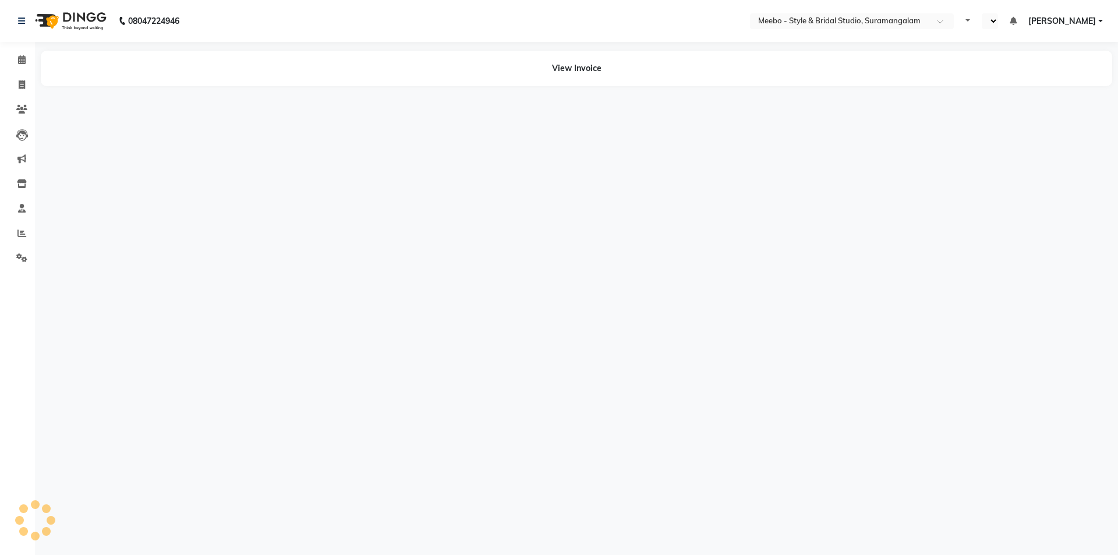
select select "en"
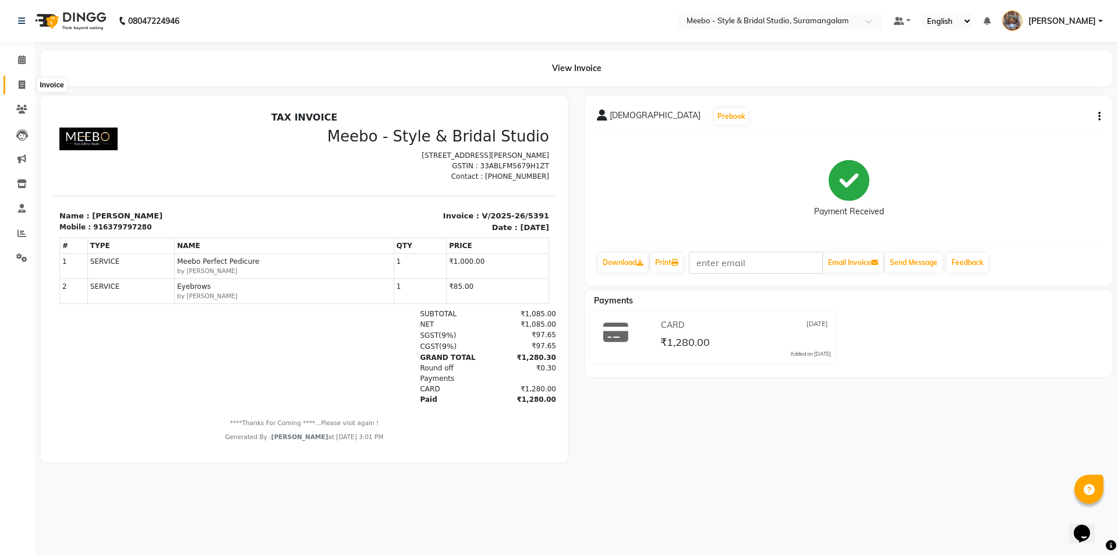
click at [26, 83] on span at bounding box center [22, 85] width 20 height 13
select select "service"
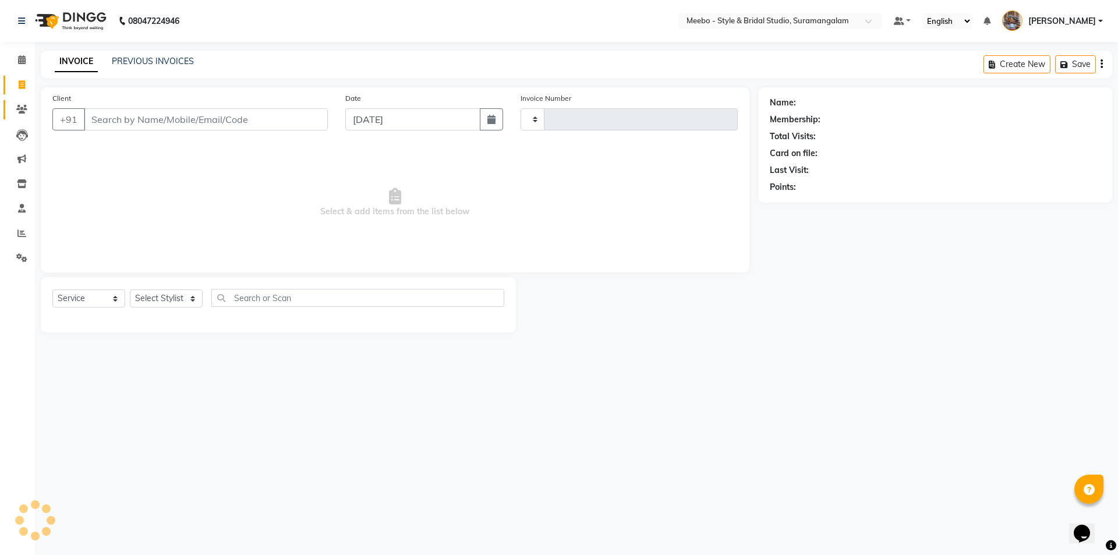
type input "5437"
select select "12"
click at [159, 296] on select "Select Stylist Admin [PERSON_NAME] [PERSON_NAME] Manager [PERSON_NAME] [PERSON_…" at bounding box center [169, 298] width 78 height 18
select select "20724"
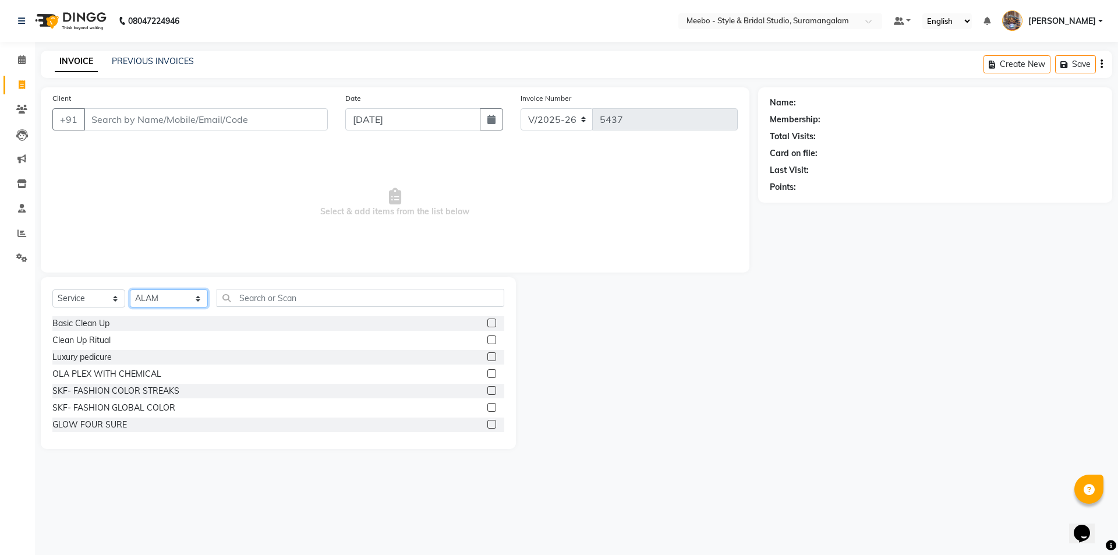
drag, startPoint x: 159, startPoint y: 296, endPoint x: 178, endPoint y: 296, distance: 19.2
click at [160, 296] on select "Select Stylist Admin [PERSON_NAME] [PERSON_NAME] Manager [PERSON_NAME] [PERSON_…" at bounding box center [169, 298] width 78 height 18
click at [246, 297] on input "text" at bounding box center [361, 298] width 288 height 18
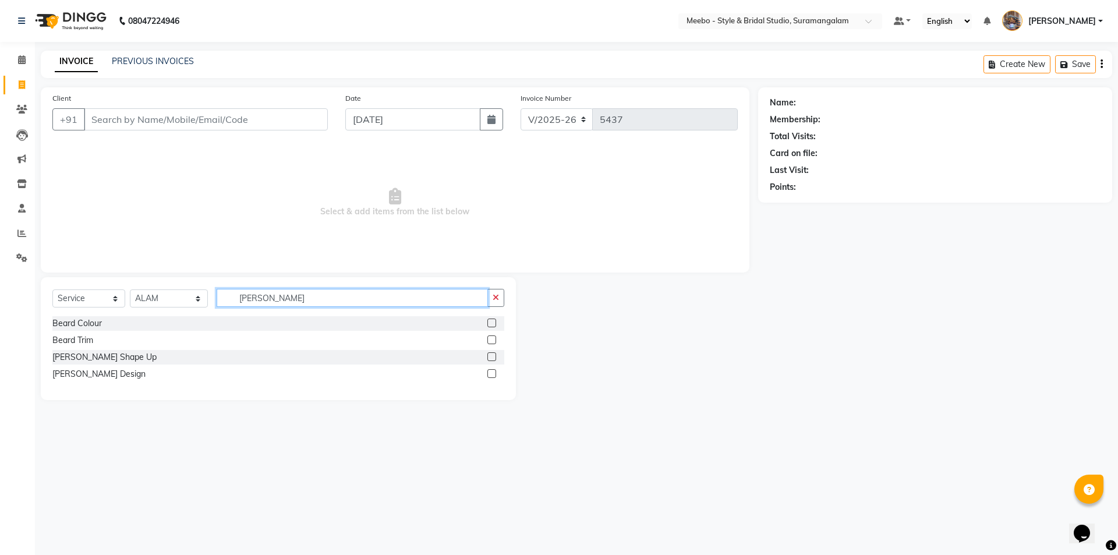
type input "[PERSON_NAME]"
click at [492, 374] on label at bounding box center [491, 373] width 9 height 9
click at [492, 374] on input "checkbox" at bounding box center [491, 374] width 8 height 8
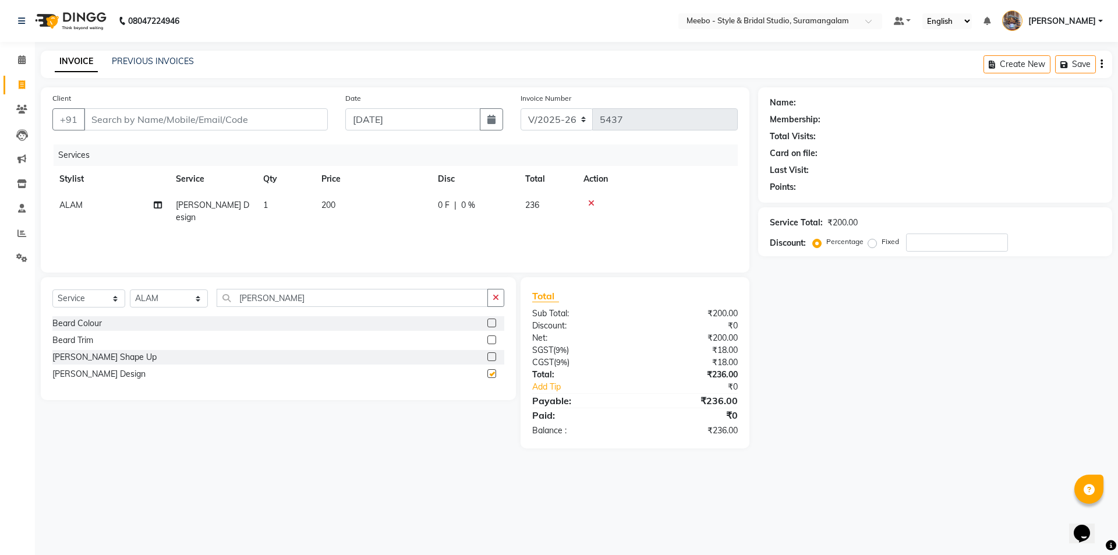
checkbox input "false"
click at [288, 293] on input "[PERSON_NAME]" at bounding box center [352, 298] width 271 height 18
type input "b"
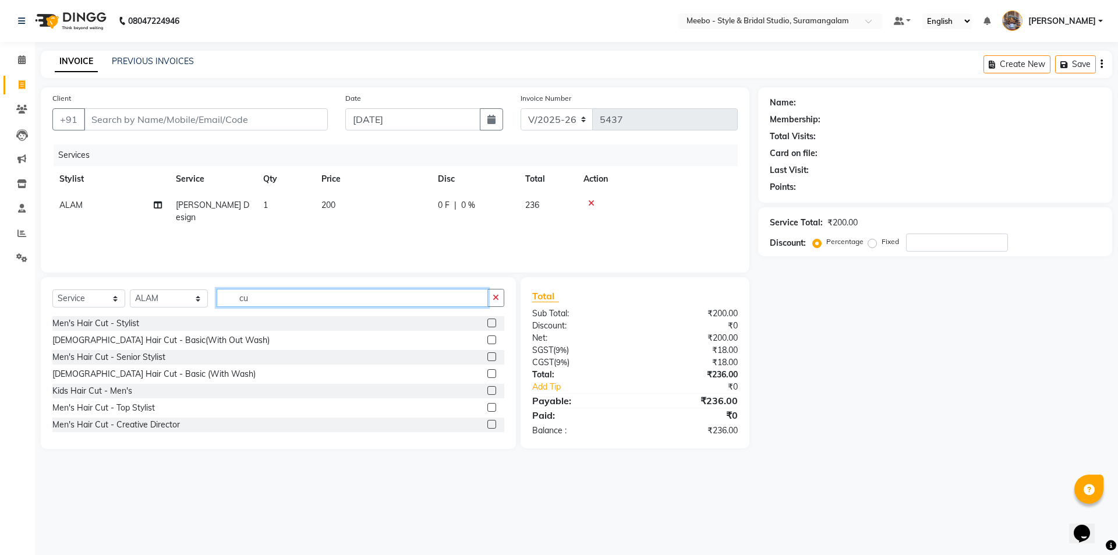
type input "c"
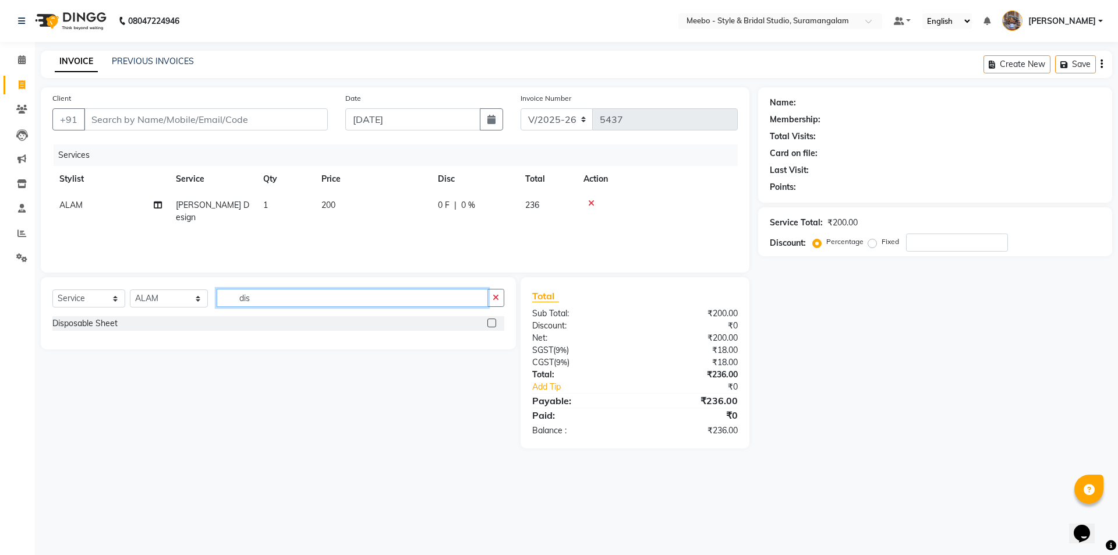
type input "dis"
click at [493, 322] on label at bounding box center [491, 323] width 9 height 9
click at [493, 322] on input "checkbox" at bounding box center [491, 324] width 8 height 8
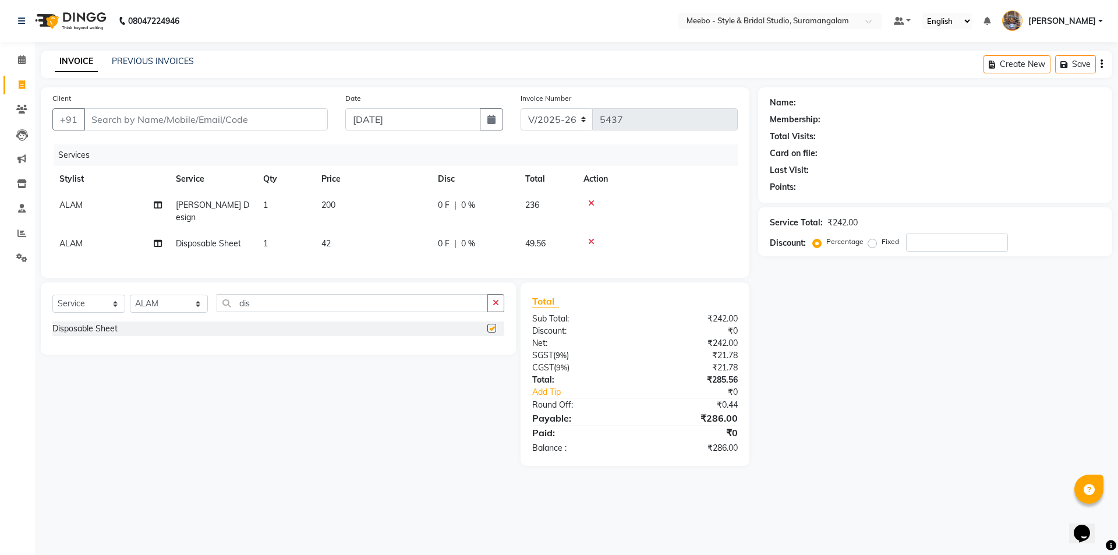
checkbox input "false"
click at [160, 113] on input "Client" at bounding box center [206, 119] width 244 height 22
type input "s"
type input "0"
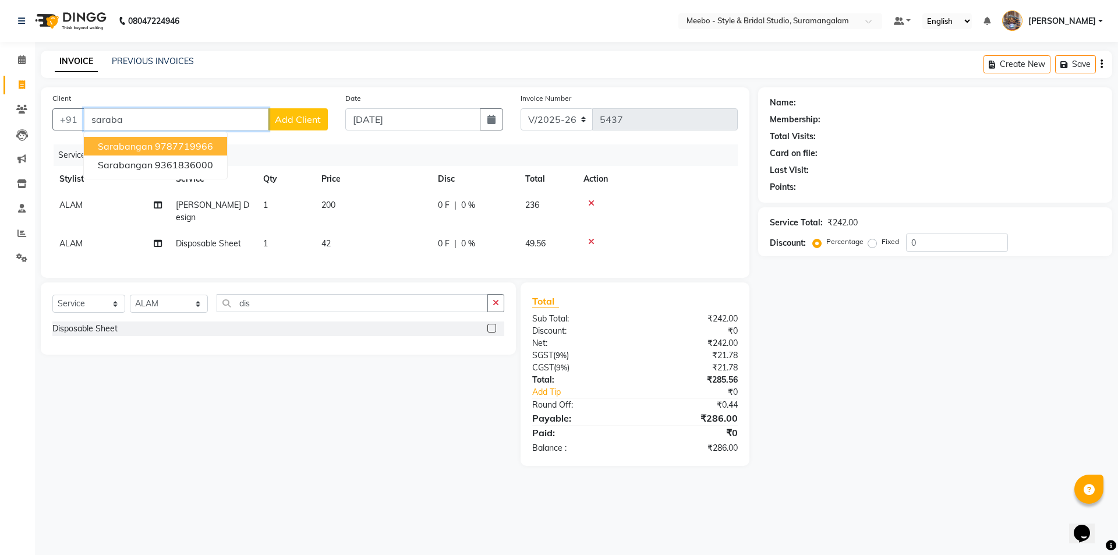
click at [141, 121] on input "saraba" at bounding box center [176, 119] width 185 height 22
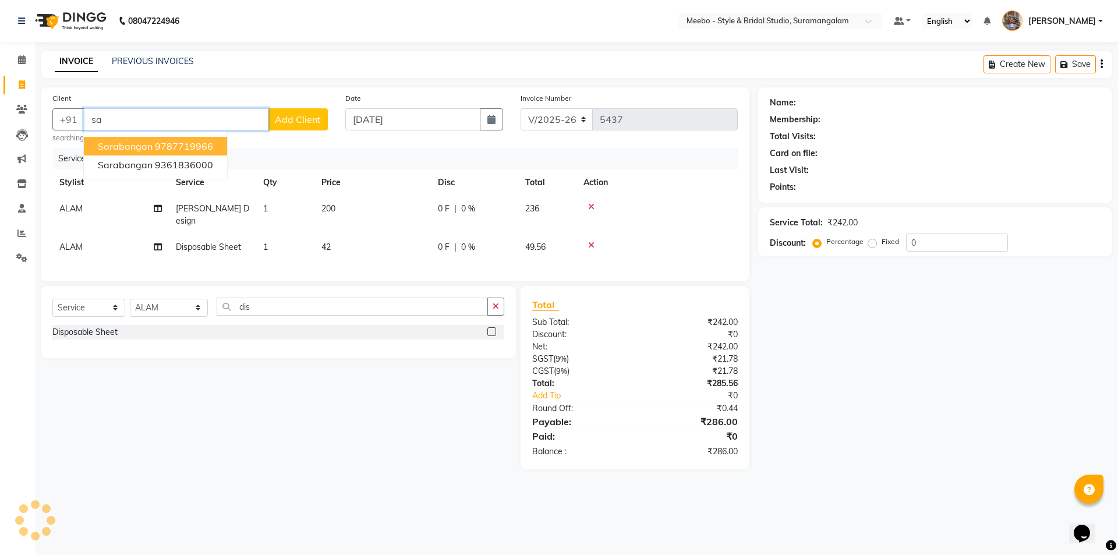
type input "s"
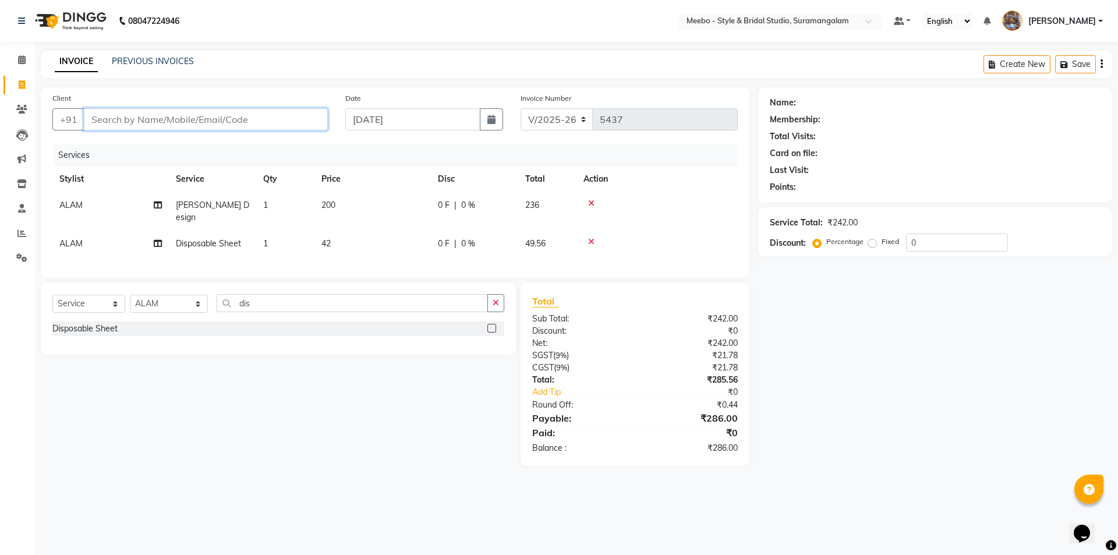
paste input "9361836000"
type input "9361836000"
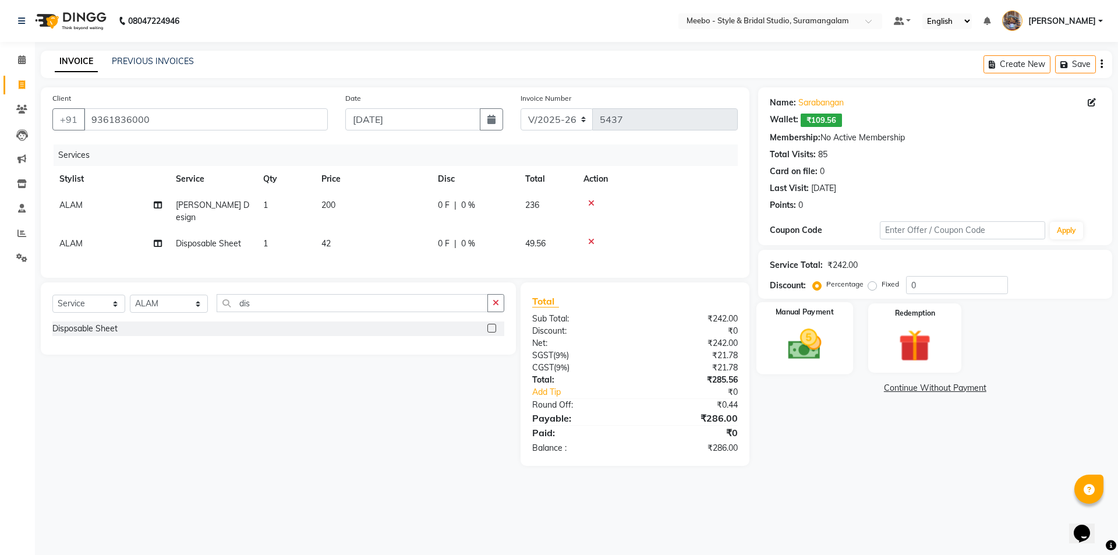
click at [804, 347] on img at bounding box center [804, 344] width 54 height 38
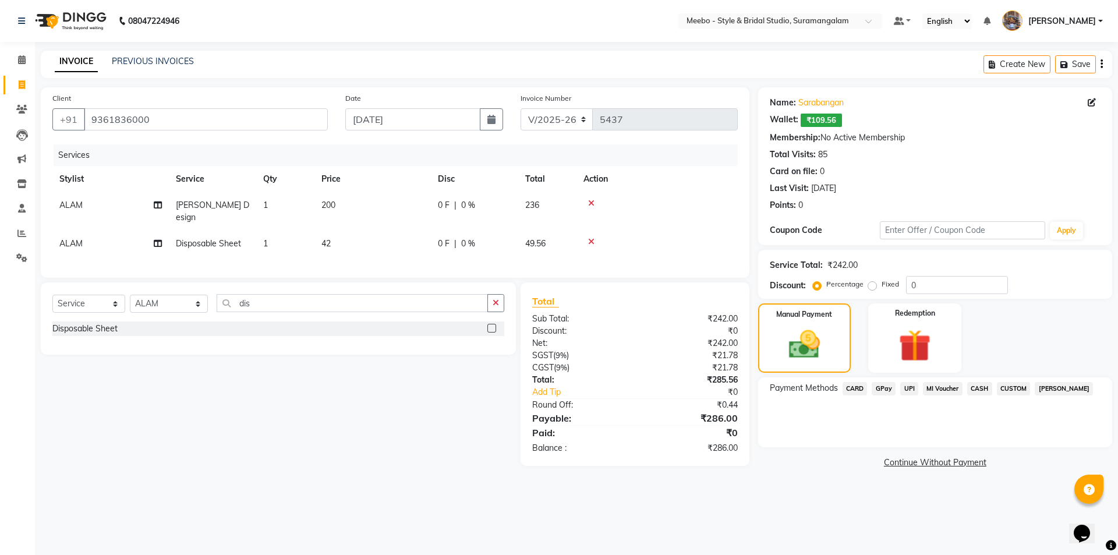
click at [1016, 386] on span "CUSTOM" at bounding box center [1014, 388] width 34 height 13
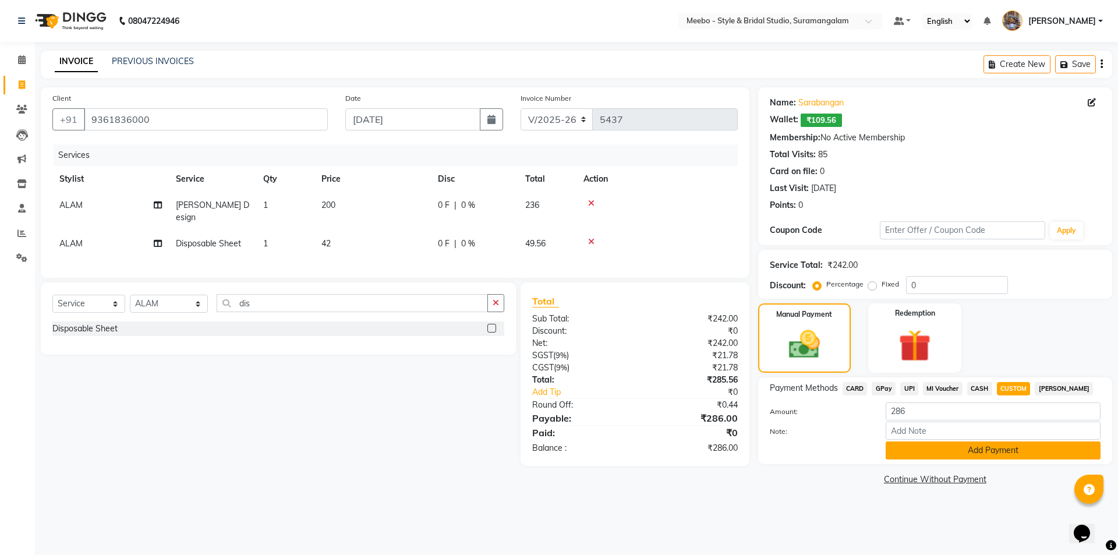
click at [984, 457] on button "Add Payment" at bounding box center [993, 450] width 215 height 18
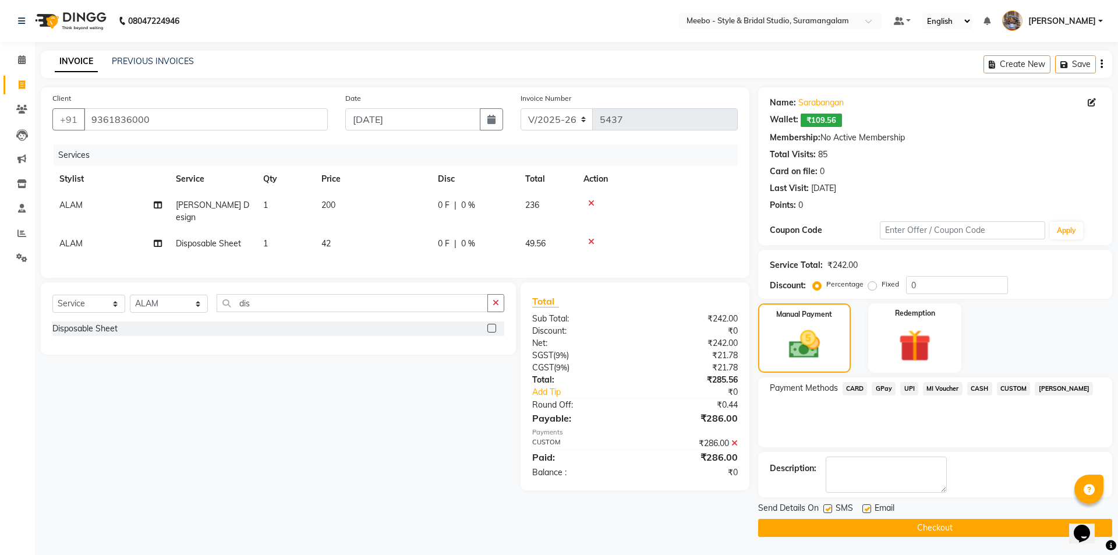
click at [959, 526] on button "Checkout" at bounding box center [935, 528] width 354 height 18
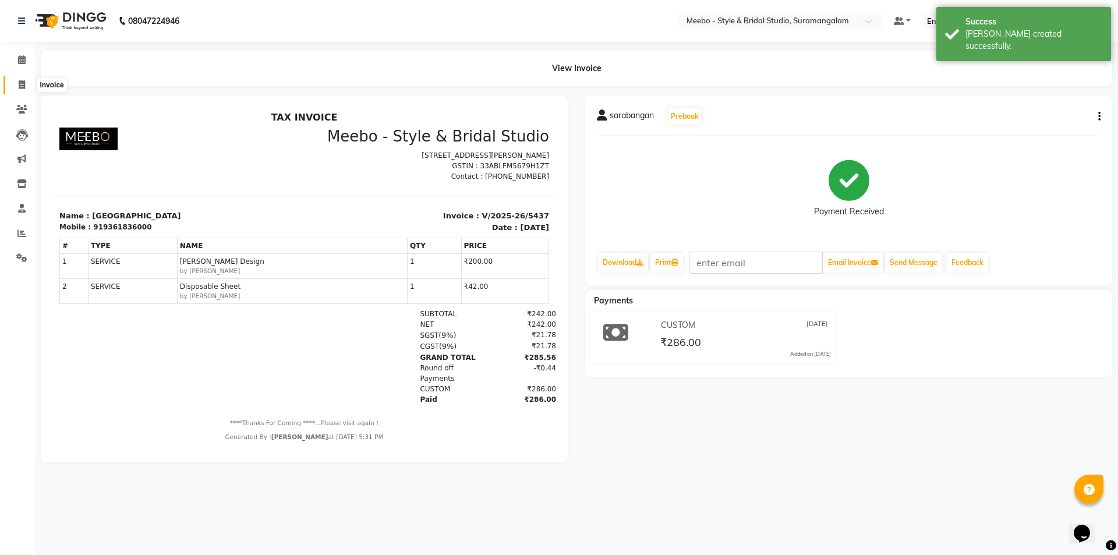
click at [22, 87] on icon at bounding box center [22, 84] width 6 height 9
select select "service"
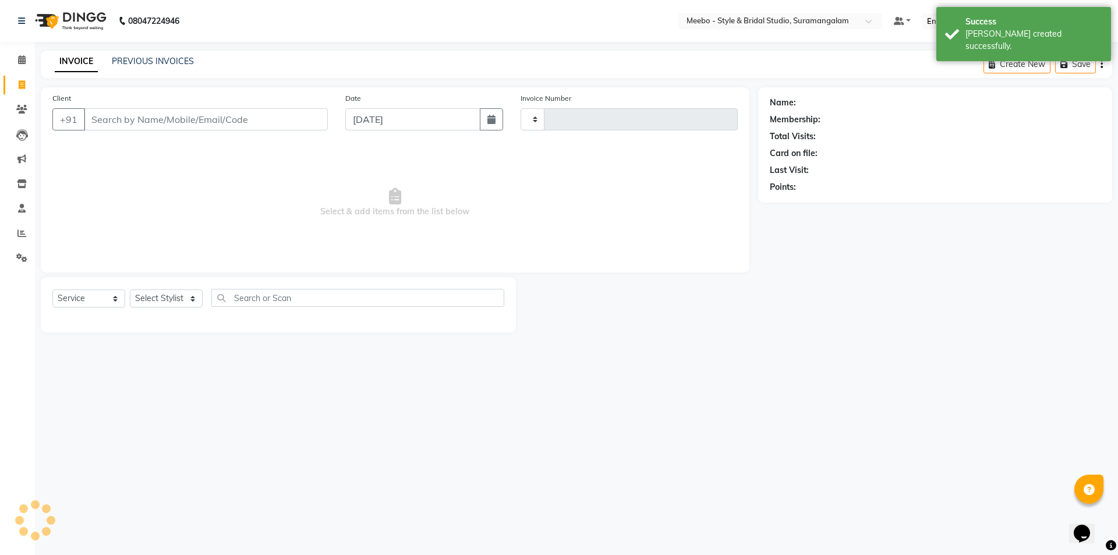
type input "5438"
select select "12"
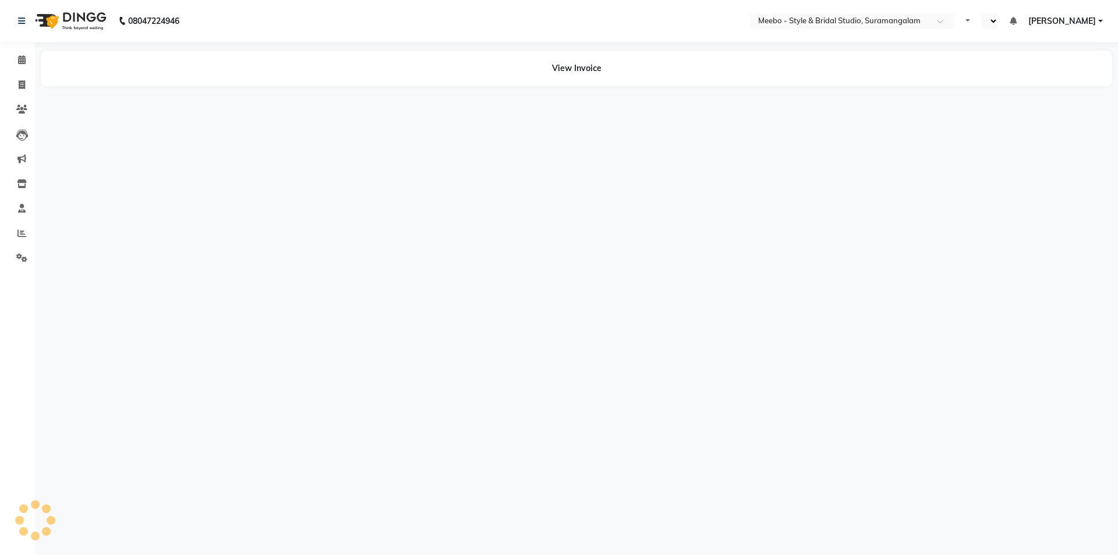
select select "en"
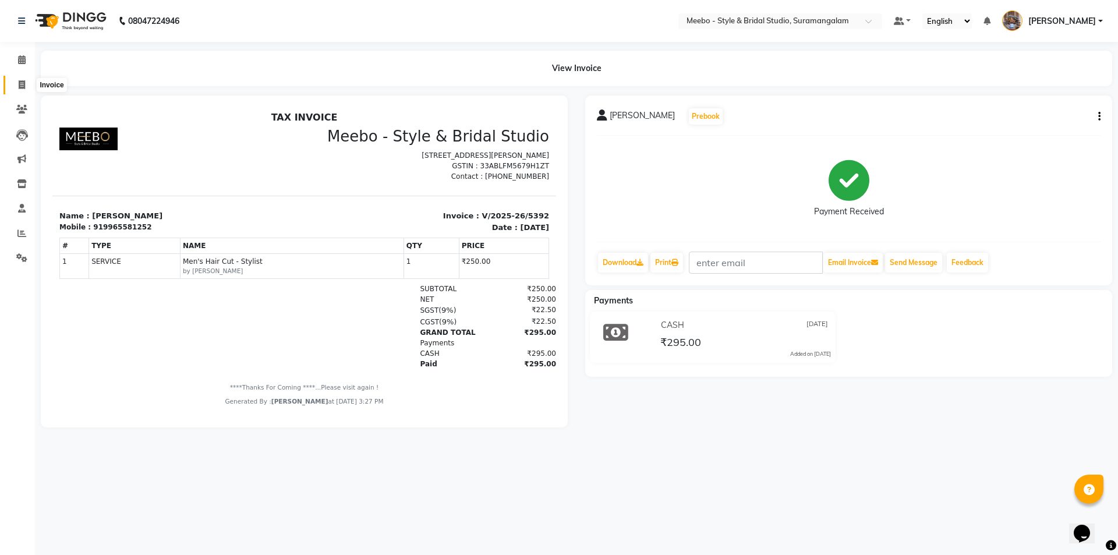
click at [19, 83] on icon at bounding box center [22, 84] width 6 height 9
select select "12"
select select "service"
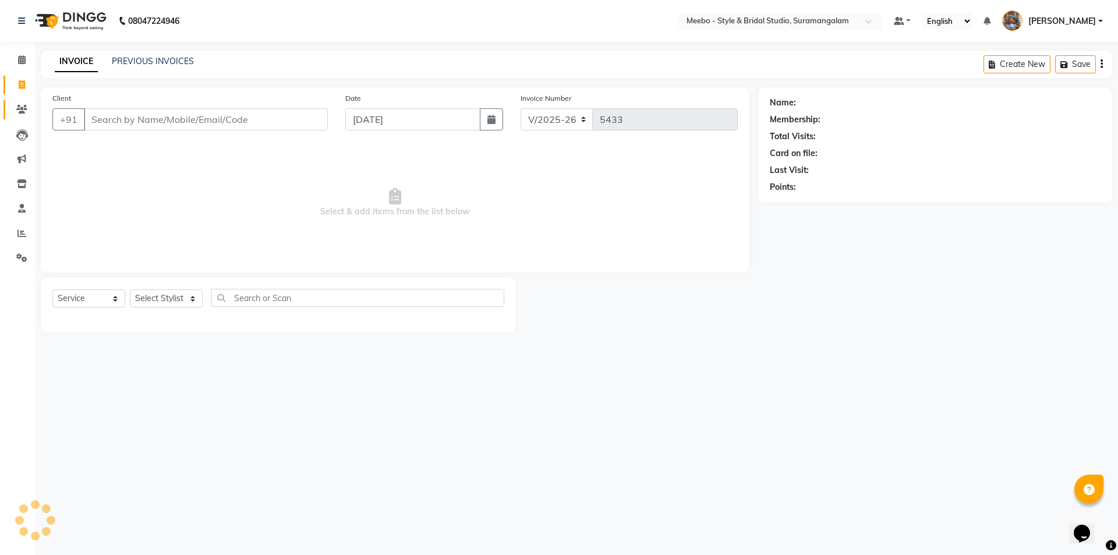
click at [24, 114] on span at bounding box center [22, 109] width 20 height 13
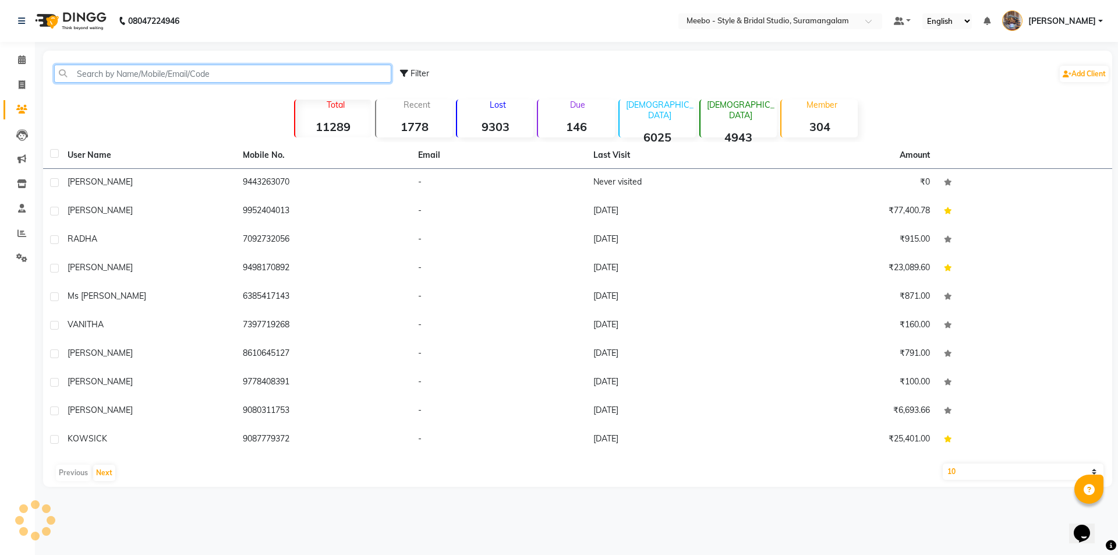
click at [89, 76] on input "text" at bounding box center [222, 74] width 337 height 18
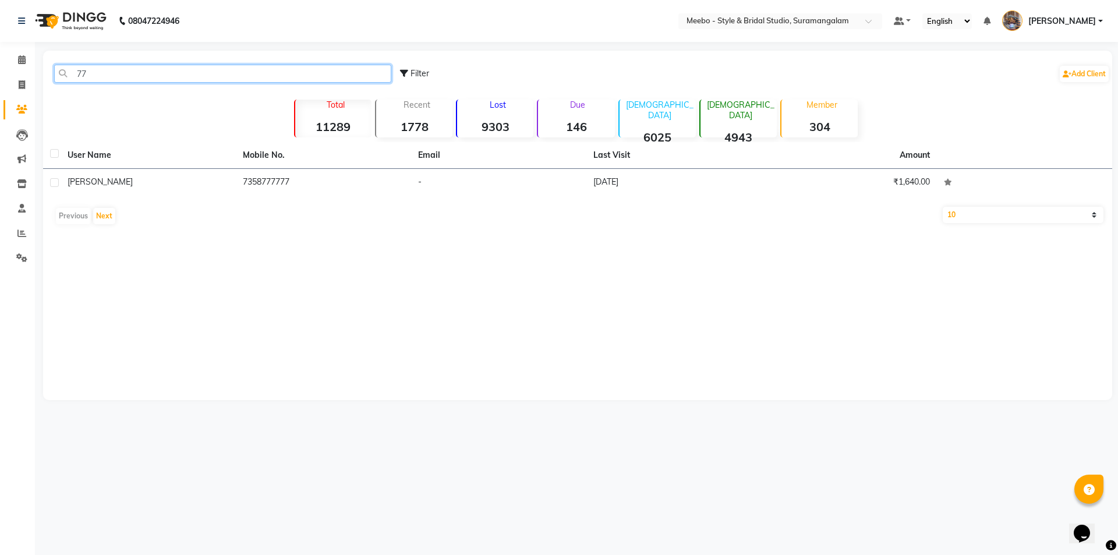
type input "7"
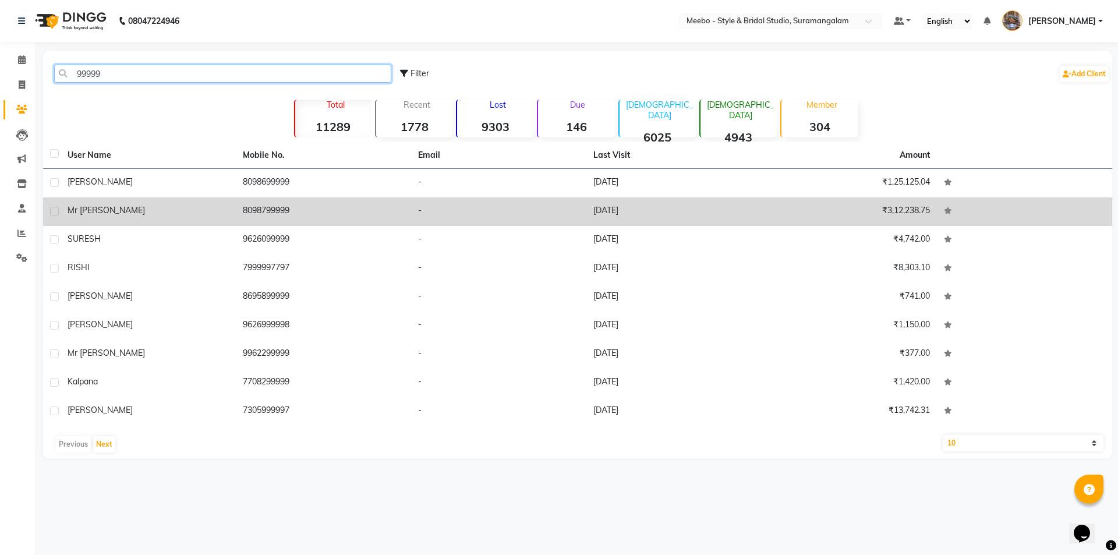
type input "99999"
click at [270, 216] on td "8098799999" at bounding box center [323, 211] width 175 height 29
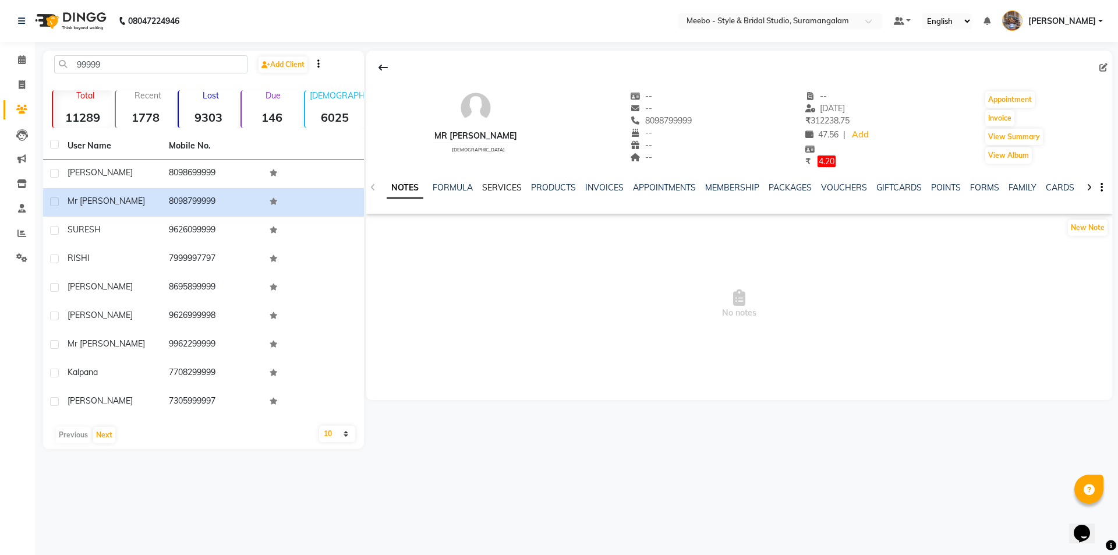
click at [496, 186] on link "SERVICES" at bounding box center [502, 187] width 40 height 10
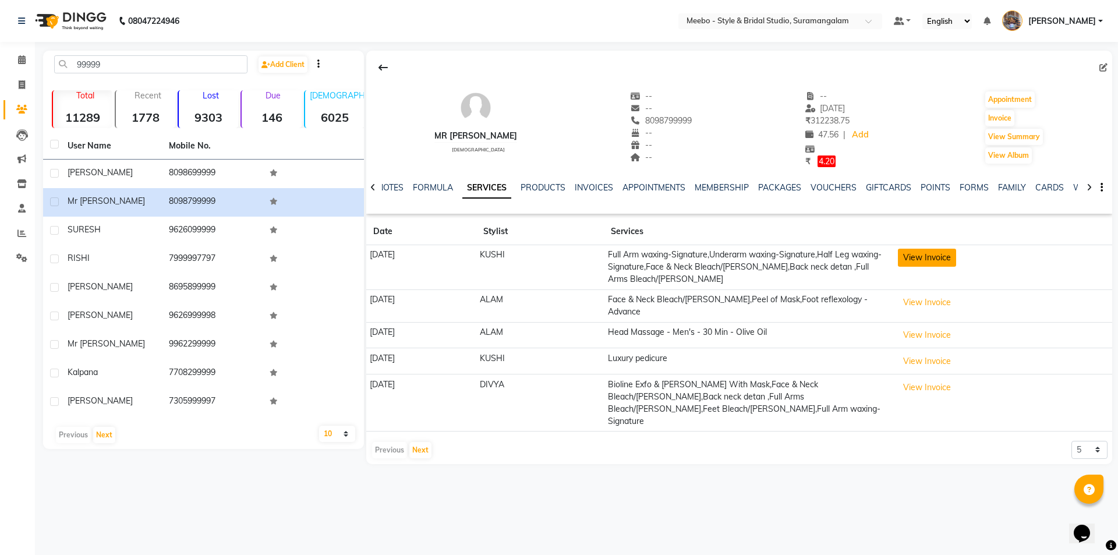
click at [927, 261] on button "View Invoice" at bounding box center [927, 258] width 58 height 18
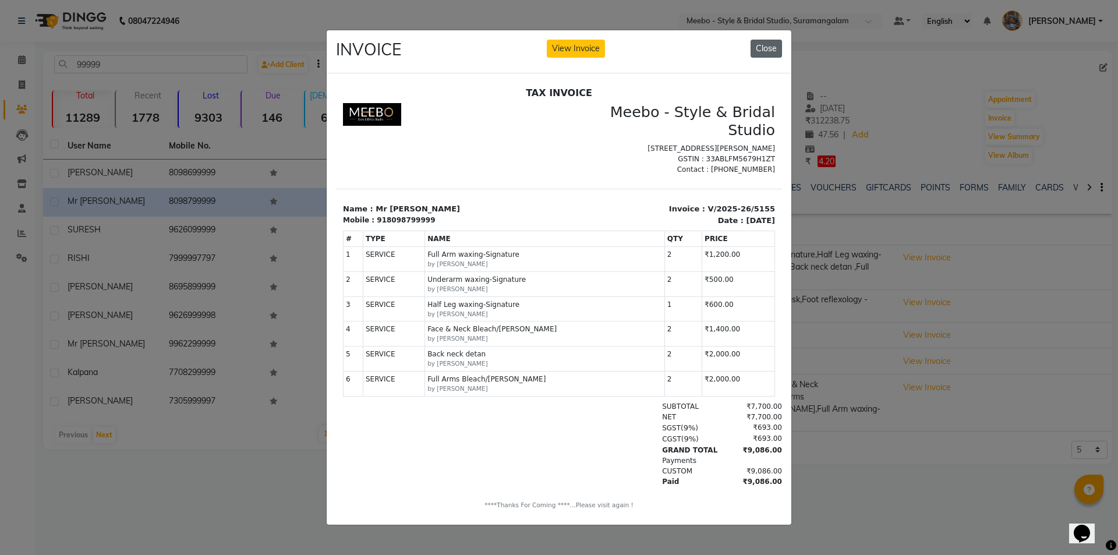
click at [771, 48] on button "Close" at bounding box center [766, 49] width 31 height 18
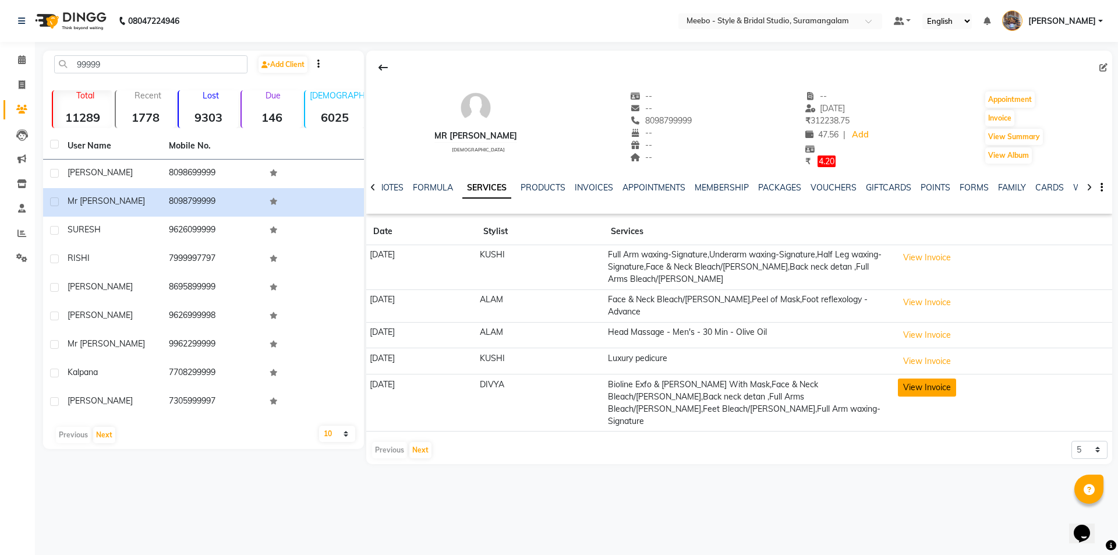
click at [932, 381] on button "View Invoice" at bounding box center [927, 388] width 58 height 18
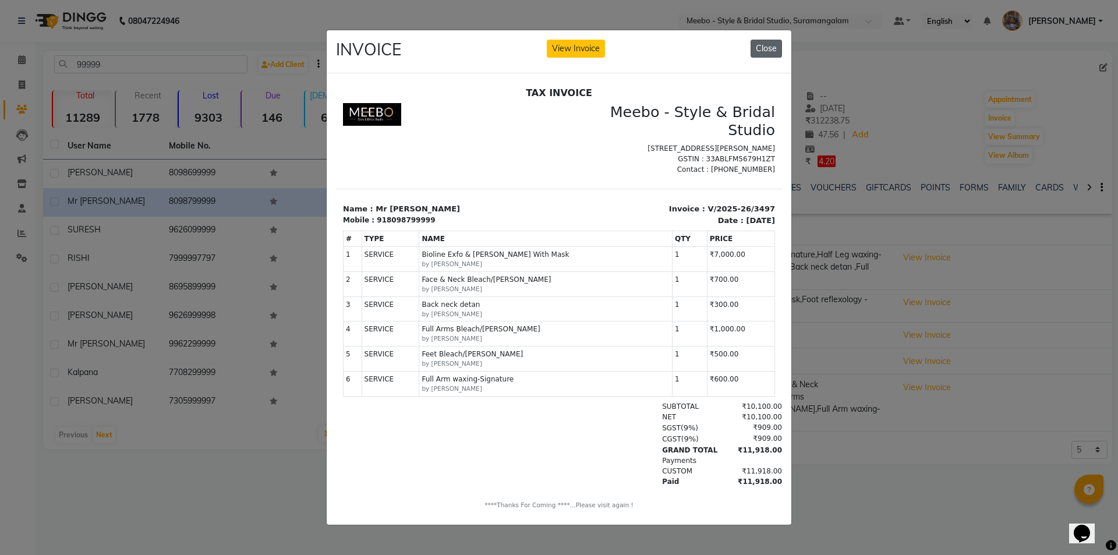
click at [769, 50] on button "Close" at bounding box center [766, 49] width 31 height 18
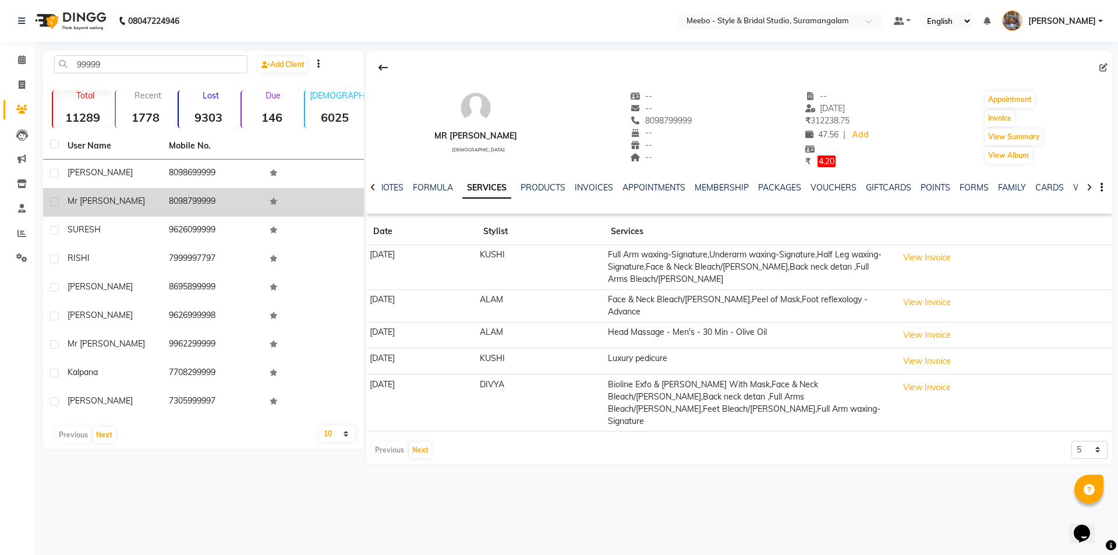
drag, startPoint x: 168, startPoint y: 200, endPoint x: 228, endPoint y: 202, distance: 60.0
click at [228, 202] on td "8098799999" at bounding box center [212, 202] width 101 height 29
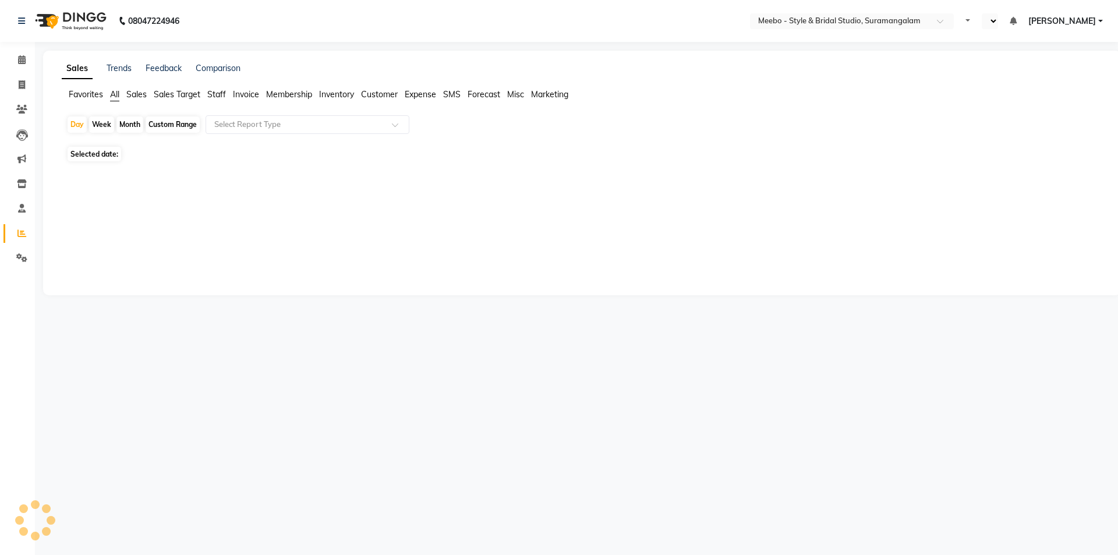
select select "en"
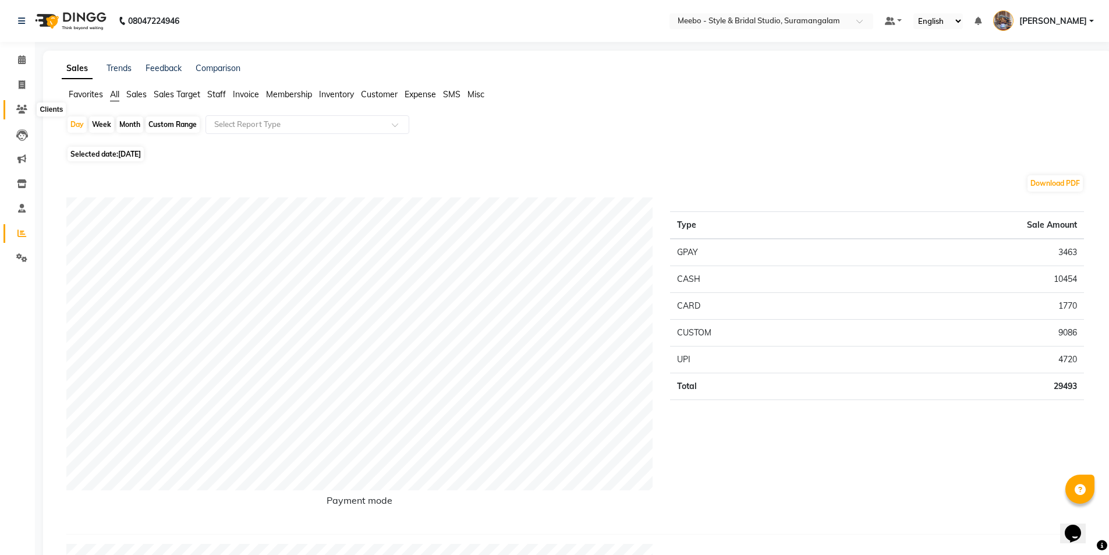
click at [20, 105] on icon at bounding box center [21, 109] width 11 height 9
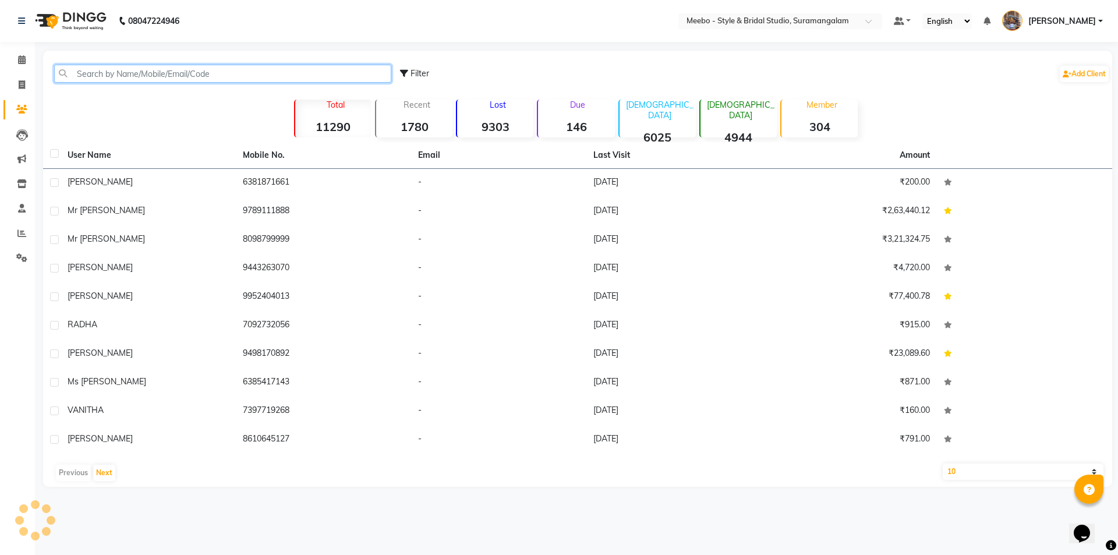
click at [110, 72] on input "text" at bounding box center [222, 74] width 337 height 18
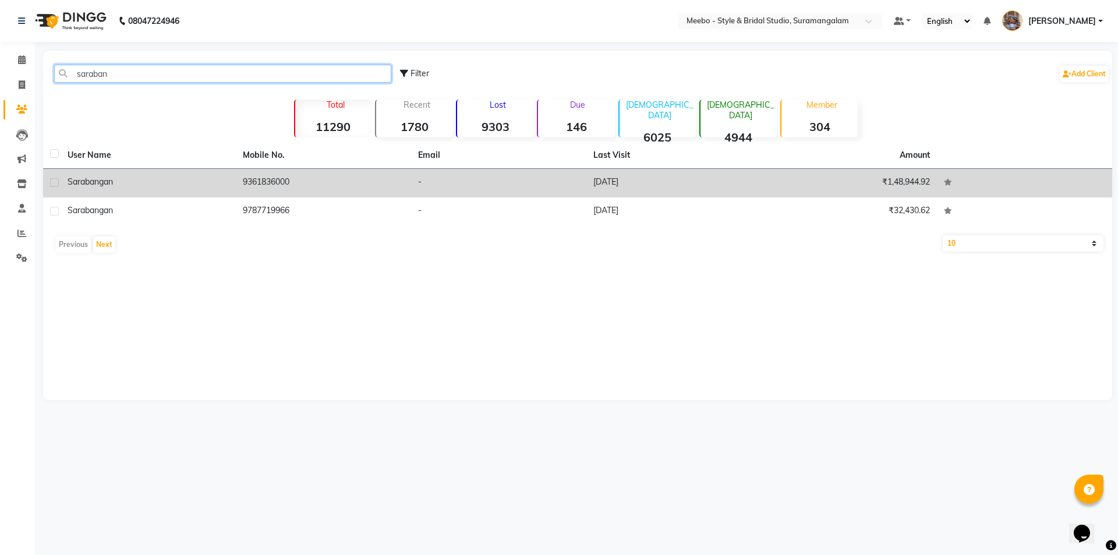
type input "saraban"
click at [624, 189] on td "[DATE]" at bounding box center [673, 183] width 175 height 29
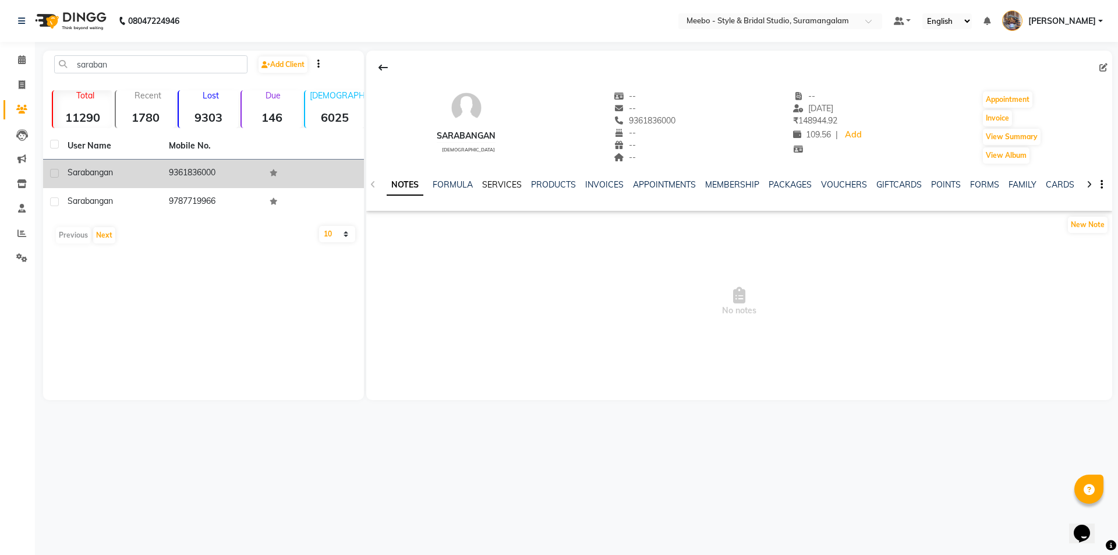
click at [503, 186] on link "SERVICES" at bounding box center [502, 184] width 40 height 10
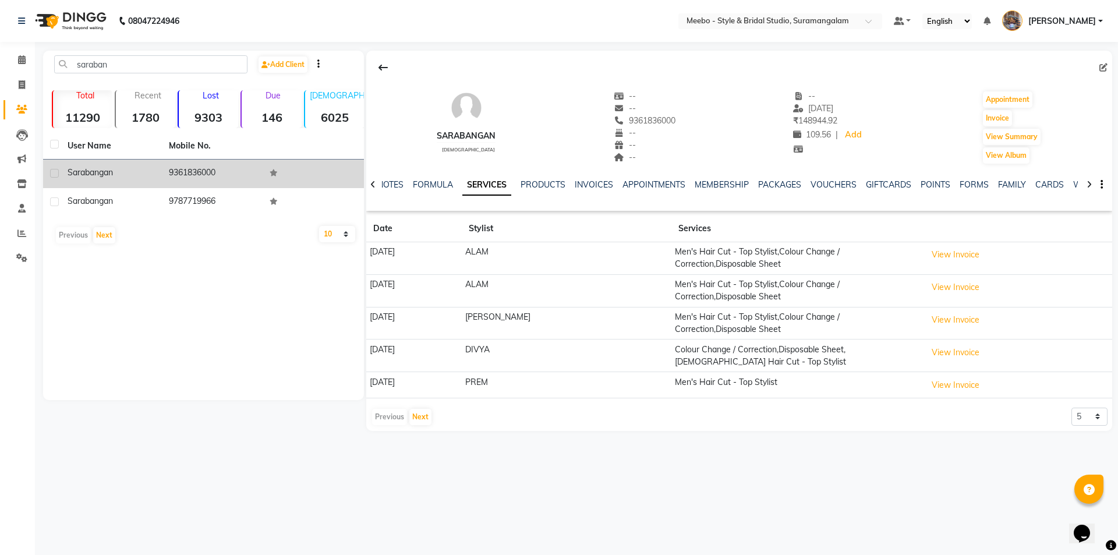
drag, startPoint x: 166, startPoint y: 170, endPoint x: 228, endPoint y: 175, distance: 62.5
click at [228, 175] on td "9361836000" at bounding box center [212, 174] width 101 height 29
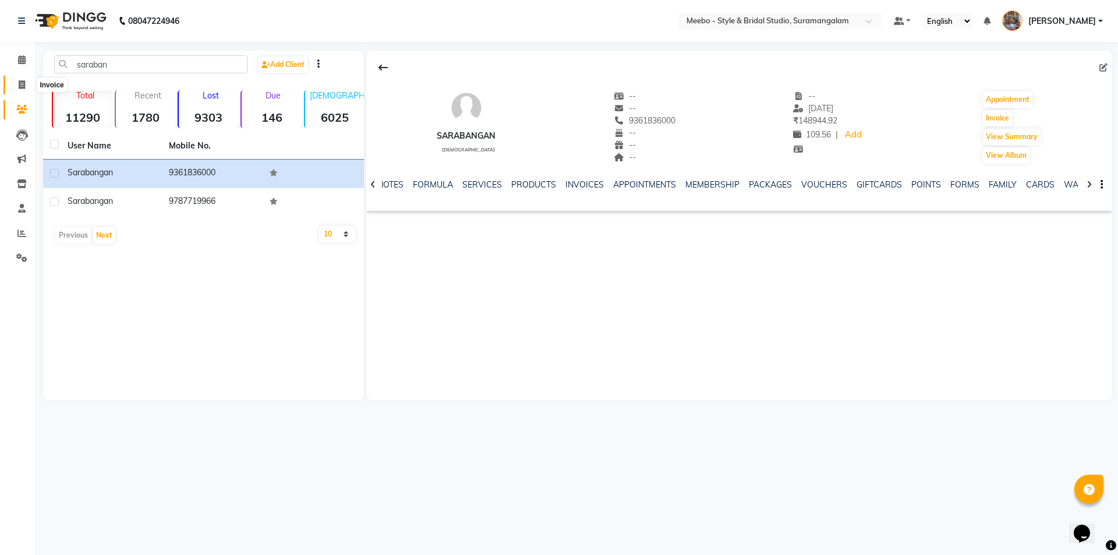
click at [22, 82] on icon at bounding box center [22, 84] width 6 height 9
select select "service"
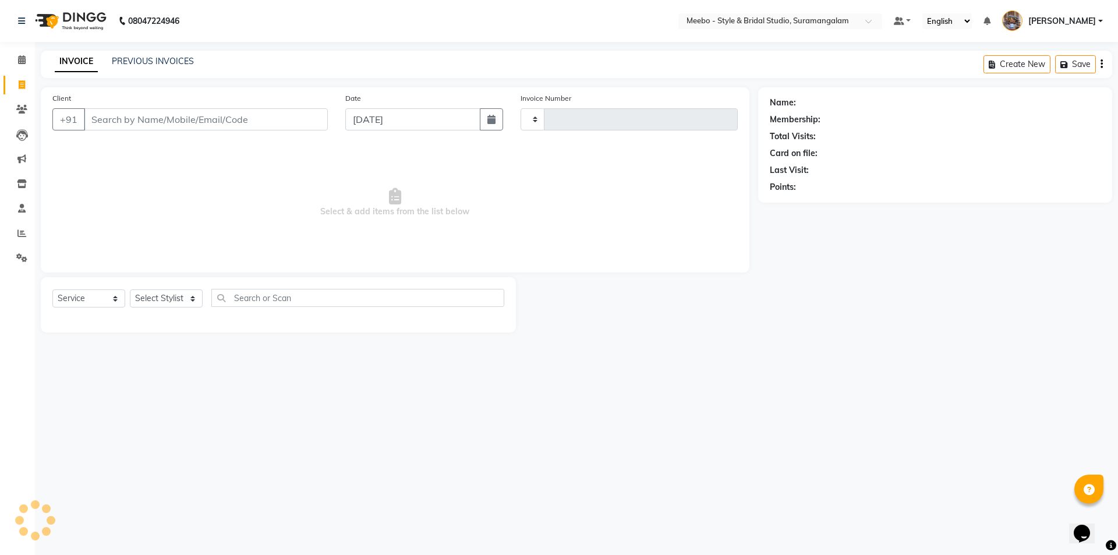
type input "5438"
select select "12"
click at [168, 59] on link "PREVIOUS INVOICES" at bounding box center [153, 61] width 82 height 10
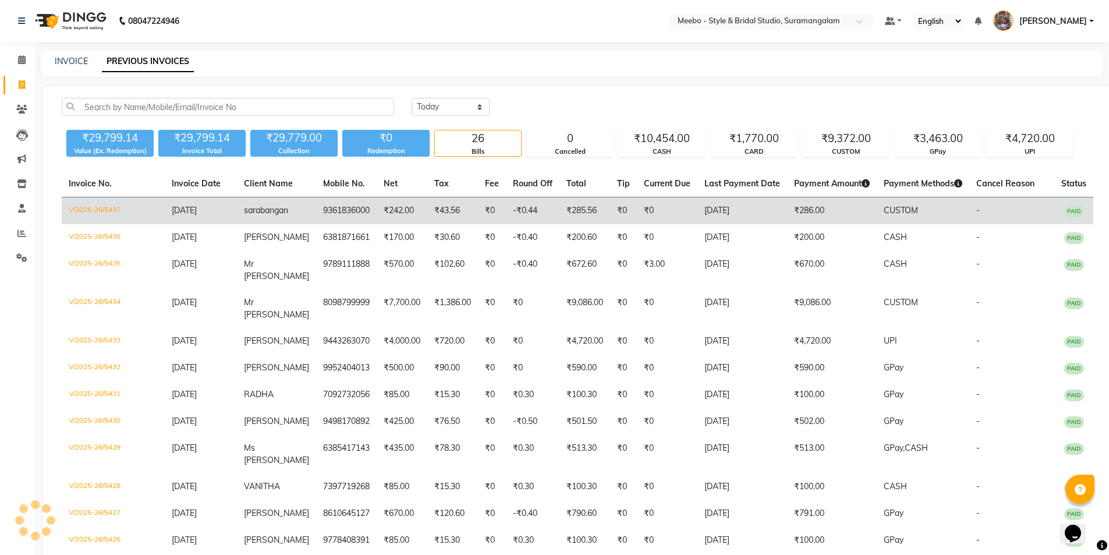
click at [886, 210] on span "CUSTOM" at bounding box center [901, 210] width 34 height 10
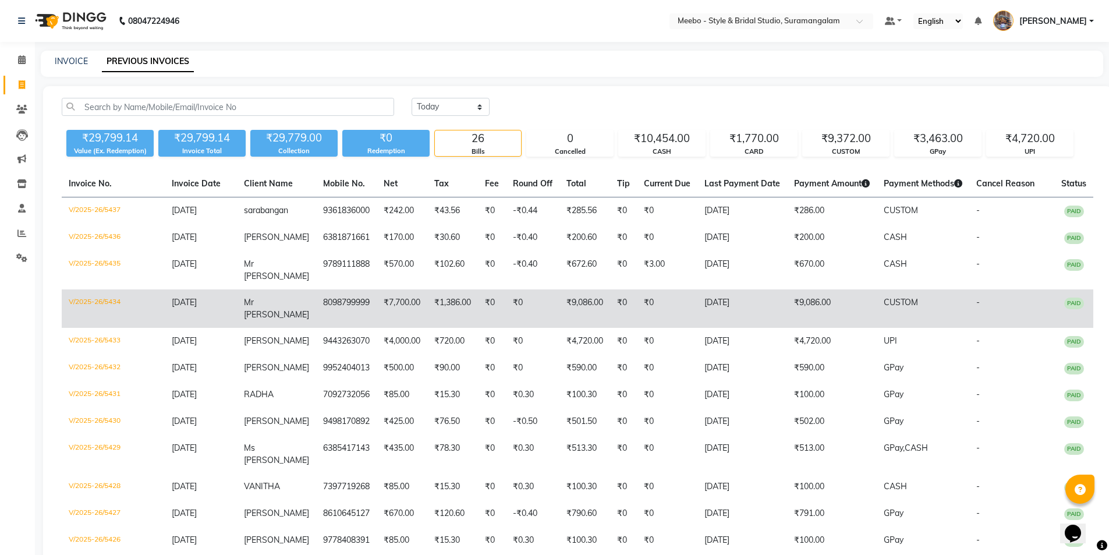
click at [912, 289] on td "CUSTOM" at bounding box center [923, 308] width 93 height 38
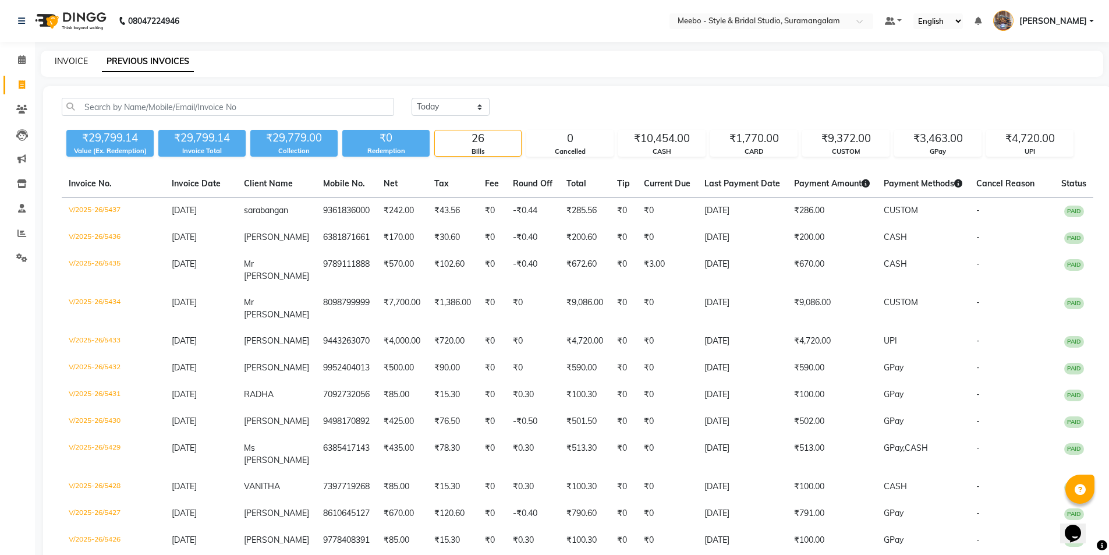
click at [74, 62] on link "INVOICE" at bounding box center [71, 61] width 33 height 10
select select "service"
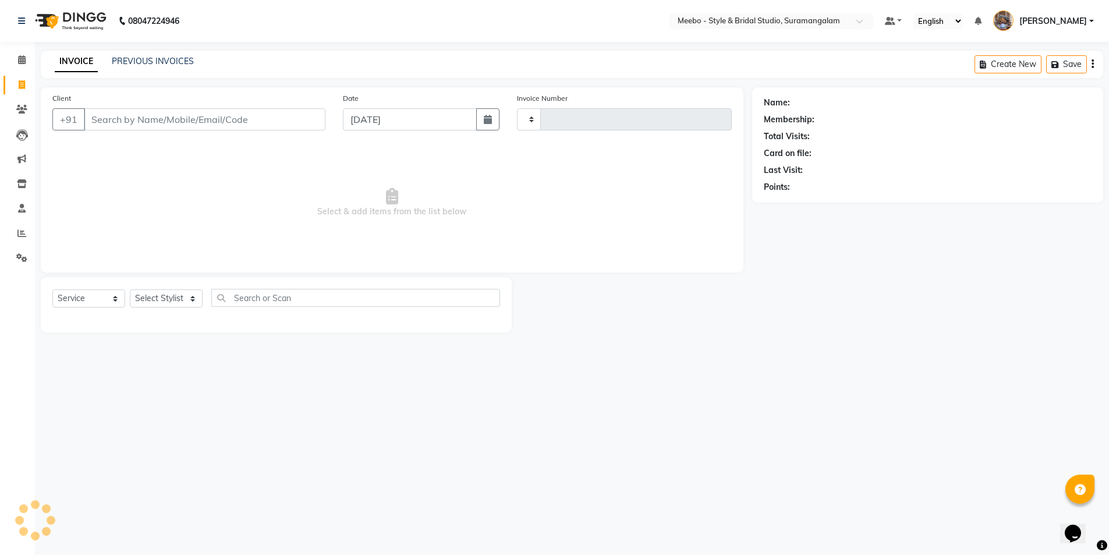
type input "5438"
select select "12"
click at [183, 297] on select "Select Stylist" at bounding box center [166, 298] width 73 height 18
select select "86903"
click at [130, 289] on select "Select Stylist Admin [PERSON_NAME] [PERSON_NAME] Manager [PERSON_NAME] [PERSON_…" at bounding box center [169, 298] width 78 height 18
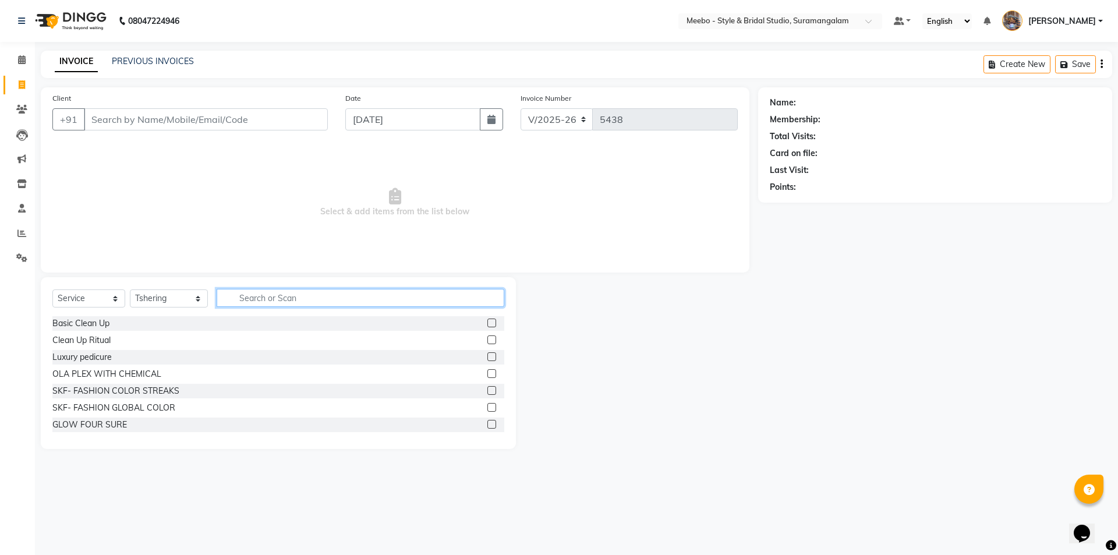
click at [263, 301] on input "text" at bounding box center [361, 298] width 288 height 18
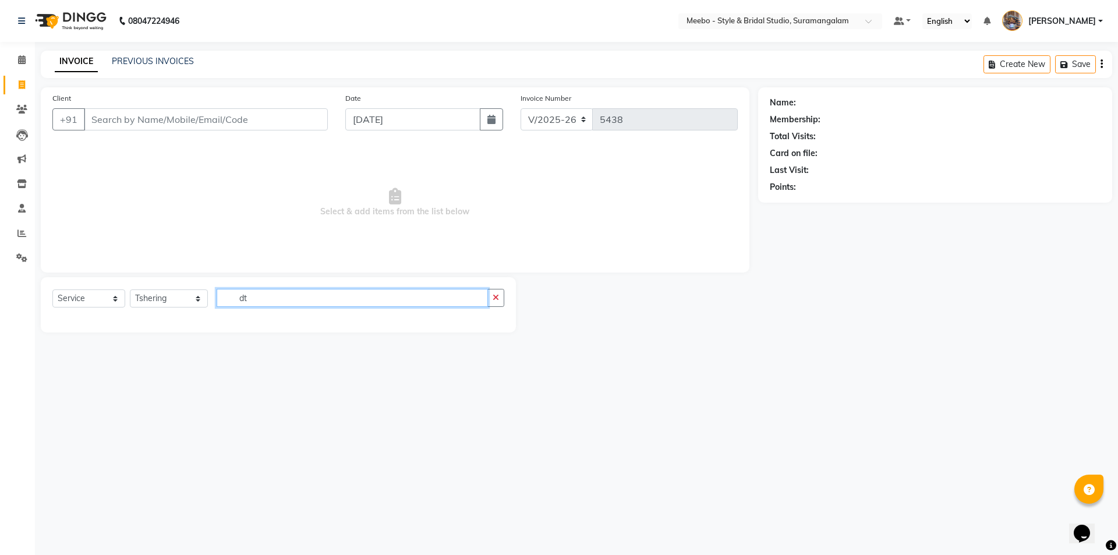
type input "d"
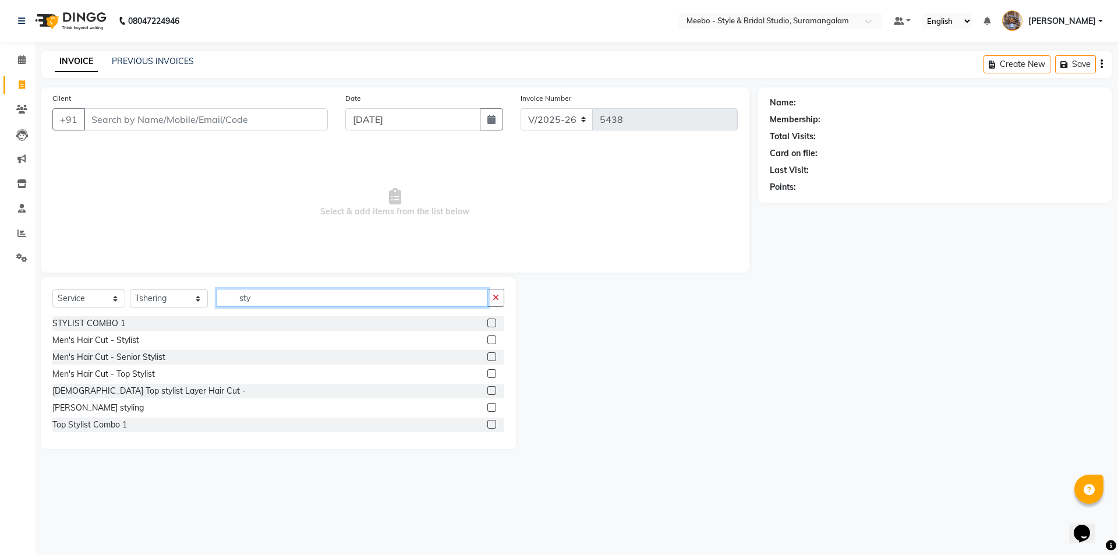
type input "sty"
click at [487, 355] on label at bounding box center [491, 356] width 9 height 9
click at [487, 355] on input "checkbox" at bounding box center [491, 358] width 8 height 8
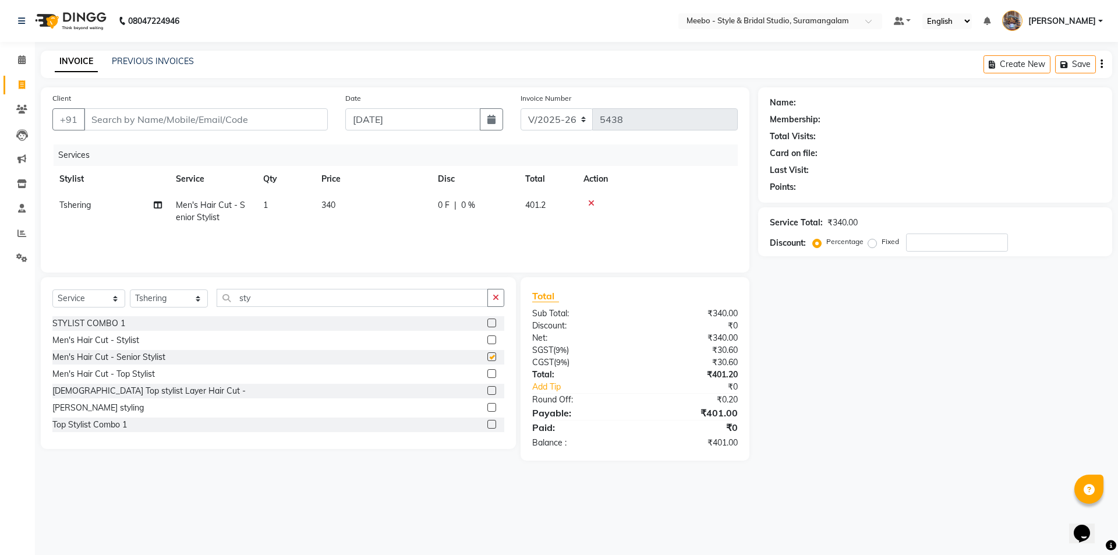
checkbox input "false"
drag, startPoint x: 401, startPoint y: 298, endPoint x: 190, endPoint y: 298, distance: 211.4
click at [190, 298] on div "Select Service Product Membership Package Voucher Prepaid Gift Card Select Styl…" at bounding box center [278, 302] width 452 height 27
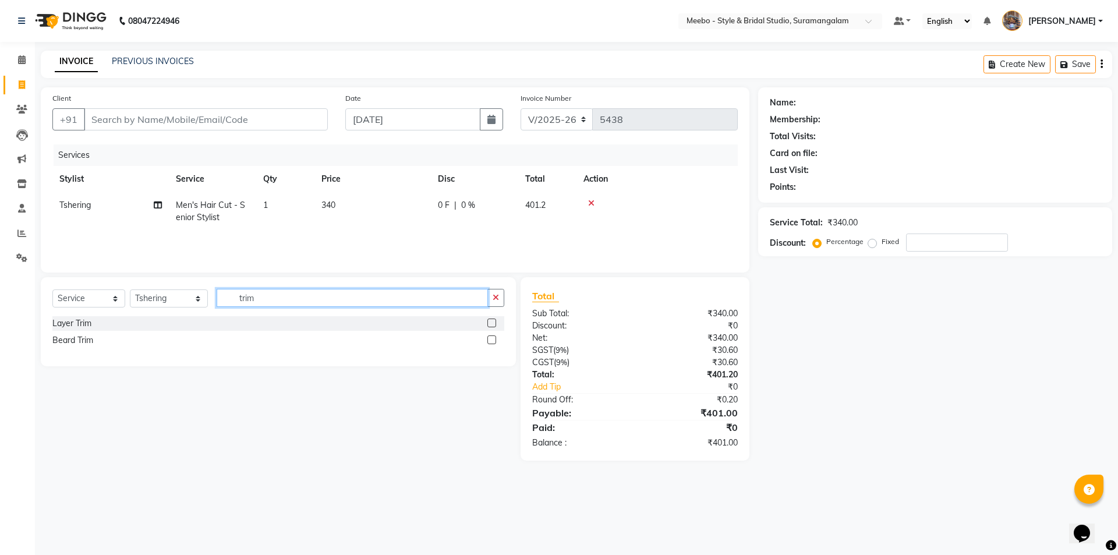
type input "trim"
click at [491, 338] on label at bounding box center [491, 339] width 9 height 9
click at [491, 338] on input "checkbox" at bounding box center [491, 341] width 8 height 8
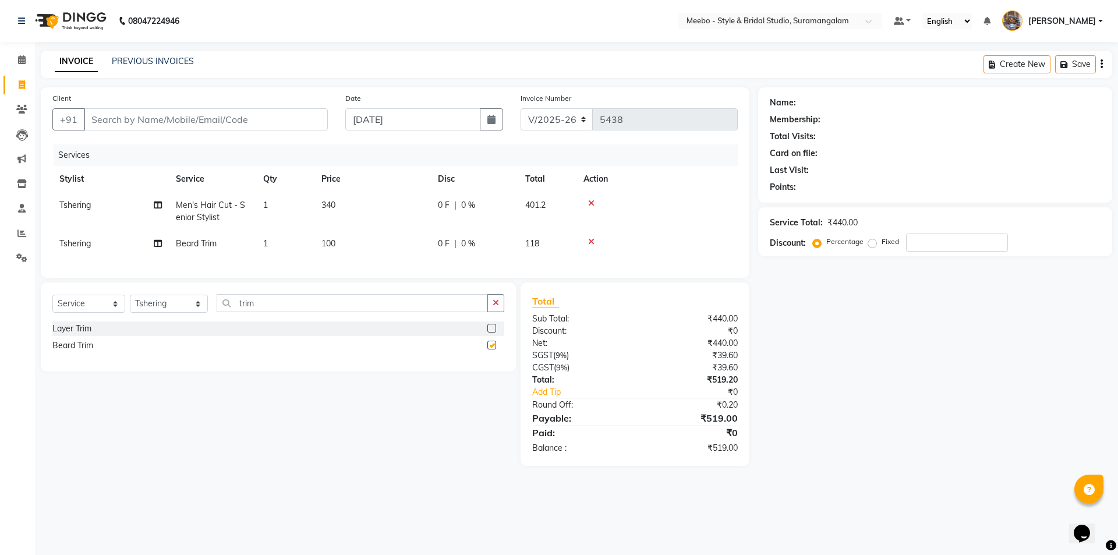
checkbox input "false"
click at [196, 312] on select "Select Stylist Admin [PERSON_NAME] [PERSON_NAME] Manager [PERSON_NAME] [PERSON_…" at bounding box center [169, 304] width 78 height 18
select select "20724"
click at [130, 303] on select "Select Stylist Admin [PERSON_NAME] [PERSON_NAME] Manager [PERSON_NAME] [PERSON_…" at bounding box center [169, 304] width 78 height 18
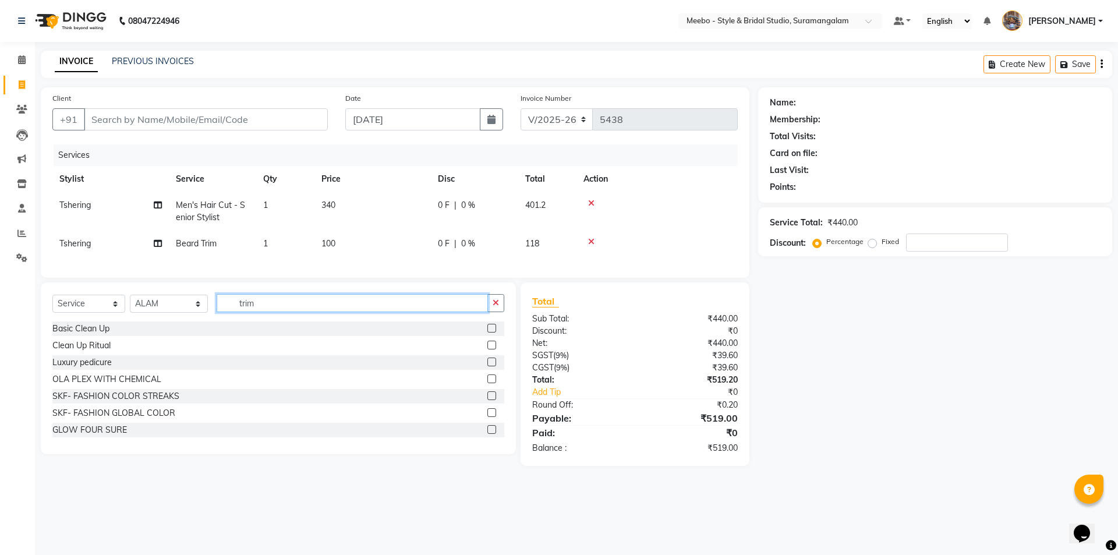
drag, startPoint x: 266, startPoint y: 314, endPoint x: 218, endPoint y: 318, distance: 48.5
click at [218, 312] on input "trim" at bounding box center [352, 303] width 271 height 18
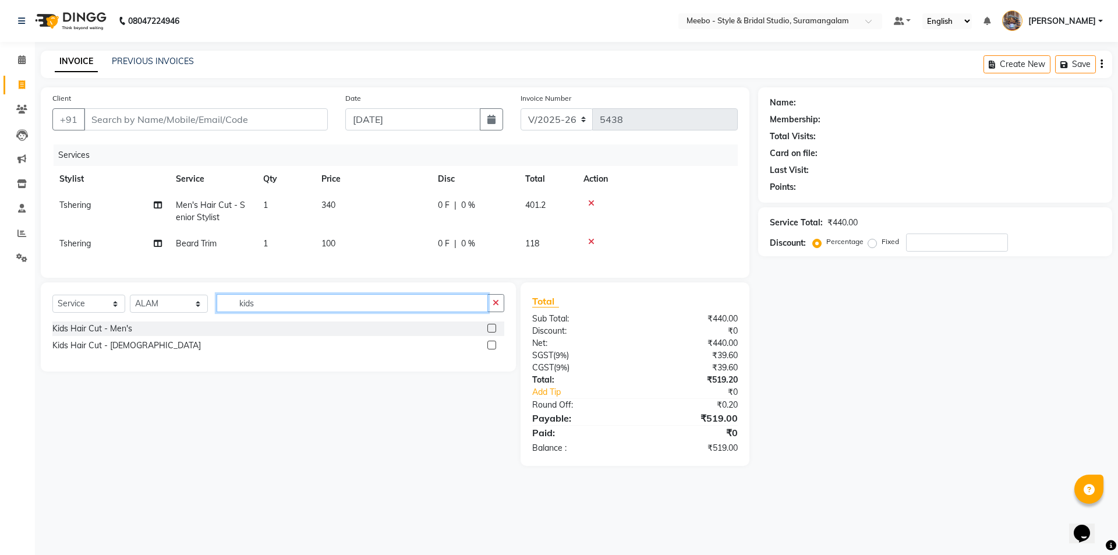
type input "kids"
click at [493, 333] on label at bounding box center [491, 328] width 9 height 9
click at [493, 333] on input "checkbox" at bounding box center [491, 329] width 8 height 8
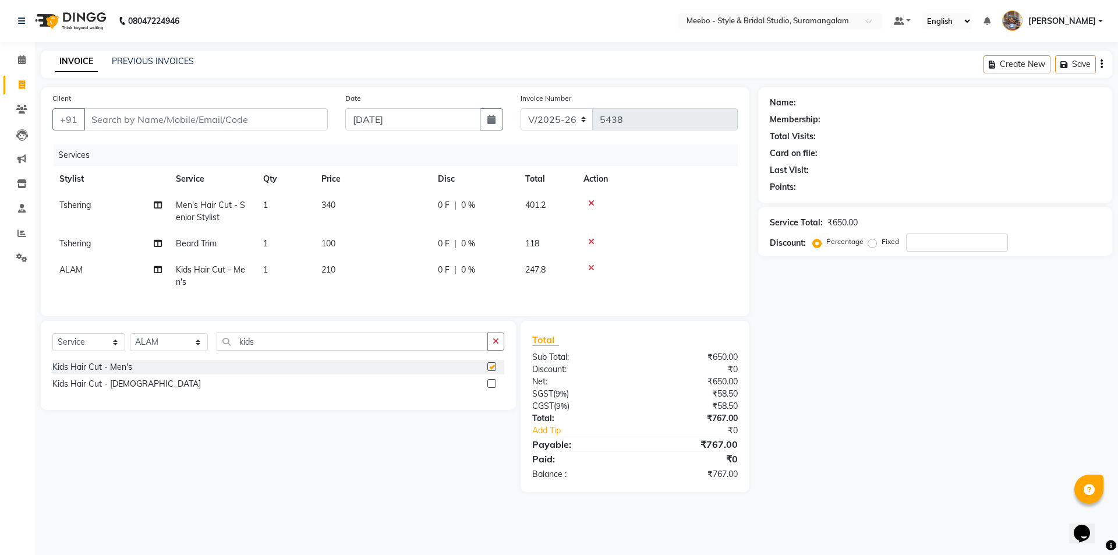
checkbox input "false"
click at [247, 118] on input "Client" at bounding box center [206, 119] width 244 height 22
click at [228, 123] on input "Client" at bounding box center [206, 119] width 244 height 22
type input "9"
type input "0"
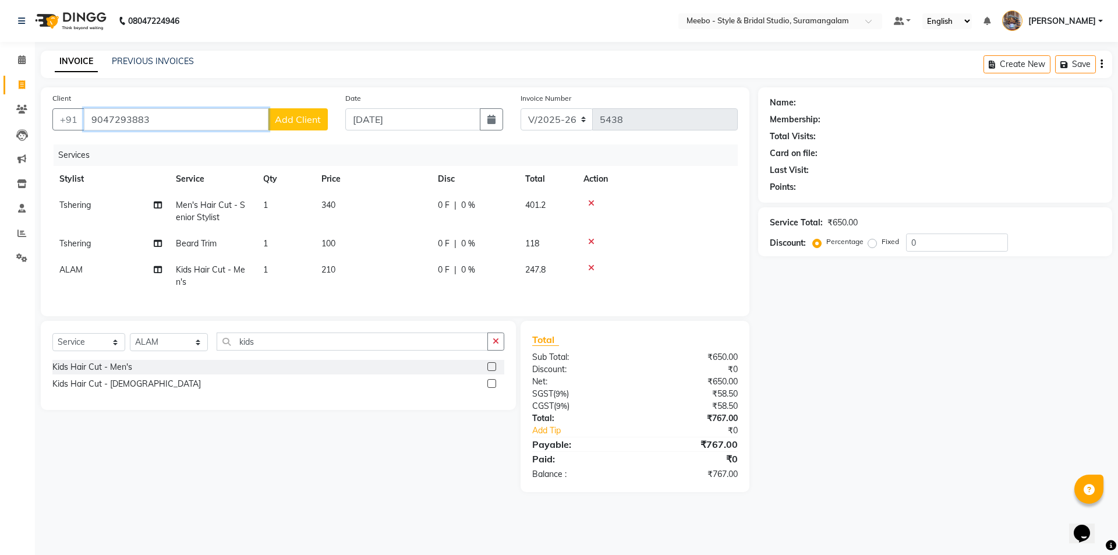
type input "9047293883"
click at [300, 121] on span "Add Client" at bounding box center [298, 120] width 46 height 12
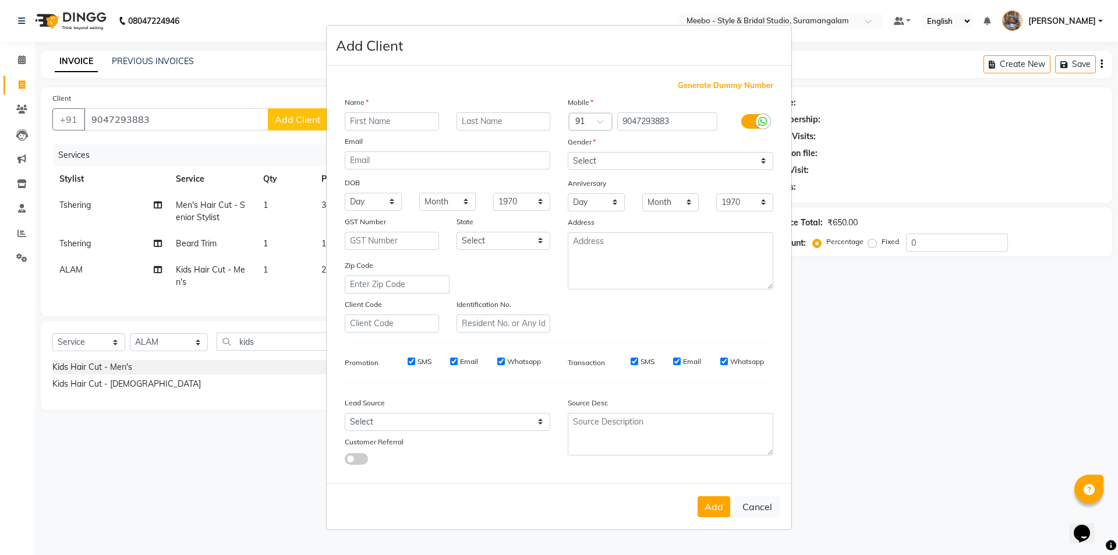
click at [371, 115] on input "text" at bounding box center [392, 121] width 94 height 18
type input "ramesh"
click at [638, 165] on select "Select [DEMOGRAPHIC_DATA] [DEMOGRAPHIC_DATA] Other Prefer Not To Say" at bounding box center [671, 161] width 206 height 18
select select "[DEMOGRAPHIC_DATA]"
click at [568, 152] on select "Select [DEMOGRAPHIC_DATA] [DEMOGRAPHIC_DATA] Other Prefer Not To Say" at bounding box center [671, 161] width 206 height 18
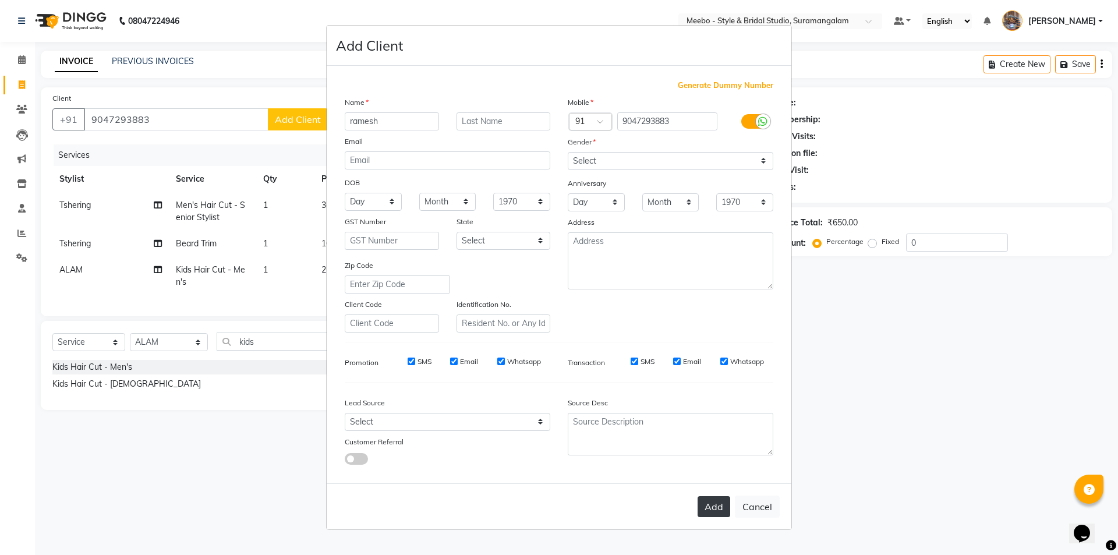
click at [712, 500] on button "Add" at bounding box center [714, 506] width 33 height 21
select select
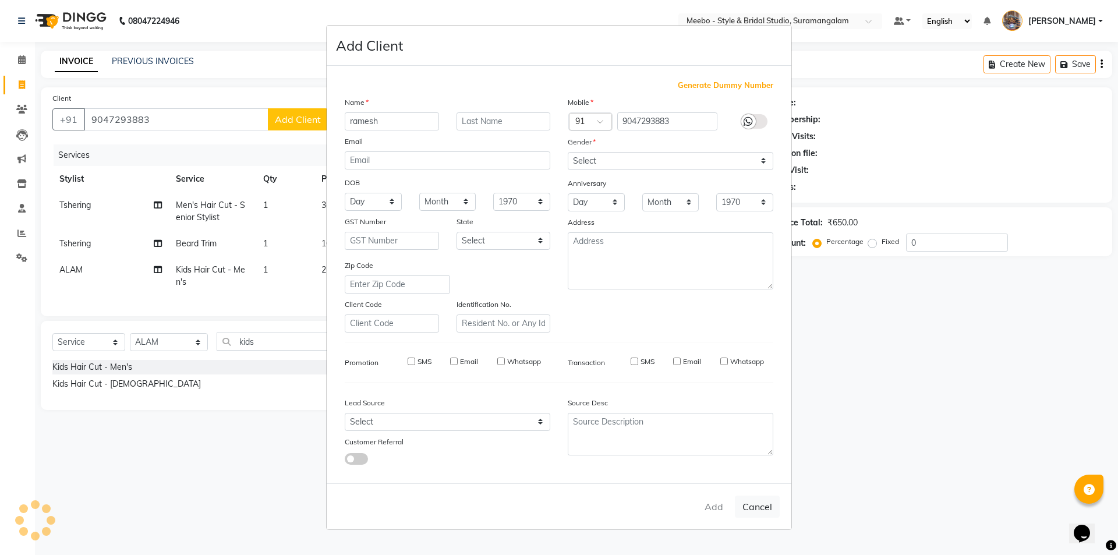
select select
checkbox input "false"
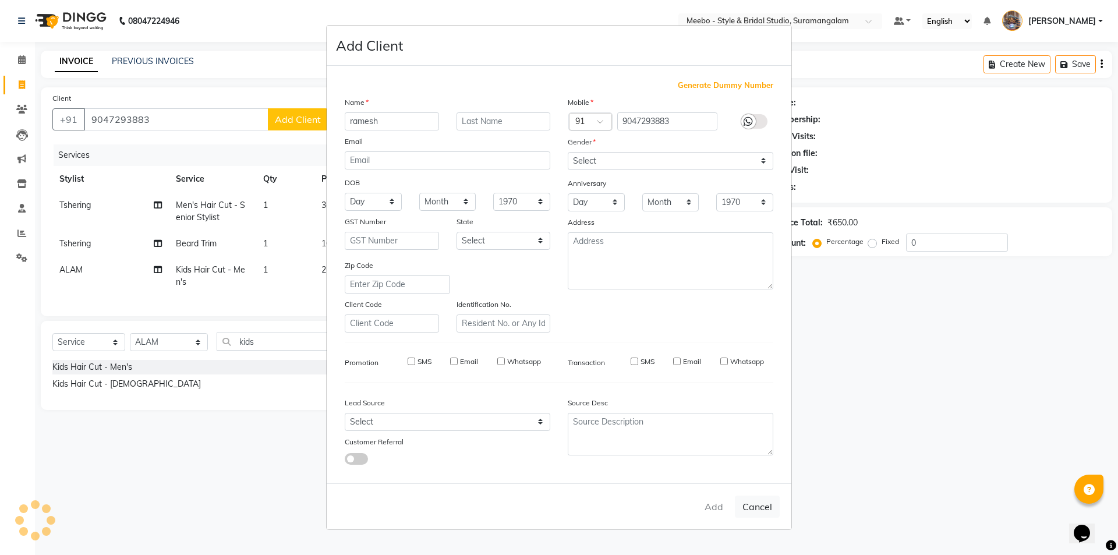
checkbox input "false"
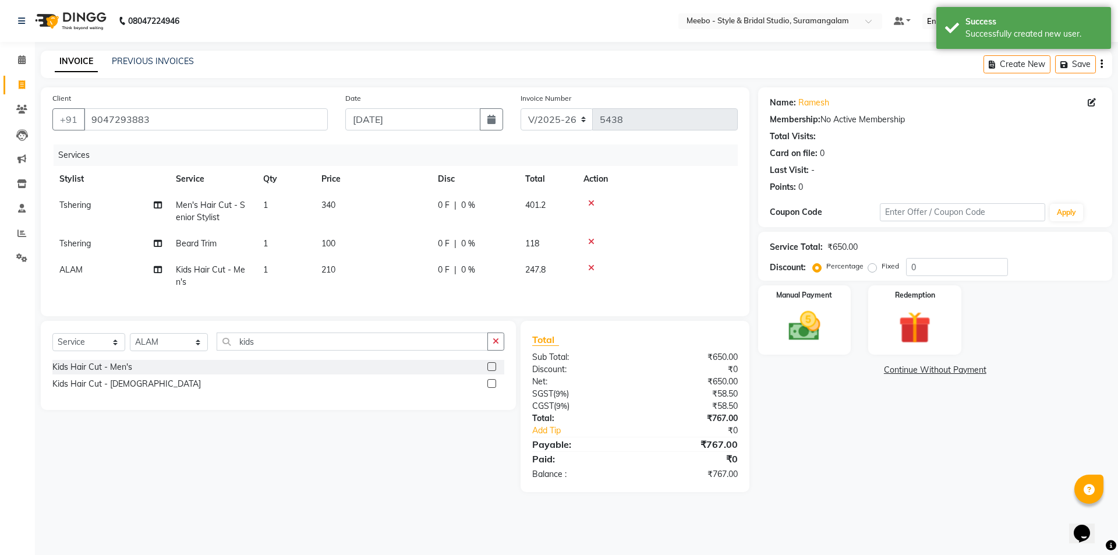
click at [865, 443] on div "Name: [PERSON_NAME] Membership: No Active Membership Total Visits: Card on file…" at bounding box center [939, 289] width 363 height 405
click at [820, 333] on img at bounding box center [804, 326] width 54 height 38
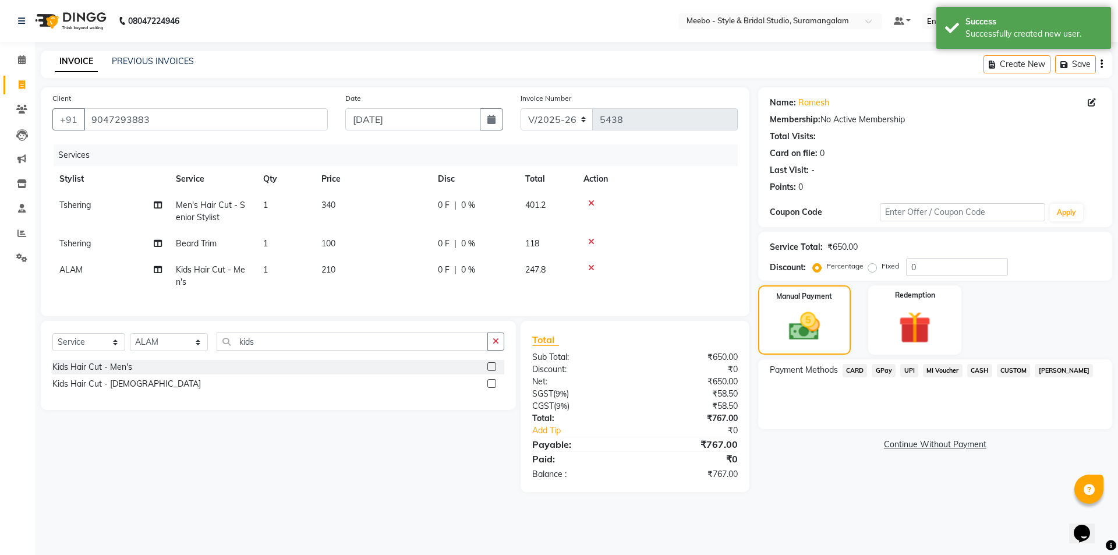
click at [975, 373] on span "CASH" at bounding box center [979, 370] width 25 height 13
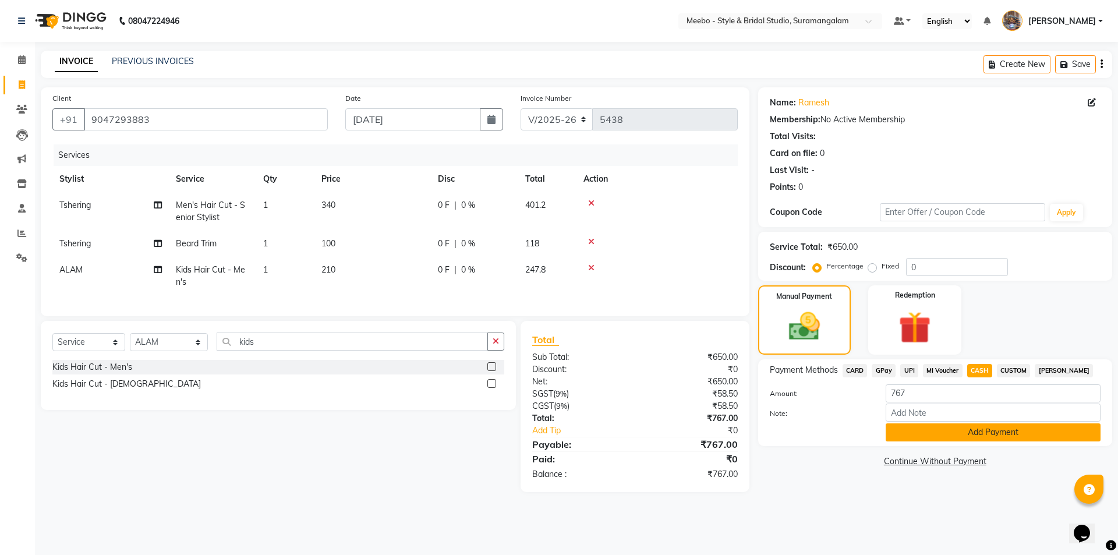
click at [996, 436] on button "Add Payment" at bounding box center [993, 432] width 215 height 18
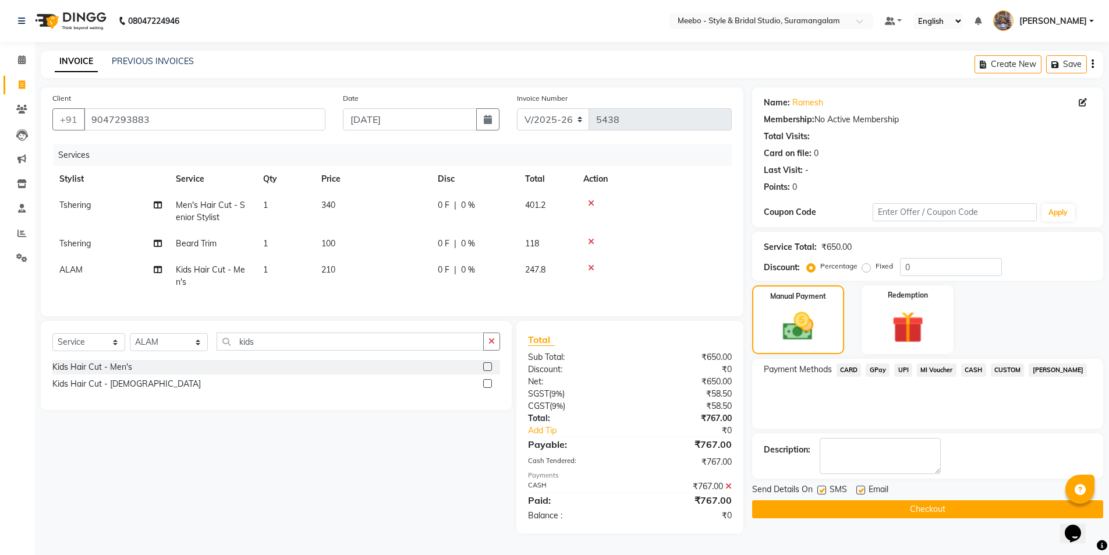
click at [952, 509] on button "Checkout" at bounding box center [927, 509] width 351 height 18
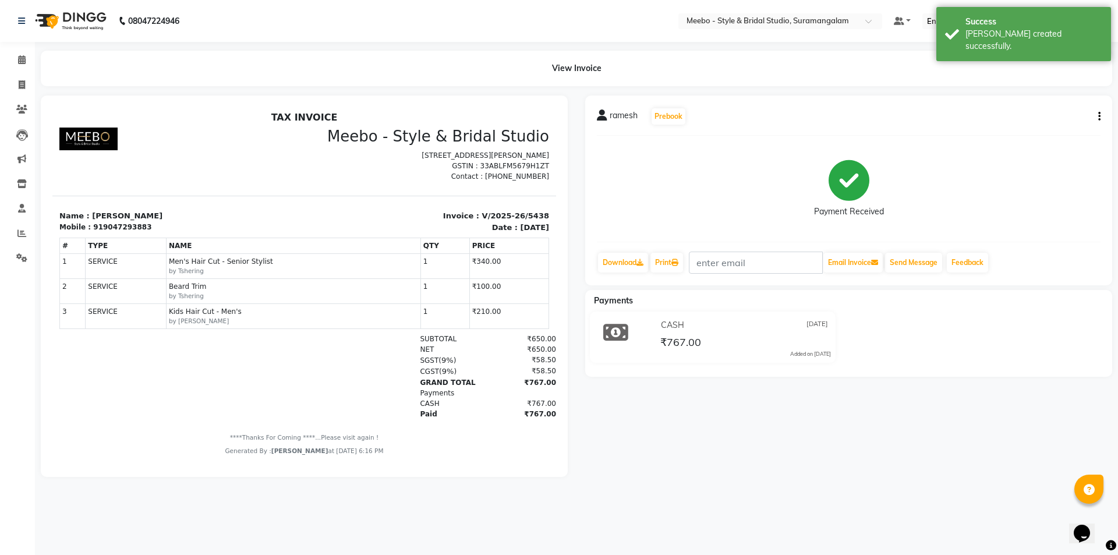
click at [19, 75] on li "Invoice" at bounding box center [17, 85] width 35 height 25
click at [23, 94] on link "Invoice" at bounding box center [17, 85] width 28 height 19
select select "12"
select select "service"
